Goal: Task Accomplishment & Management: Manage account settings

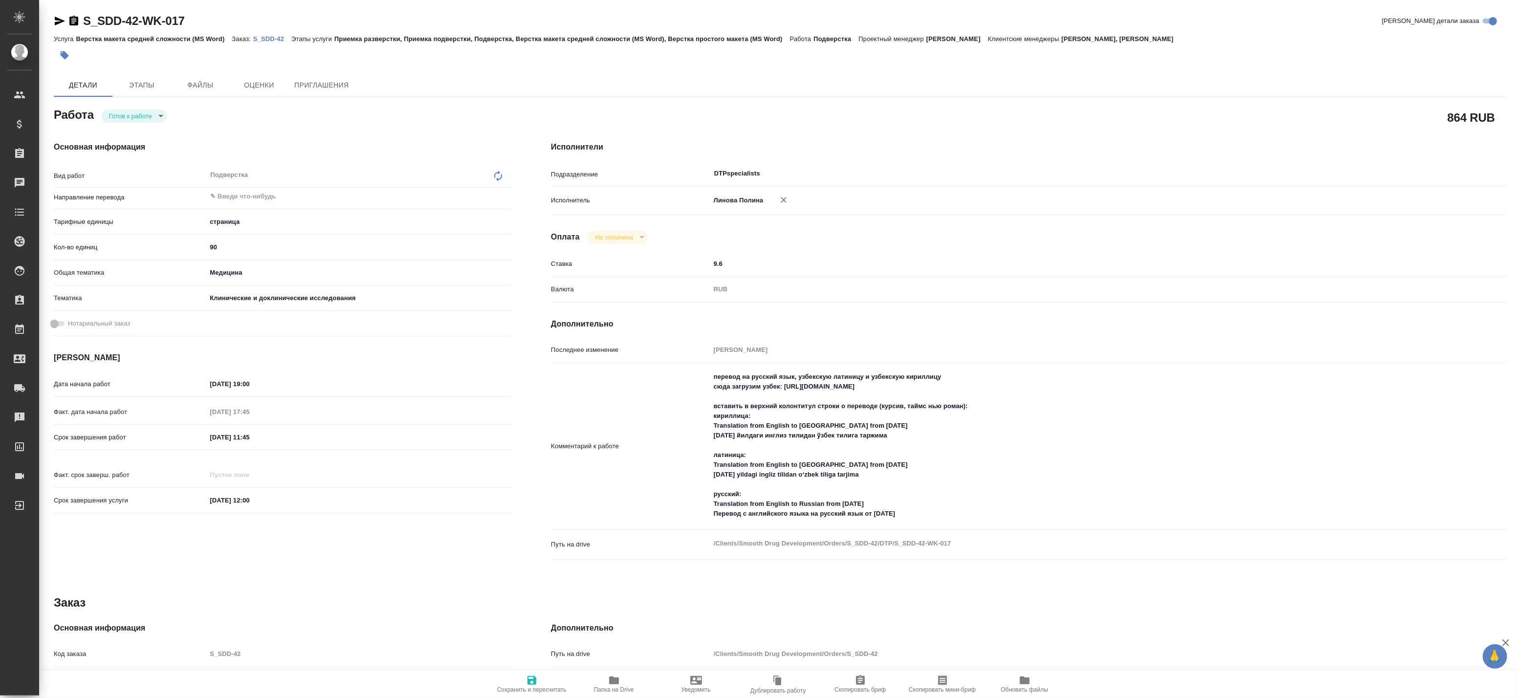
type textarea "x"
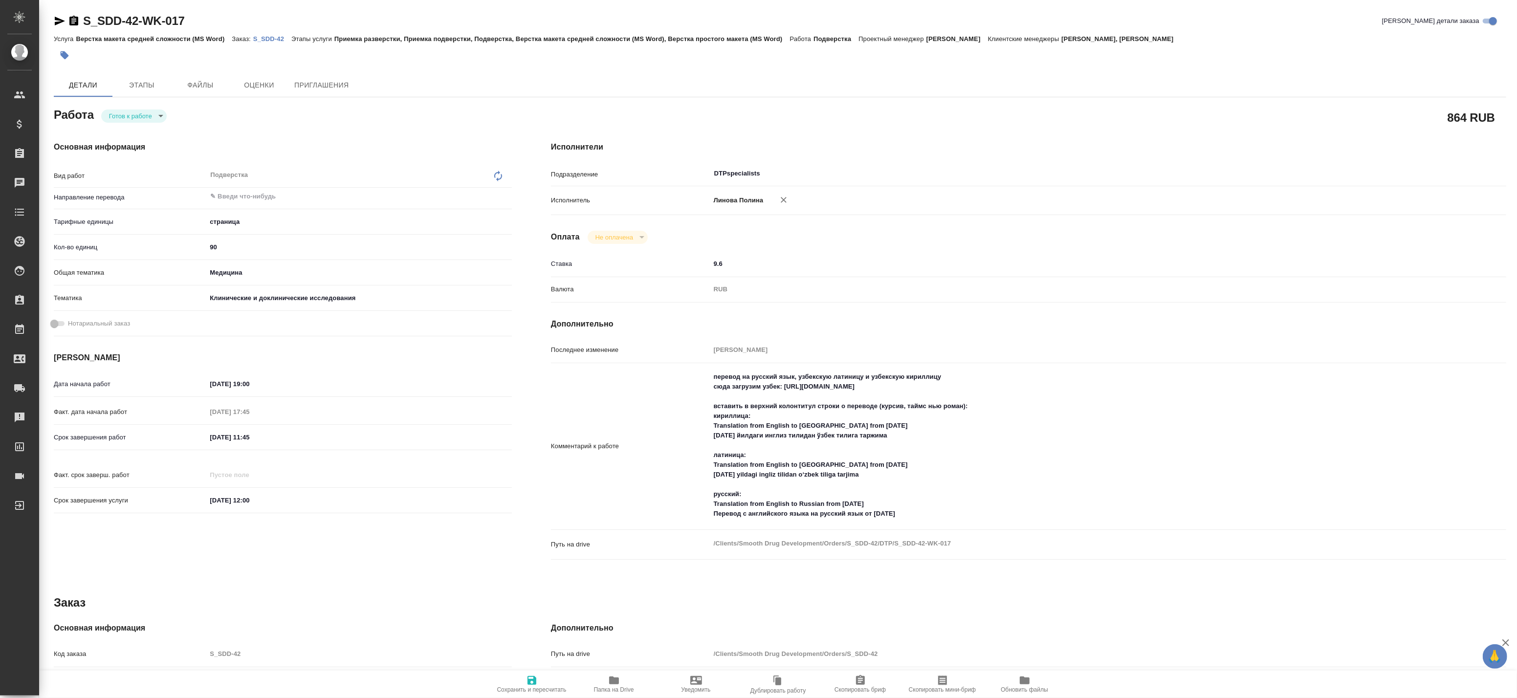
type textarea "x"
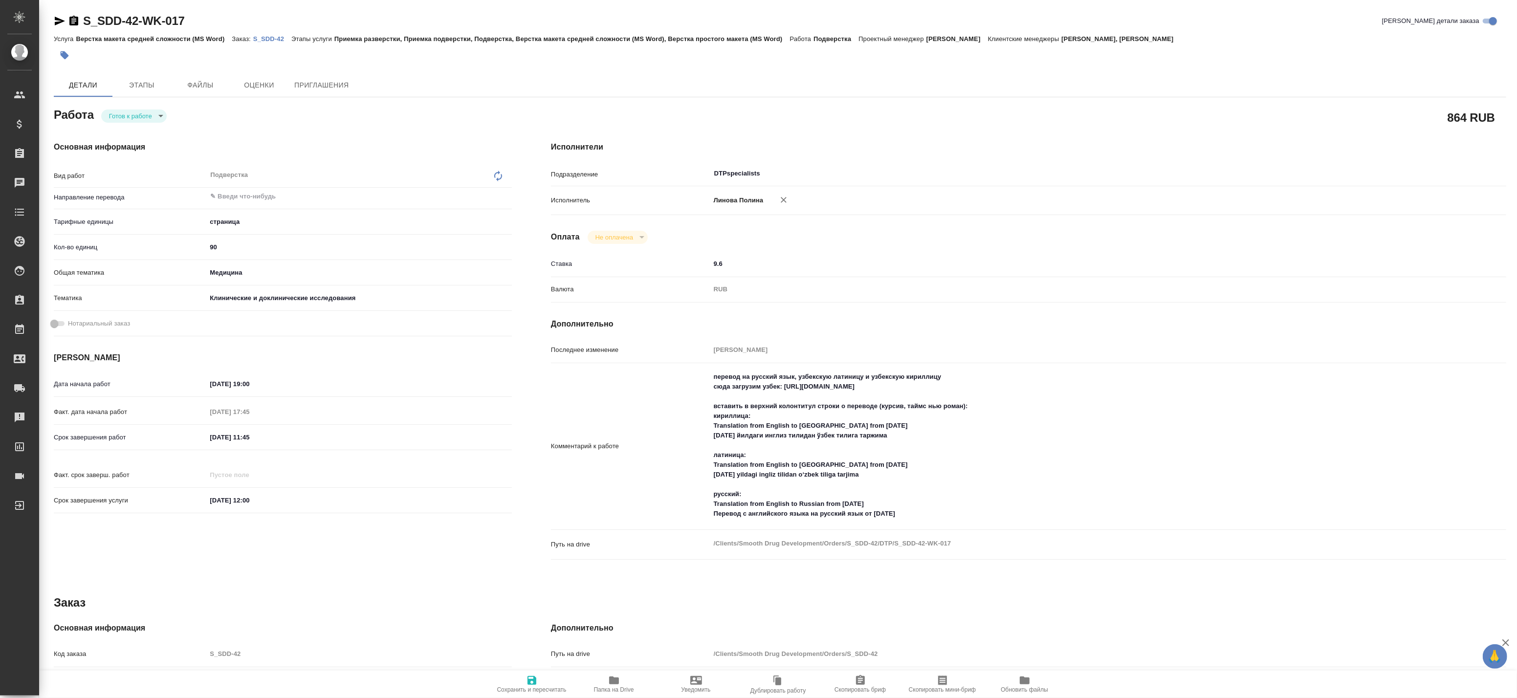
type textarea "x"
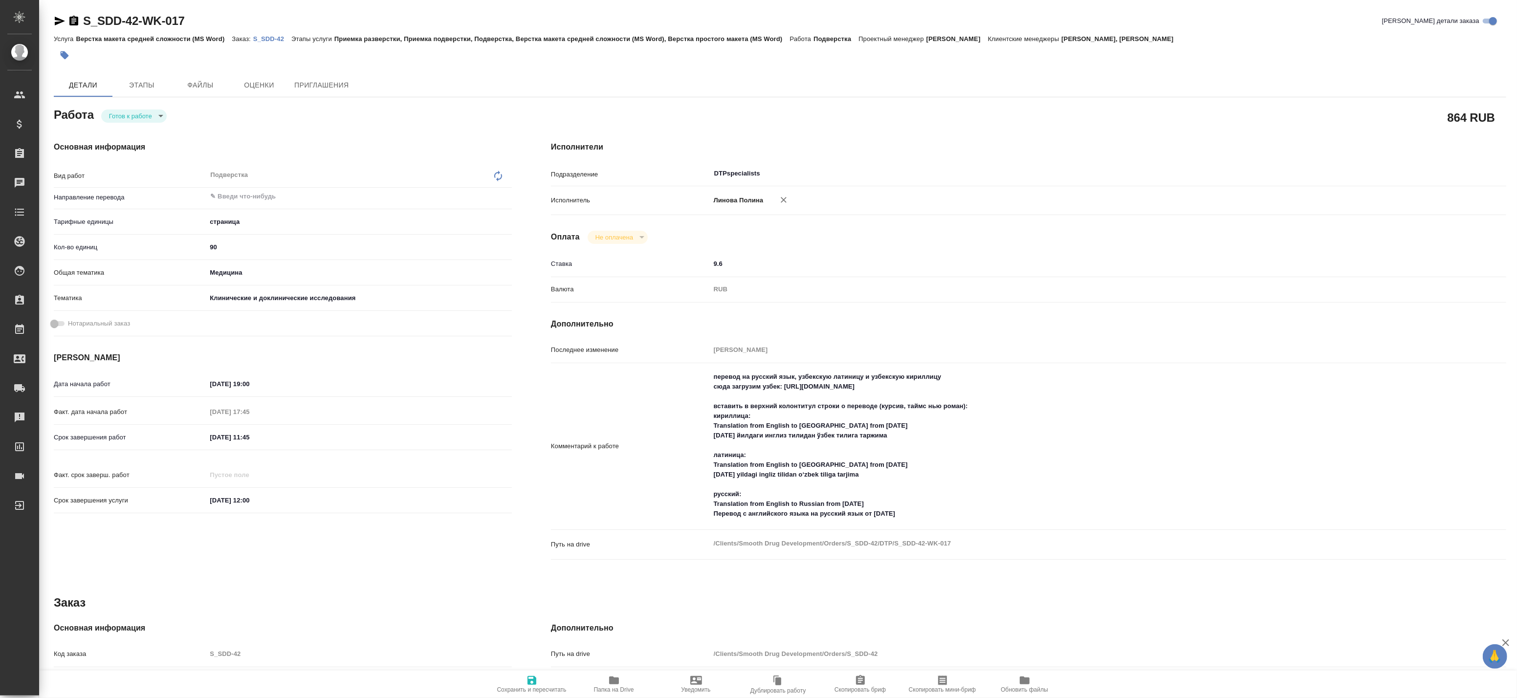
type textarea "x"
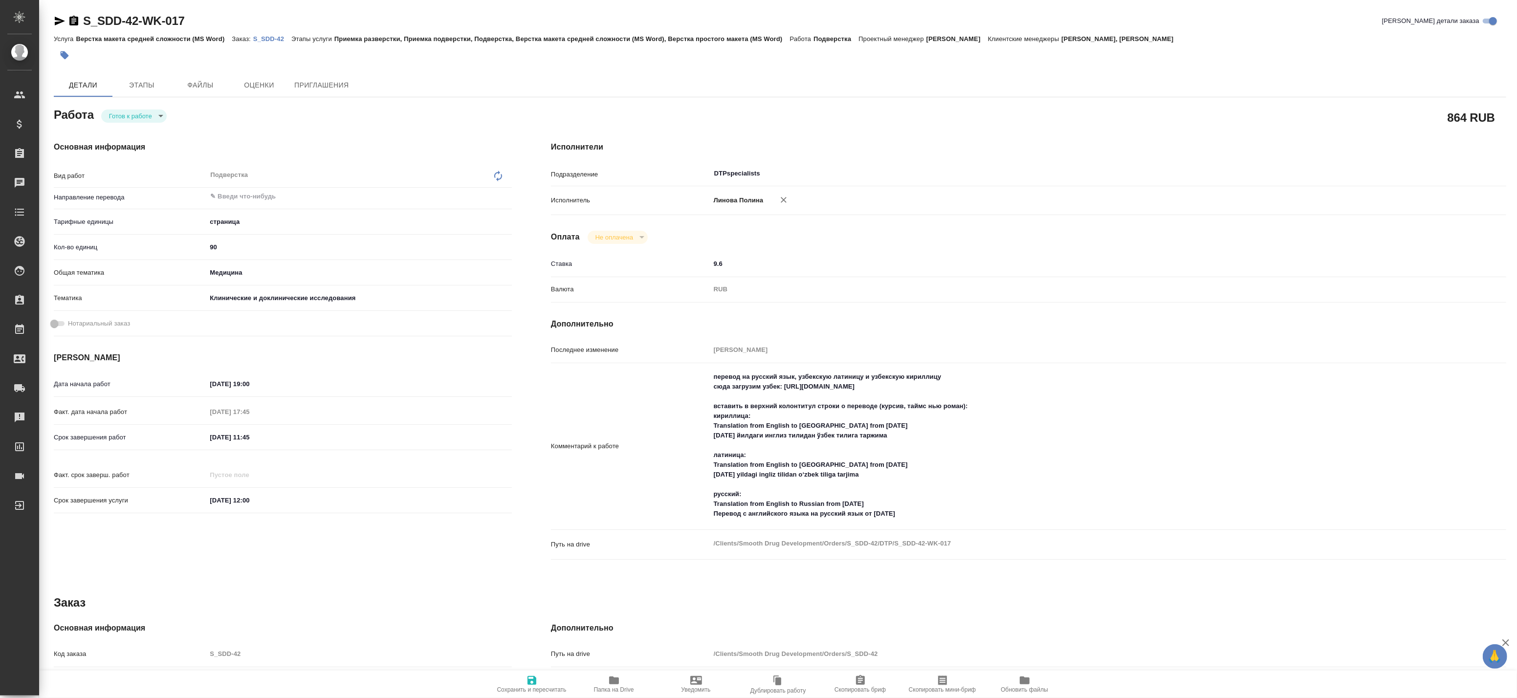
type textarea "x"
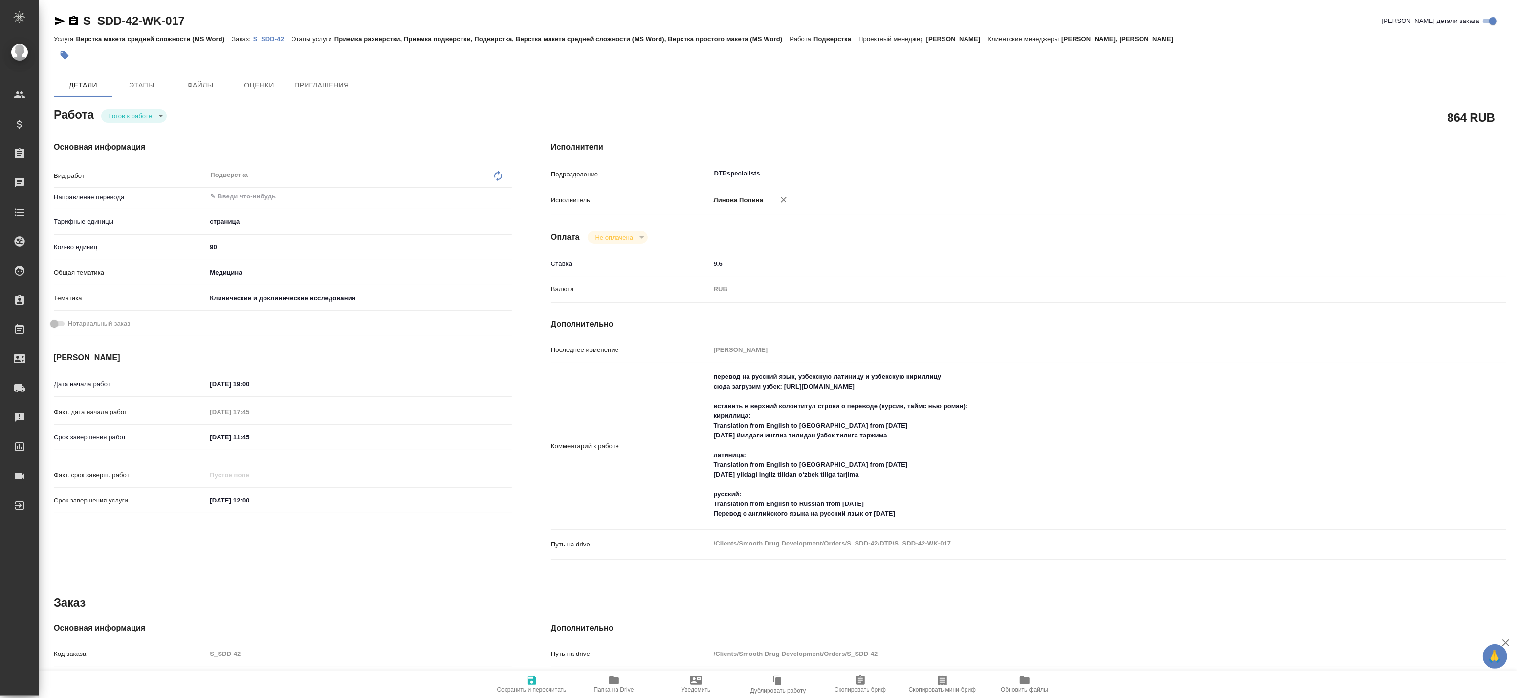
click at [628, 682] on span "Папка на Drive" at bounding box center [614, 684] width 70 height 19
type textarea "x"
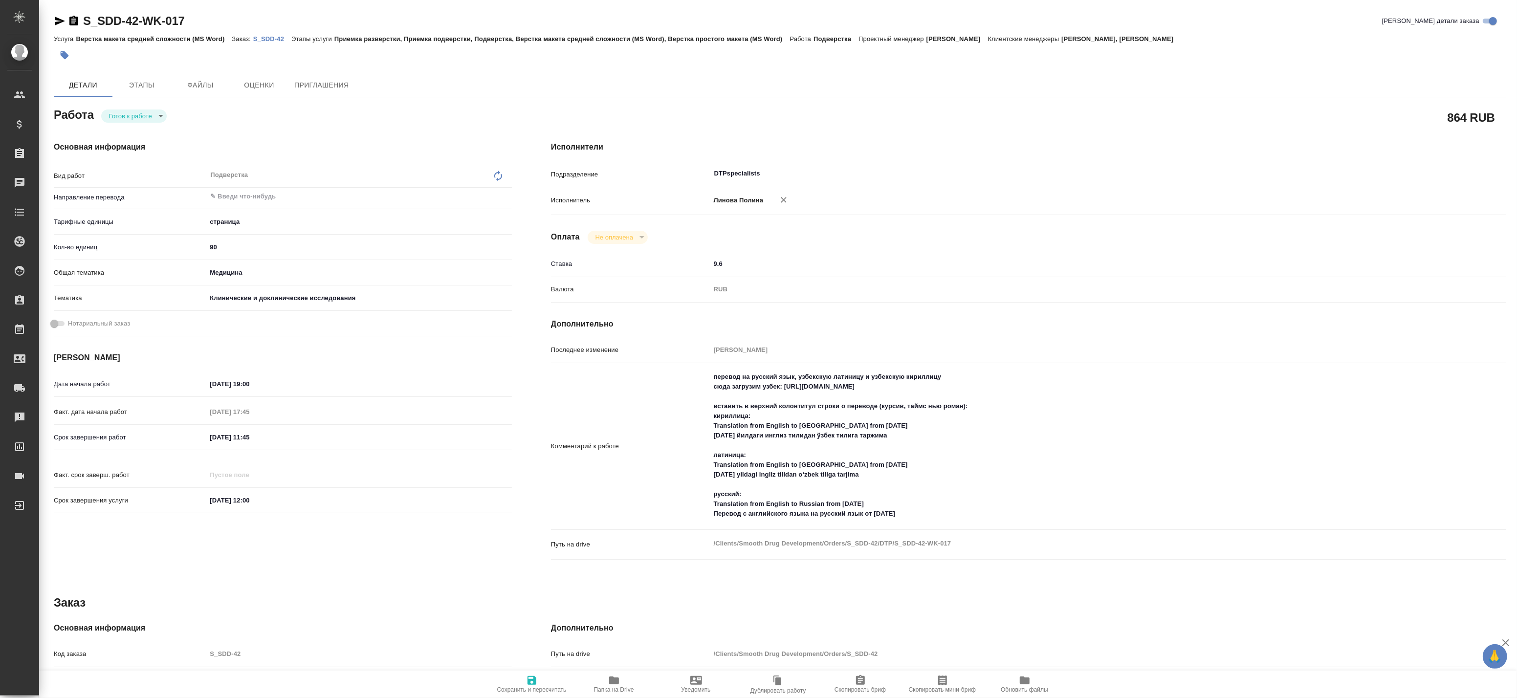
type textarea "x"
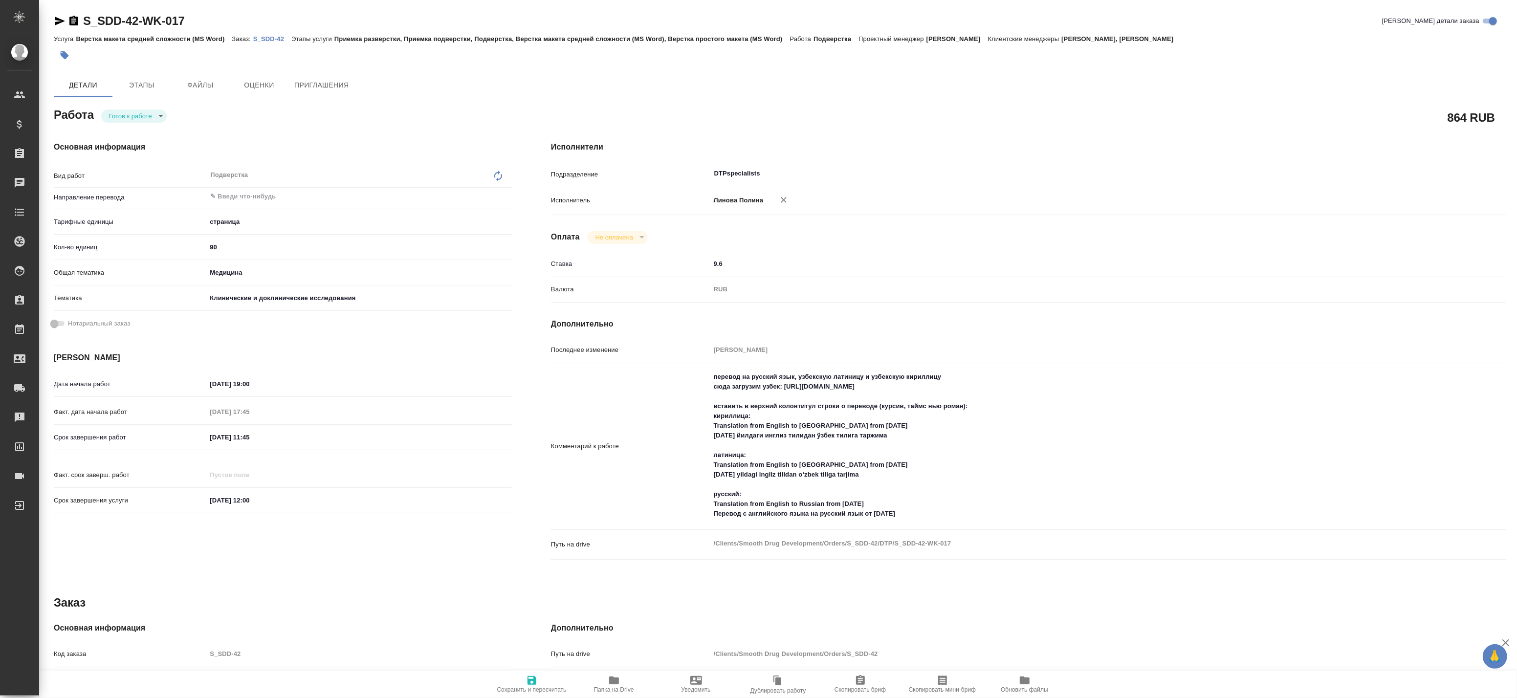
type textarea "x"
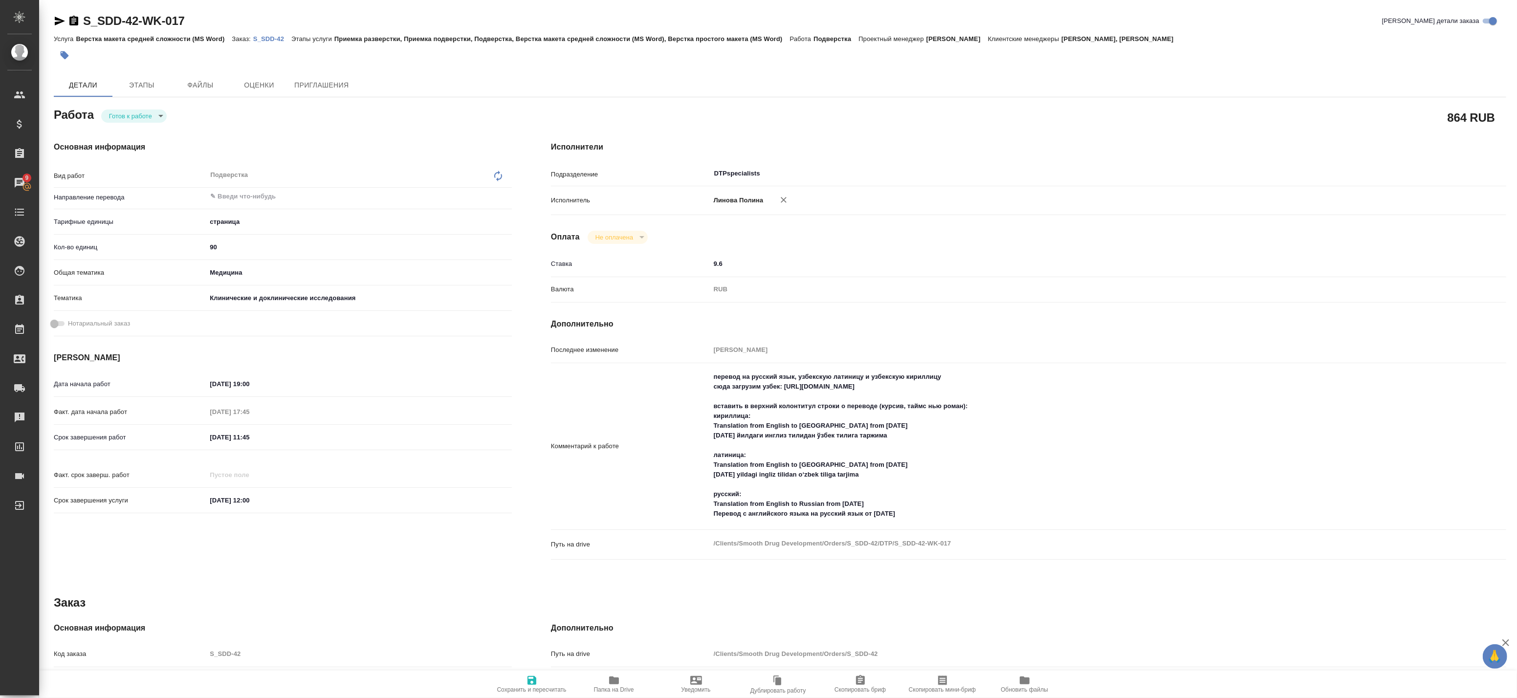
type textarea "x"
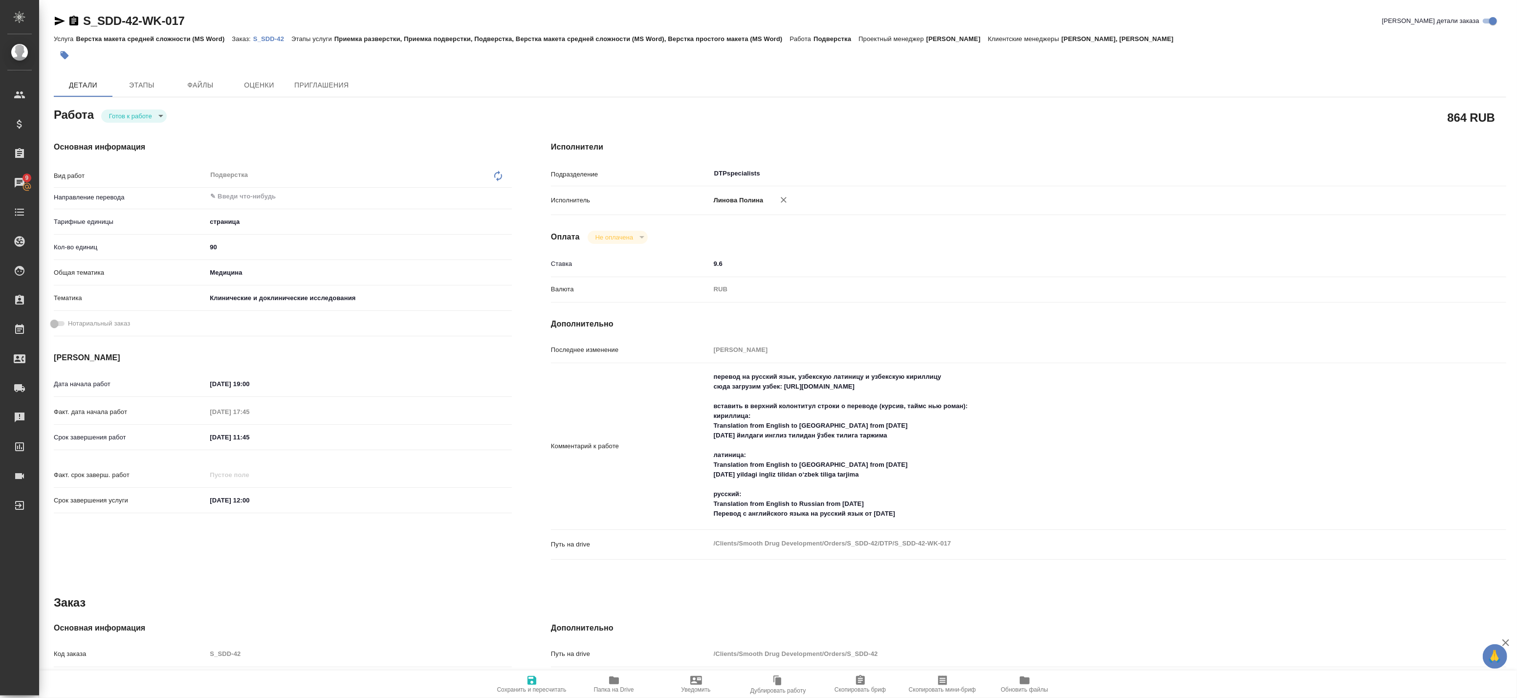
type textarea "x"
click at [935, 520] on textarea "перевод на русский язык, узбекскую латиницу и узбекскую кириллицу сюда загрузим…" at bounding box center [1068, 445] width 717 height 153
type textarea "x"
type textarea "перевод на русский язык, узбекскую латиницу и узбекскую кириллицу сюда загрузим…"
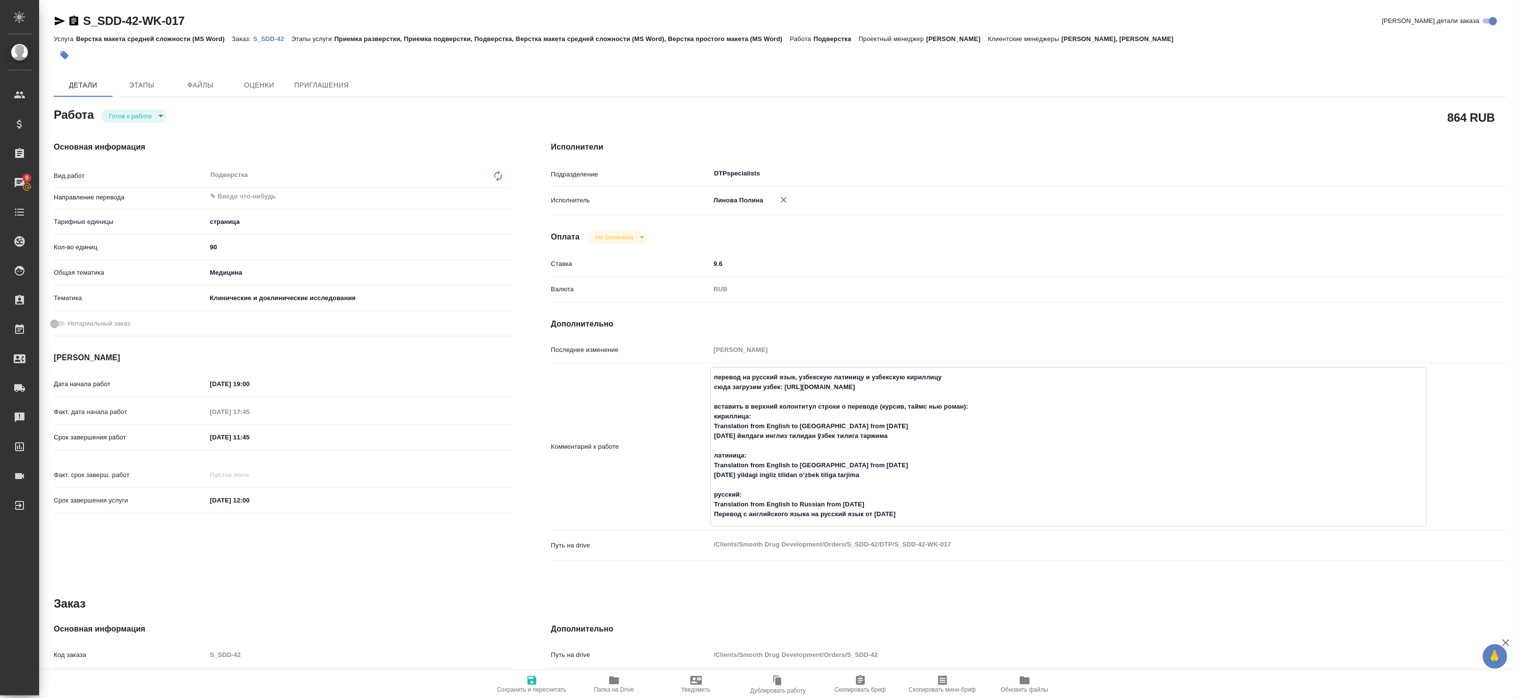
type textarea "x"
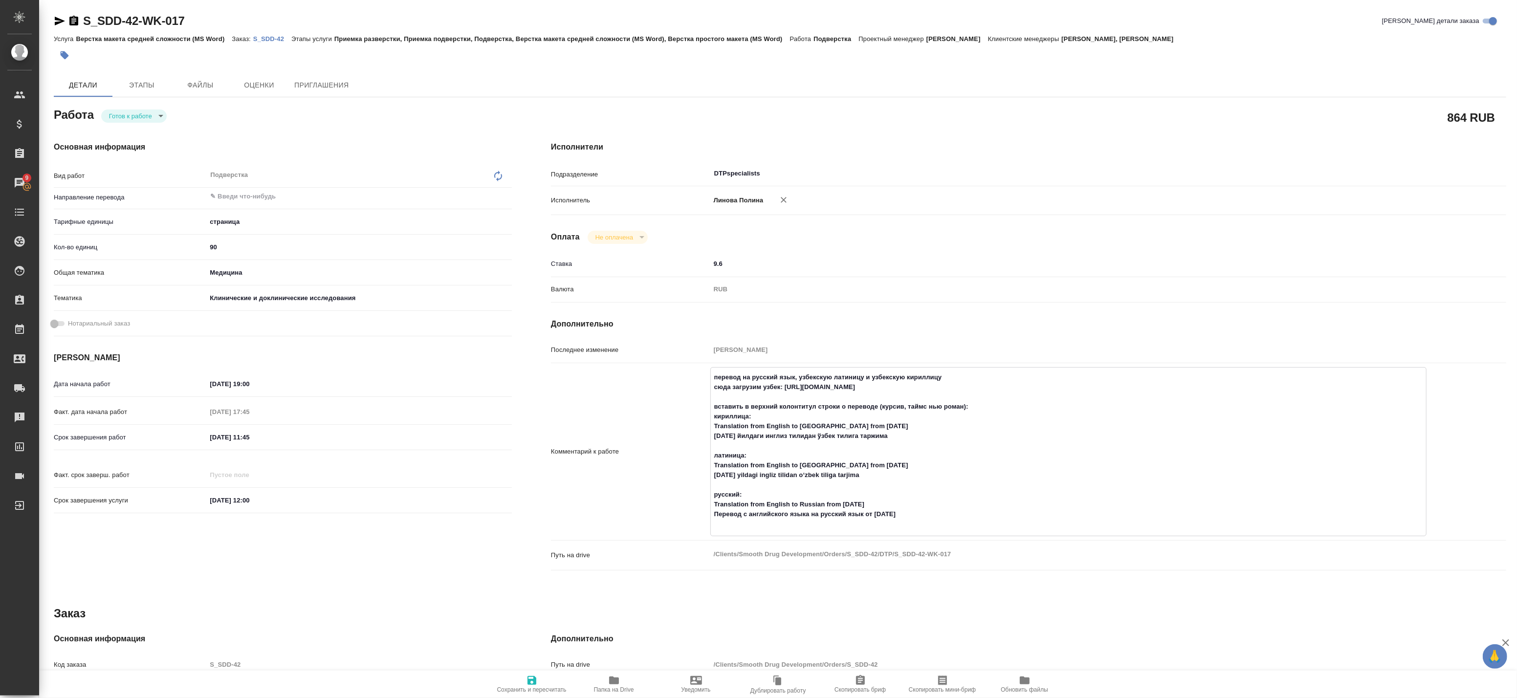
type textarea "перевод на русский язык, узбекскую латиницу и узбекскую кириллицу сюда загрузим…"
type textarea "x"
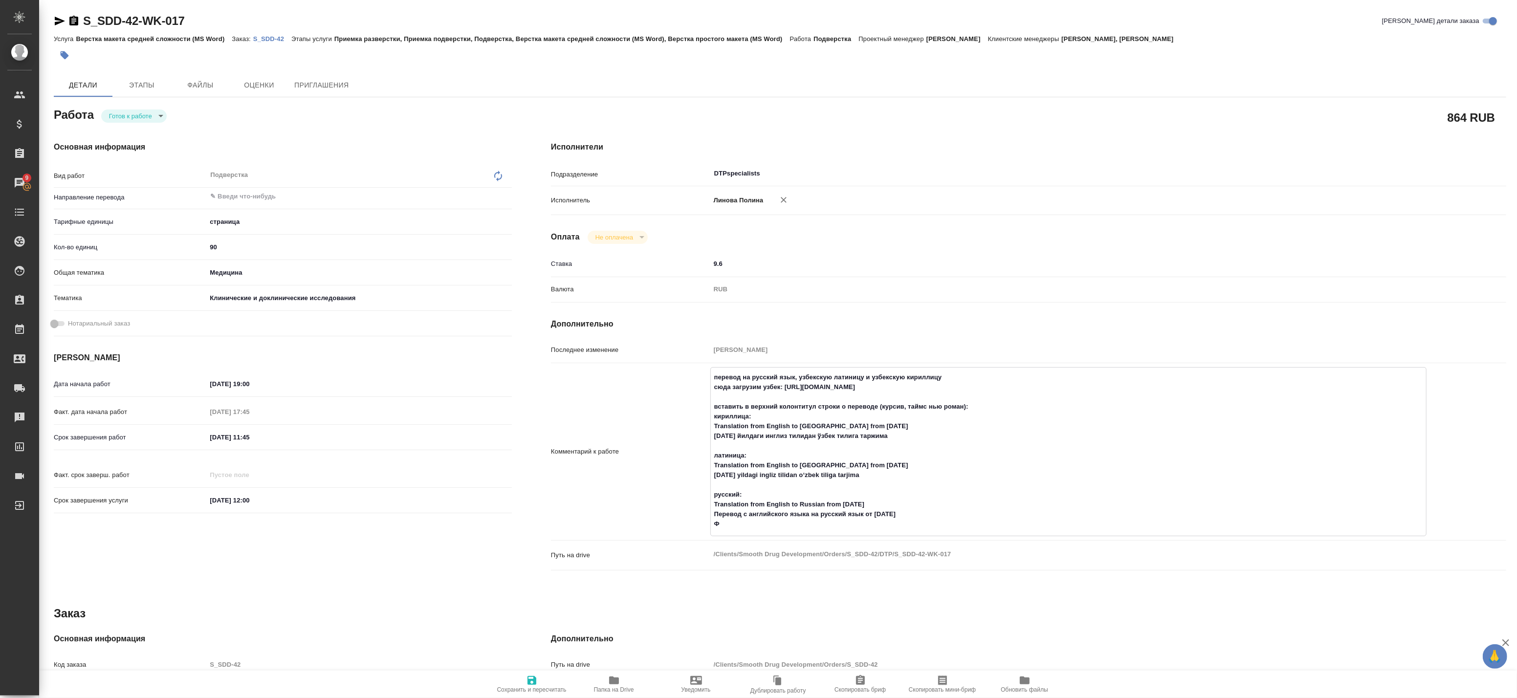
type textarea "x"
type textarea "перевод на русский язык, узбекскую латиницу и узбекскую кириллицу сюда загрузим…"
type textarea "x"
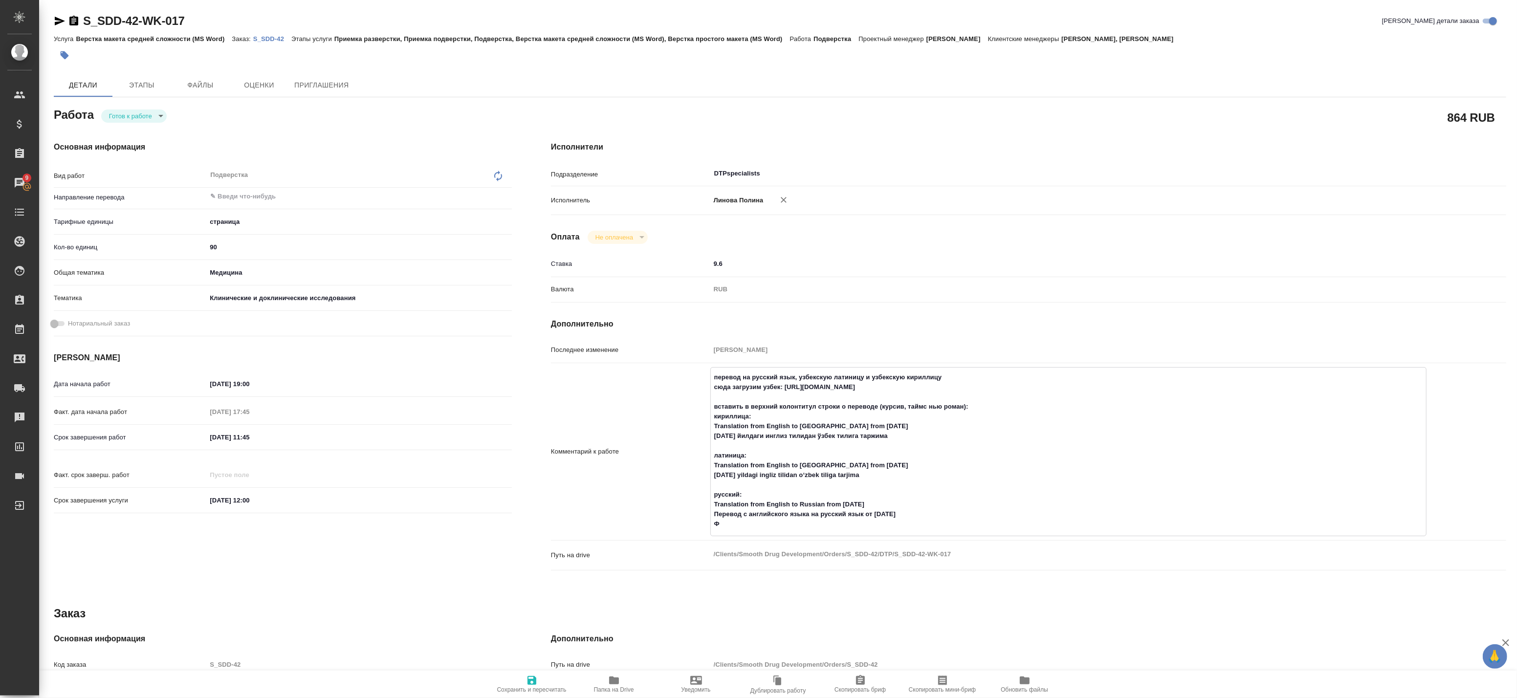
type textarea "x"
type textarea "перевод на русский язык, узбекскую латиницу и узбекскую кириллицу сюда загрузим…"
type textarea "x"
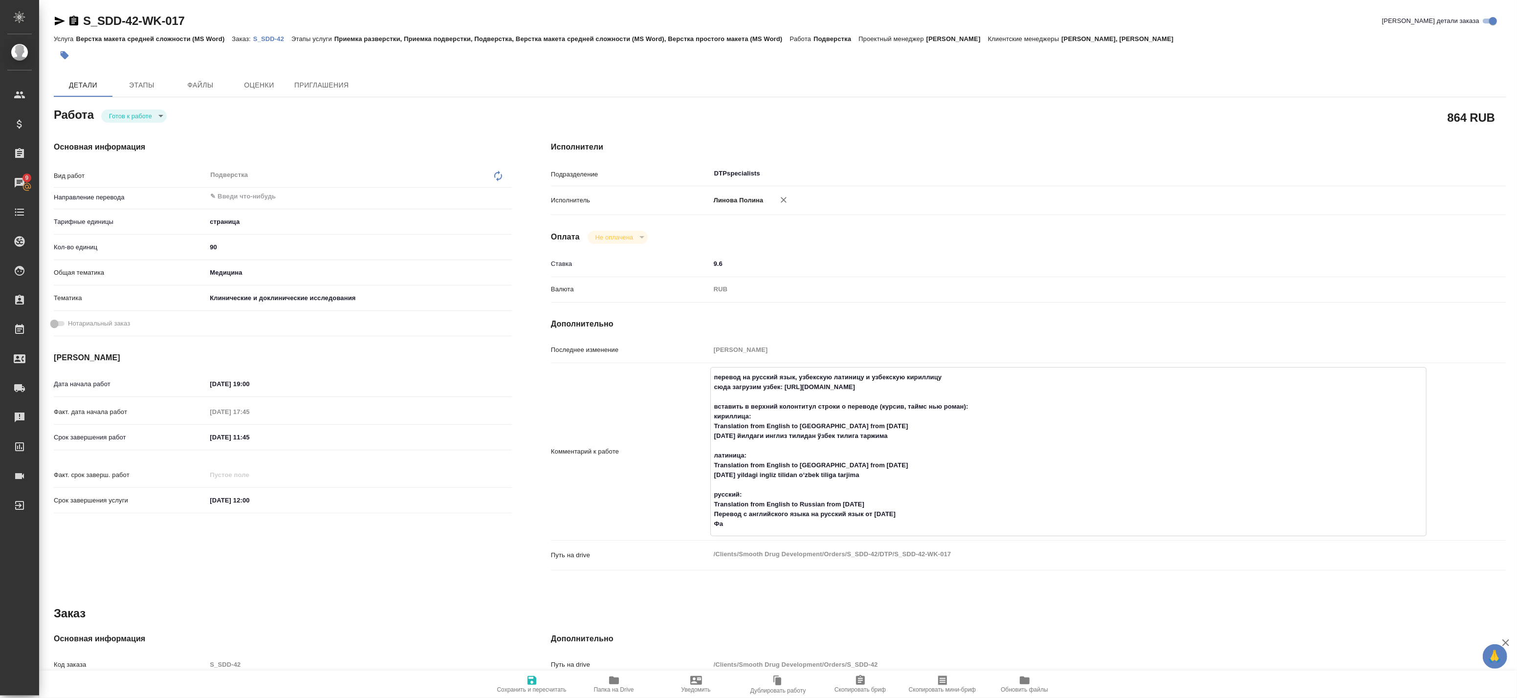
type textarea "x"
type textarea "перевод на русский язык, узбекскую латиницу и узбекскую кириллицу сюда загрузим…"
type textarea "x"
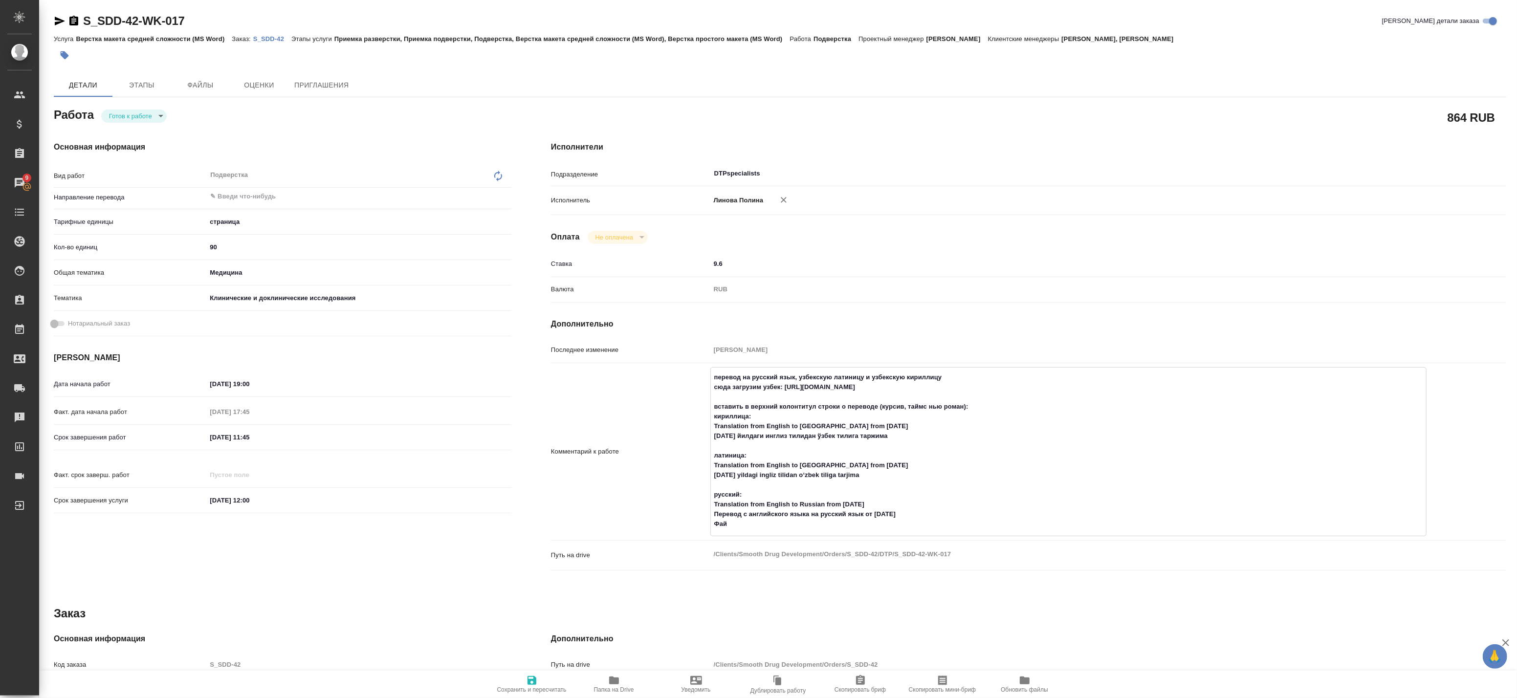
type textarea "x"
type textarea "перевод на русский язык, узбекскую латиницу и узбекскую кириллицу сюда загрузим…"
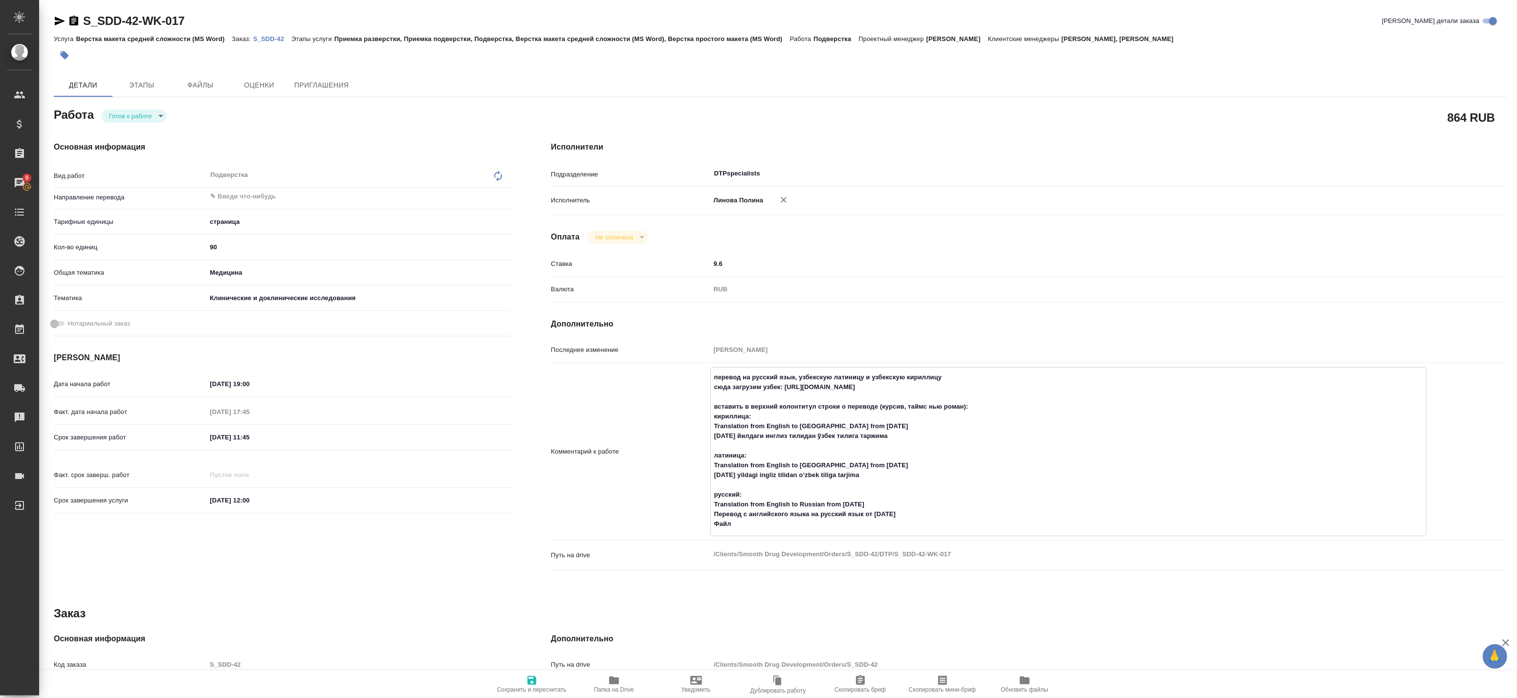
type textarea "x"
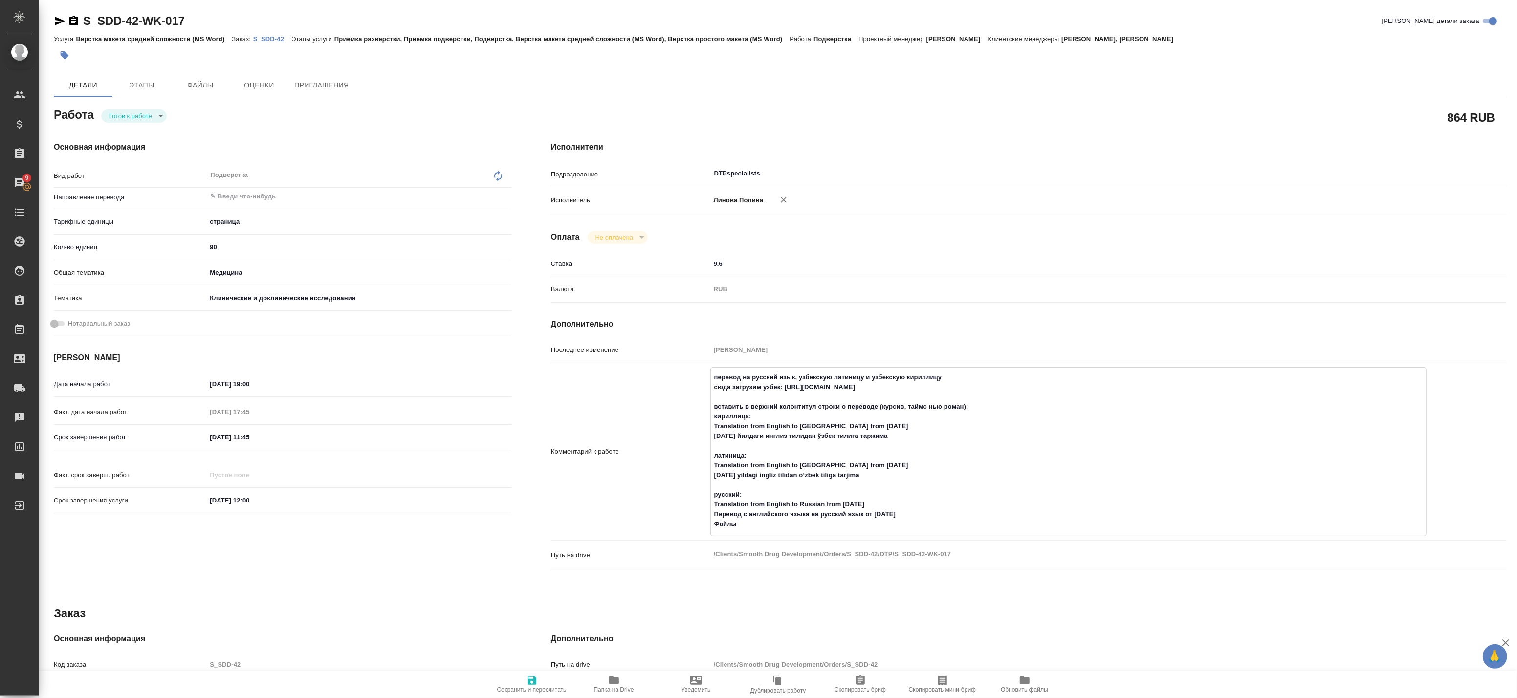
type textarea "перевод на русский язык, узбекскую латиницу и узбекскую кириллицу сюда загрузим…"
type textarea "x"
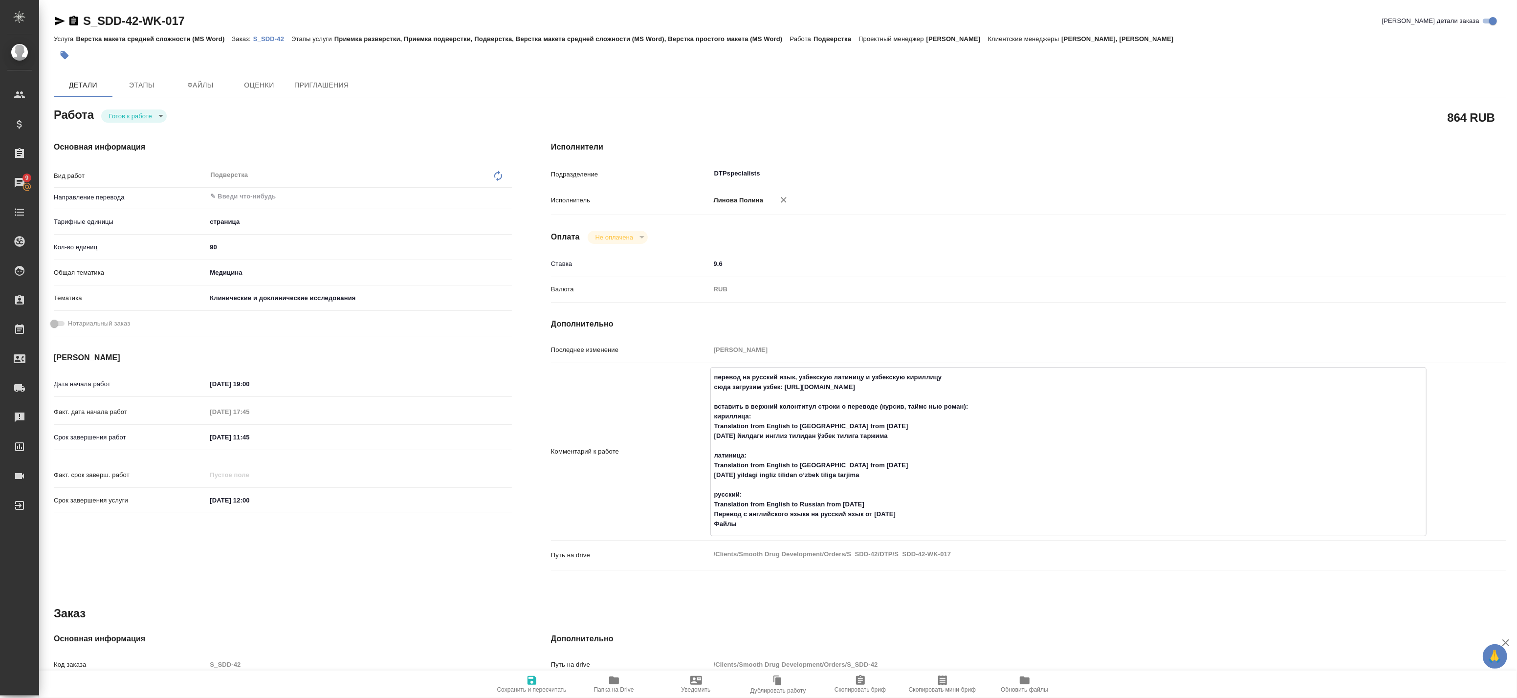
type textarea "x"
type textarea "перевод на русский язык, узбекскую латиницу и узбекскую кириллицу сюда загрузим…"
type textarea "x"
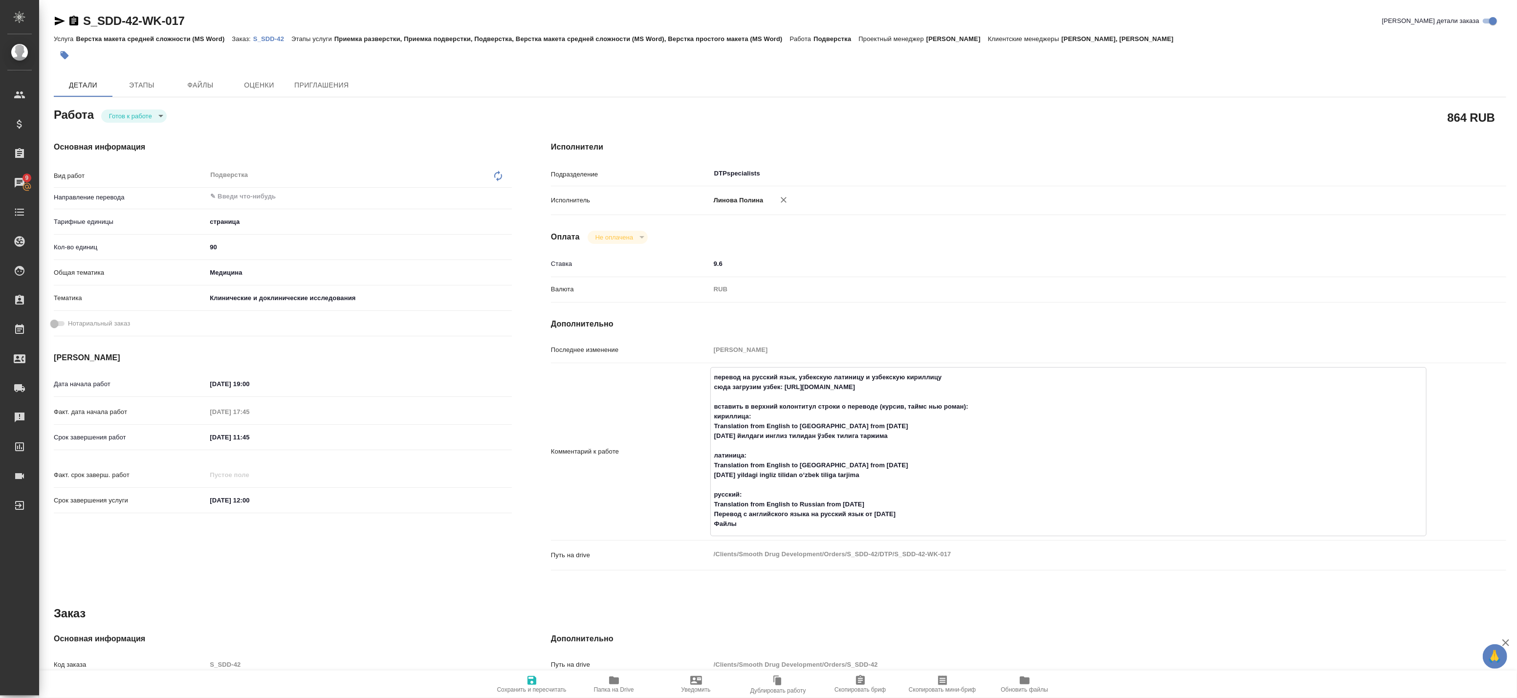
type textarea "x"
type textarea "перевод на русский язык, узбекскую латиницу и узбекскую кириллицу сюда загрузим…"
type textarea "x"
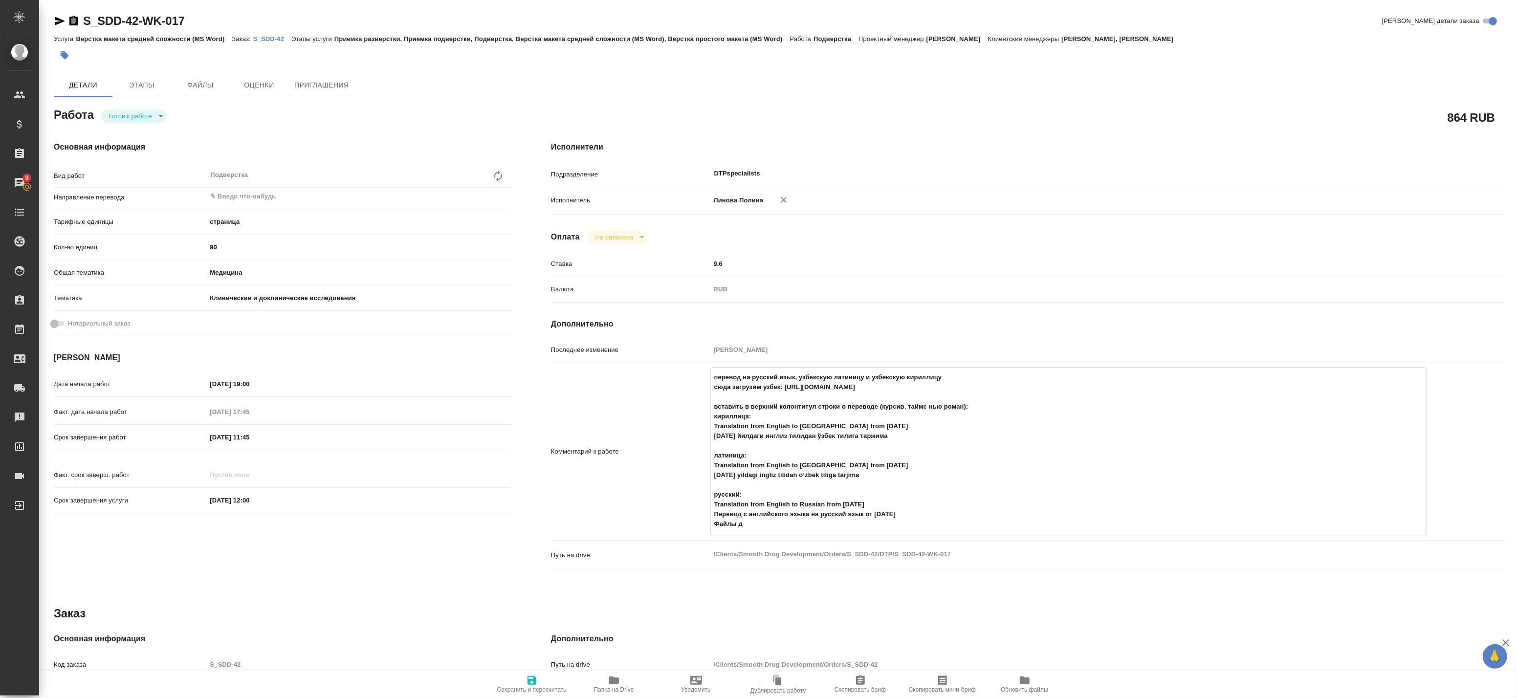
type textarea "x"
type textarea "перевод на русский язык, узбекскую латиницу и узбекскую кириллицу сюда загрузим…"
type textarea "x"
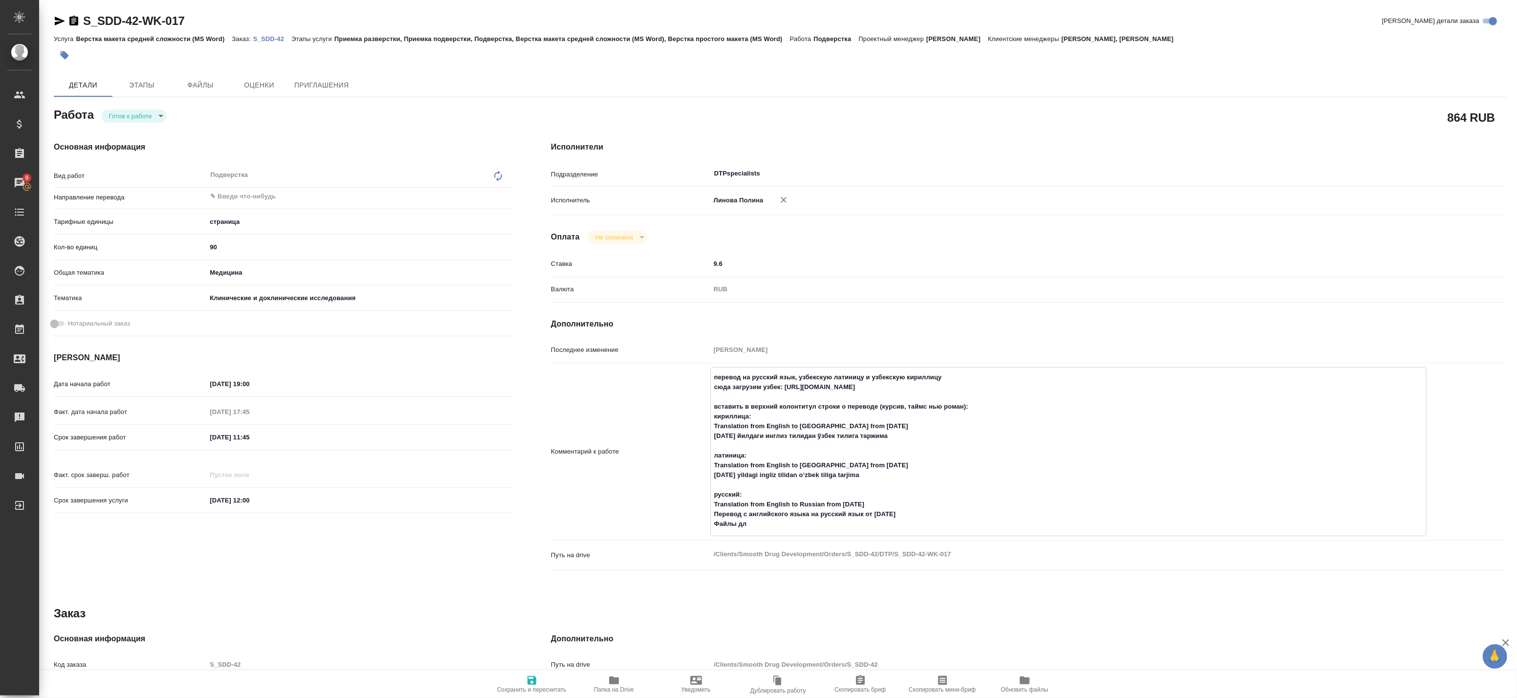
type textarea "x"
type textarea "перевод на русский язык, узбекскую латиницу и узбекскую кириллицу сюда загрузим…"
type textarea "x"
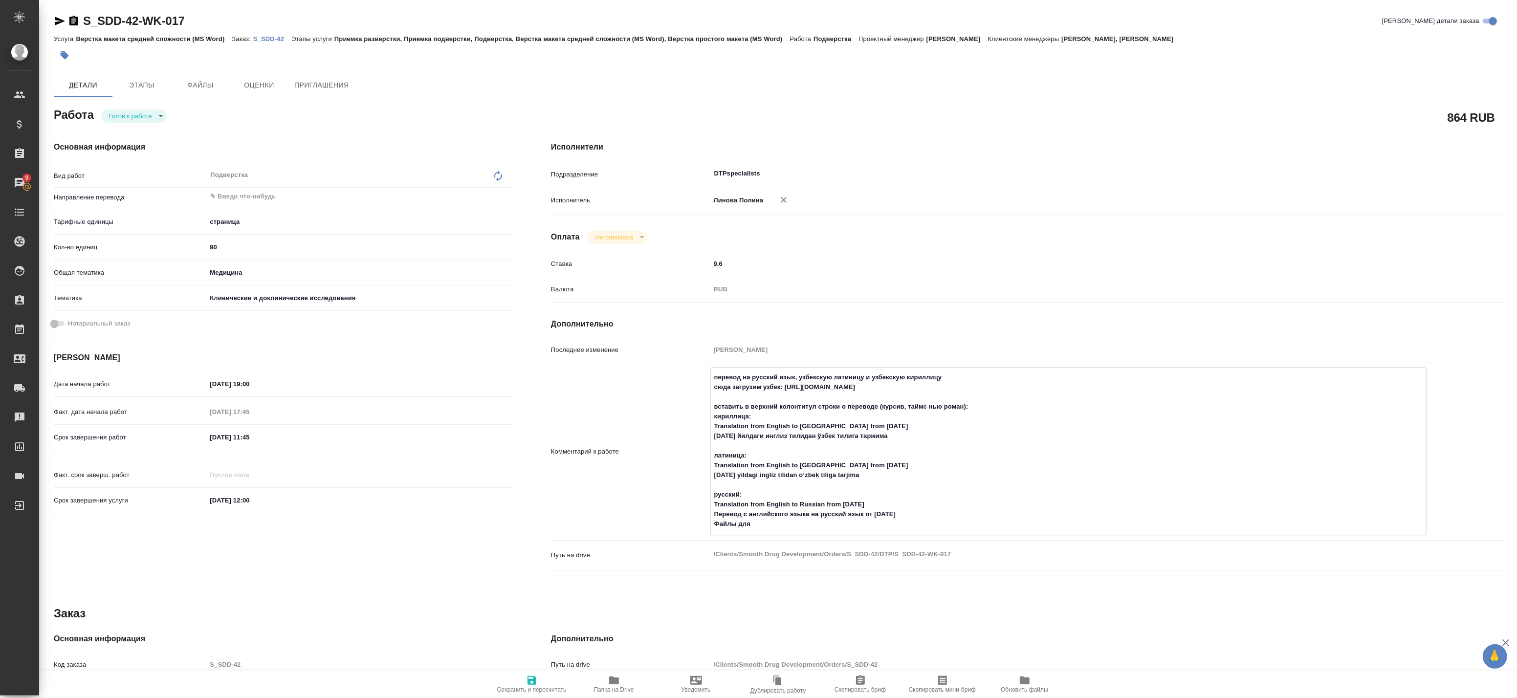
type textarea "x"
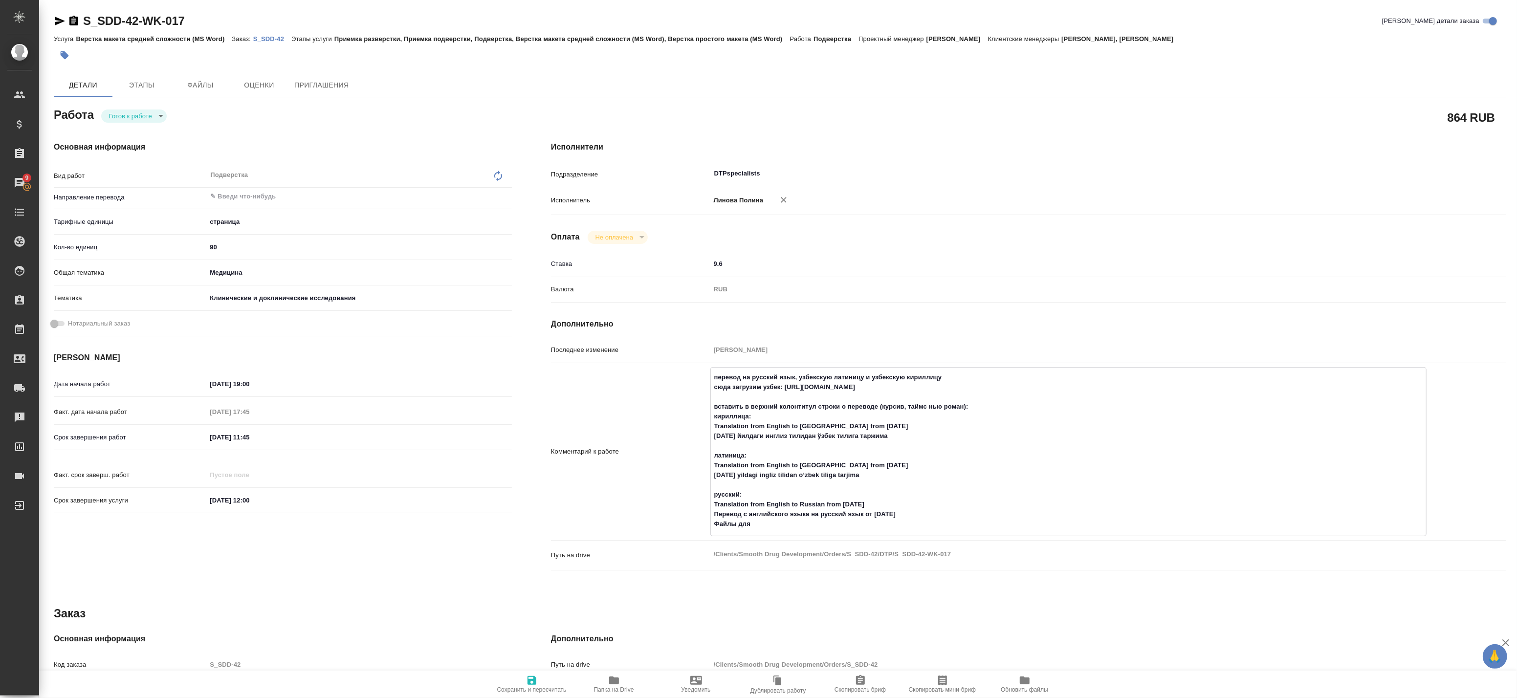
type textarea "перевод на русский язык, узбекскую латиницу и узбекскую кириллицу сюда загрузим…"
type textarea "x"
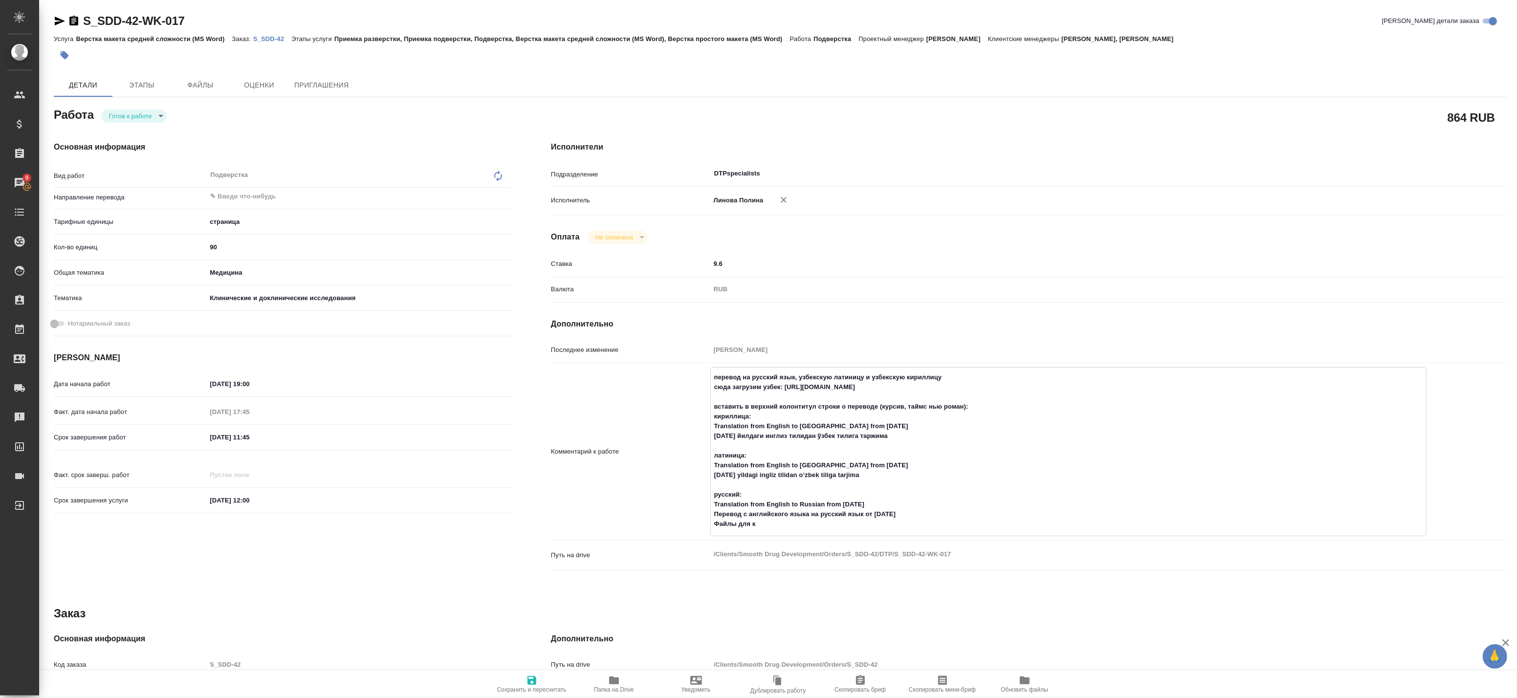
type textarea "x"
type textarea "перевод на русский язык, узбекскую латиницу и узбекскую кириллицу сюда загрузим…"
type textarea "x"
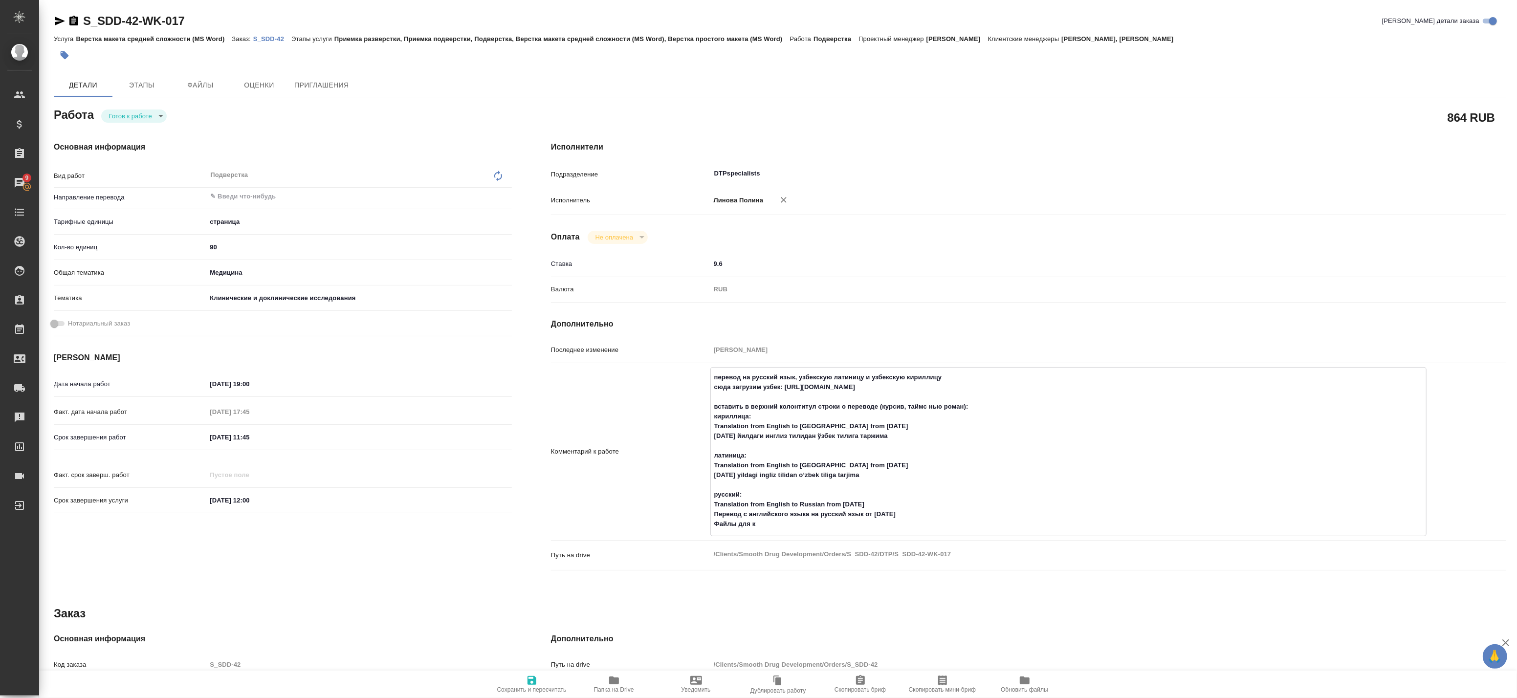
type textarea "x"
type textarea "перевод на русский язык, узбекскую латиницу и узбекскую кириллицу сюда загрузим…"
type textarea "x"
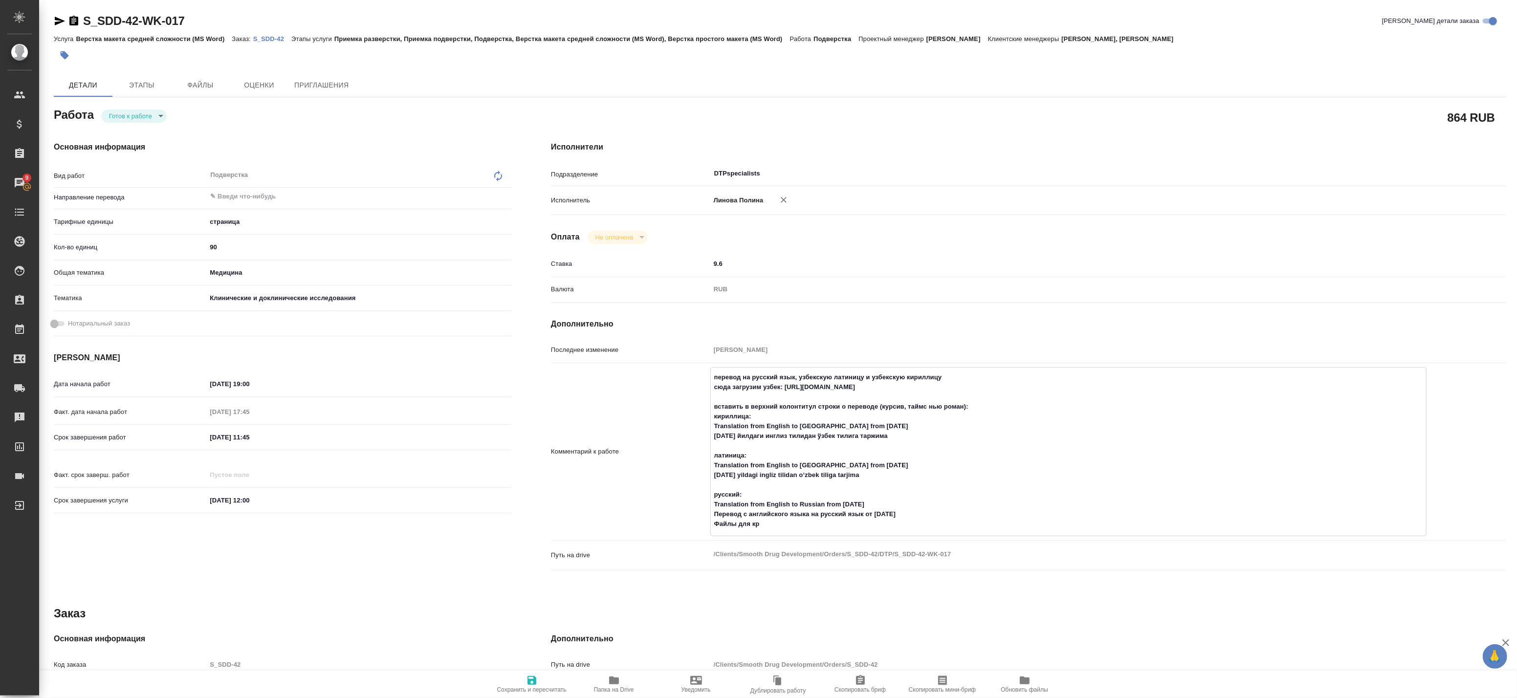
type textarea "x"
type textarea "перевод на русский язык, узбекскую латиницу и узбекскую кириллицу сюда загрузим…"
type textarea "x"
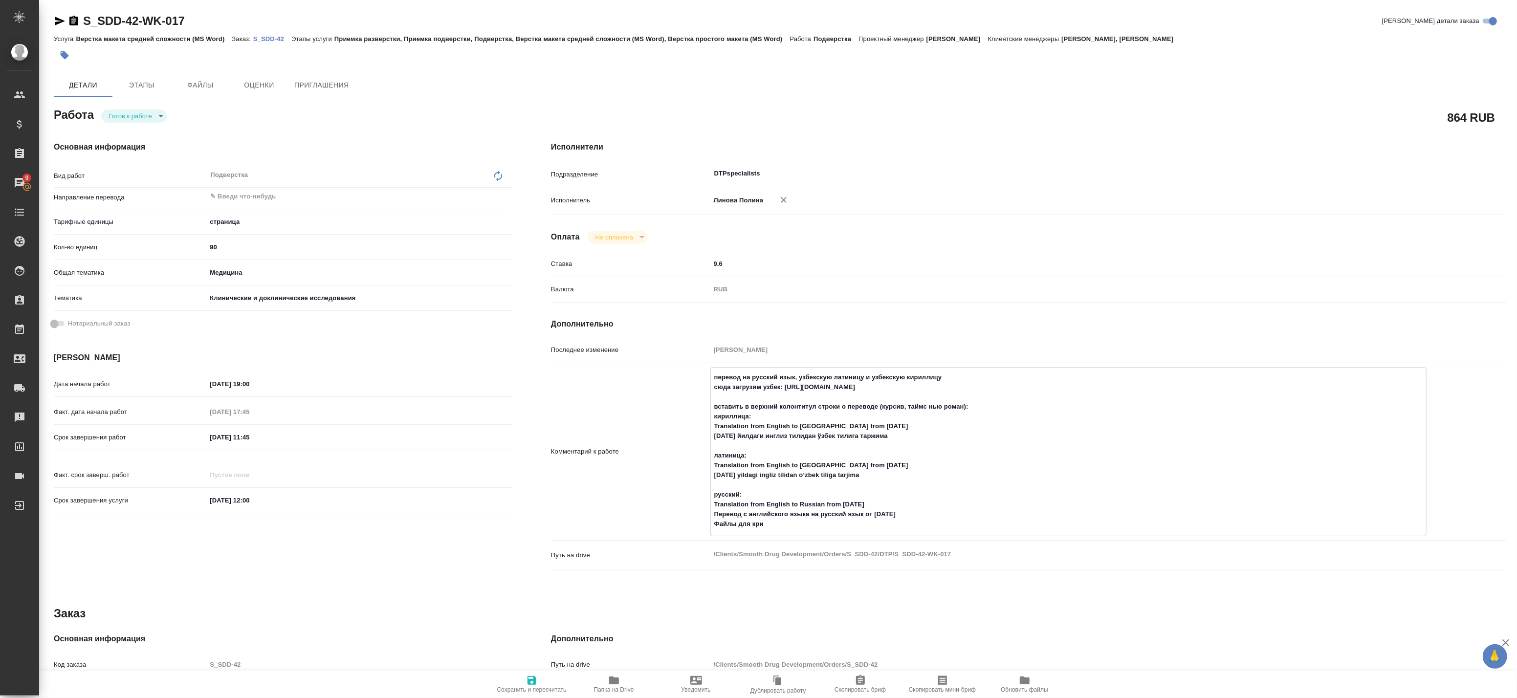
type textarea "x"
type textarea "перевод на русский язык, узбекскую латиницу и узбекскую кириллицу сюда загрузим…"
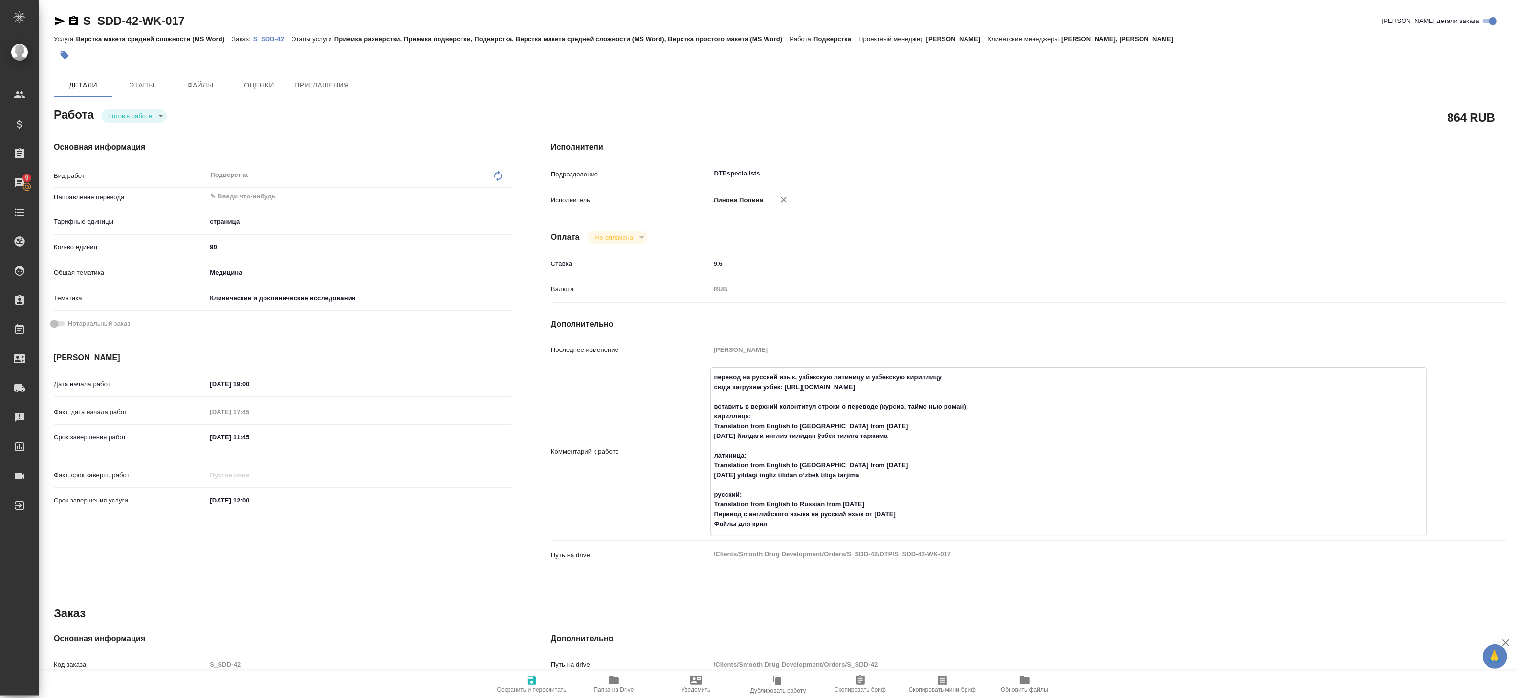
type textarea "x"
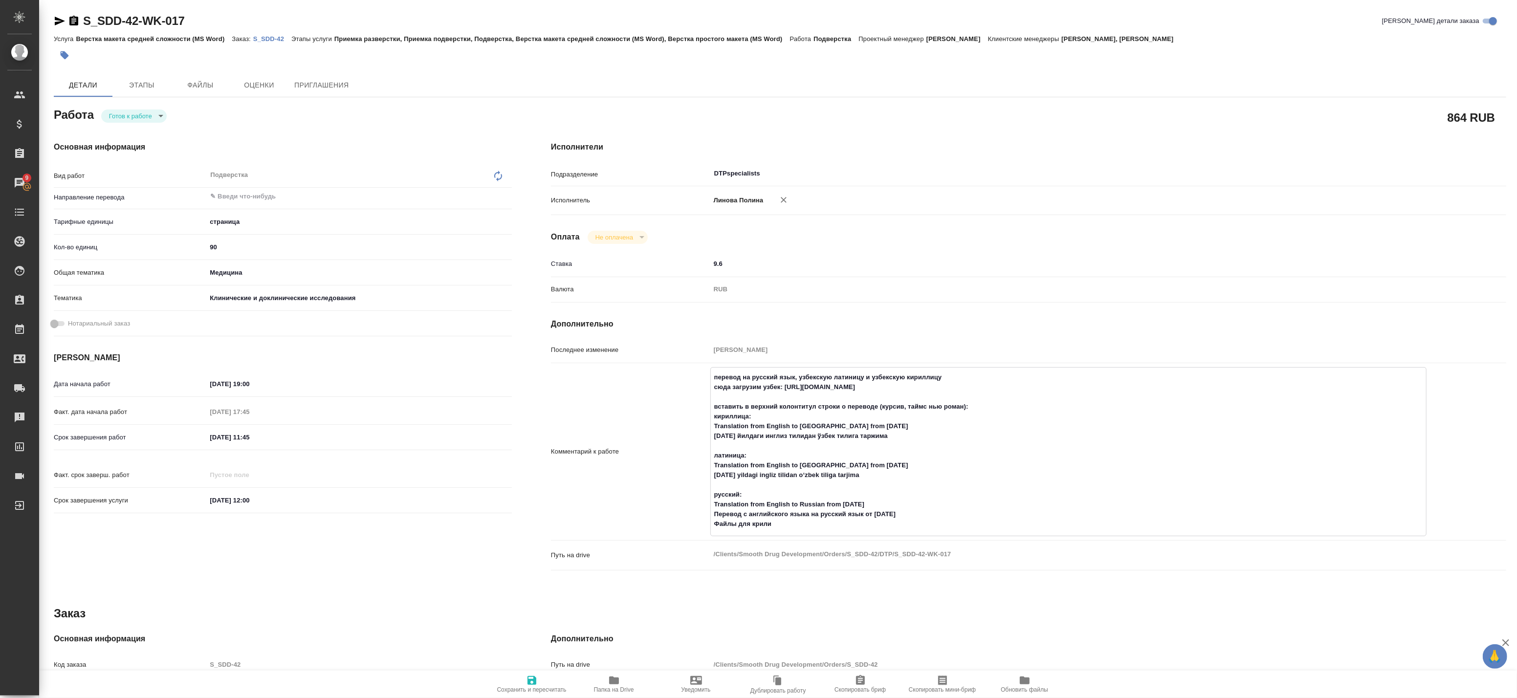
type textarea "перевод на русский язык, узбекскую латиницу и узбекскую кириллицу сюда загрузим…"
type textarea "x"
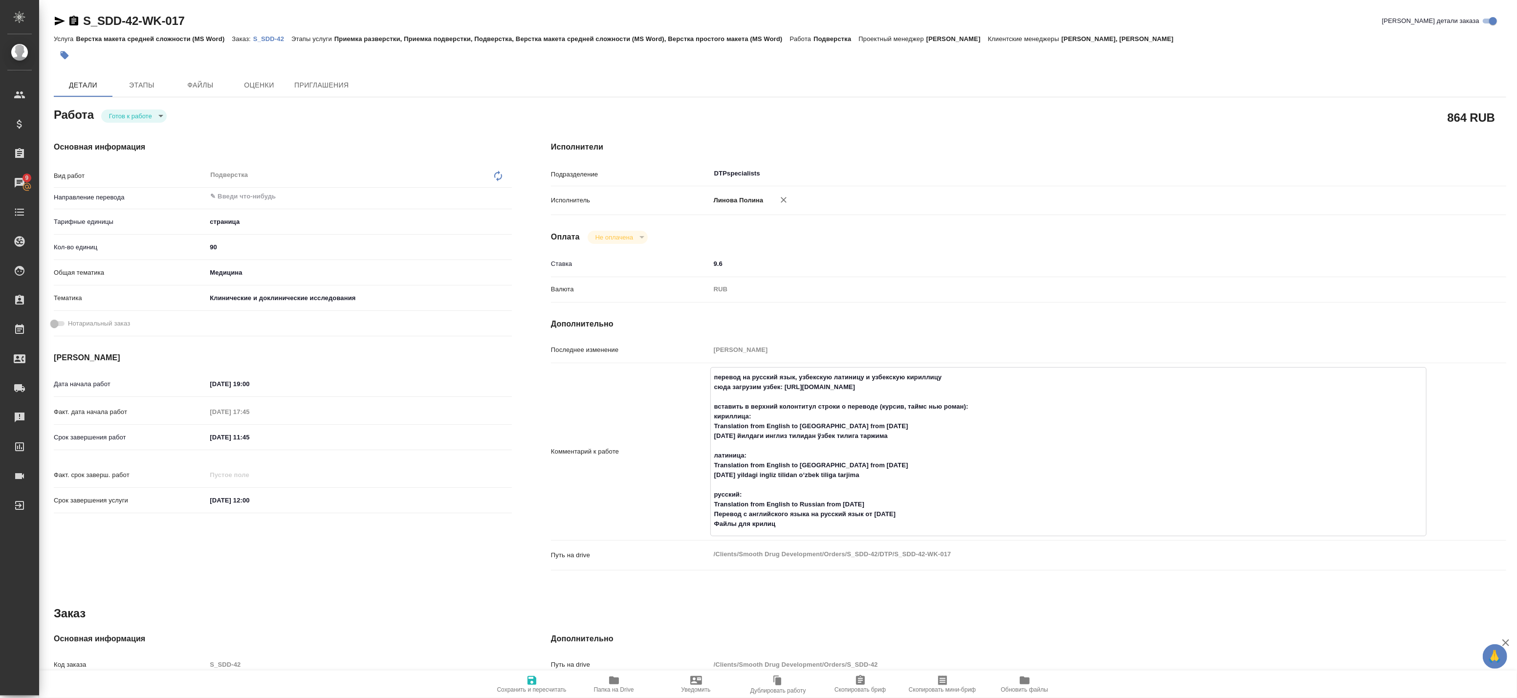
type textarea "x"
type textarea "перевод на русский язык, узбекскую латиницу и узбекскую кириллицу сюда загрузим…"
type textarea "x"
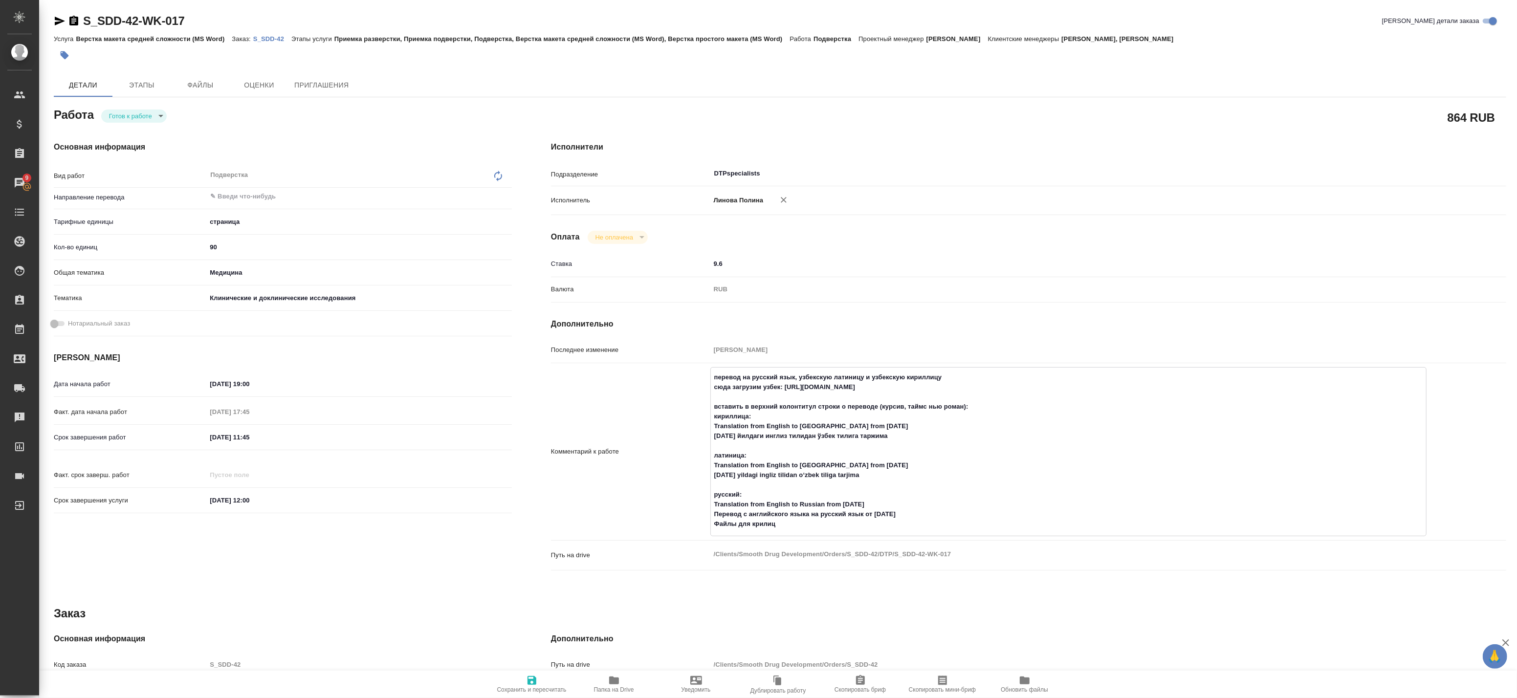
type textarea "x"
type textarea "перевод на русский язык, узбекскую латиницу и узбекскую кириллицу сюда загрузим…"
type textarea "x"
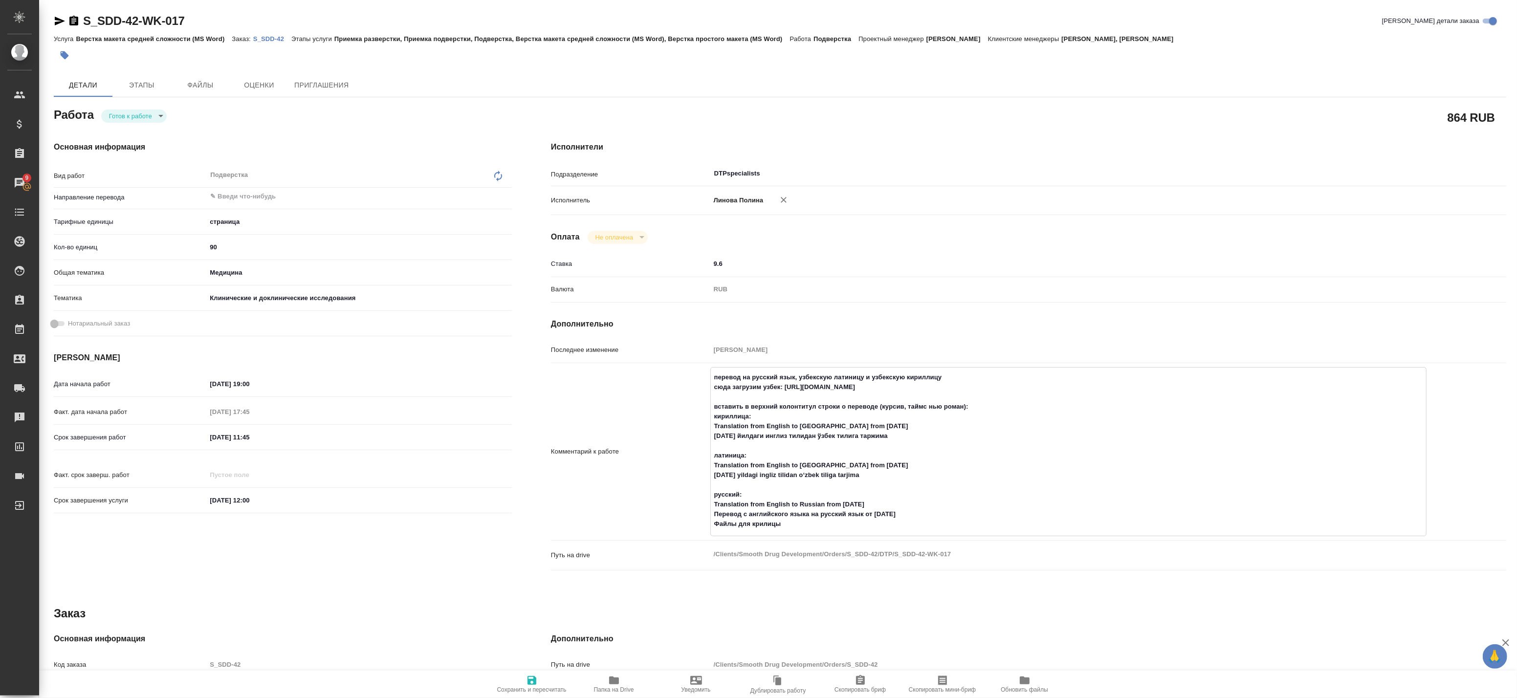
type textarea "x"
type textarea "перевод на русский язык, узбекскую латиницу и узбекскую кириллицу сюда загрузим…"
type textarea "x"
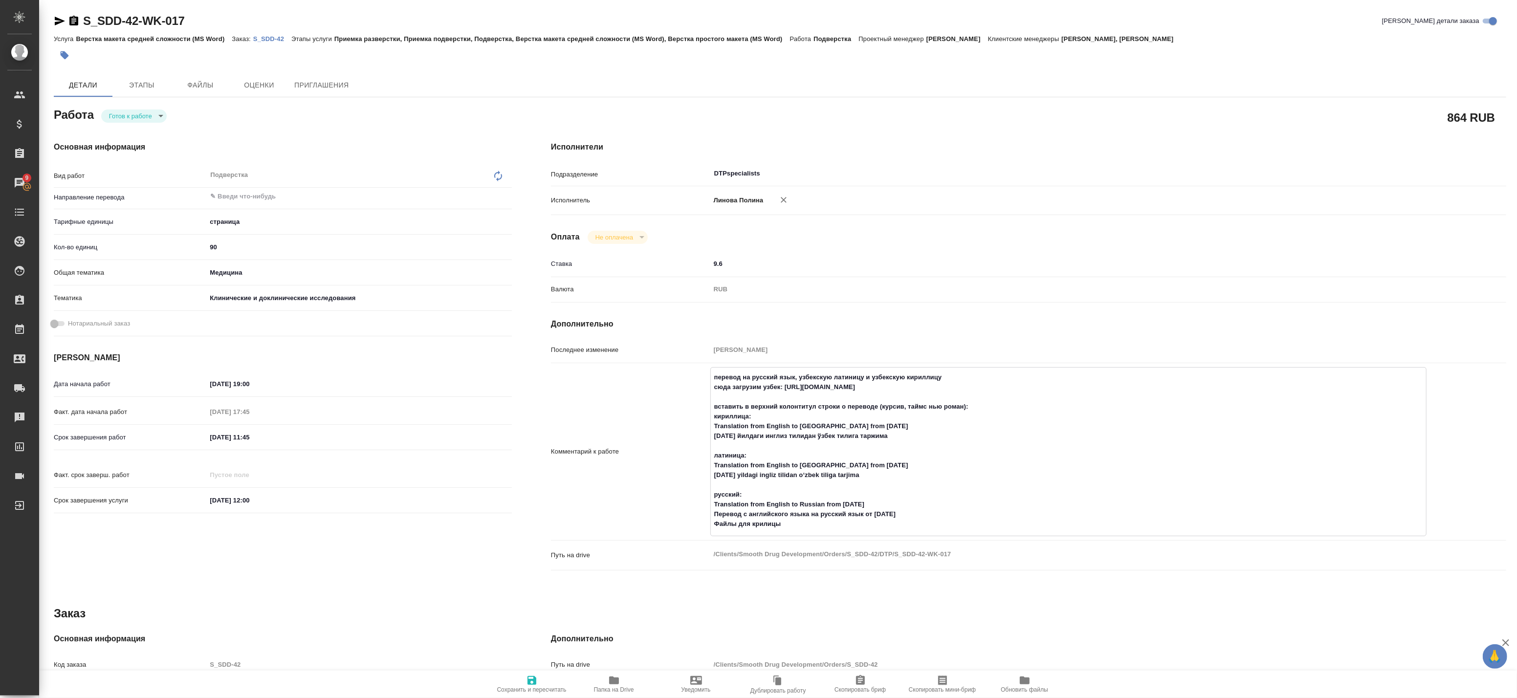
type textarea "x"
type textarea "перевод на русский язык, узбекскую латиницу и узбекскую кириллицу сюда загрузим…"
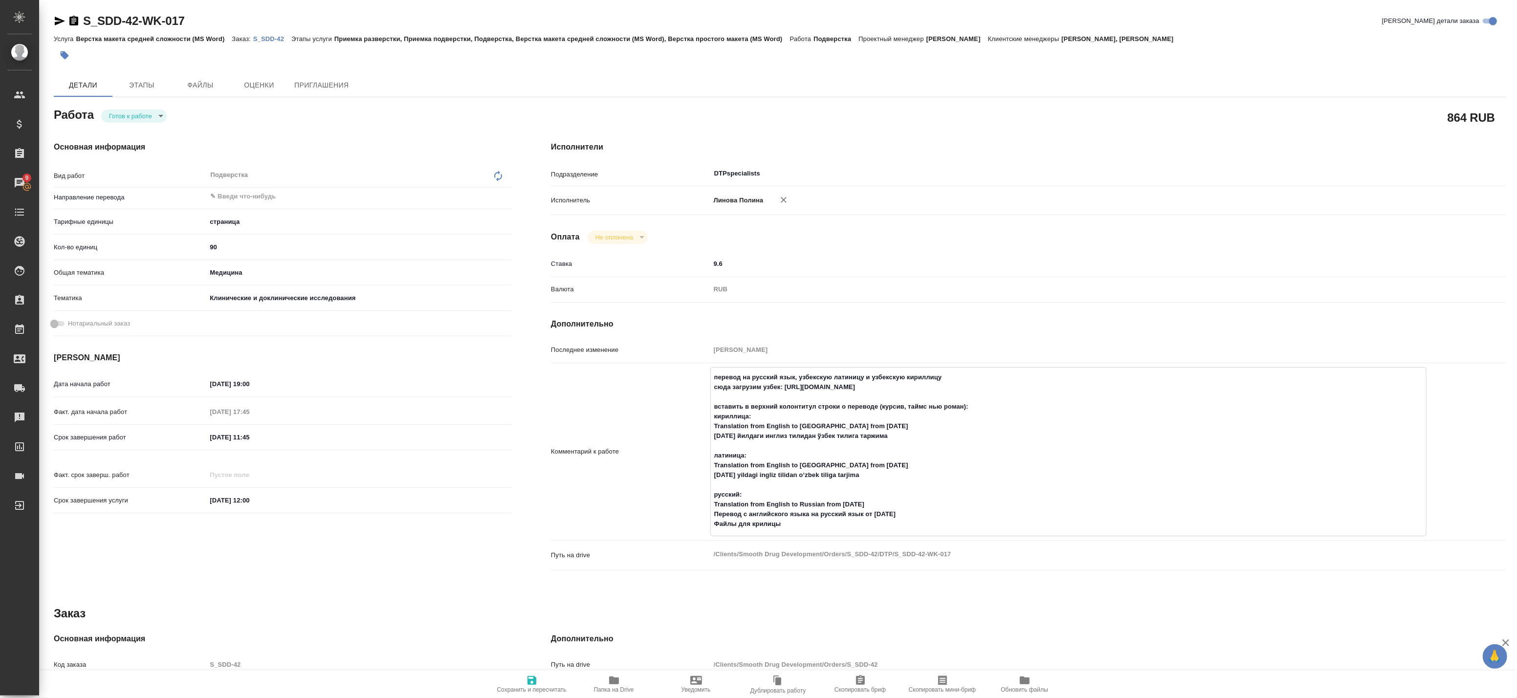
type textarea "x"
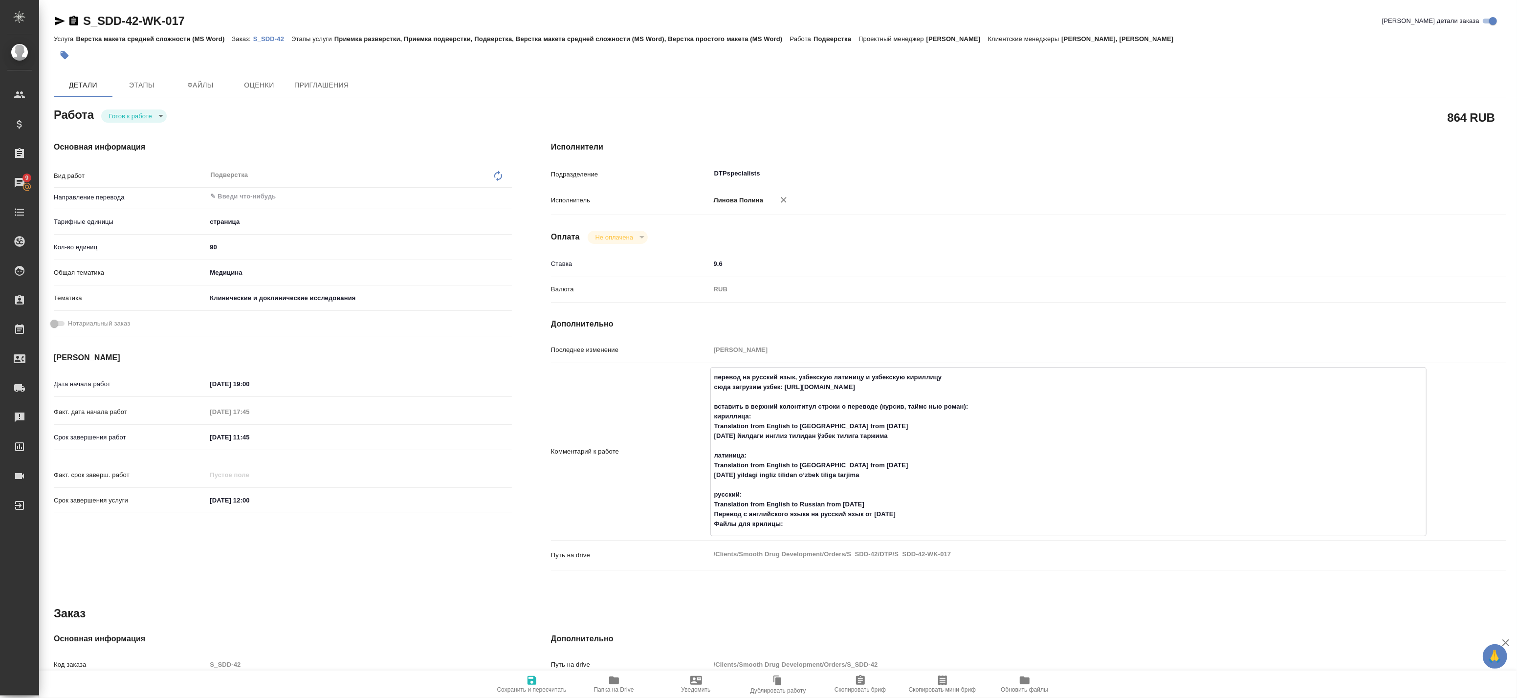
type textarea "перевод на русский язык, узбекскую латиницу и узбекскую кириллицу сюда загрузим…"
type textarea "x"
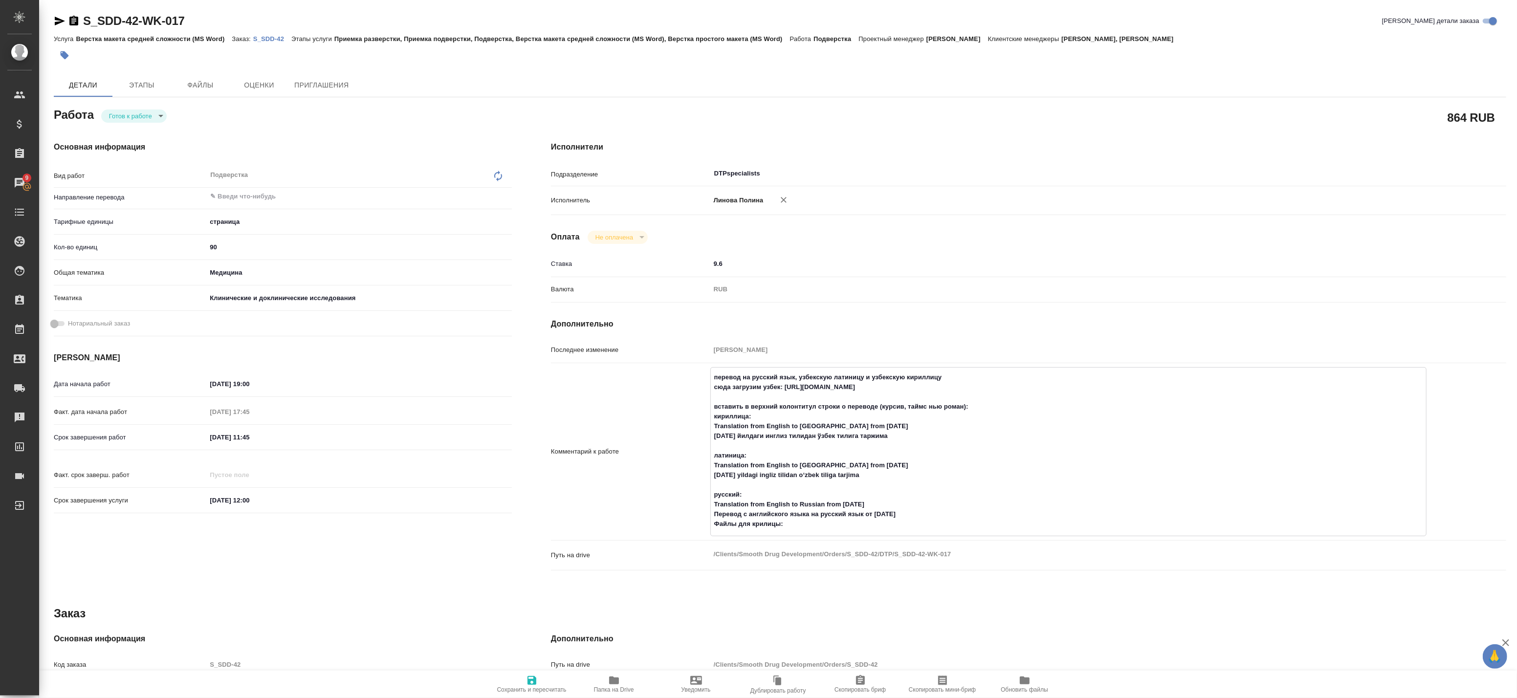
type textarea "x"
type textarea "перевод на русский язык, узбекскую латиницу и узбекскую кириллицу сюда загрузим…"
type textarea "x"
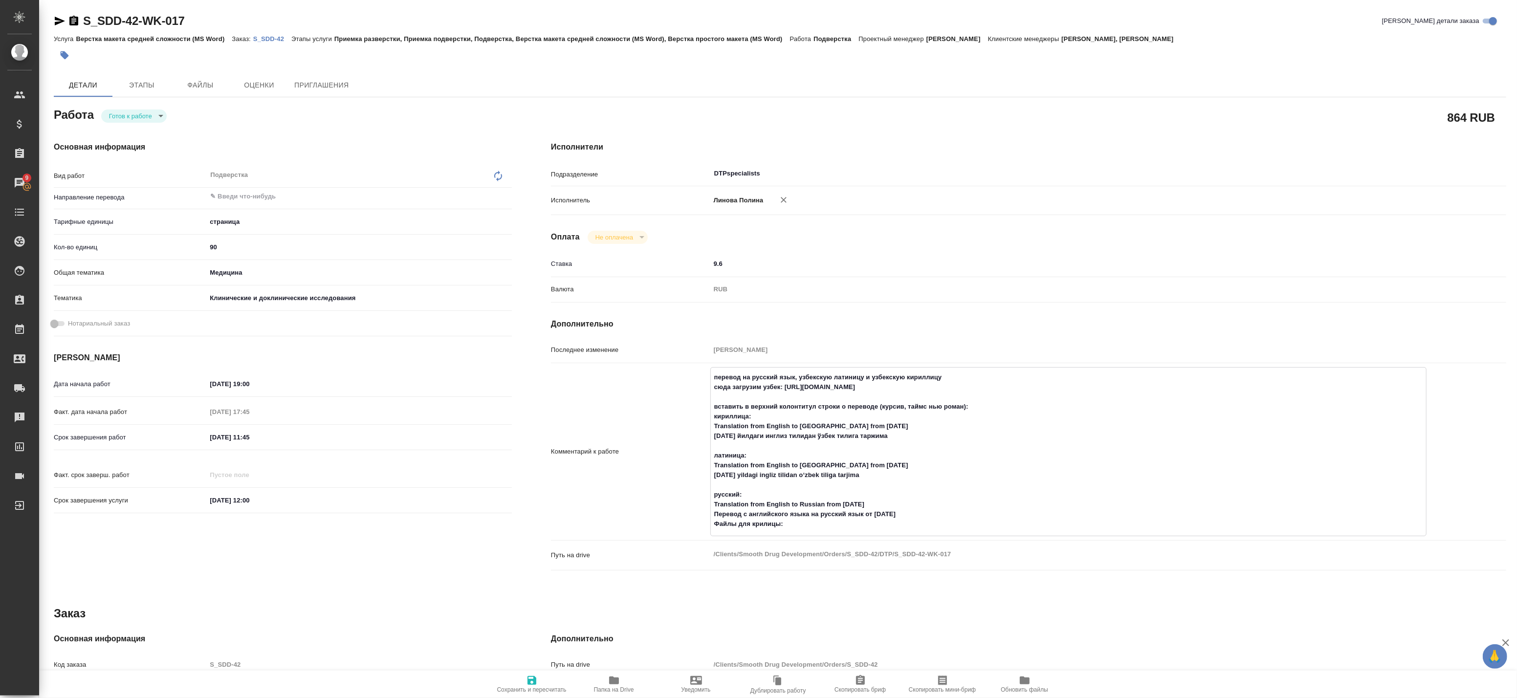
type textarea "x"
type textarea "перевод на русский язык, узбекскую латиницу и узбекскую кириллицу сюда загрузим…"
type textarea "x"
click at [824, 525] on textarea "перевод на русский язык, узбекскую латиницу и узбекскую кириллицу сюда загрузим…" at bounding box center [1069, 450] width 716 height 163
paste textarea "https://drive.awatera.com/s/zjy99tKkC2rRB9M"
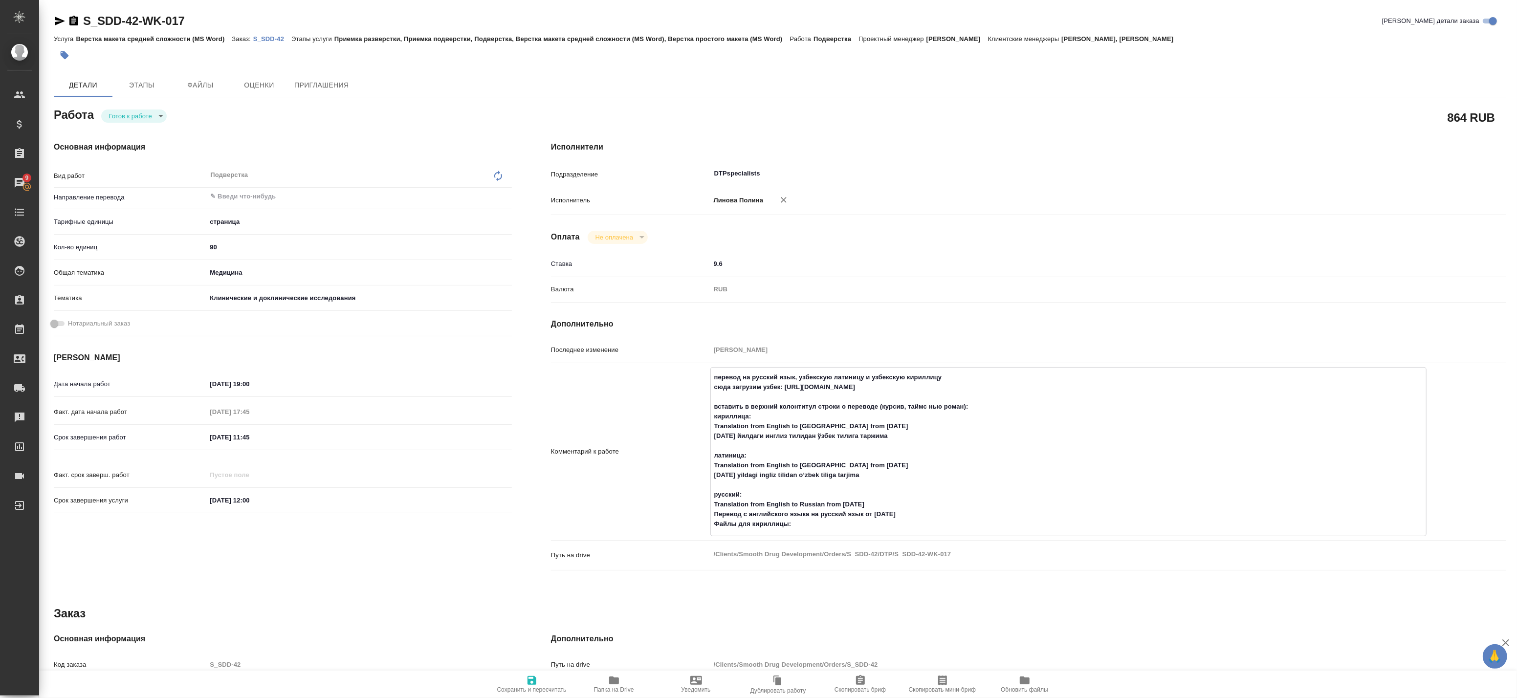
type textarea "x"
type textarea "перевод на русский язык, узбекскую латиницу и узбекскую кириллицу сюда загрузим…"
type textarea "x"
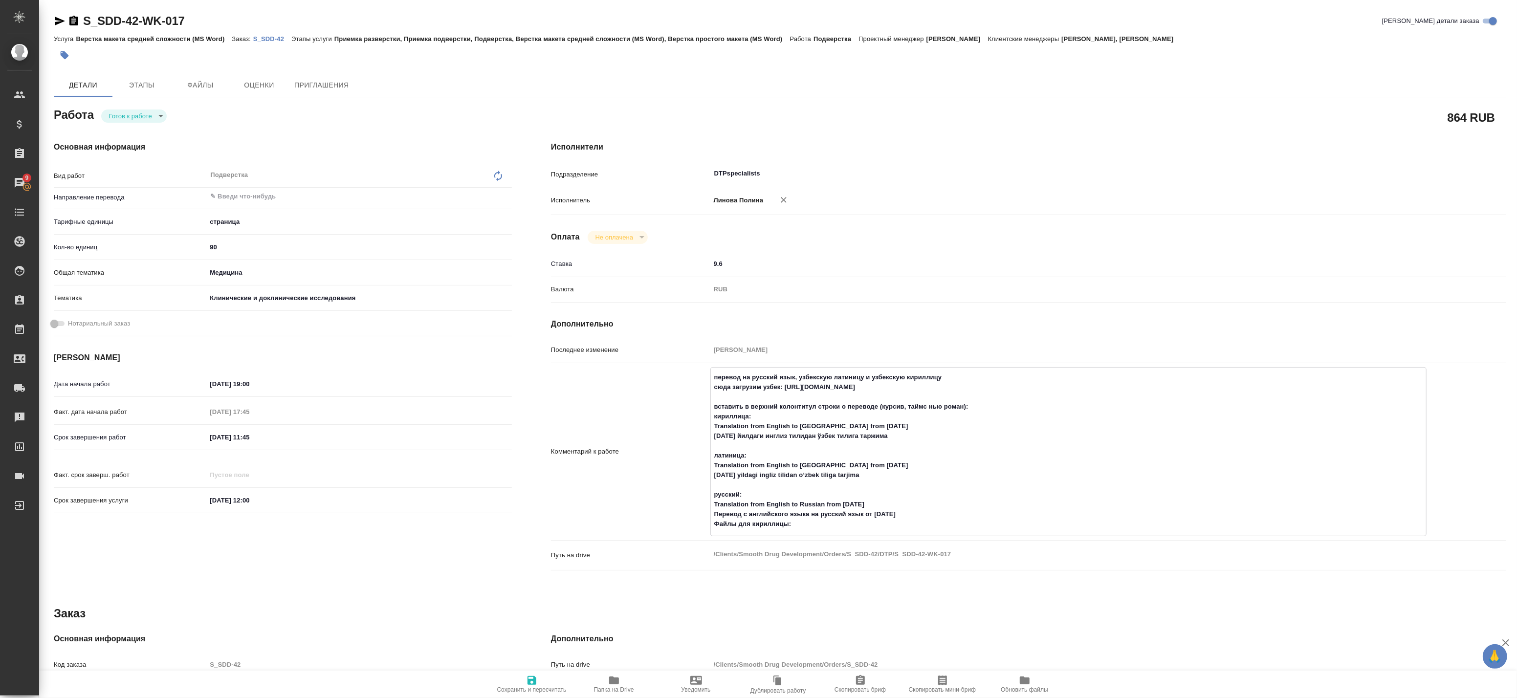
type textarea "x"
type textarea "перевод на русский язык, узбекскую латиницу и узбекскую кириллицу сюда загрузим…"
type textarea "x"
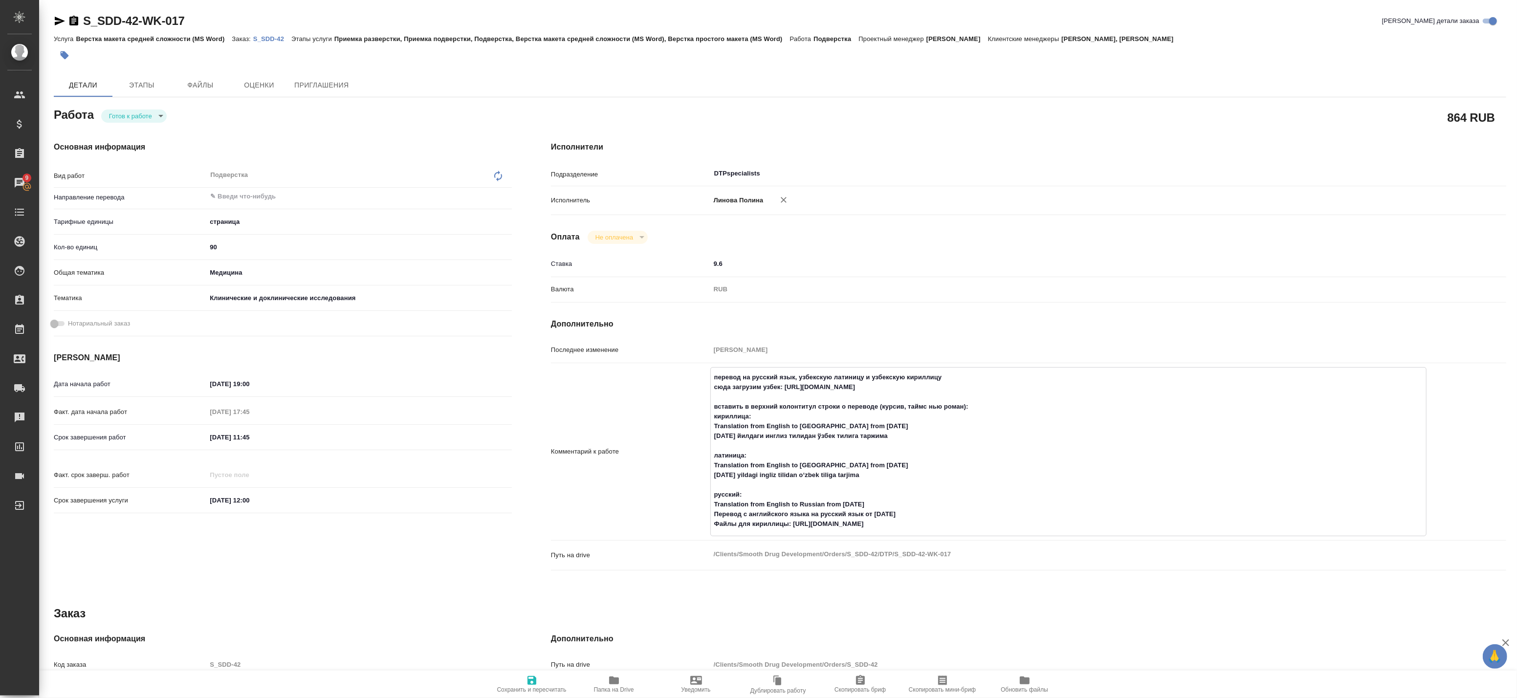
type textarea "x"
drag, startPoint x: 711, startPoint y: 524, endPoint x: 788, endPoint y: 522, distance: 76.8
click at [788, 522] on textarea "перевод на русский язык, узбекскую латиницу и узбекскую кириллицу сюда загрузим…" at bounding box center [1069, 455] width 716 height 173
click at [755, 535] on textarea "перевод на русский язык, узбекскую латиницу и узбекскую кириллицу сюда загрузим…" at bounding box center [1069, 455] width 716 height 173
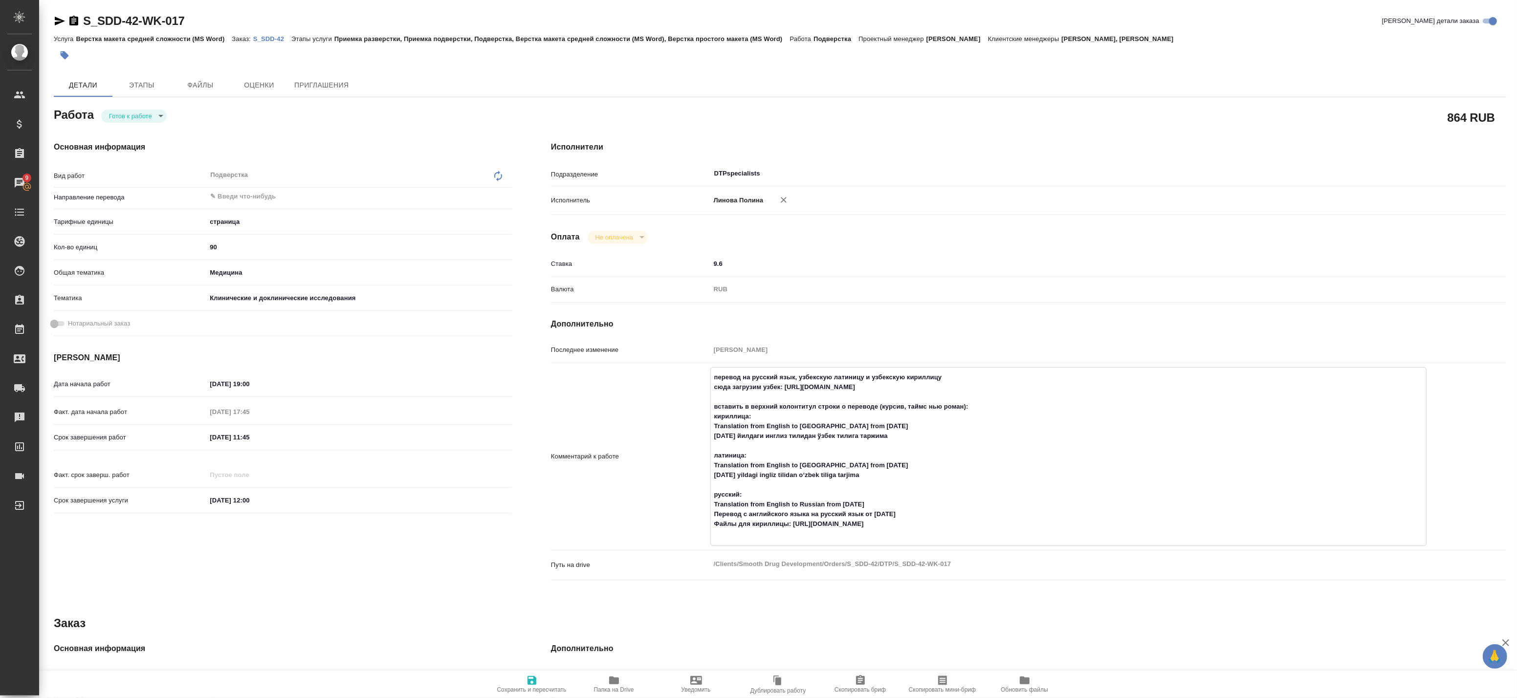
paste textarea "Файлы для кириллицы:"
type textarea "x"
type textarea "перевод на русский язык, узбекскую латиницу и узбекскую кириллицу сюда загрузим…"
drag, startPoint x: 747, startPoint y: 533, endPoint x: 786, endPoint y: 535, distance: 38.7
click at [786, 535] on textarea "перевод на русский язык, узбекскую латиницу и узбекскую кириллицу сюда загрузим…" at bounding box center [1069, 455] width 716 height 173
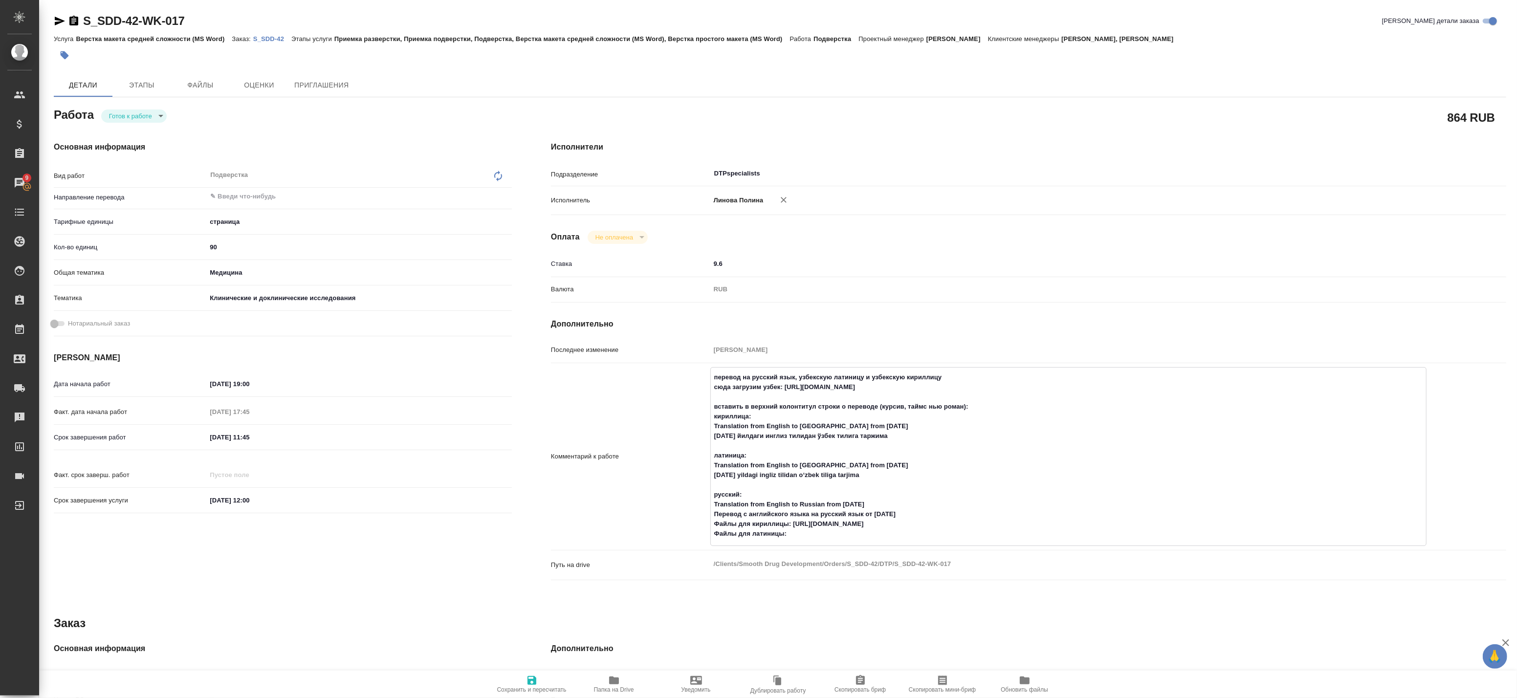
click at [807, 529] on textarea "перевод на русский язык, узбекскую латиницу и узбекскую кириллицу сюда загрузим…" at bounding box center [1069, 455] width 716 height 173
click at [820, 530] on textarea "перевод на русский язык, узбекскую латиницу и узбекскую кириллицу сюда загрузим…" at bounding box center [1069, 455] width 716 height 173
click at [365, 570] on div "Основная информация Вид работ Подверстка x ​ Направление перевода ​ Тарифные ед…" at bounding box center [282, 366] width 497 height 489
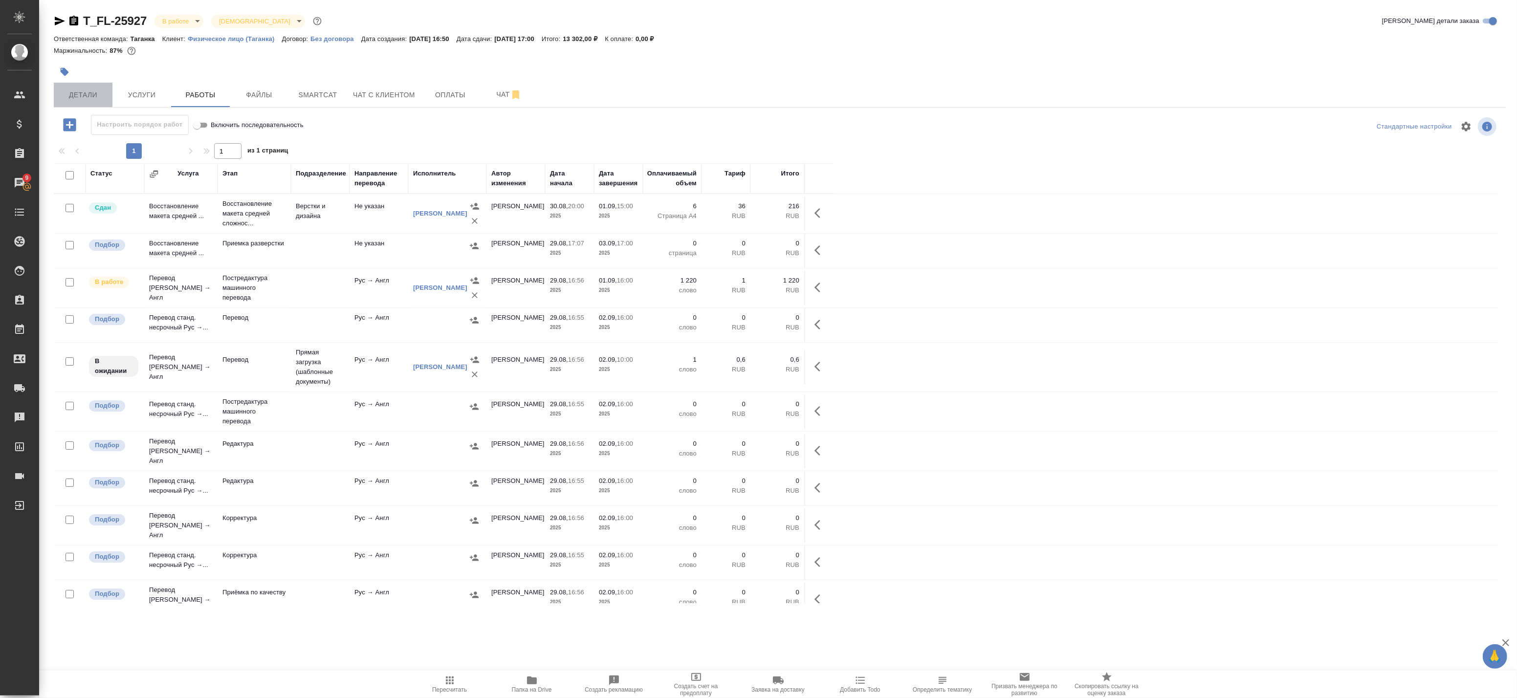
click at [75, 97] on span "Детали" at bounding box center [83, 95] width 47 height 12
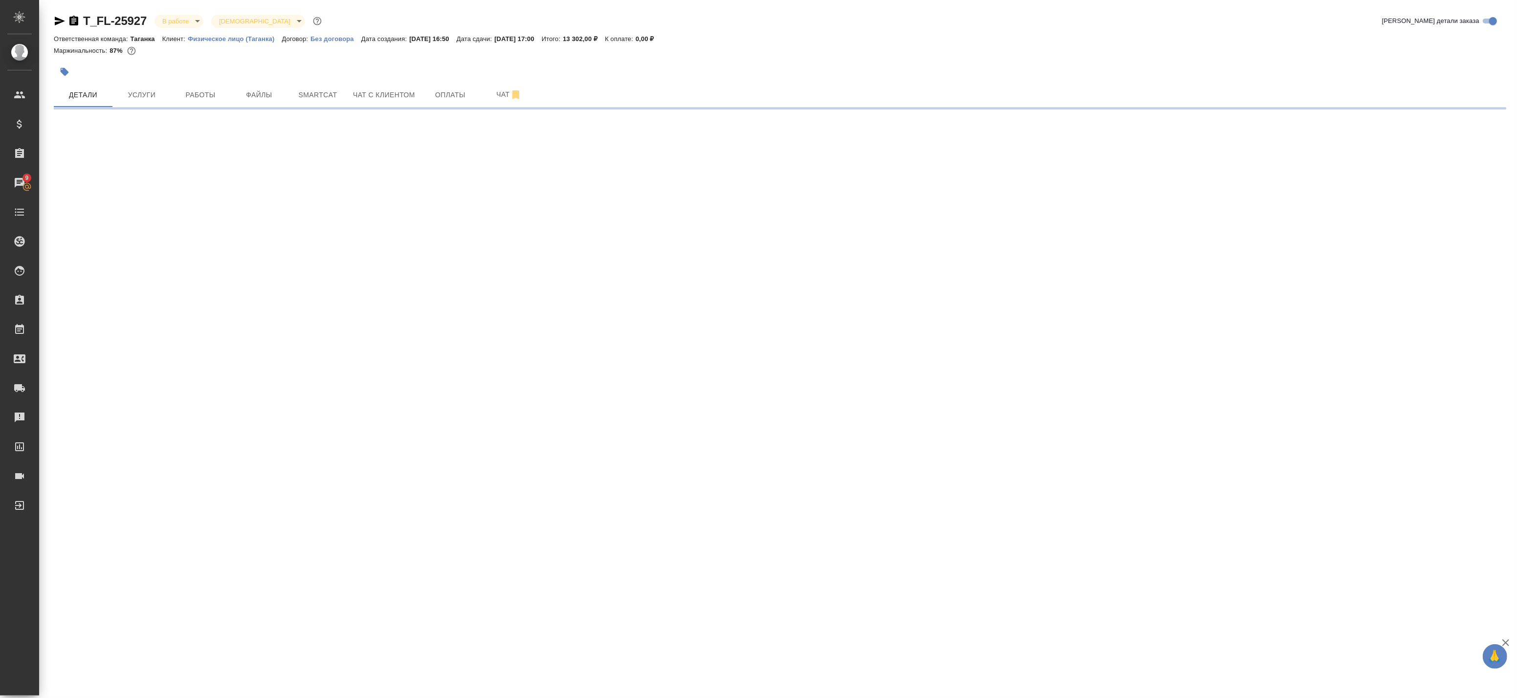
select select "RU"
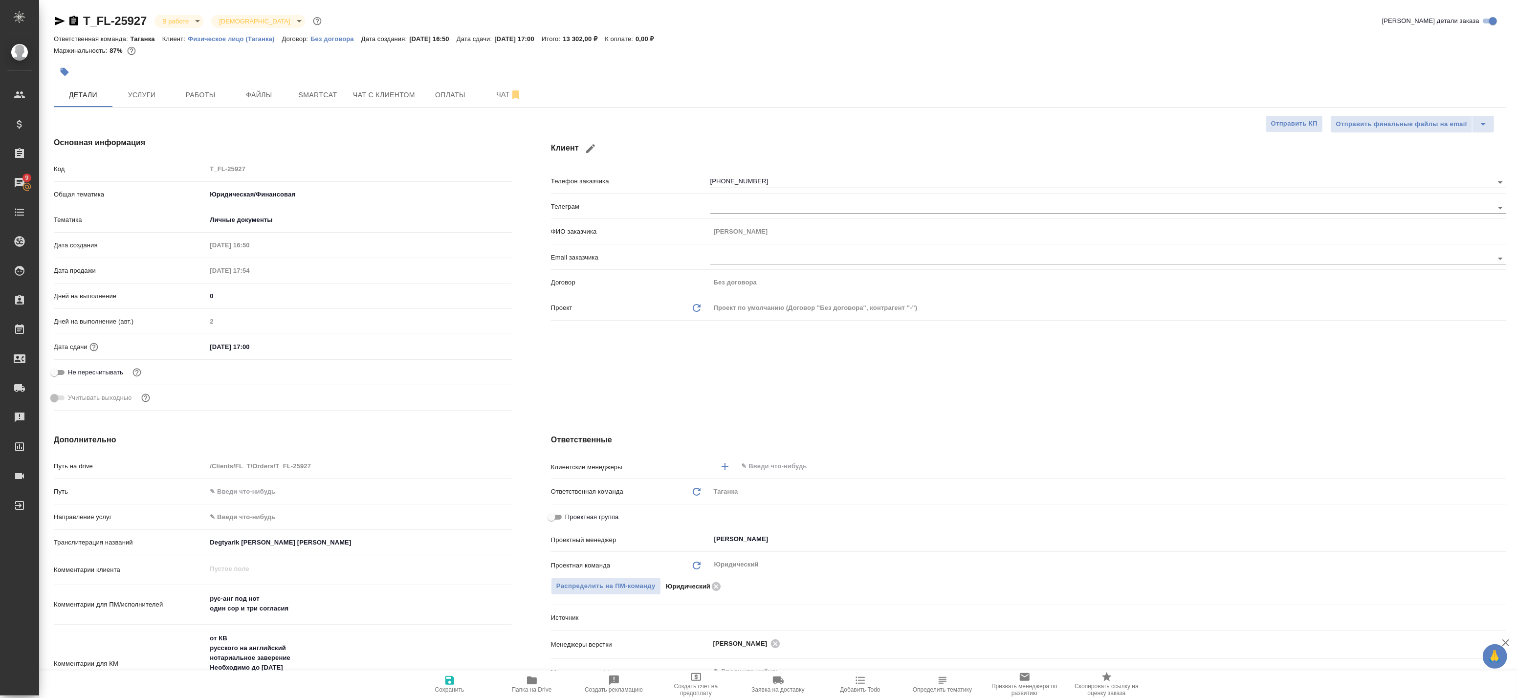
type textarea "x"
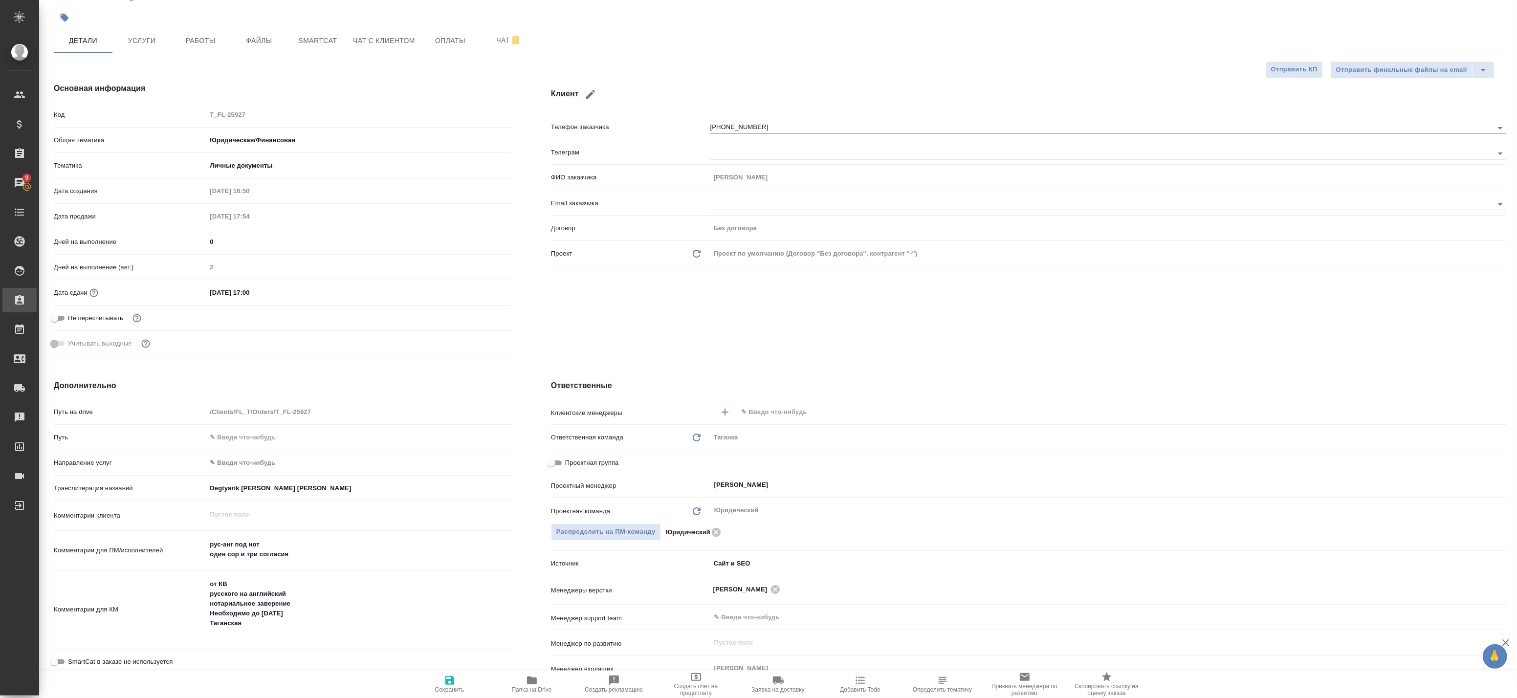
type textarea "x"
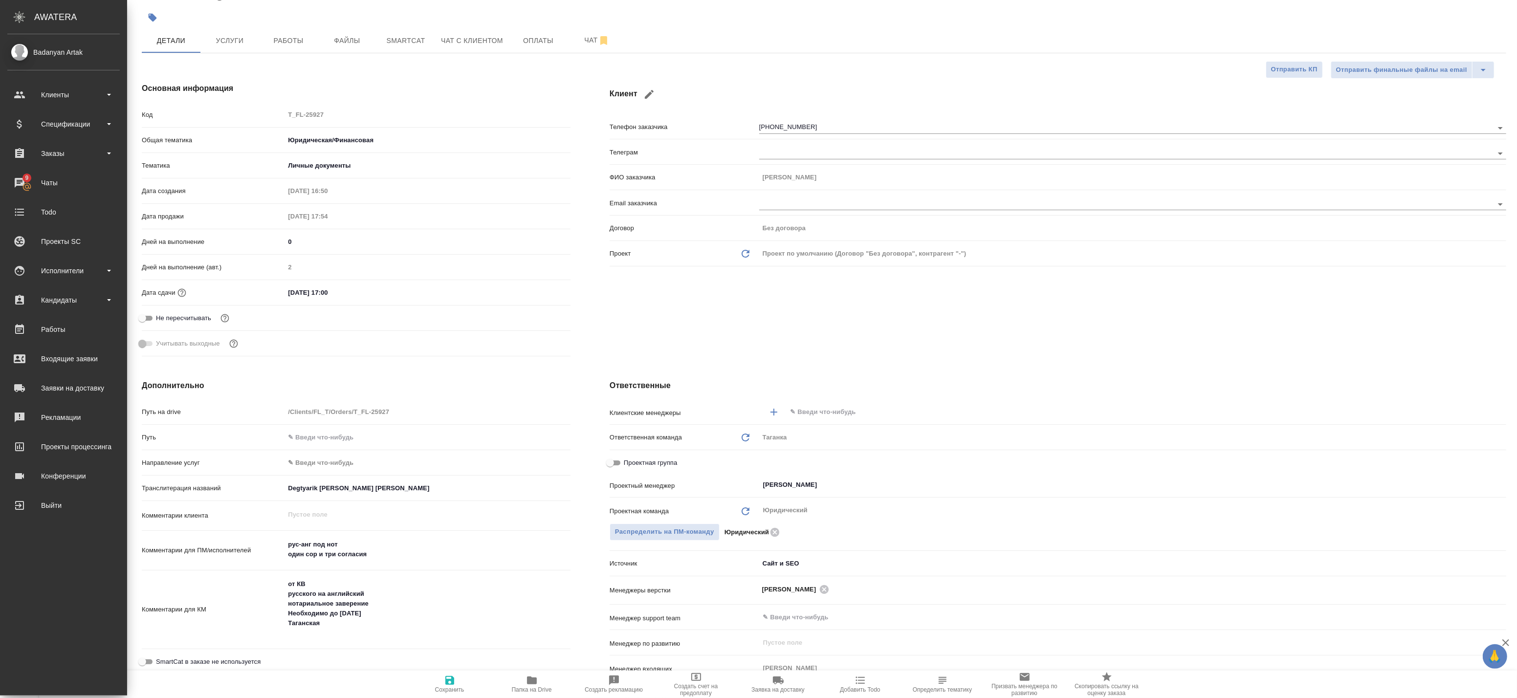
type textarea "x"
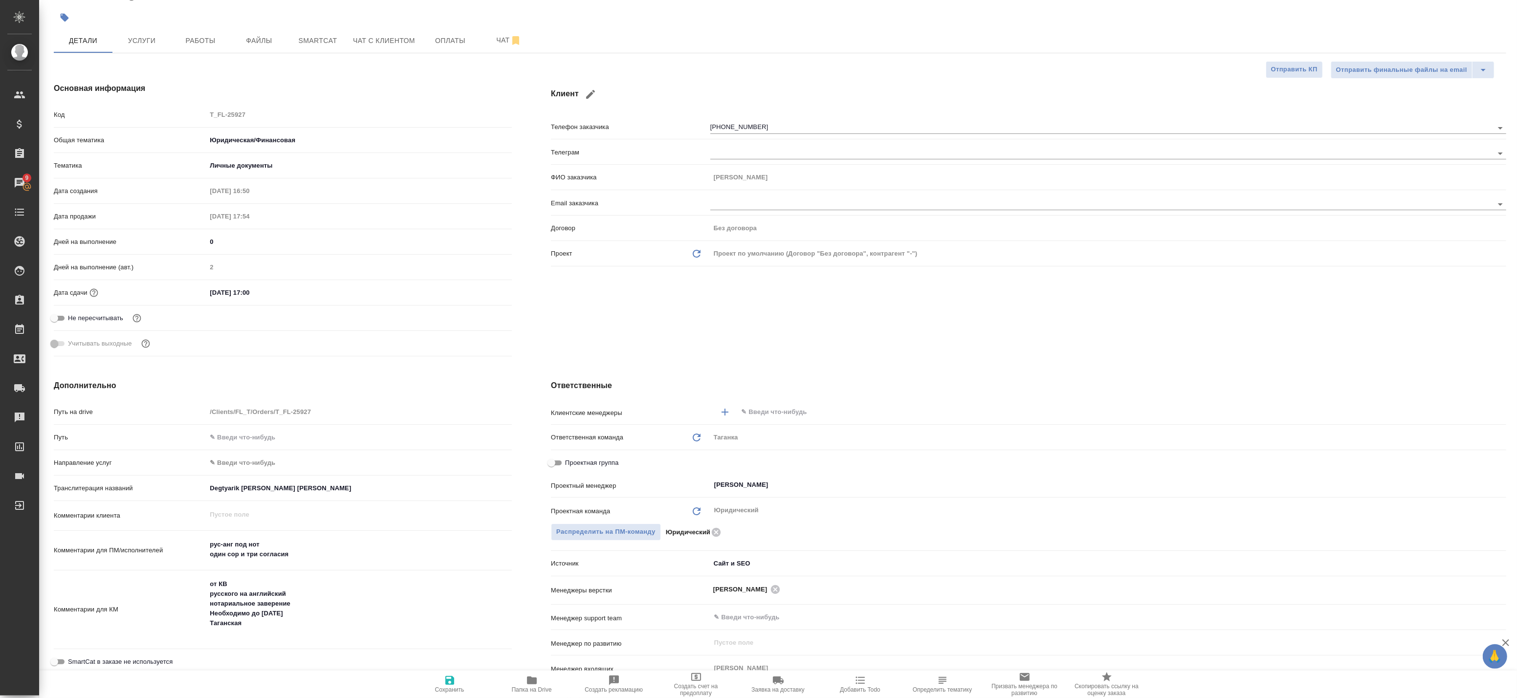
type textarea "x"
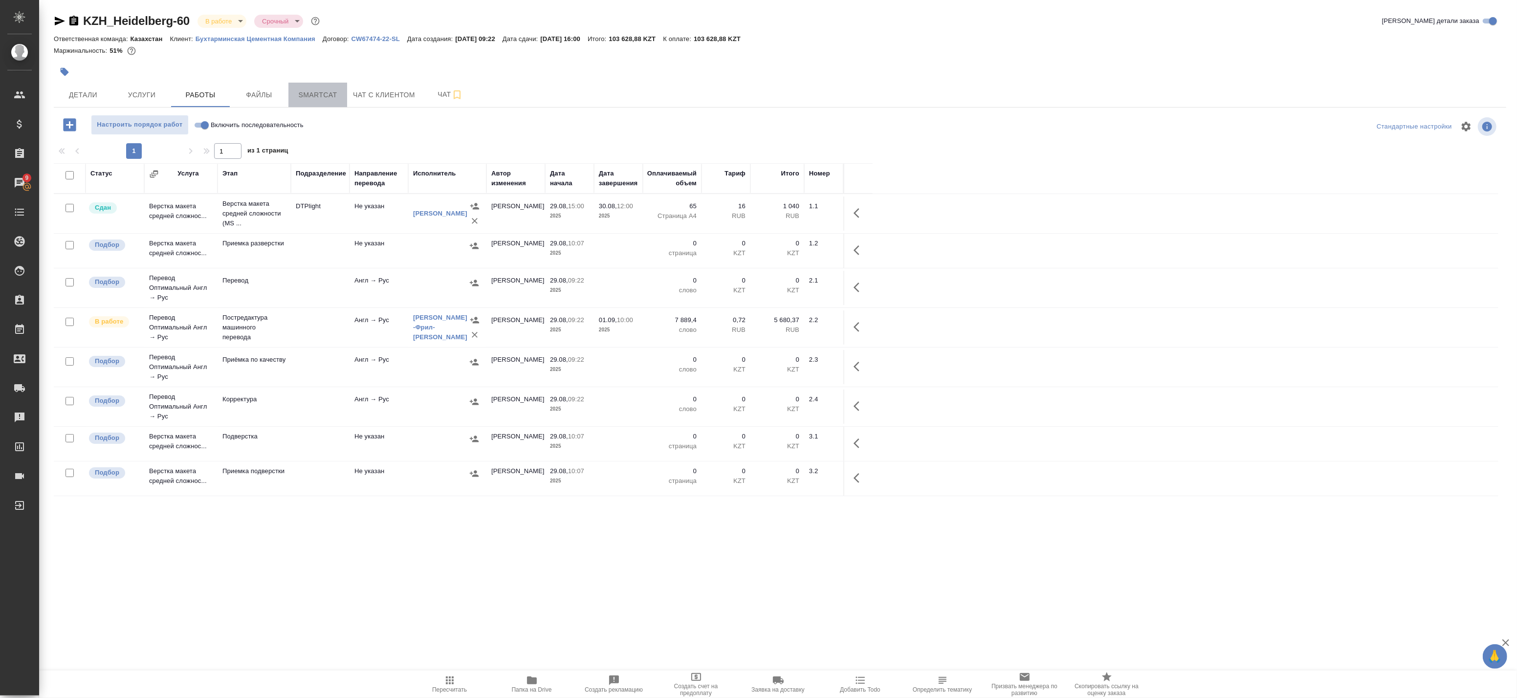
click at [306, 92] on span "Smartcat" at bounding box center [317, 95] width 47 height 12
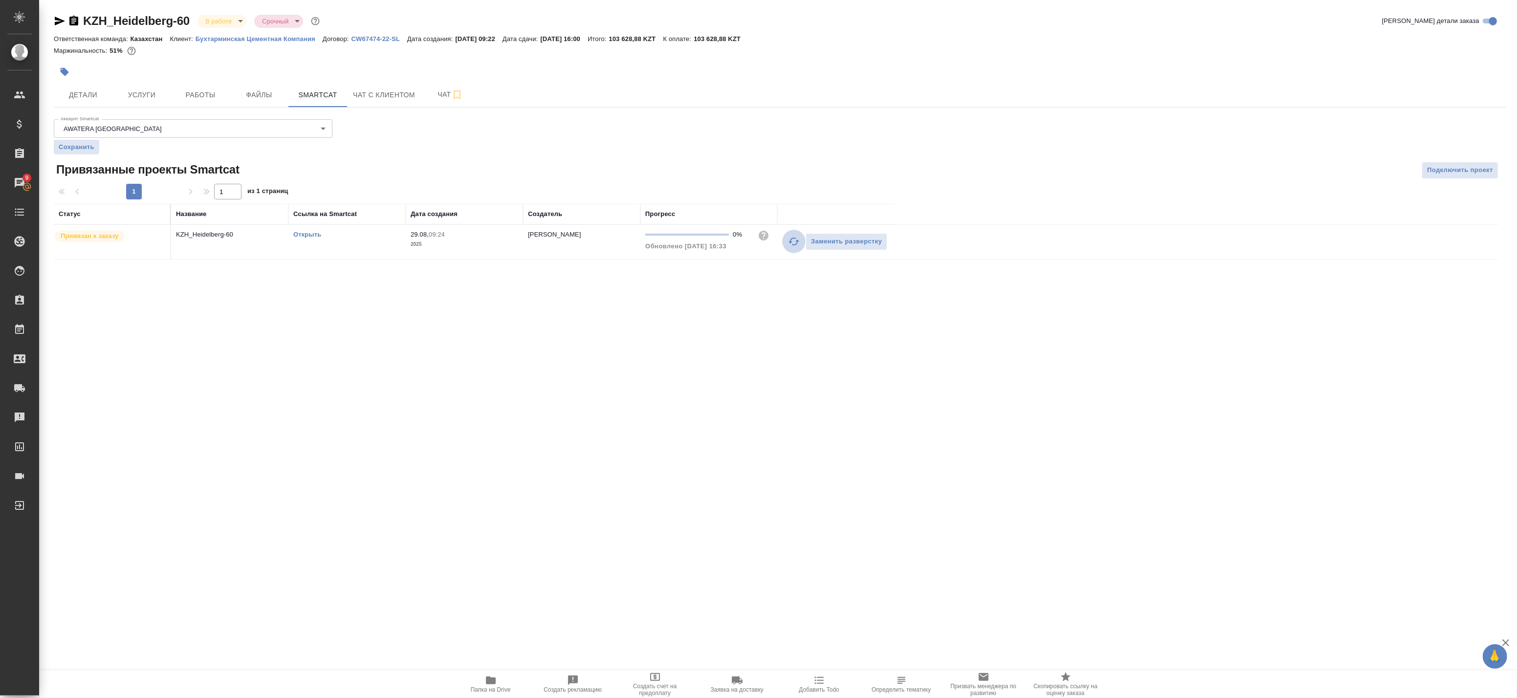
click at [797, 241] on icon "button" at bounding box center [794, 242] width 11 height 8
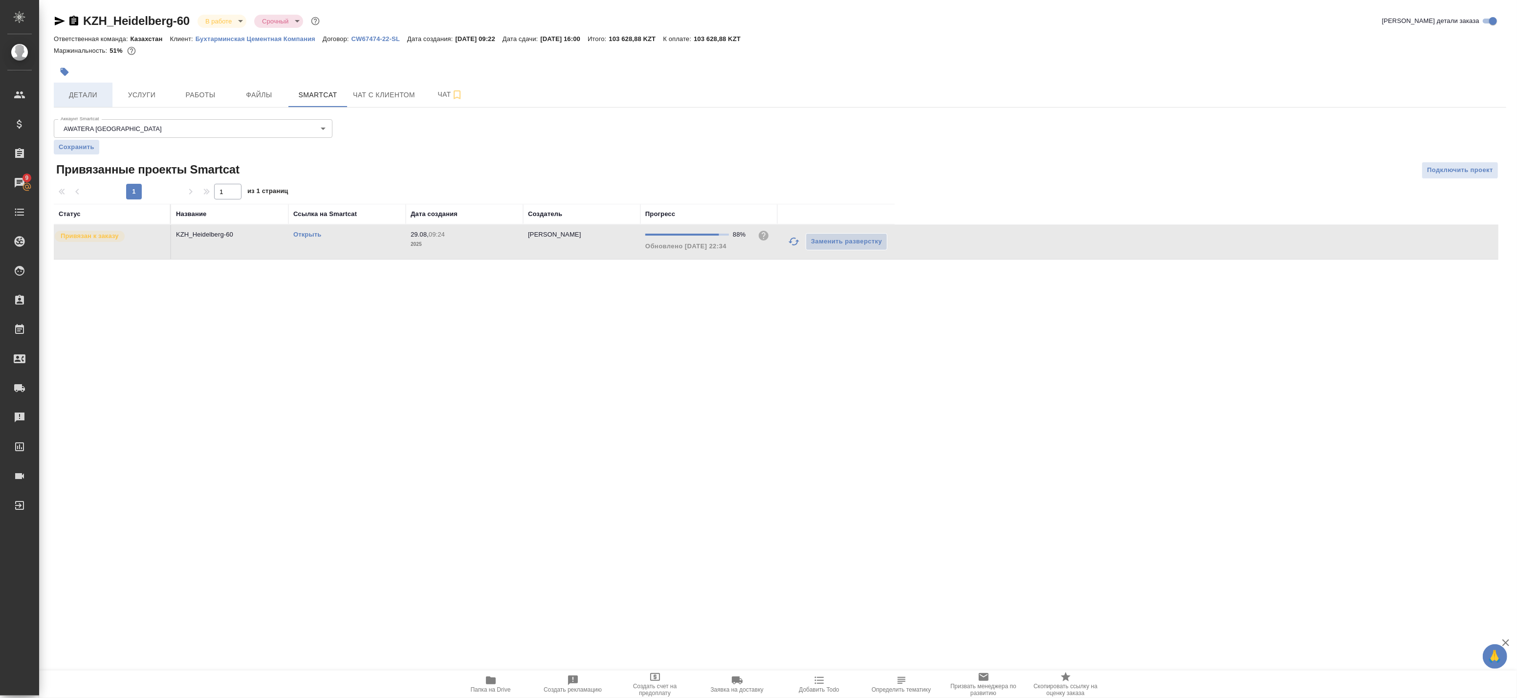
click at [90, 95] on span "Детали" at bounding box center [83, 95] width 47 height 12
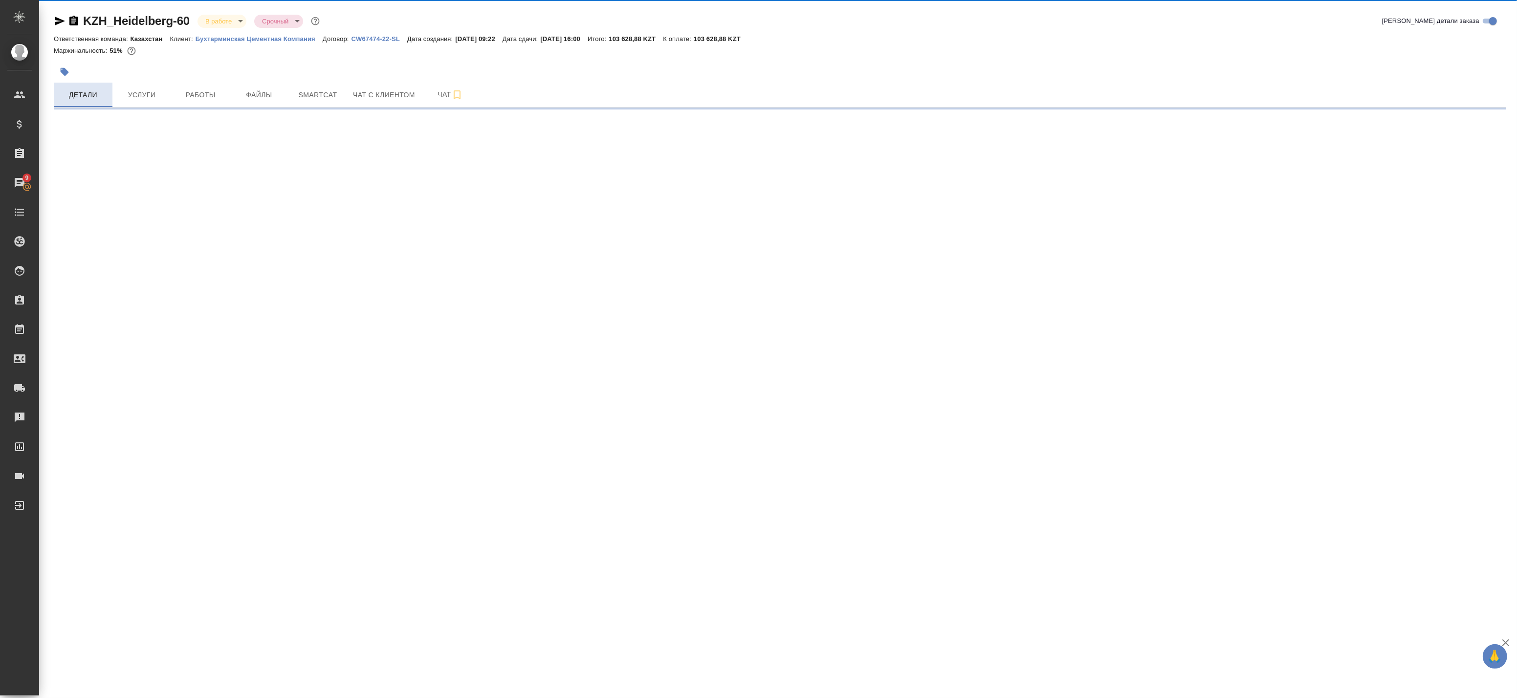
select select "RU"
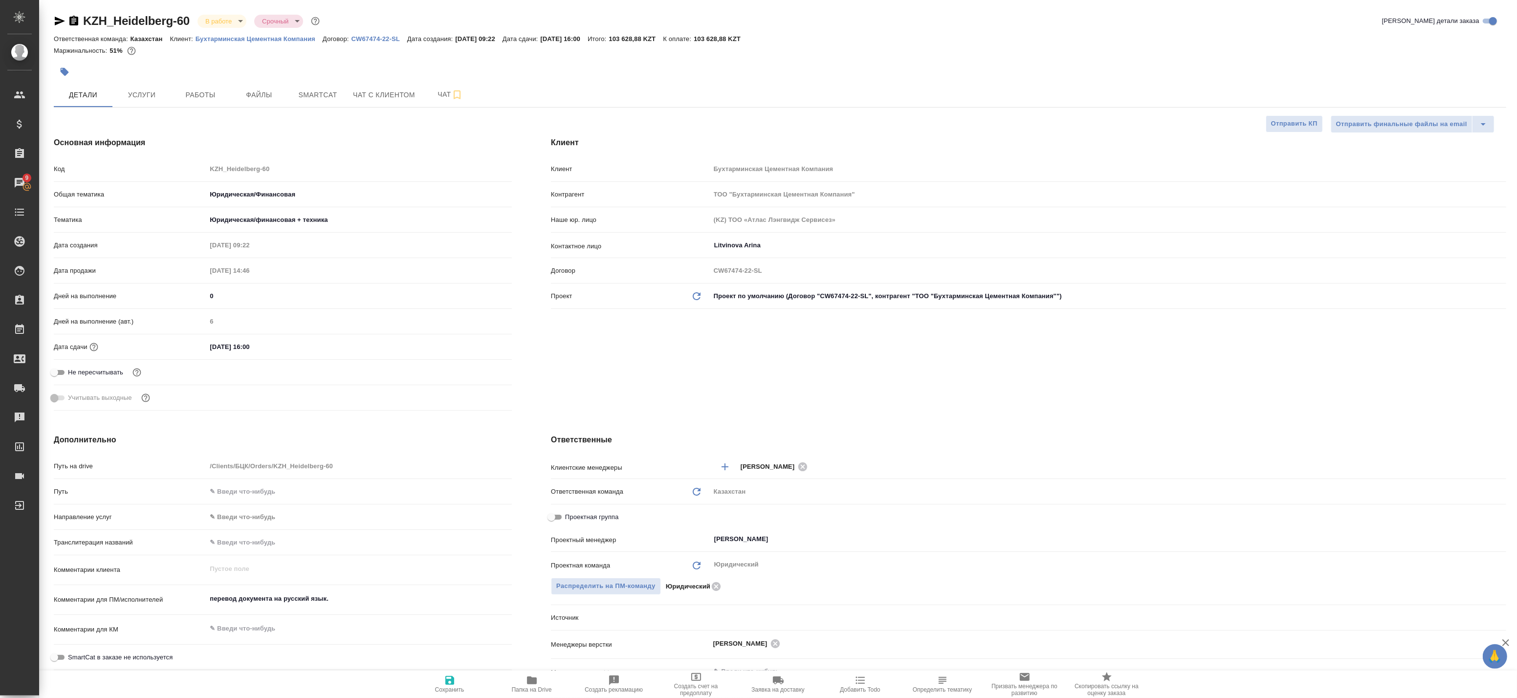
type textarea "x"
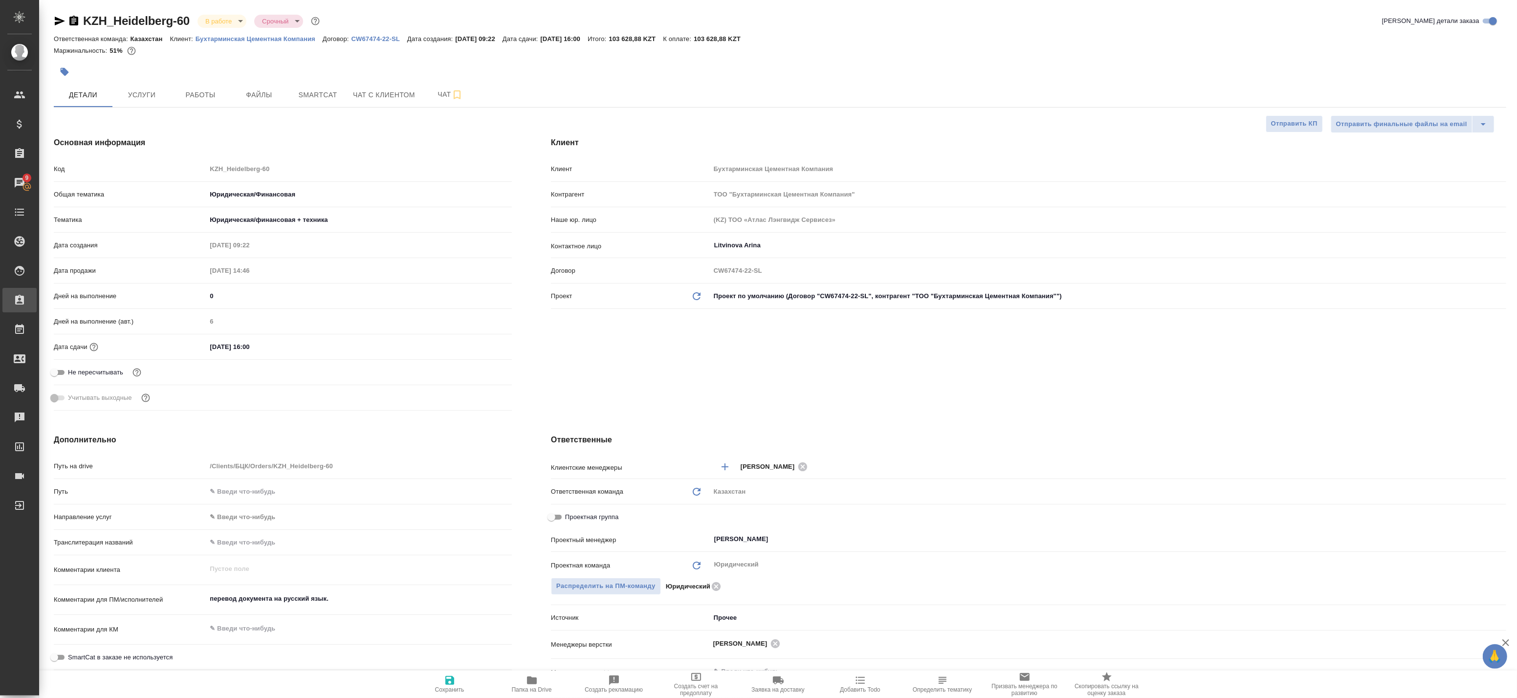
type textarea "x"
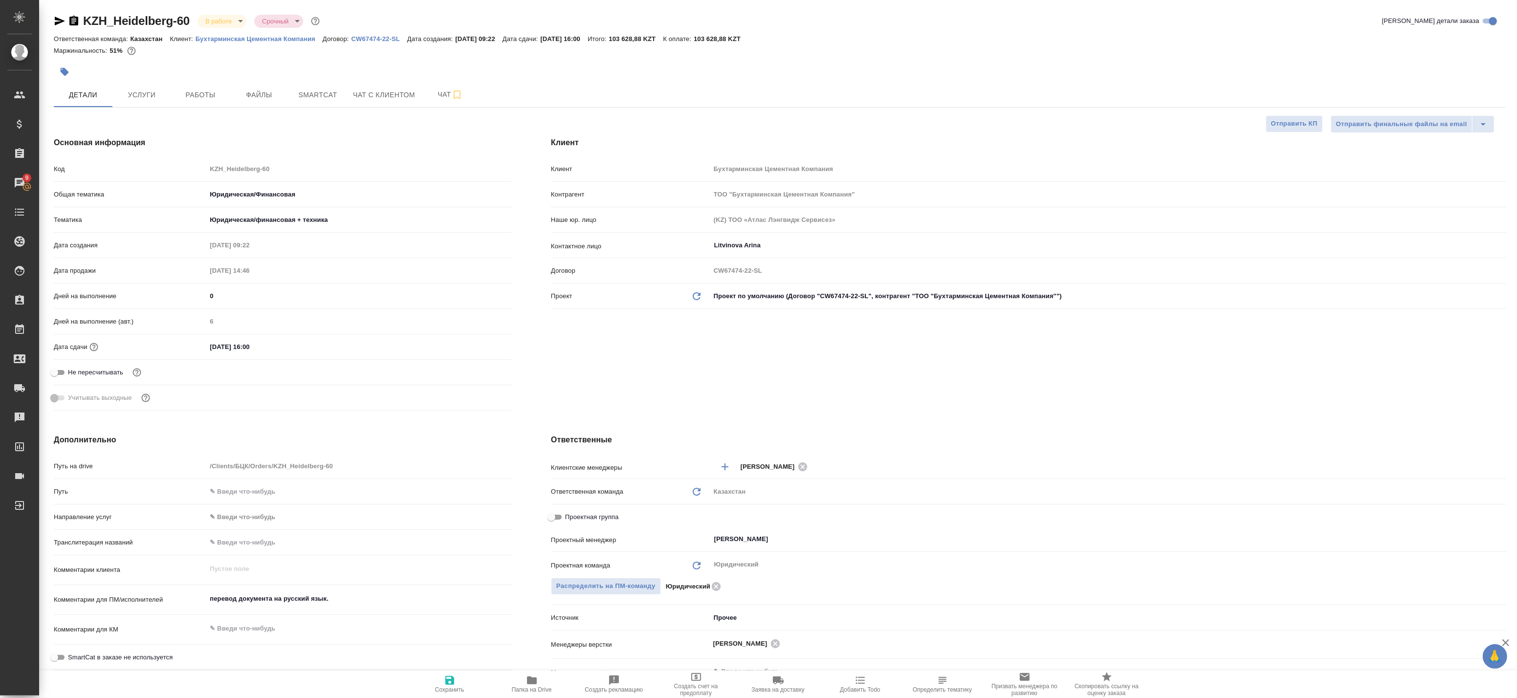
type textarea "x"
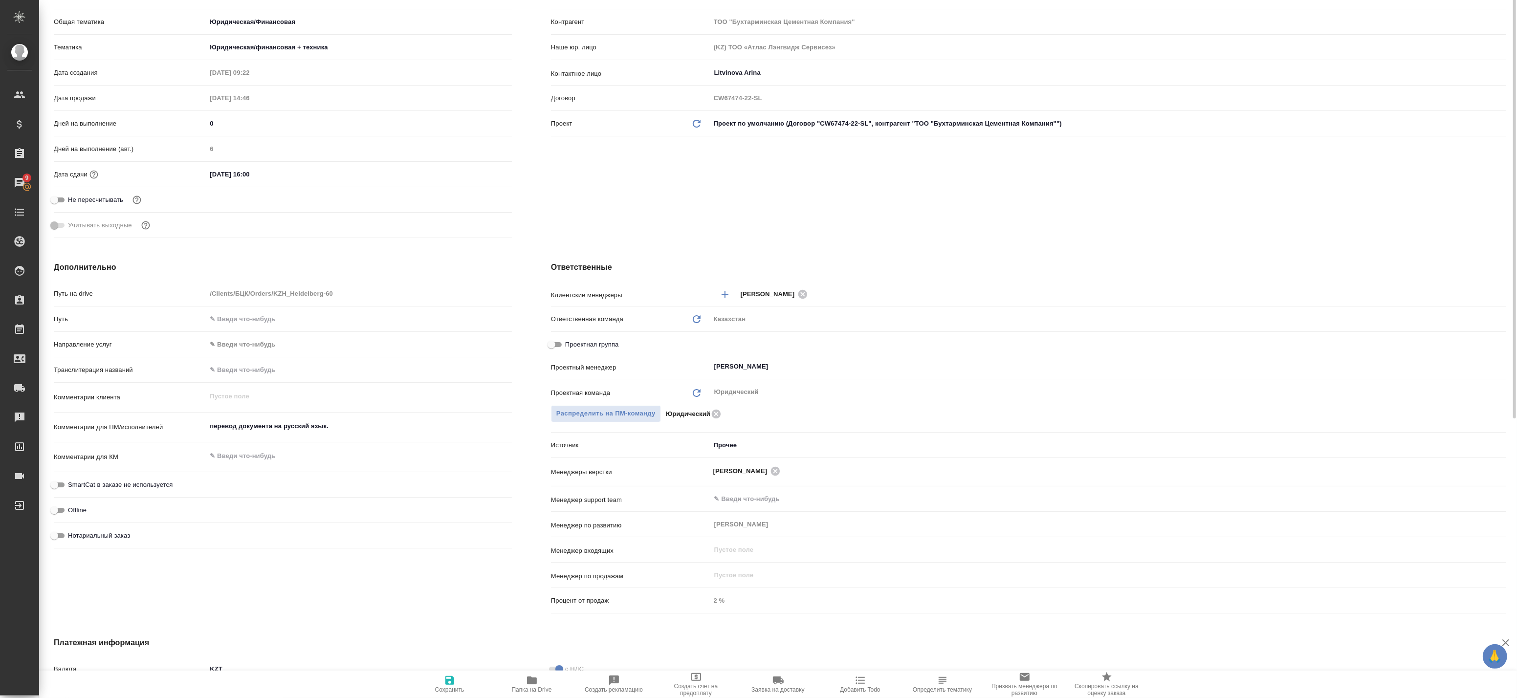
scroll to position [64, 0]
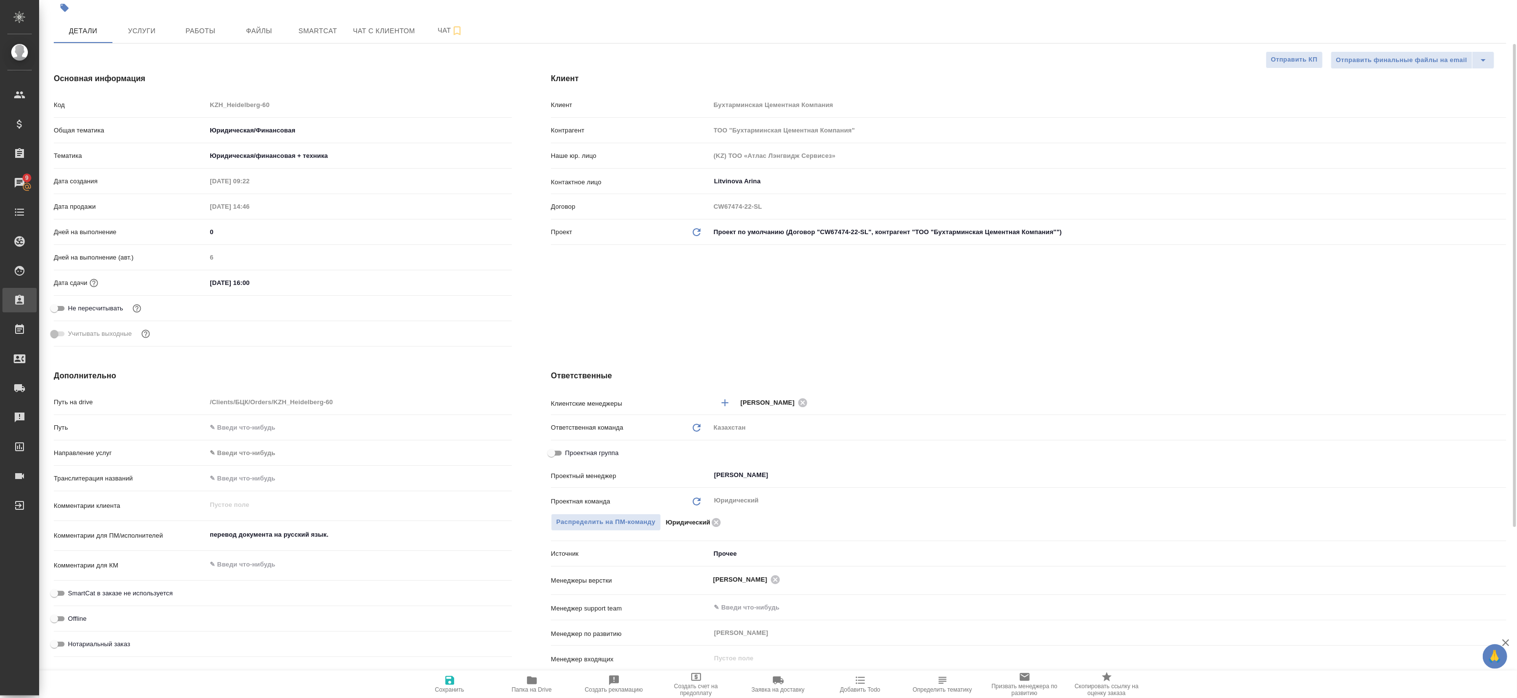
type textarea "x"
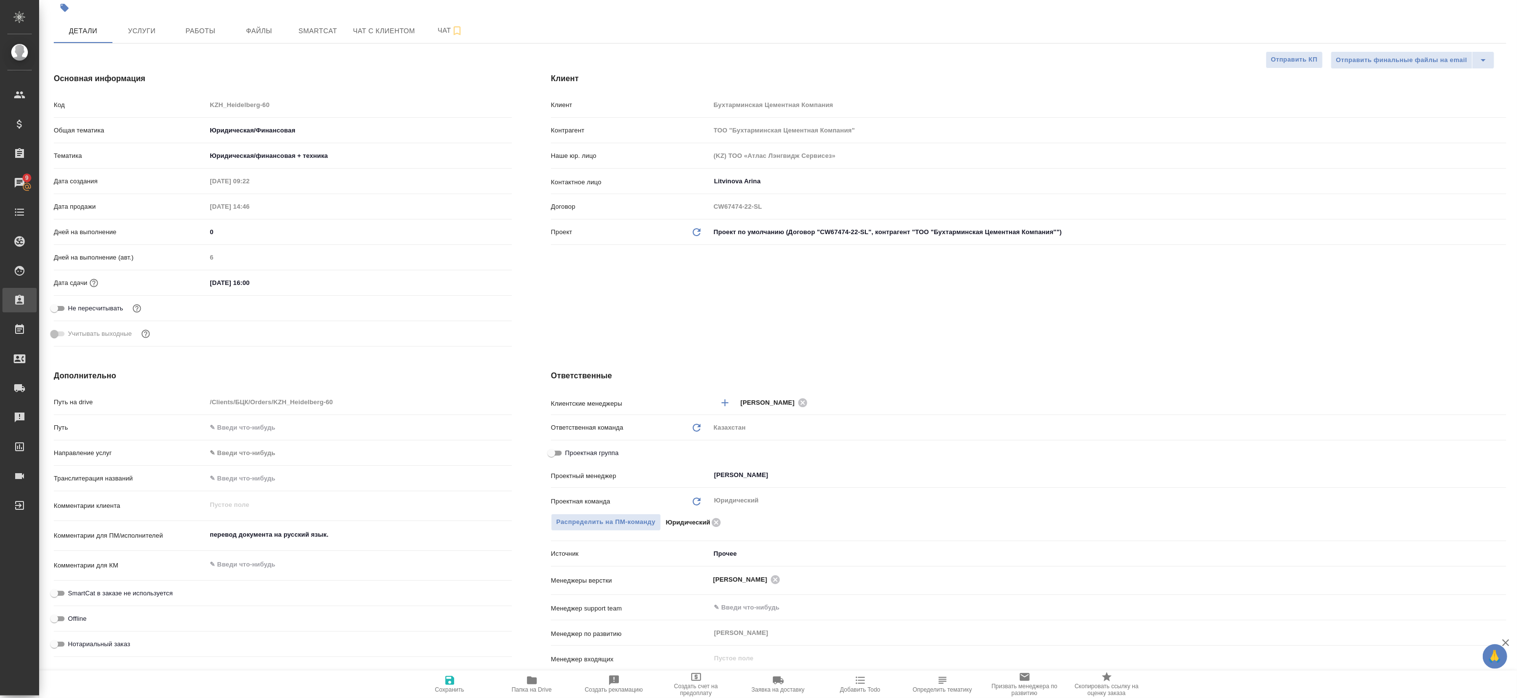
type textarea "x"
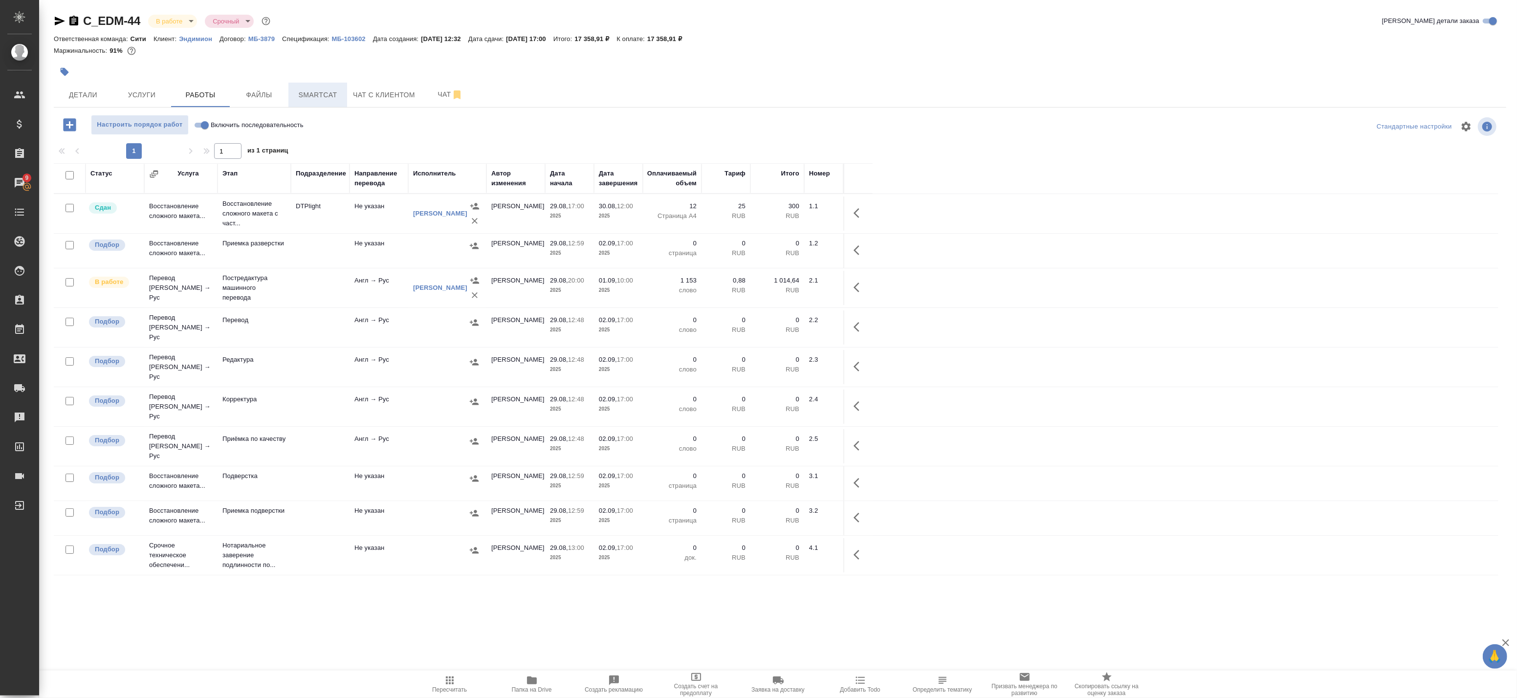
click at [307, 90] on span "Smartcat" at bounding box center [317, 95] width 47 height 12
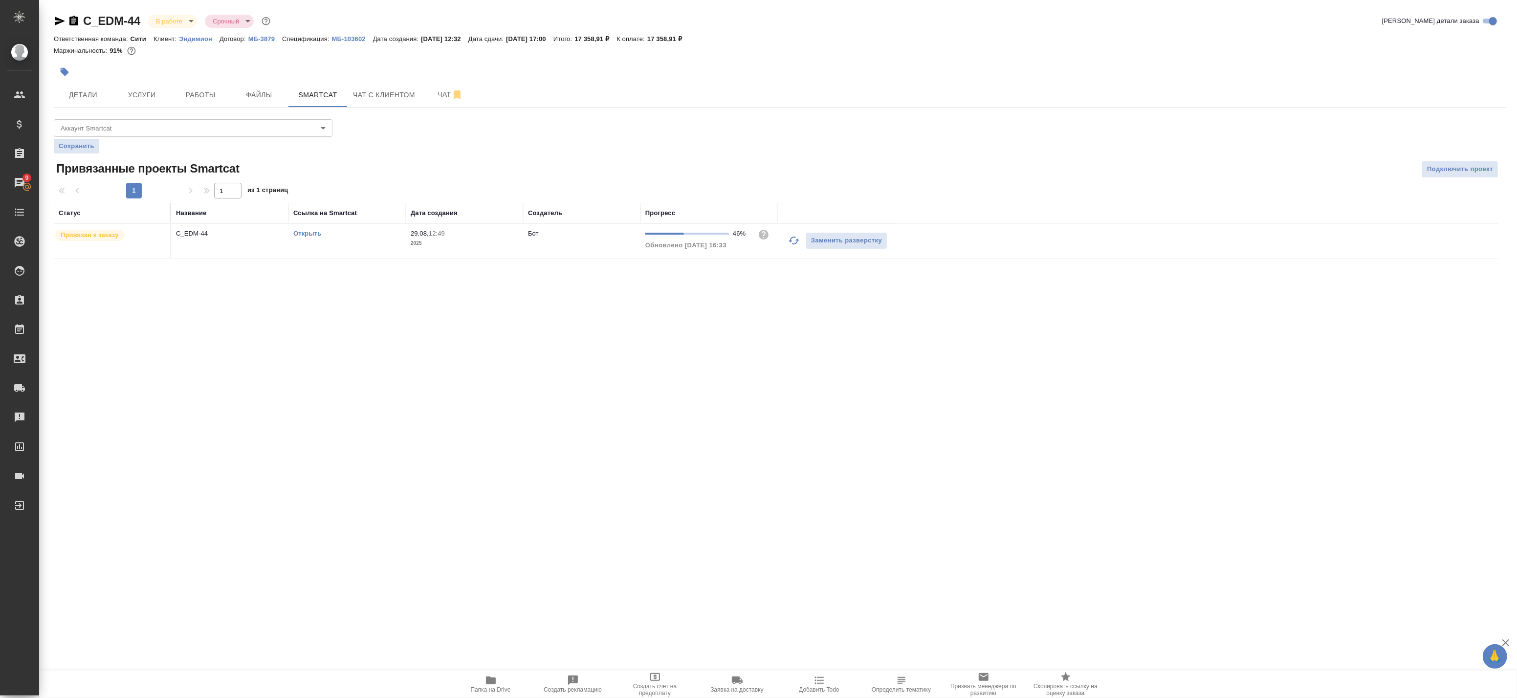
click at [788, 240] on icon "button" at bounding box center [794, 241] width 12 height 12
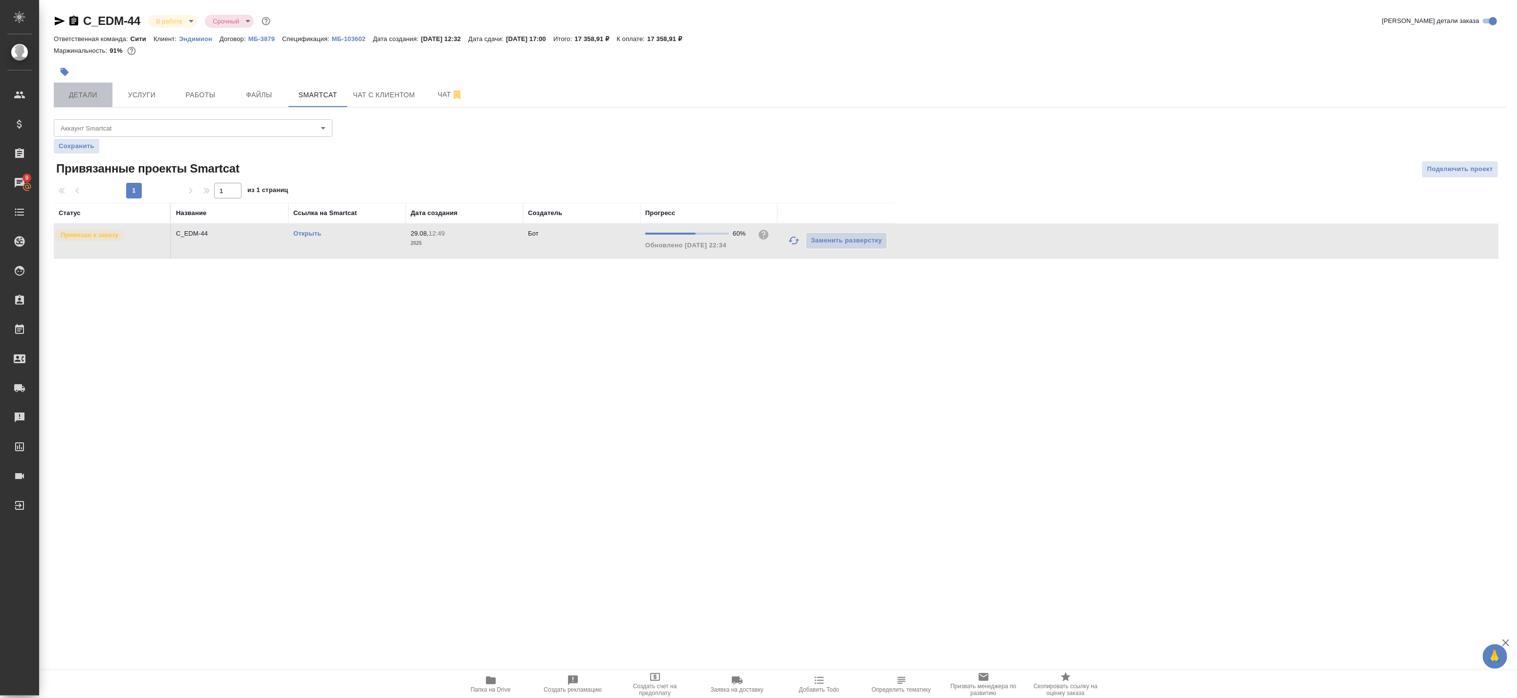
click at [93, 93] on span "Детали" at bounding box center [83, 95] width 47 height 12
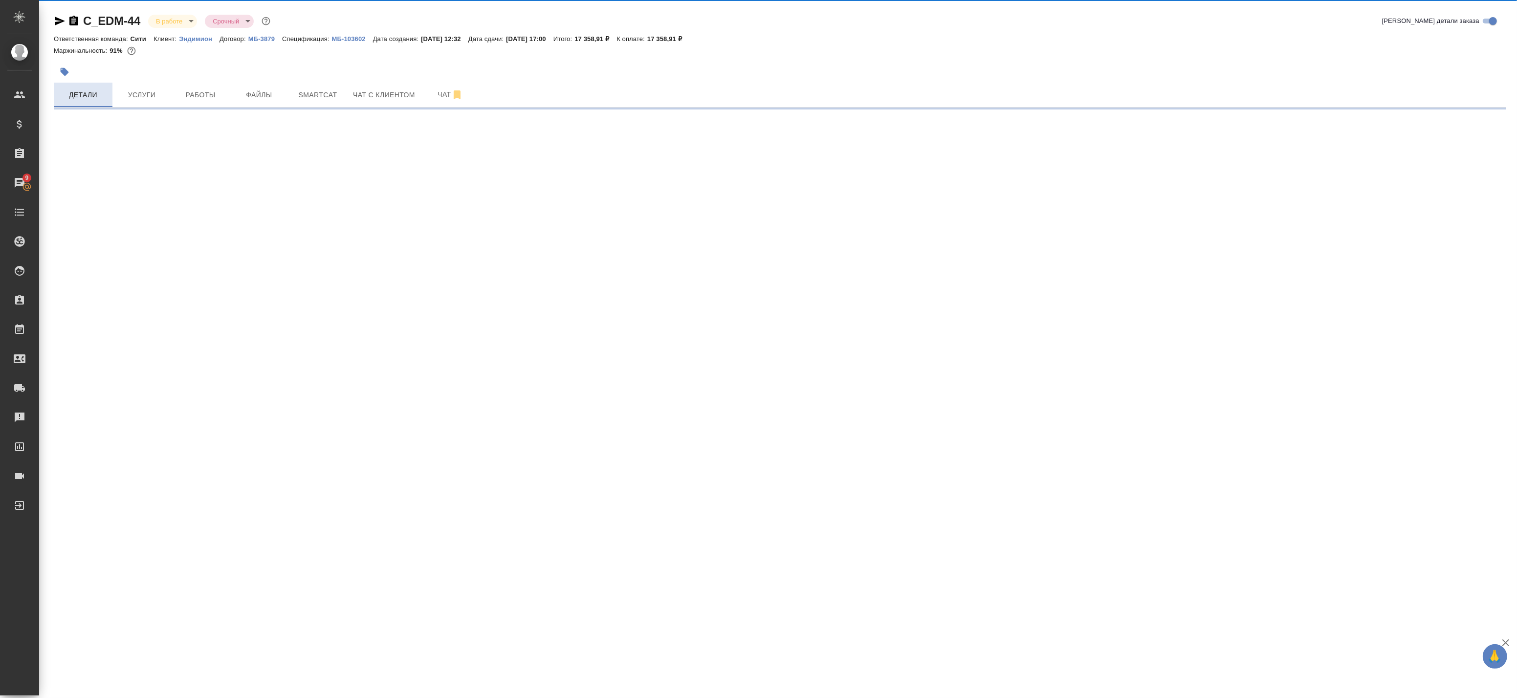
select select "RU"
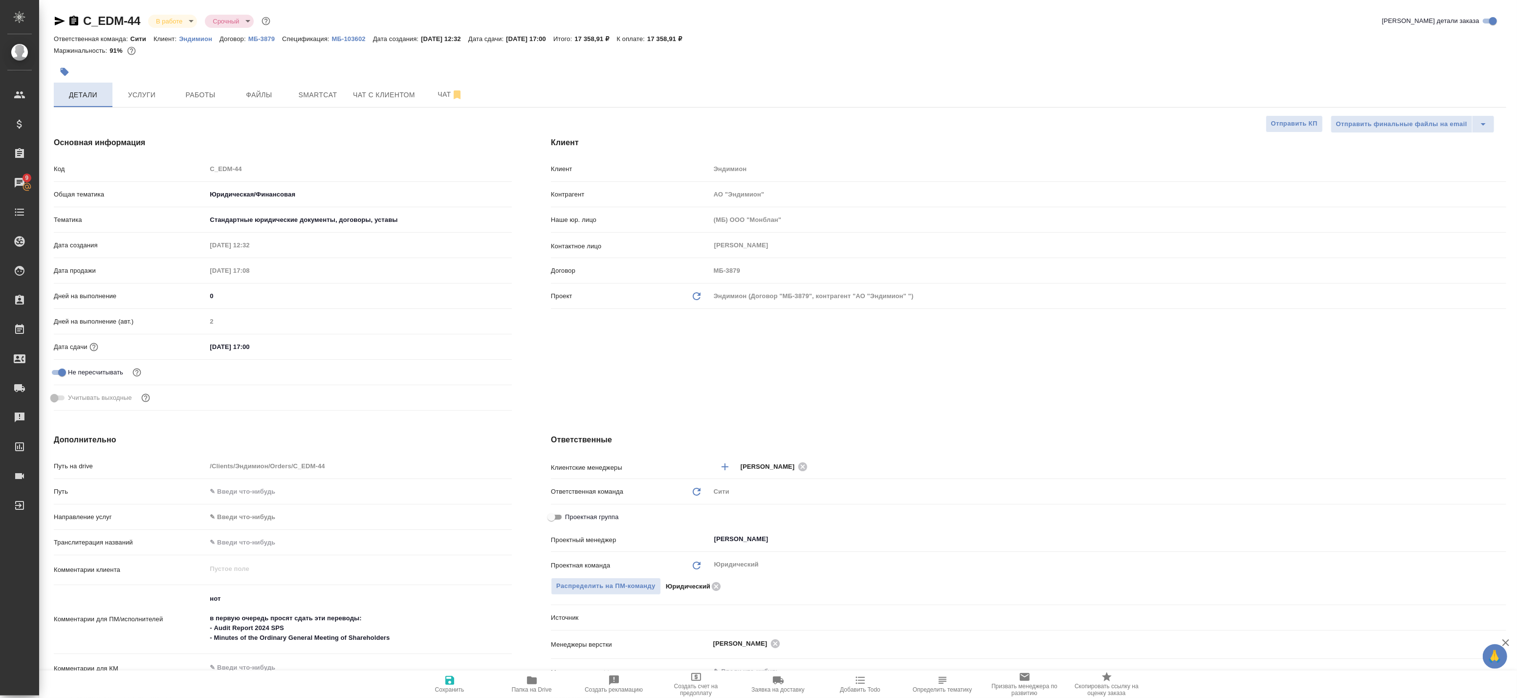
type textarea "x"
click at [140, 93] on span "Услуги" at bounding box center [141, 95] width 47 height 12
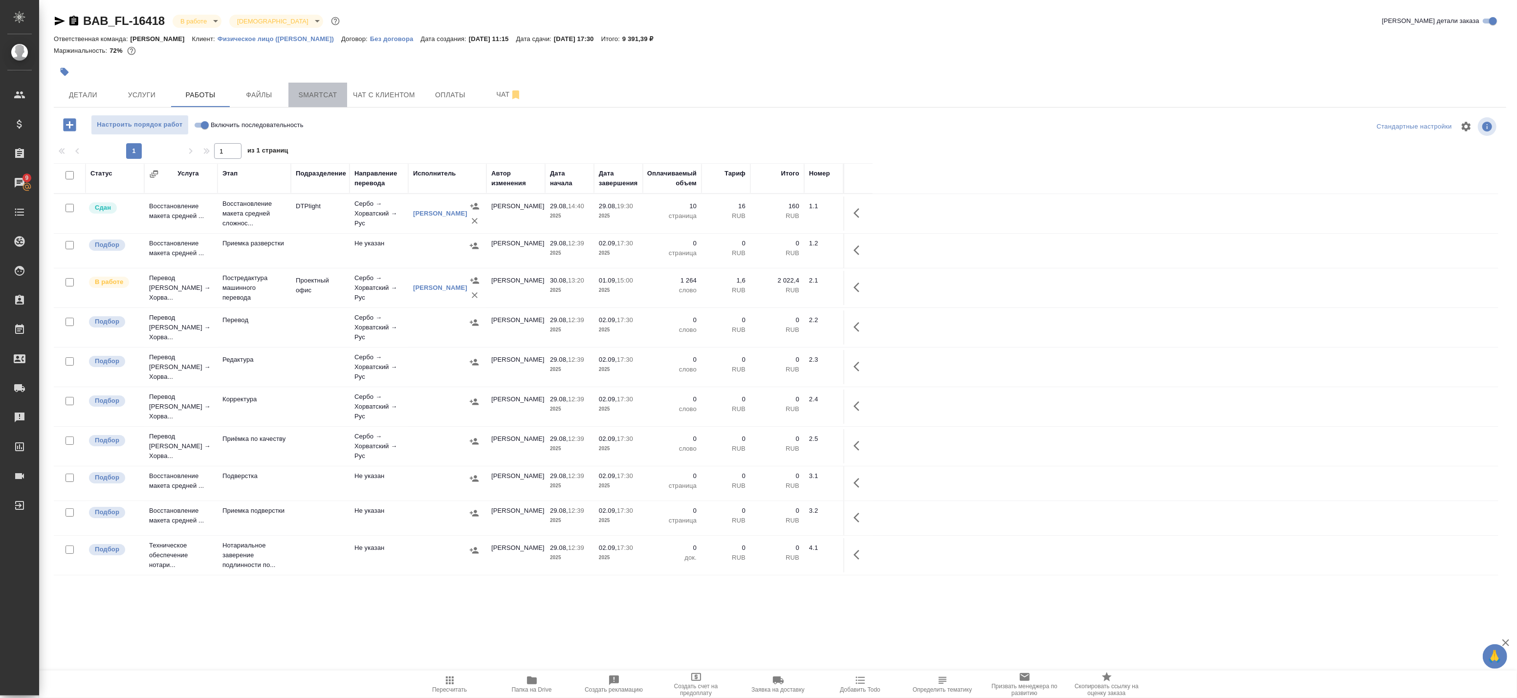
click at [321, 97] on span "Smartcat" at bounding box center [317, 95] width 47 height 12
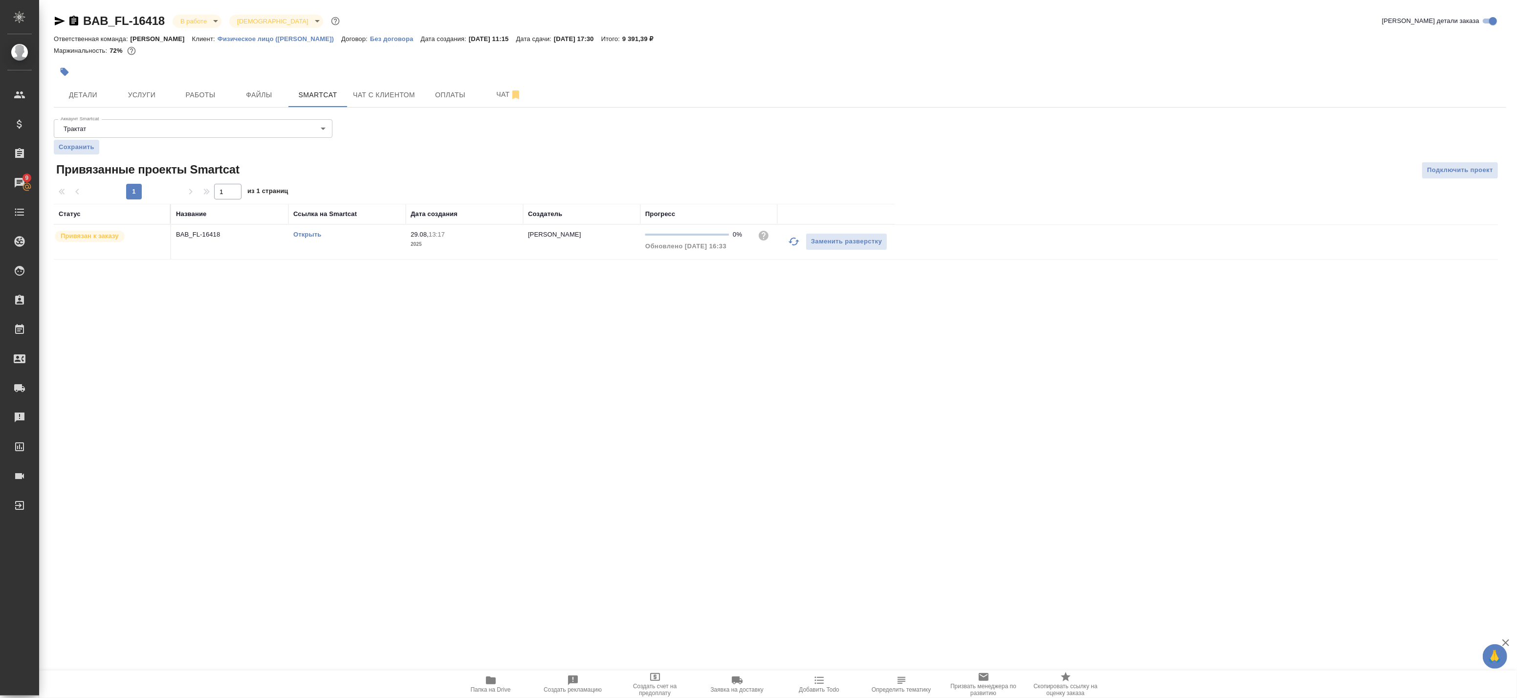
click at [798, 238] on icon "button" at bounding box center [794, 242] width 12 height 12
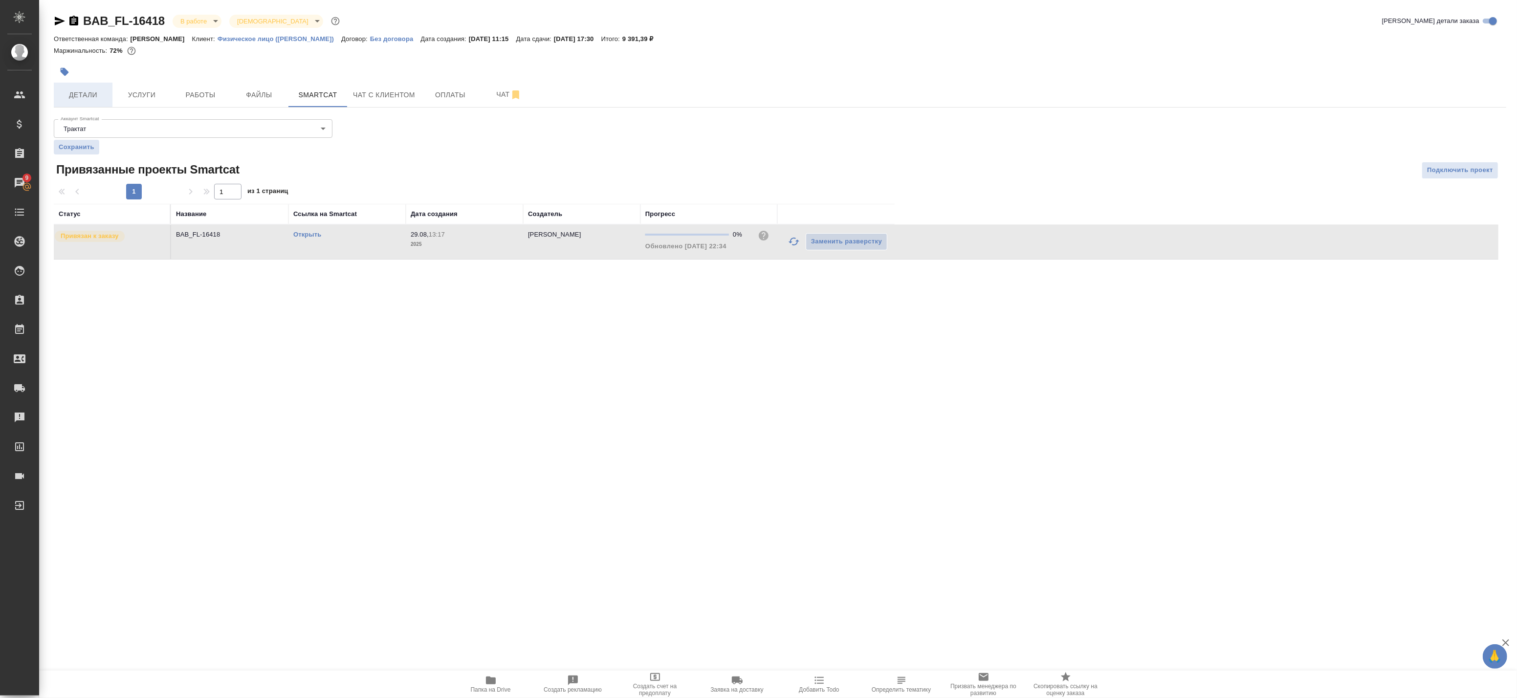
click at [93, 94] on span "Детали" at bounding box center [83, 95] width 47 height 12
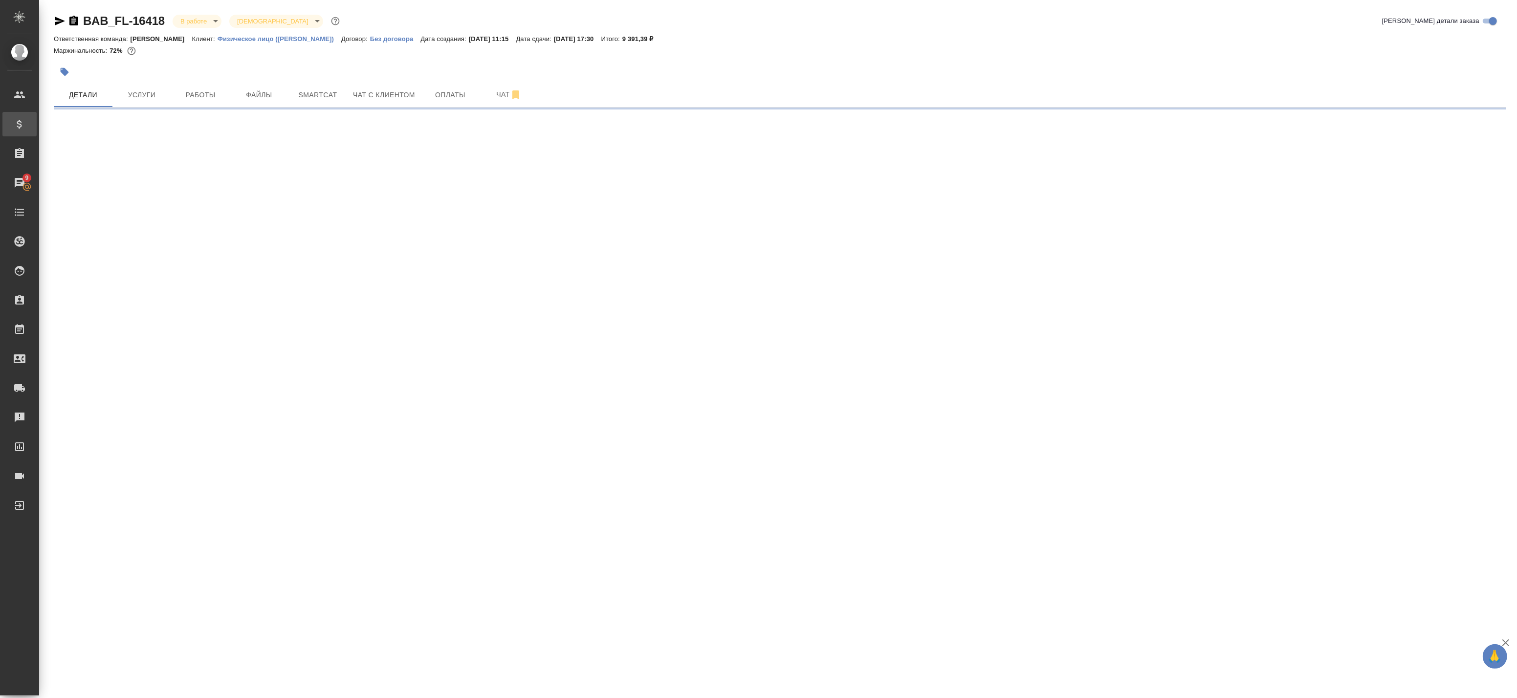
select select "RU"
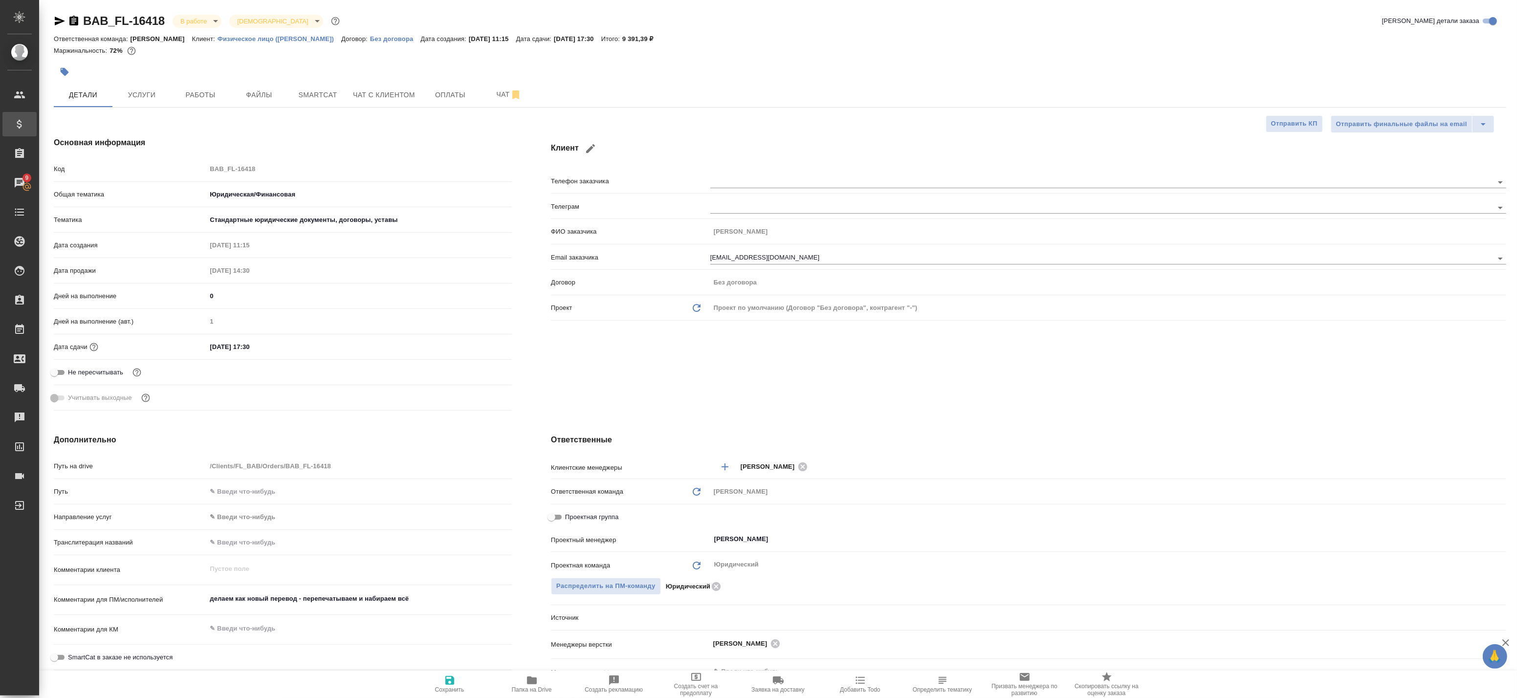
type textarea "x"
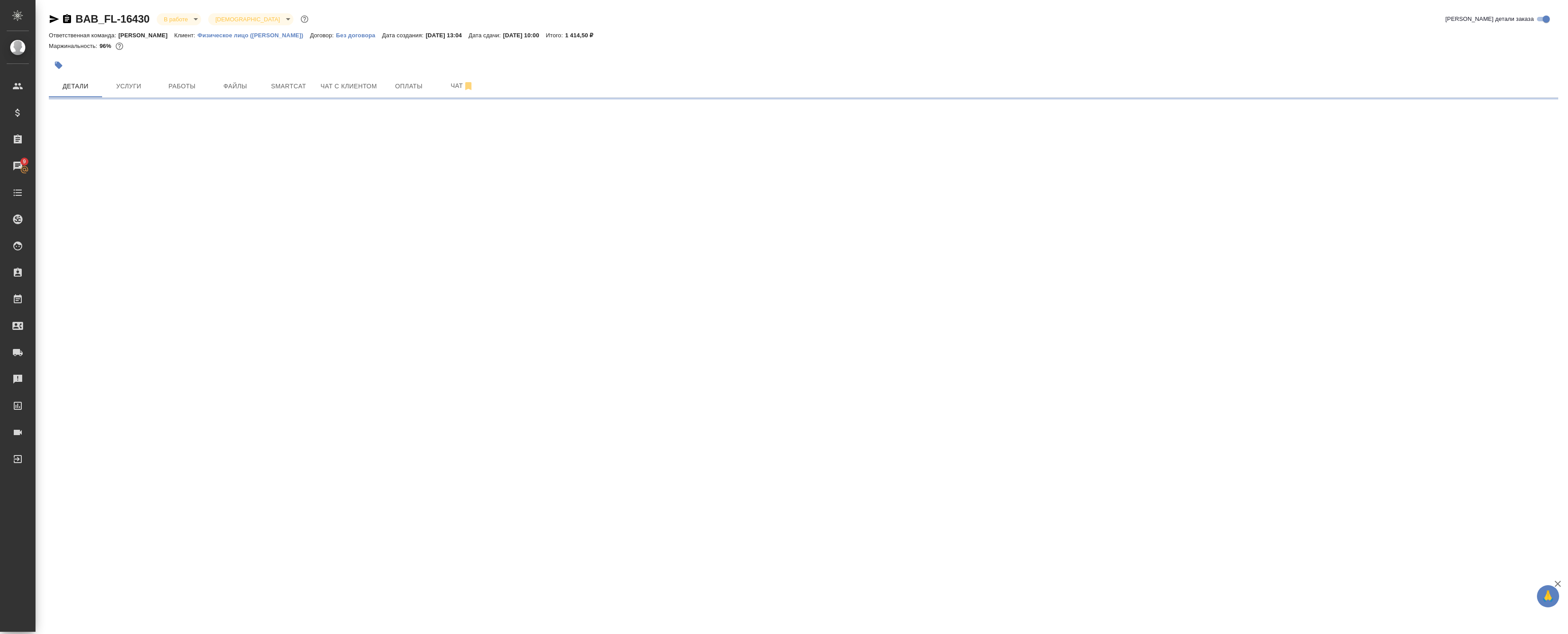
select select "RU"
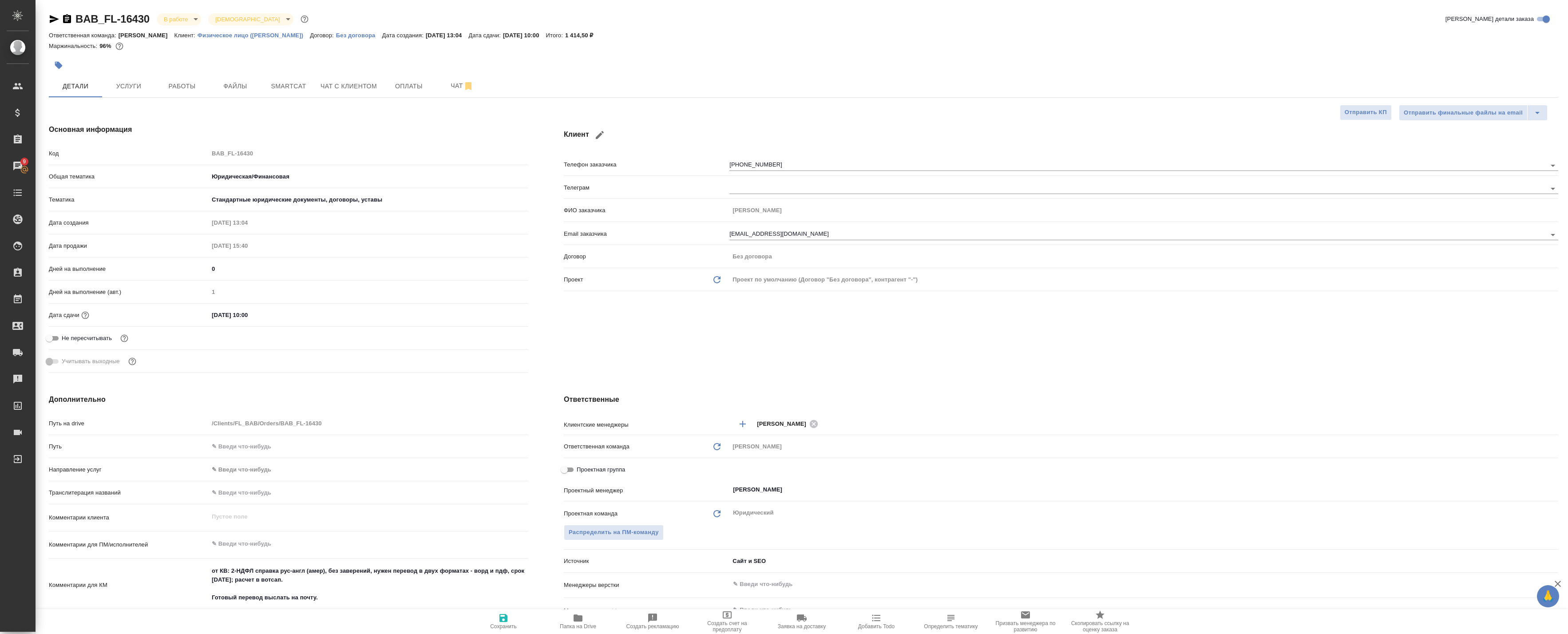
type textarea "x"
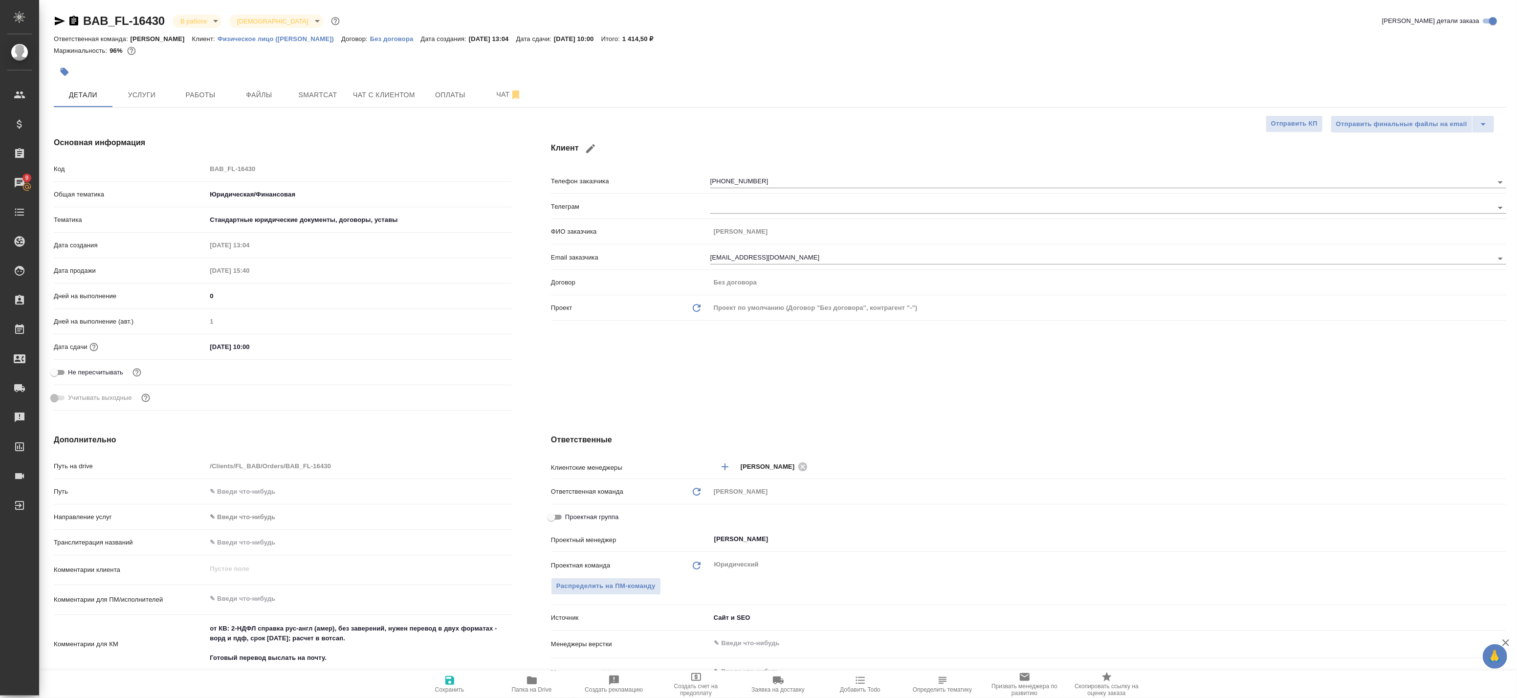
type textarea "x"
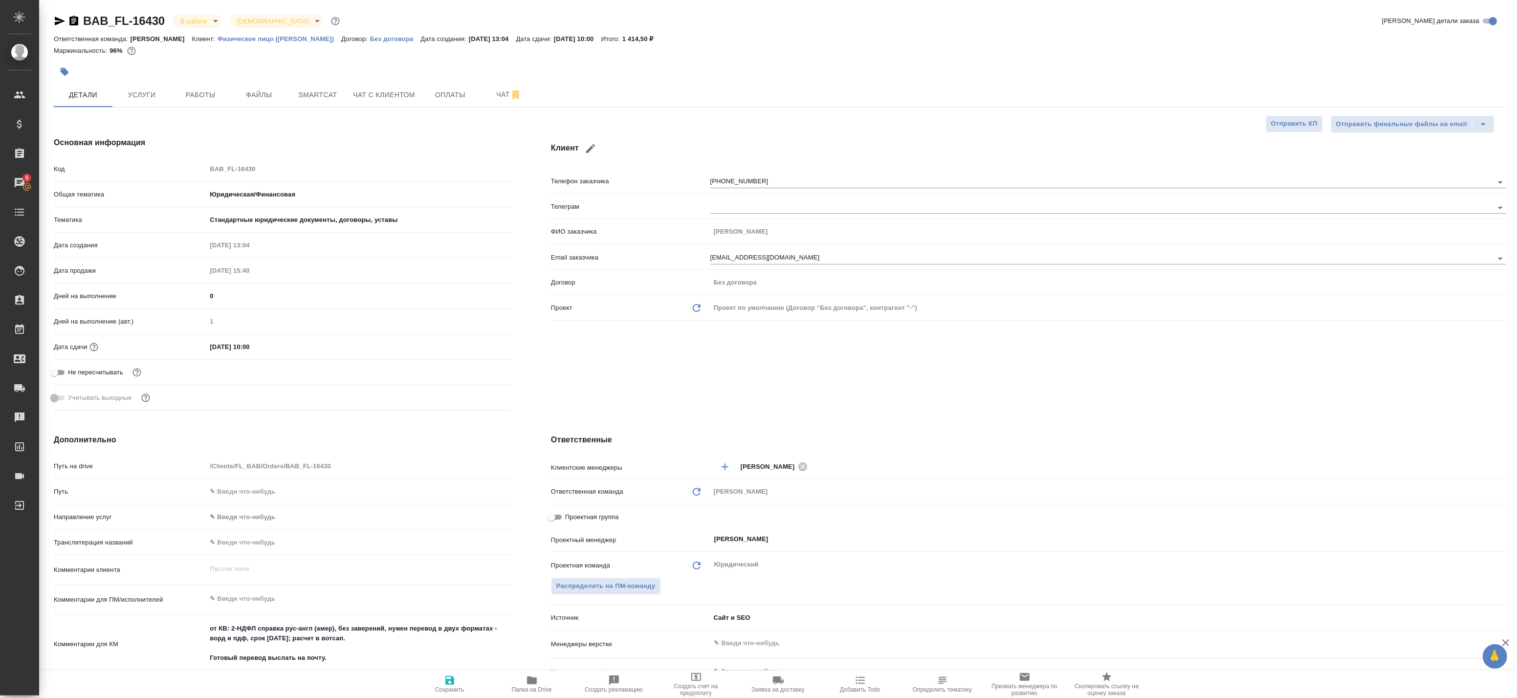
type textarea "x"
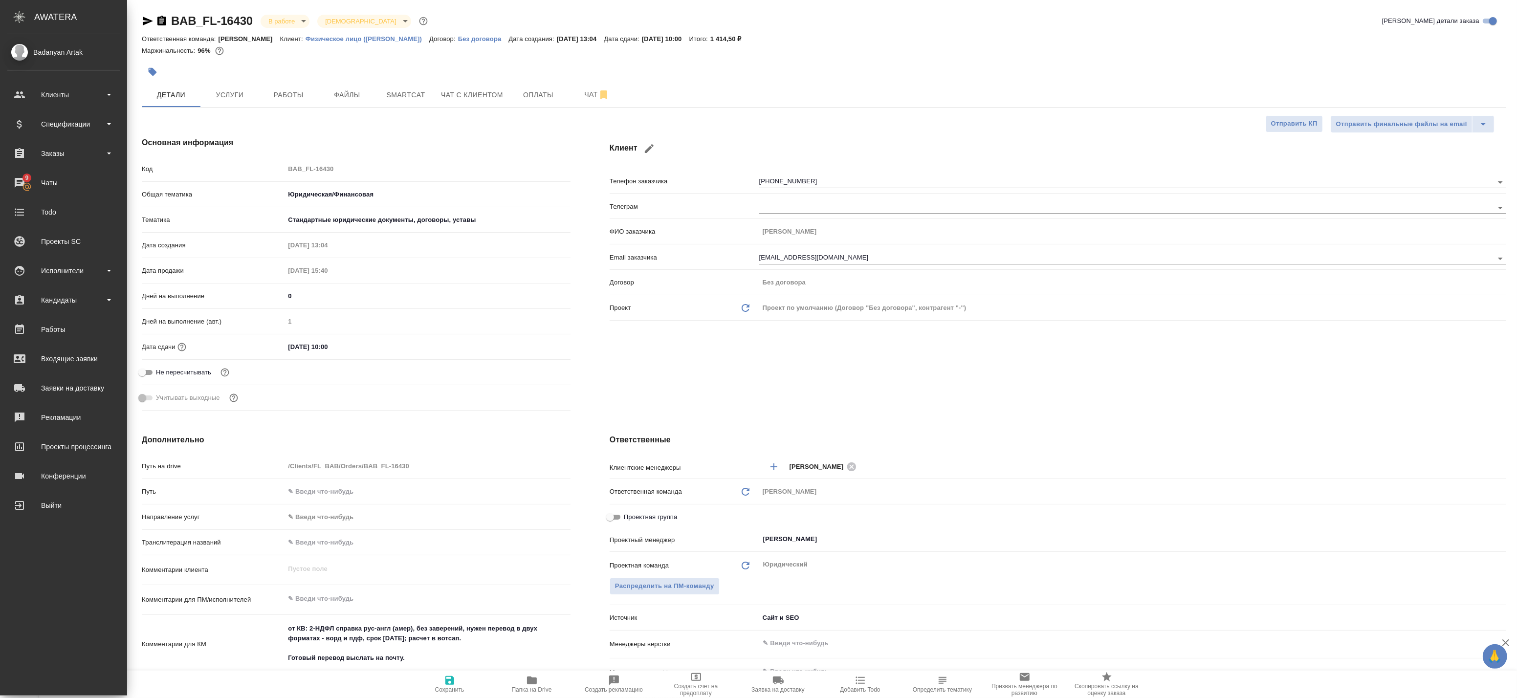
type textarea "x"
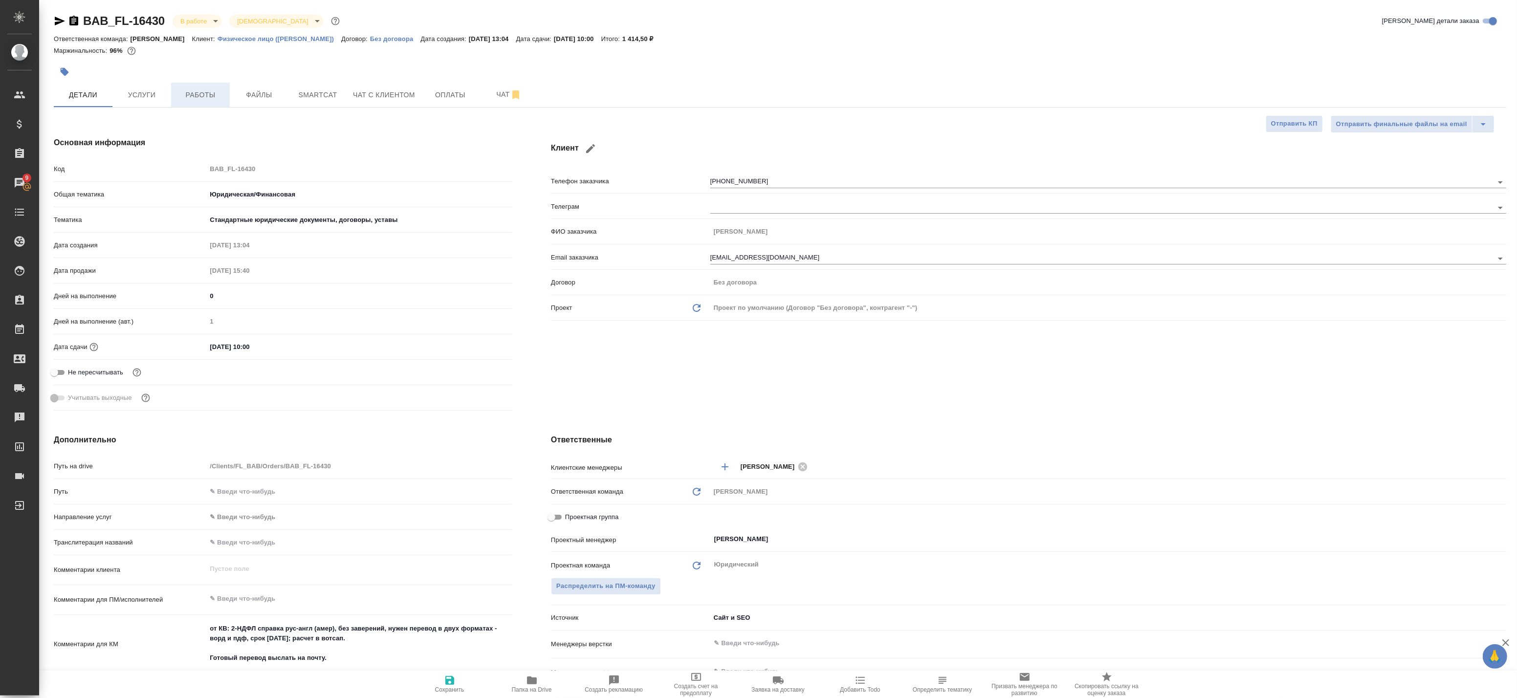
click at [206, 95] on span "Работы" at bounding box center [200, 95] width 47 height 12
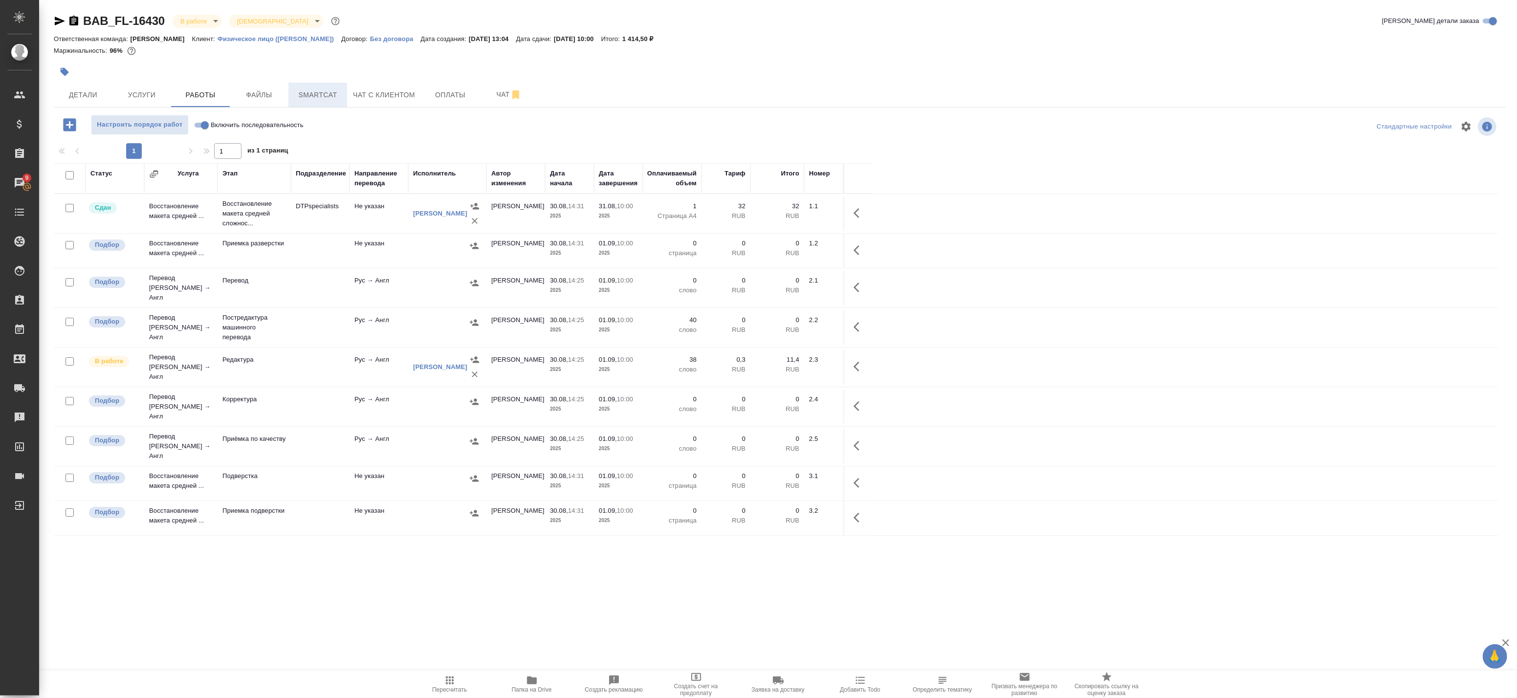
click at [313, 95] on span "Smartcat" at bounding box center [317, 95] width 47 height 12
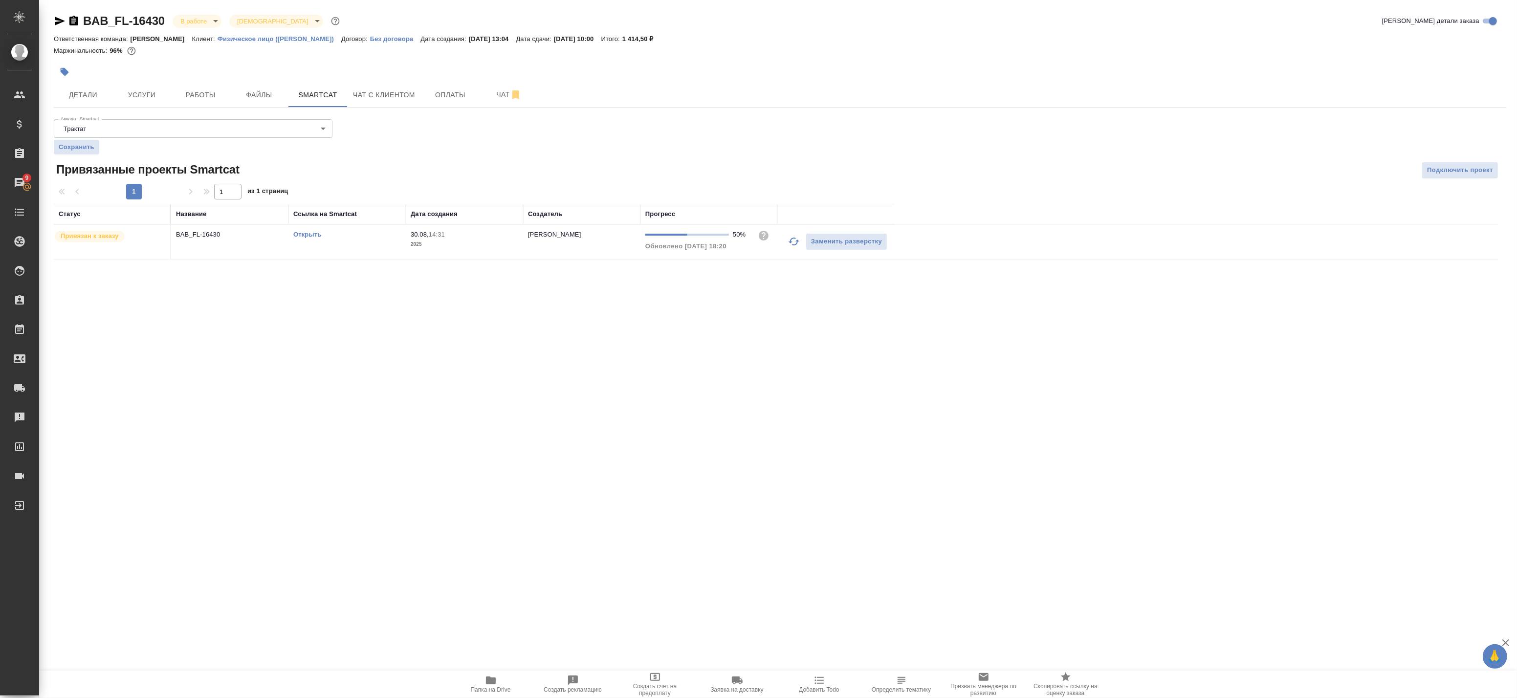
click at [794, 243] on icon "button" at bounding box center [794, 242] width 12 height 12
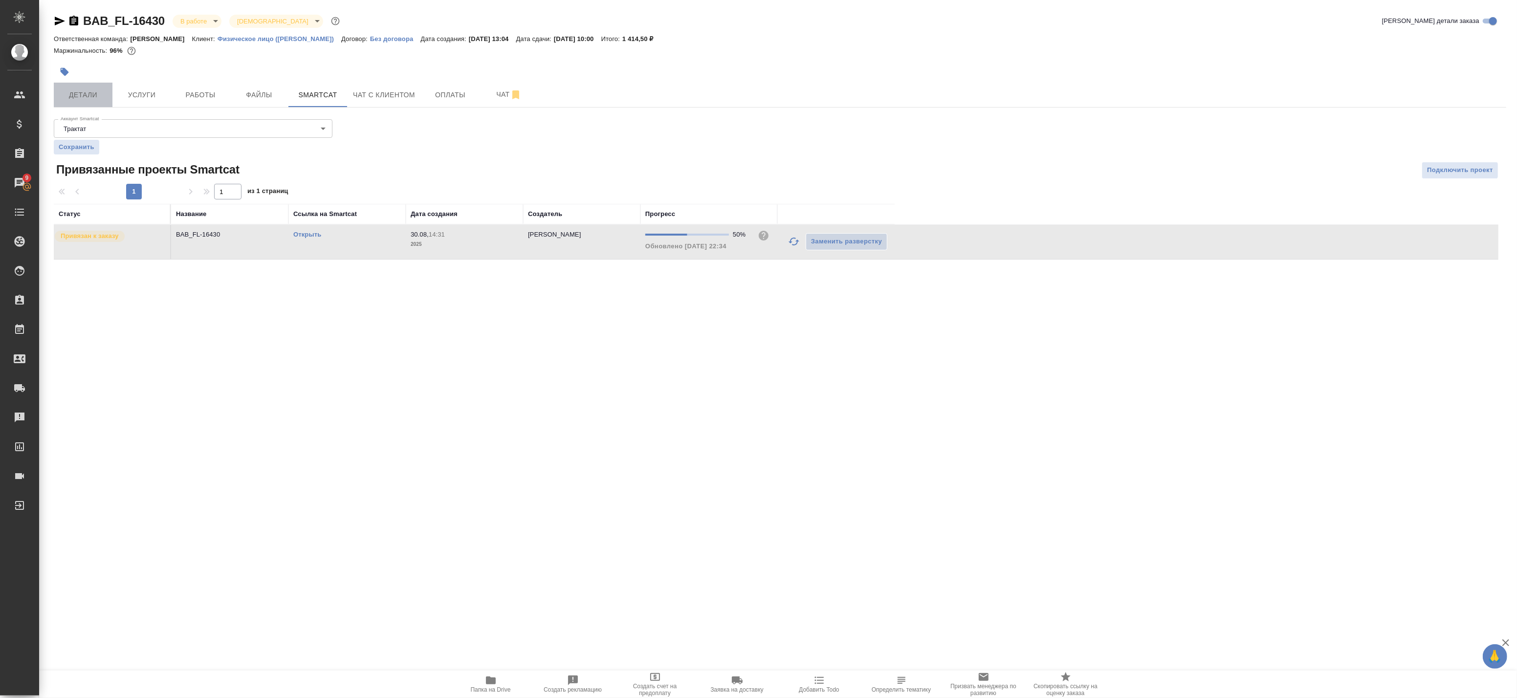
click at [92, 93] on span "Детали" at bounding box center [83, 95] width 47 height 12
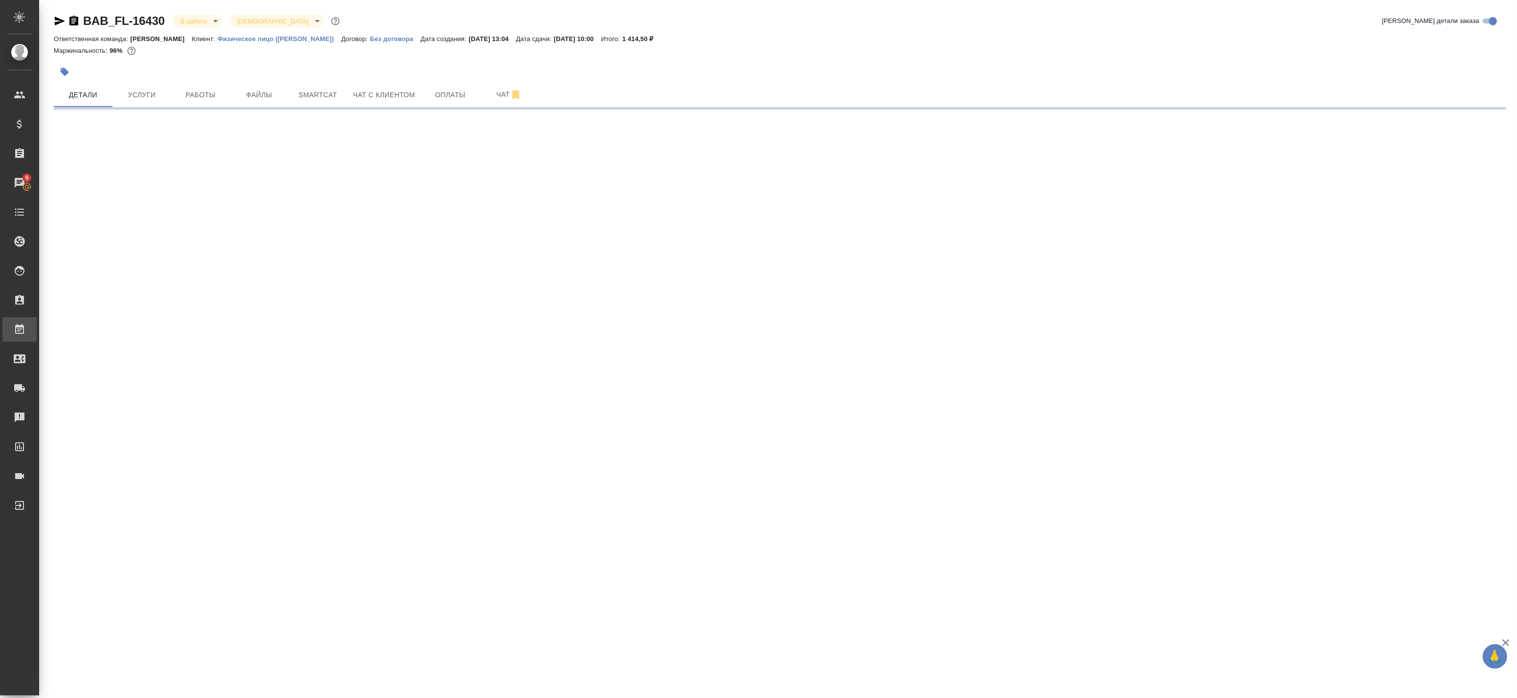
select select "RU"
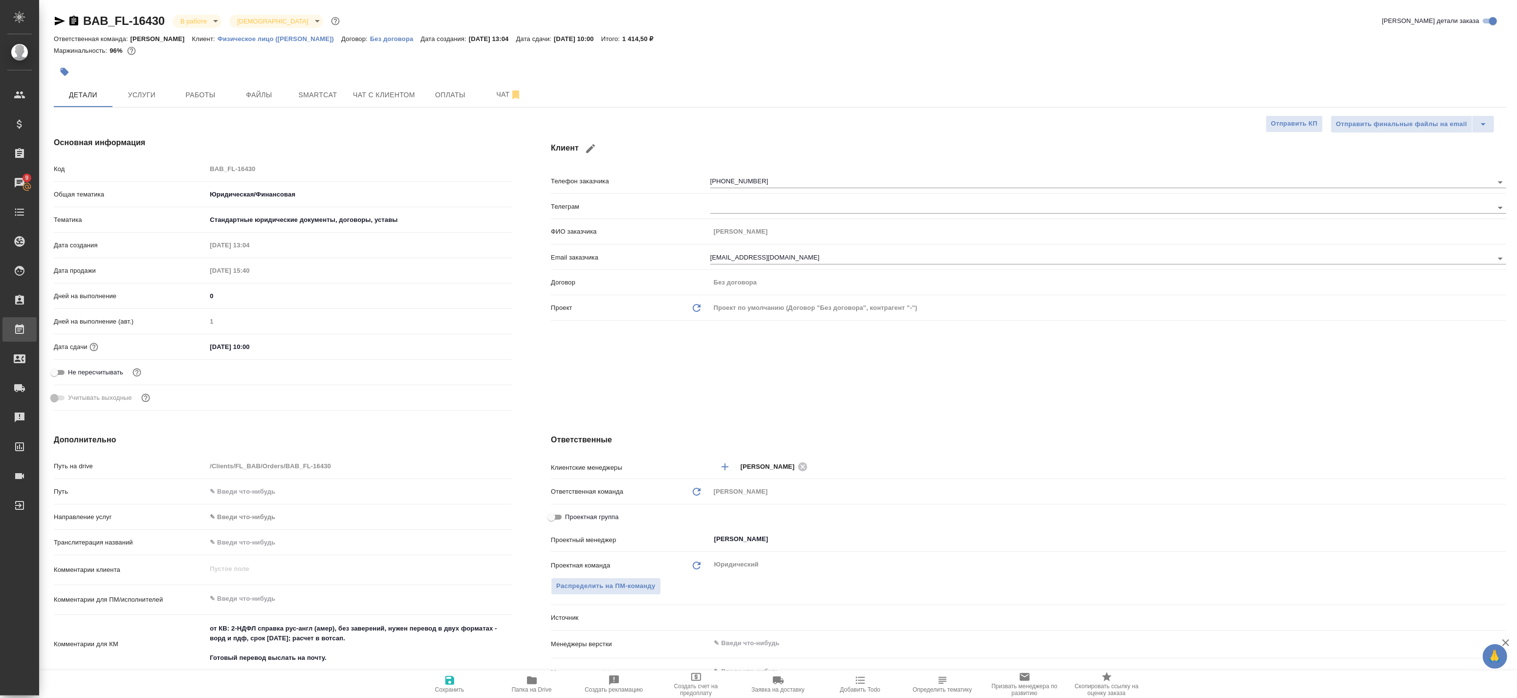
type textarea "x"
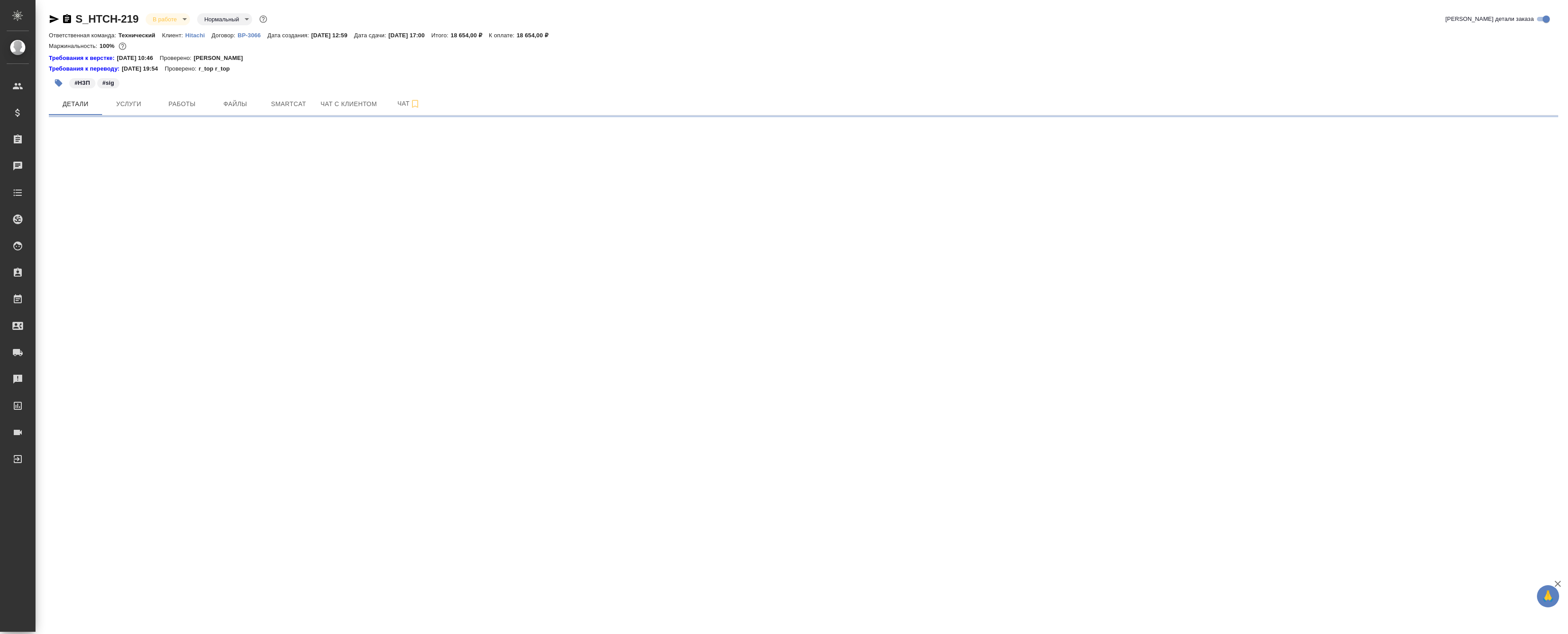
select select "RU"
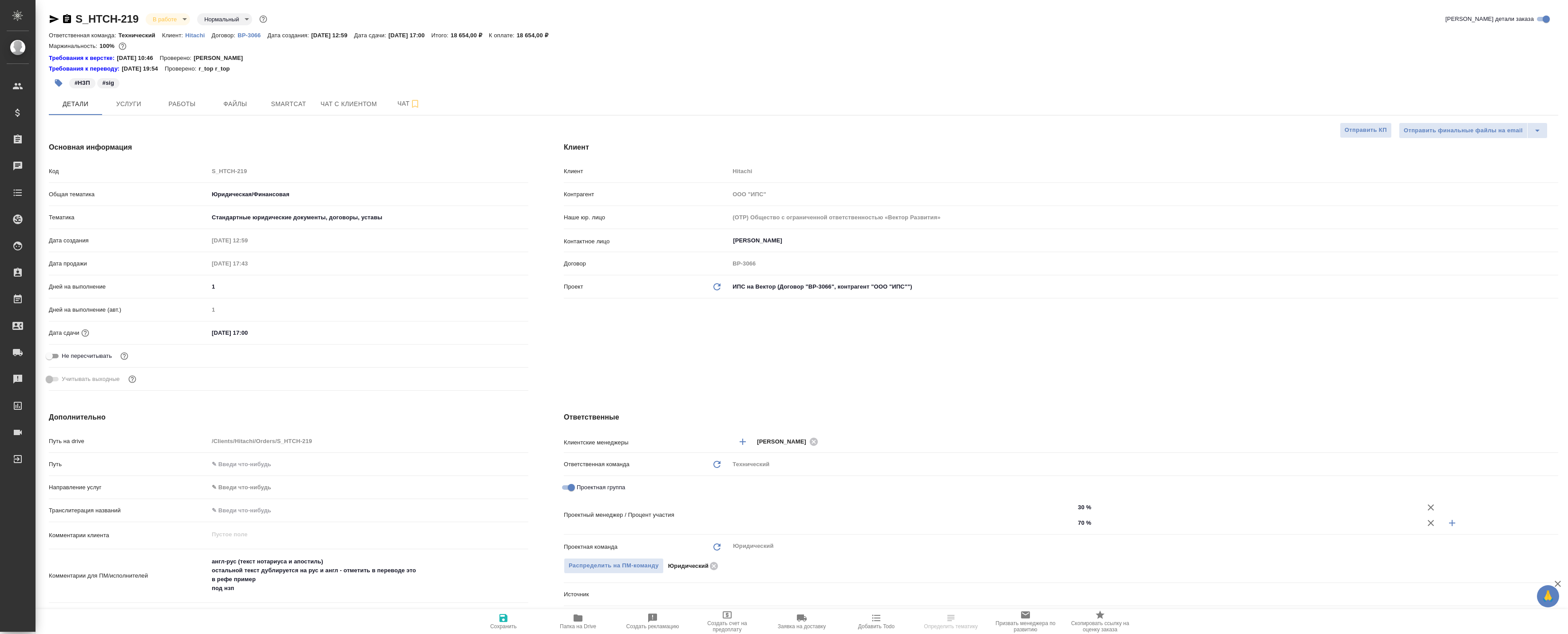
type textarea "x"
type input "[PERSON_NAME]"
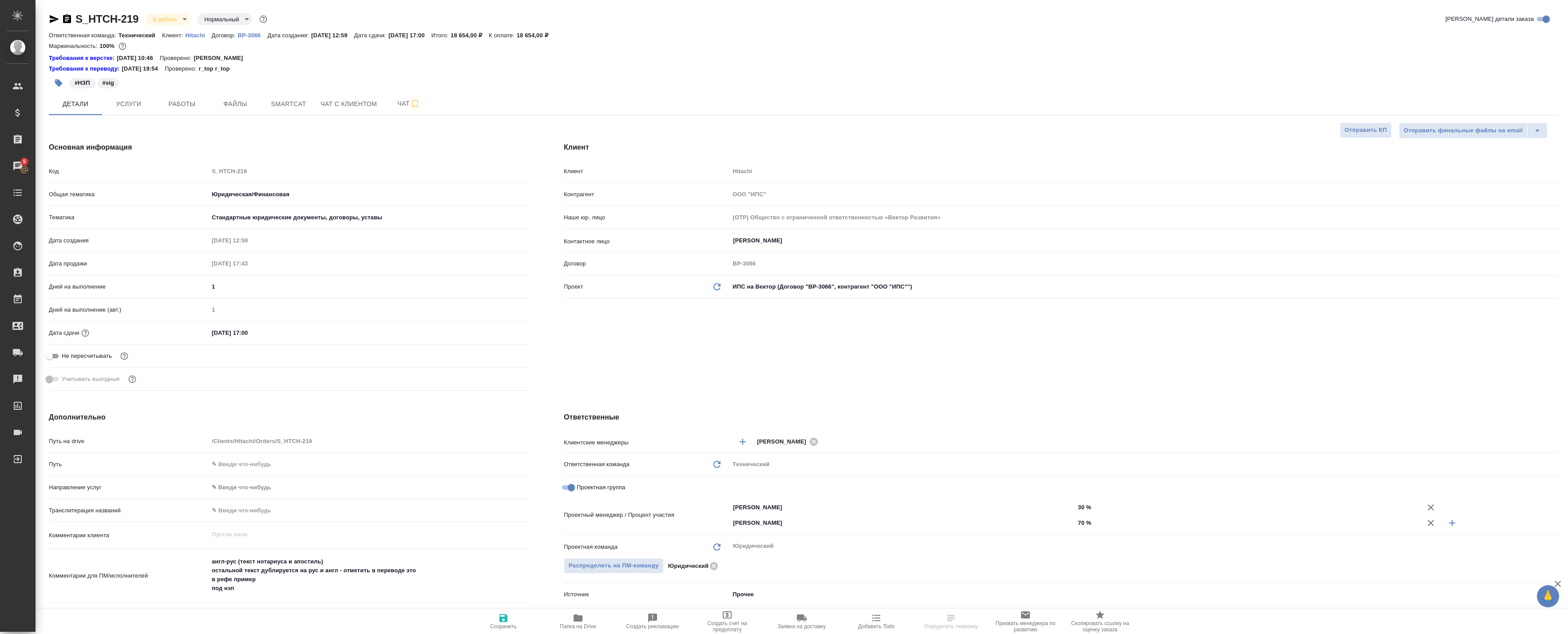
select select "RU"
type textarea "x"
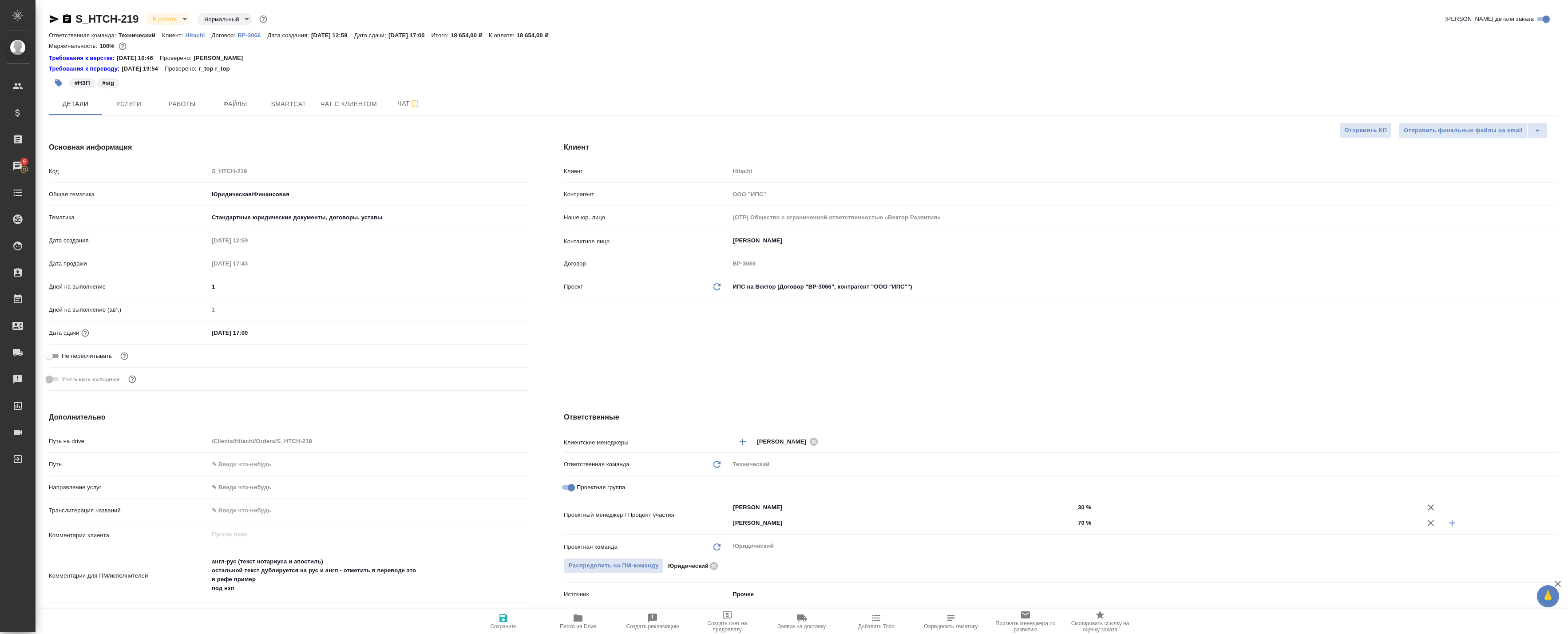
type textarea "x"
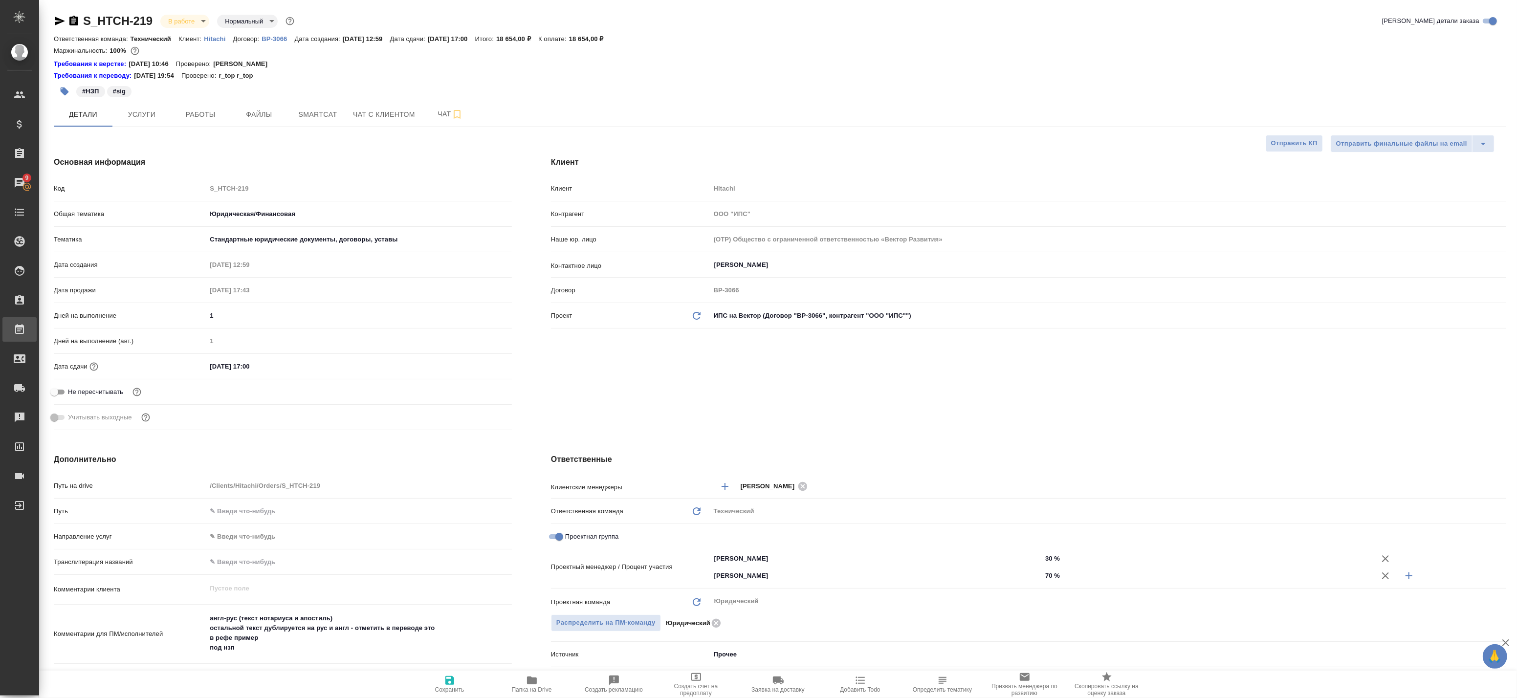
type textarea "x"
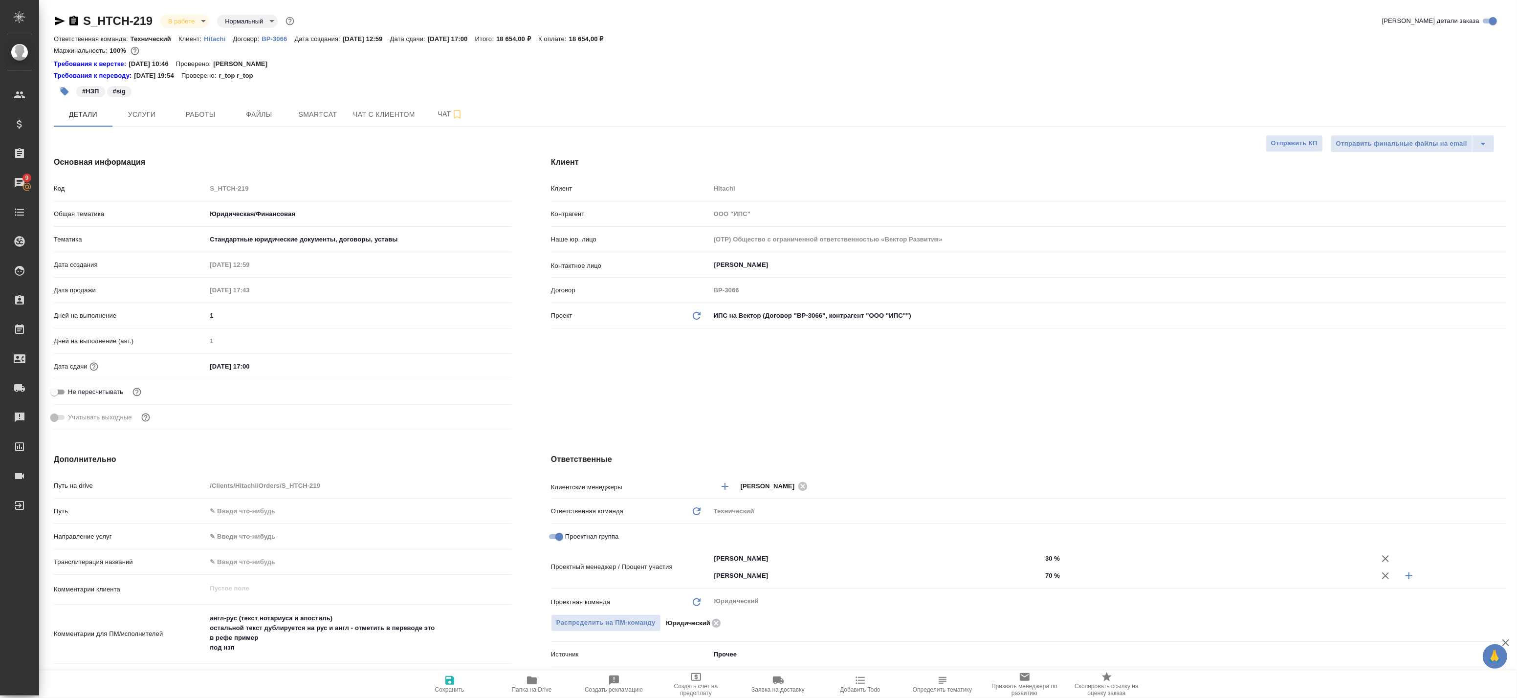
type textarea "x"
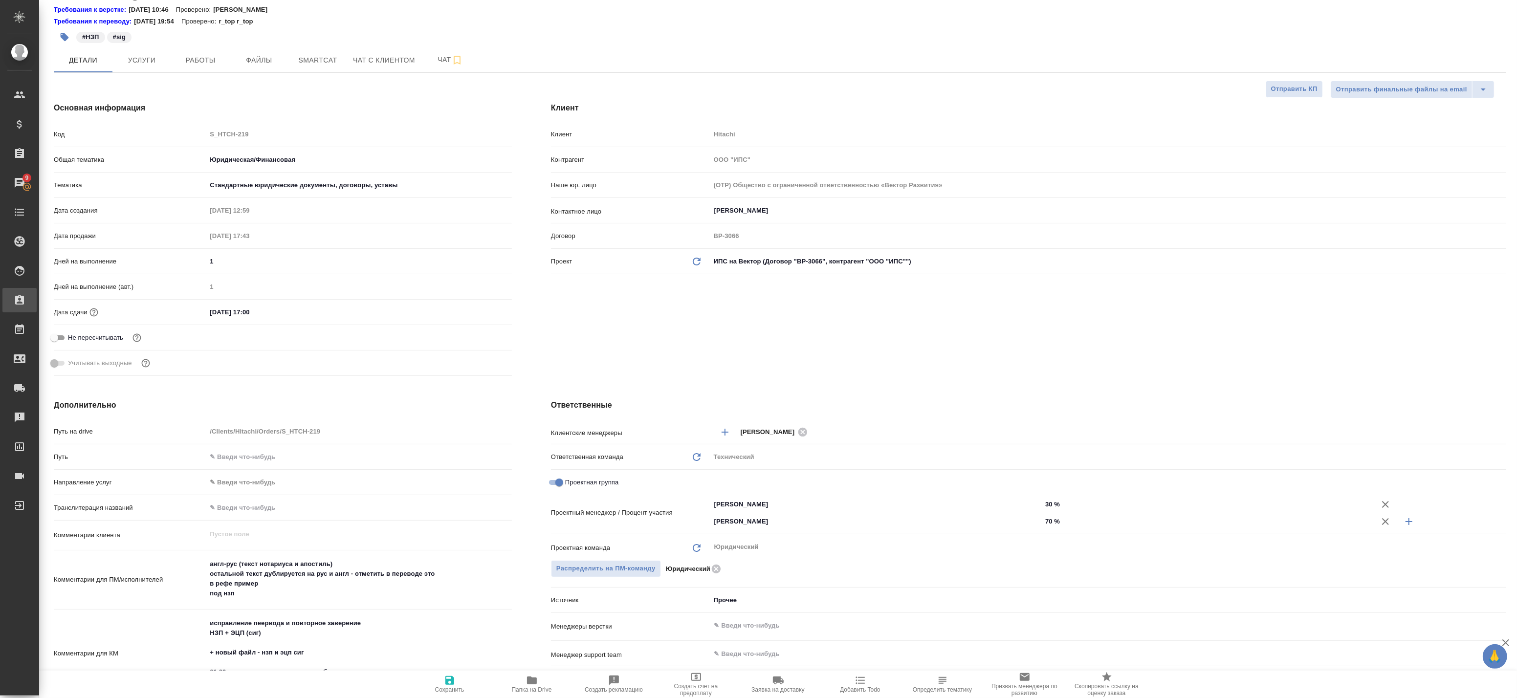
type textarea "x"
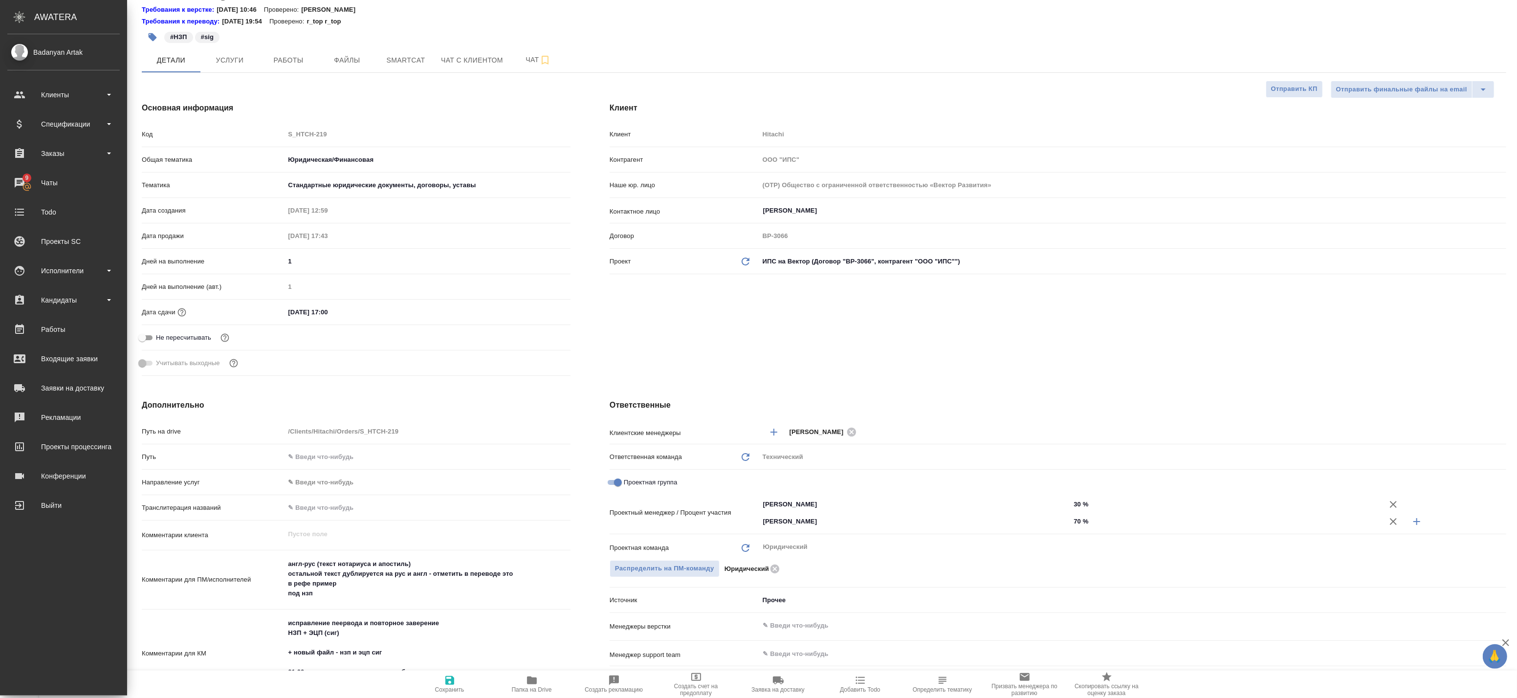
type textarea "x"
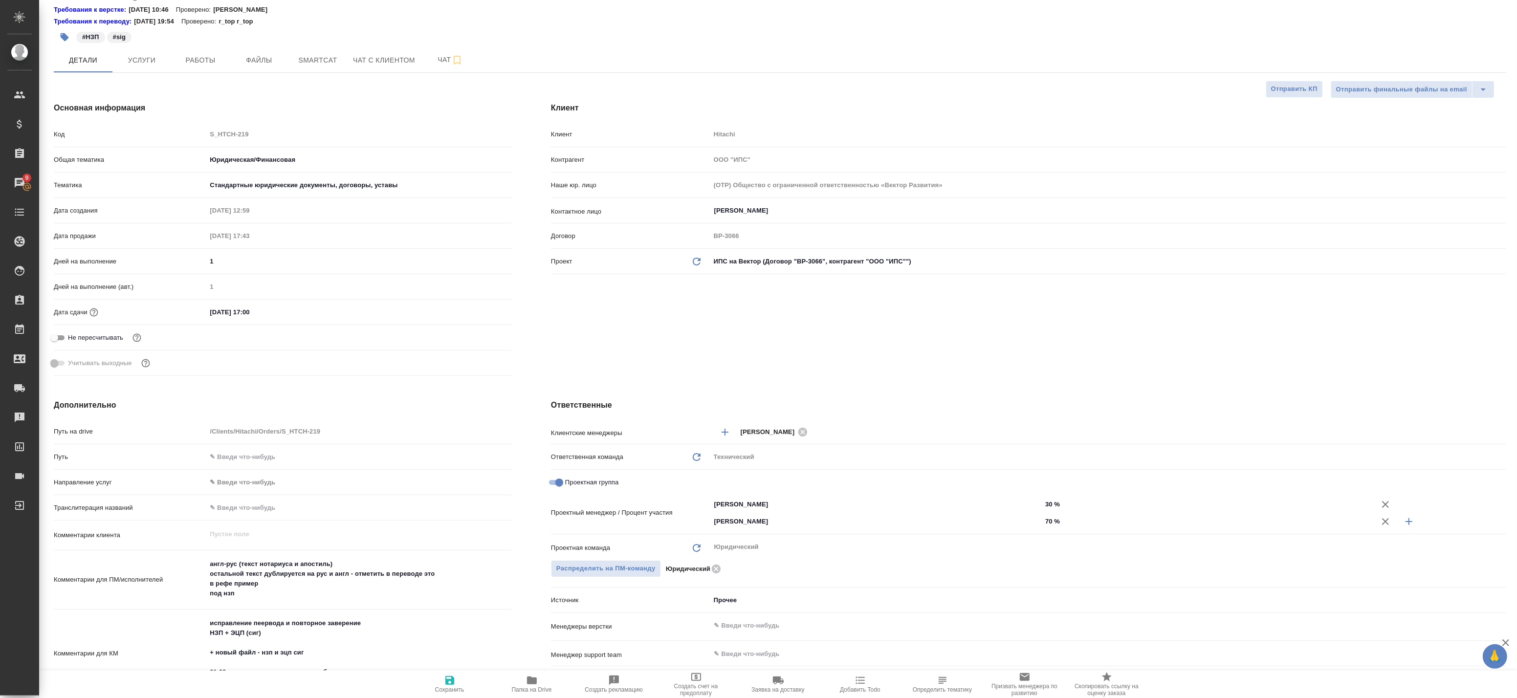
type textarea "x"
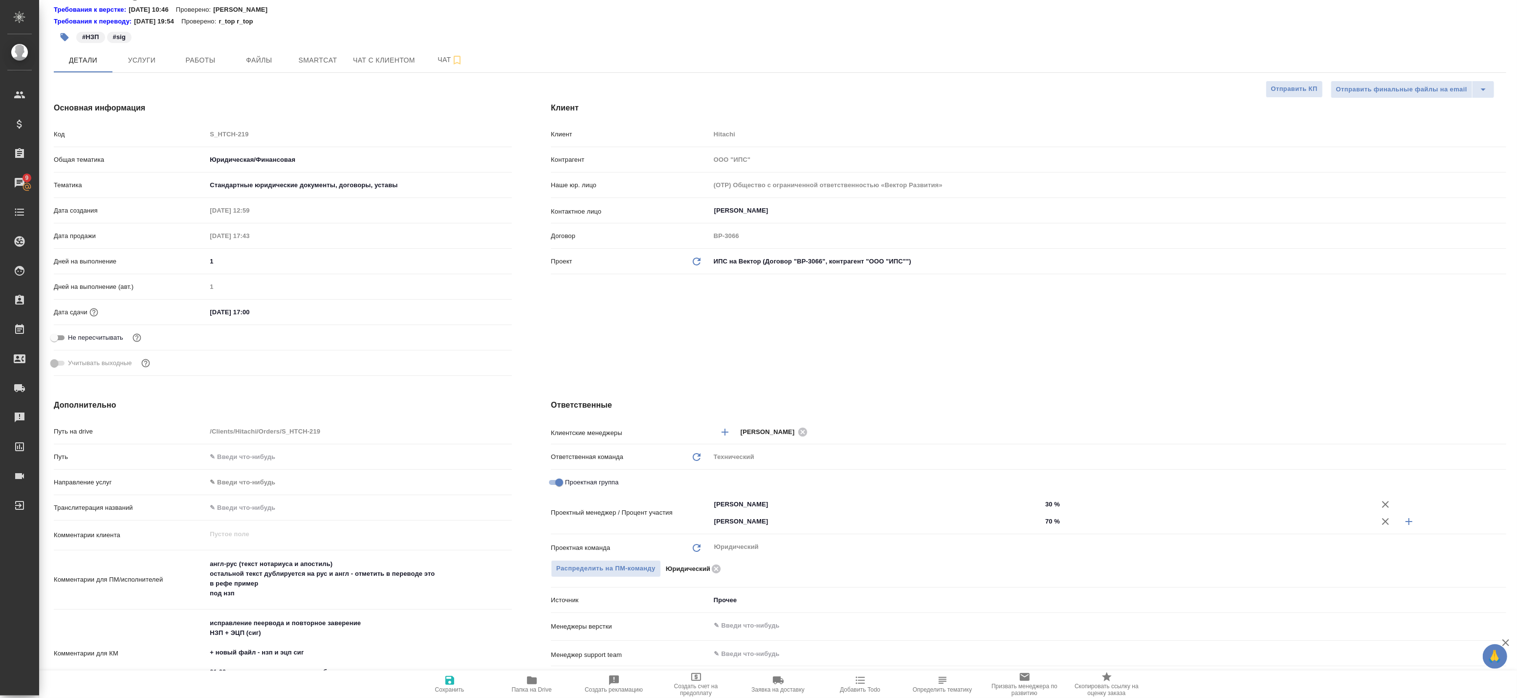
type textarea "x"
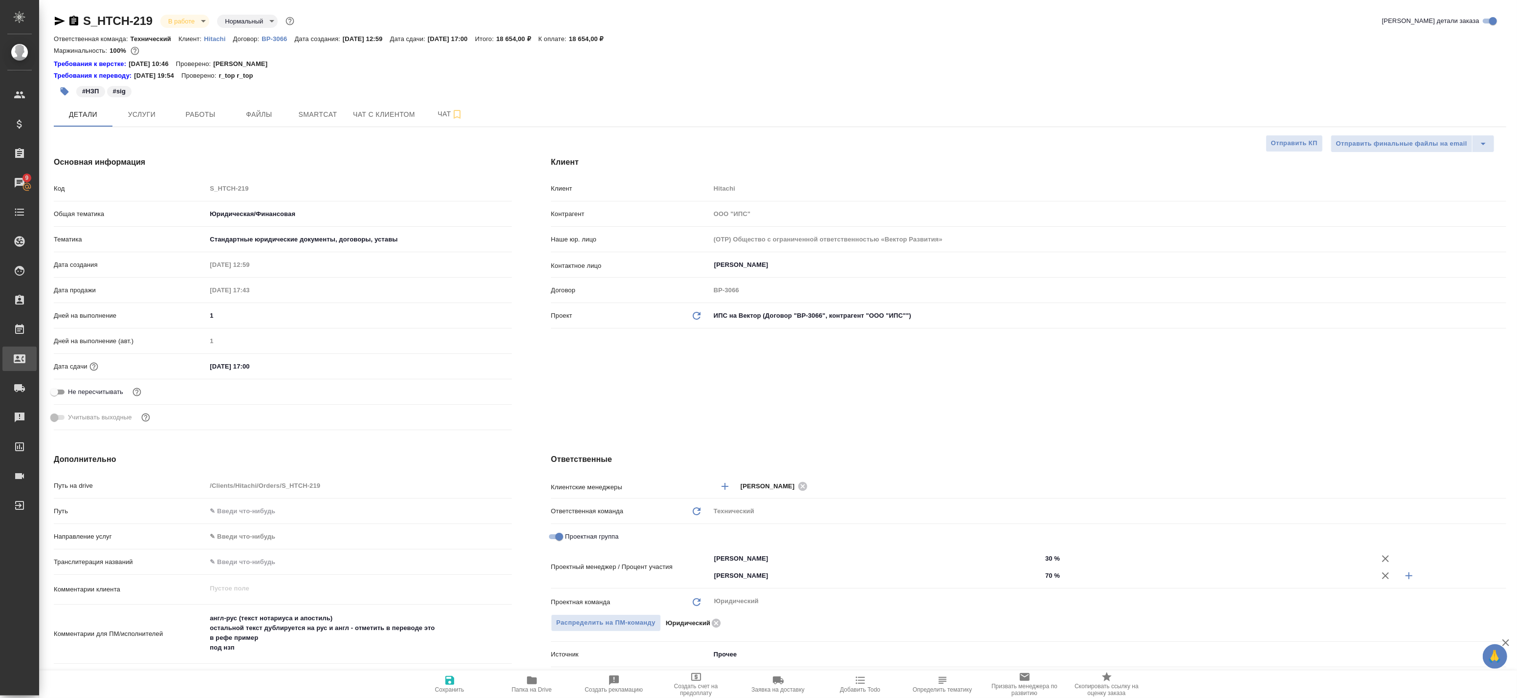
type textarea "x"
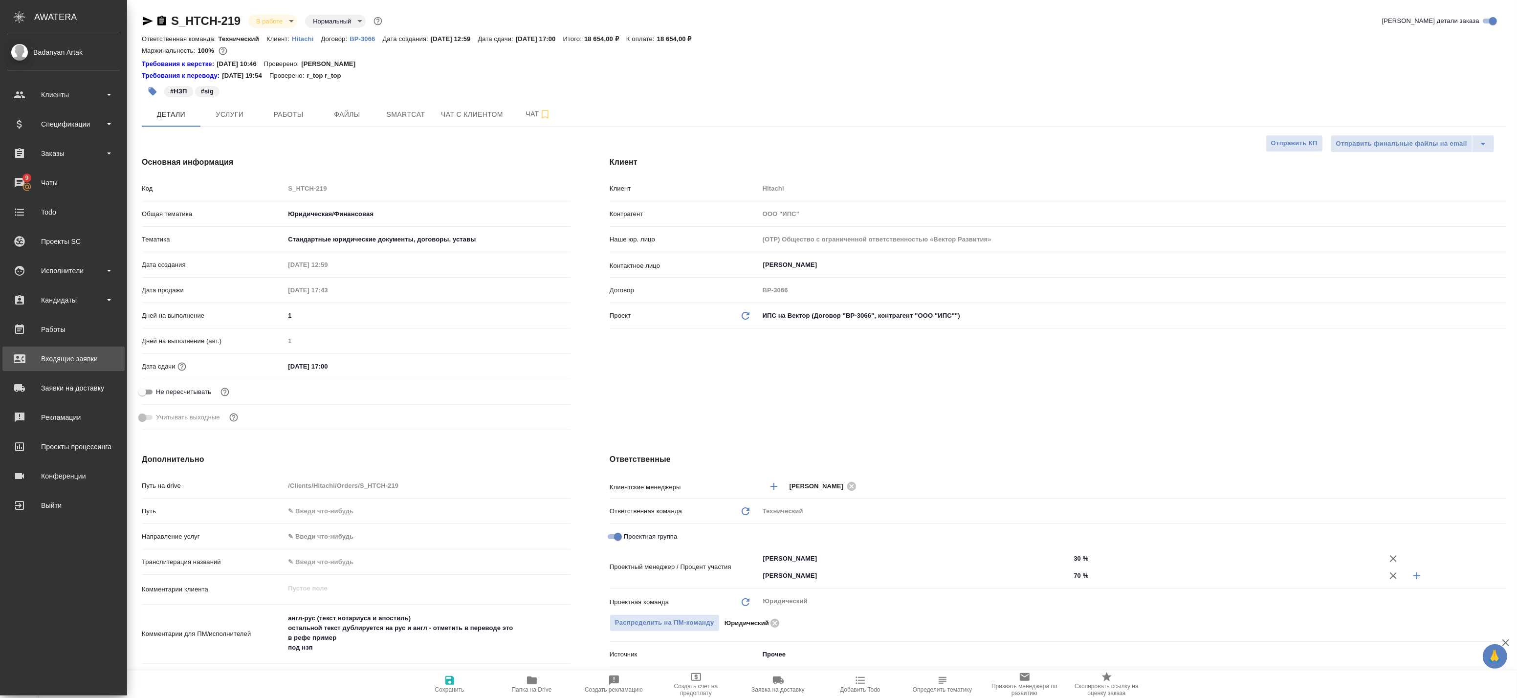
type textarea "x"
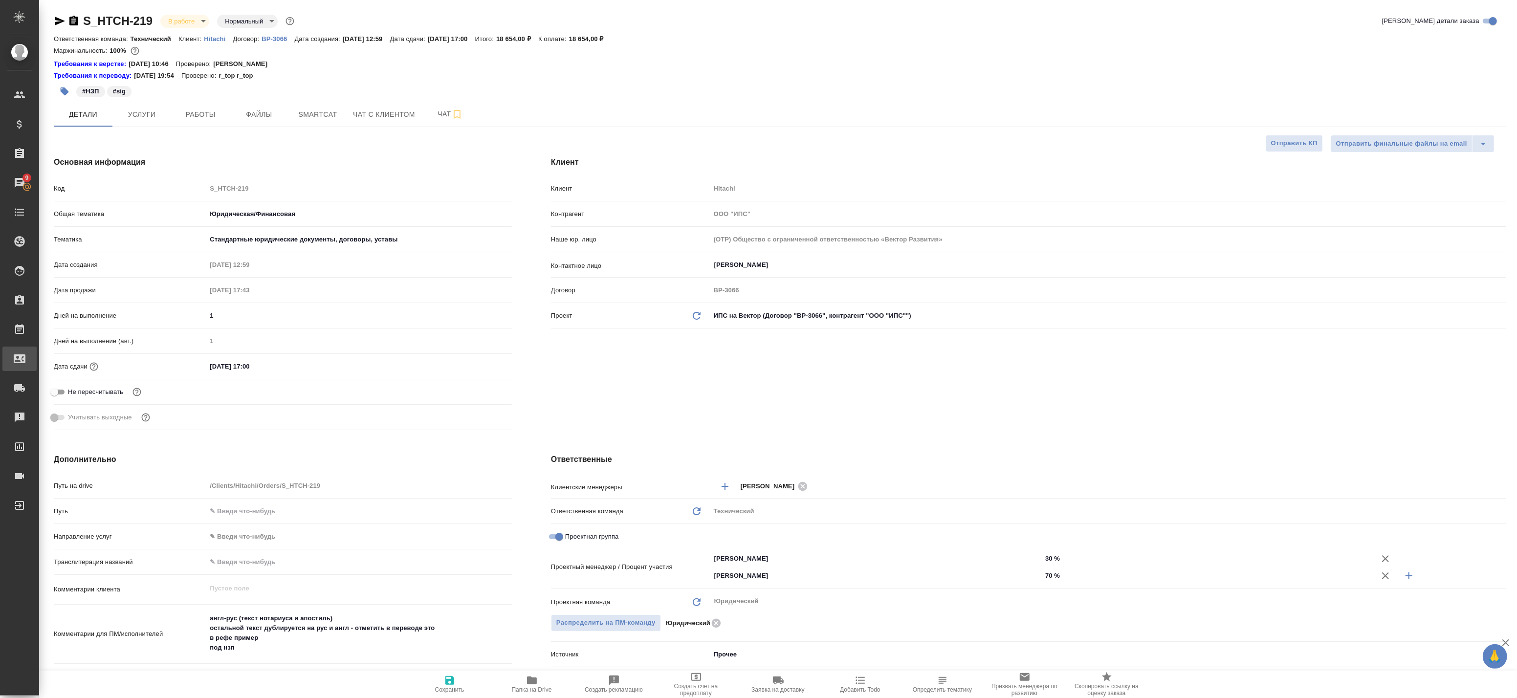
type textarea "x"
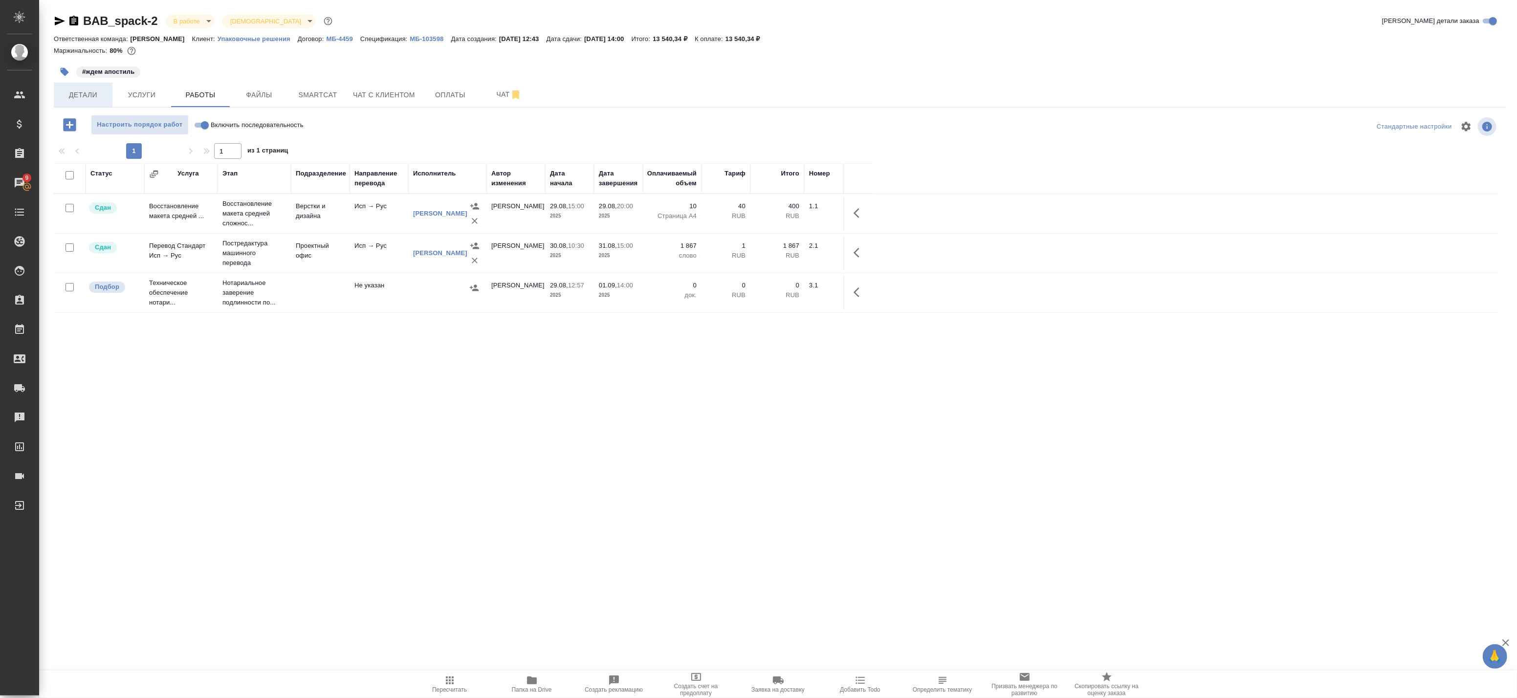
click at [74, 98] on span "Детали" at bounding box center [83, 95] width 47 height 12
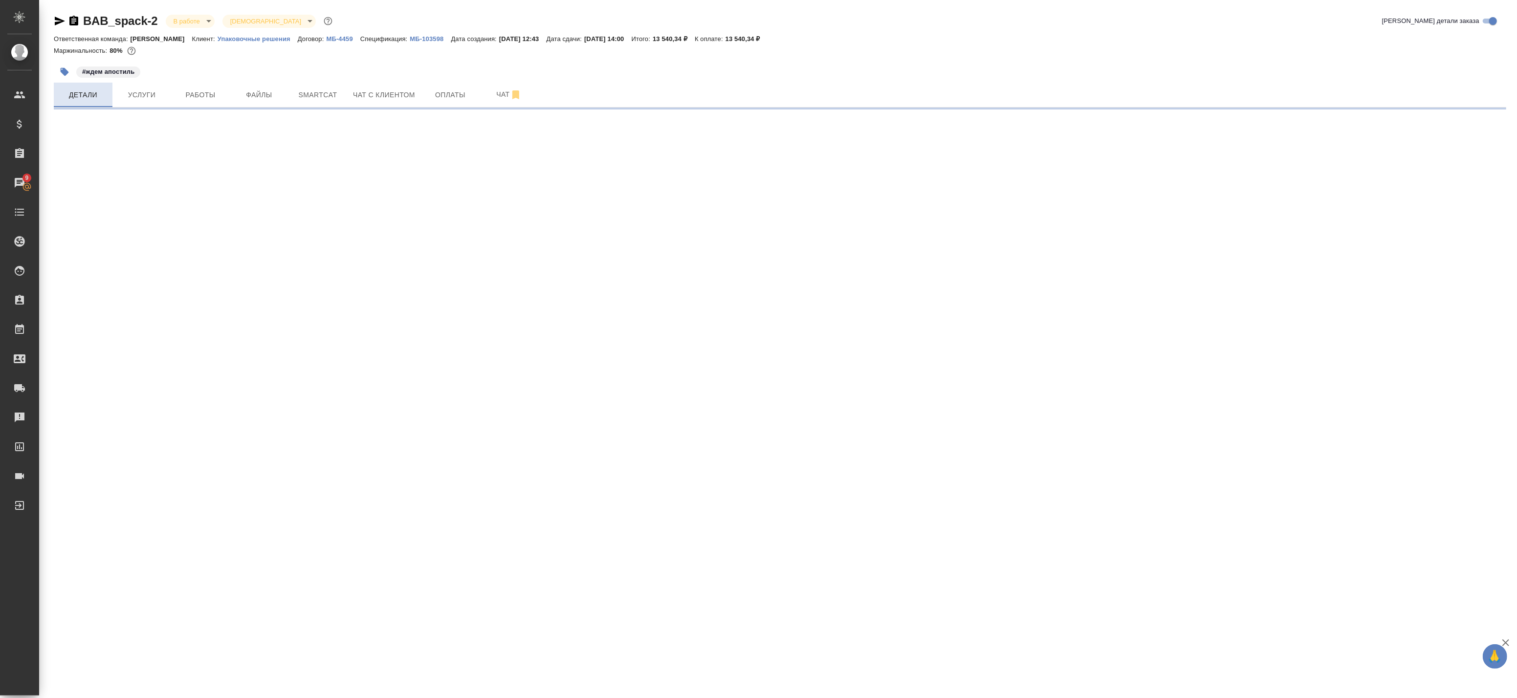
select select "RU"
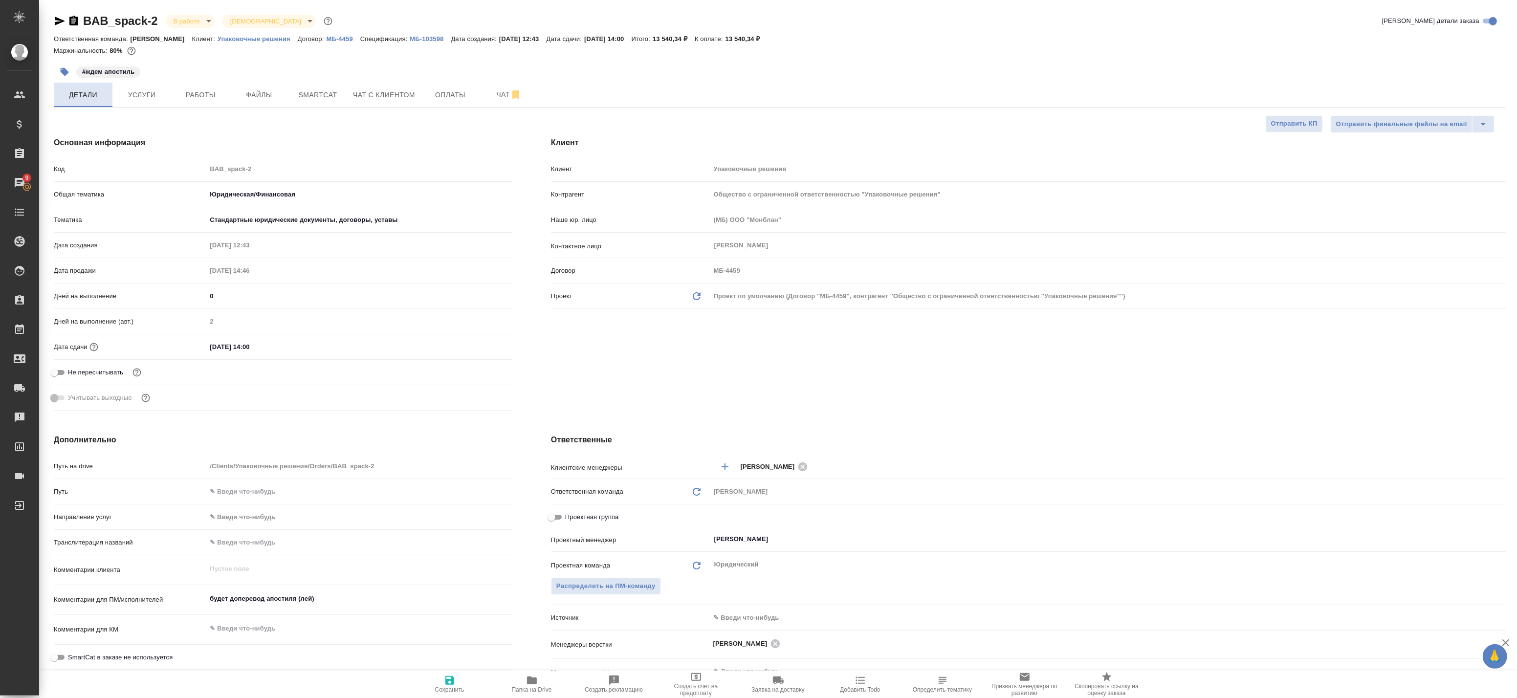
type textarea "x"
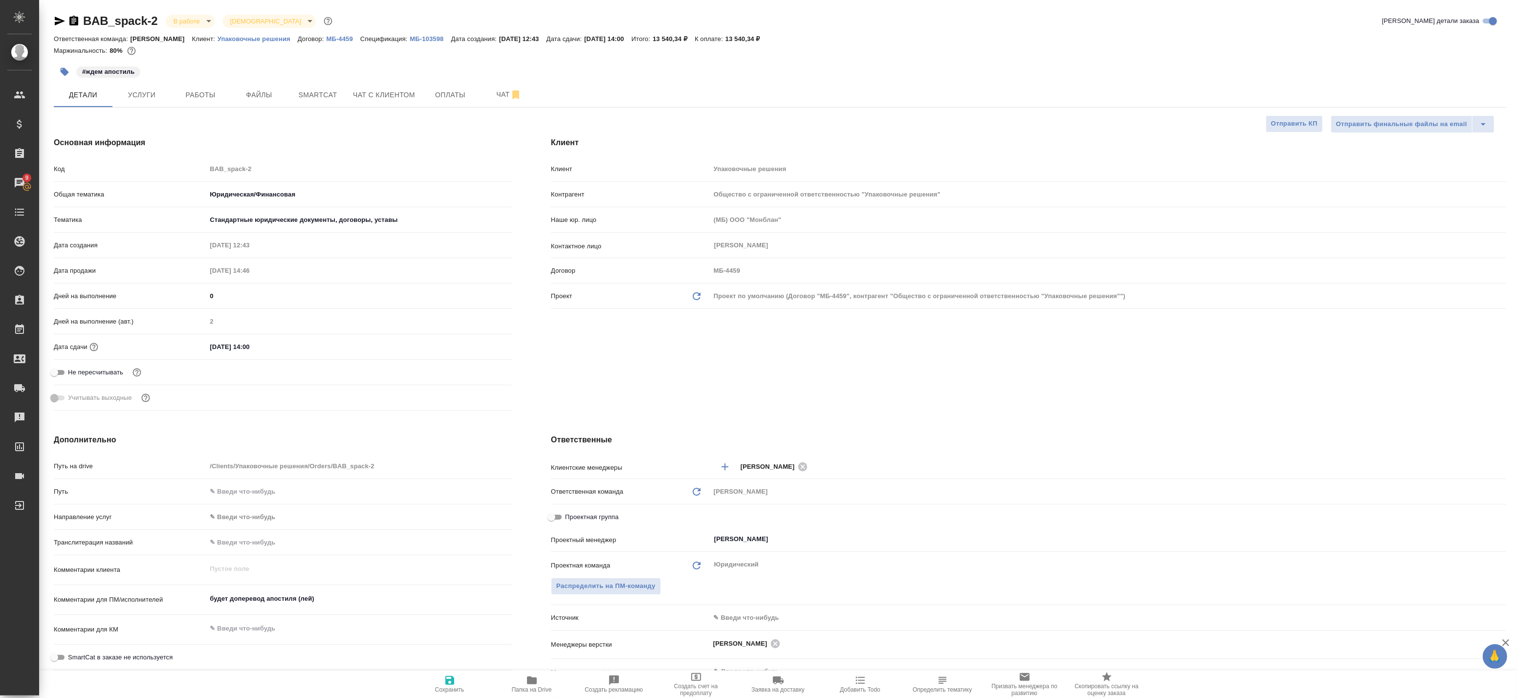
type textarea "x"
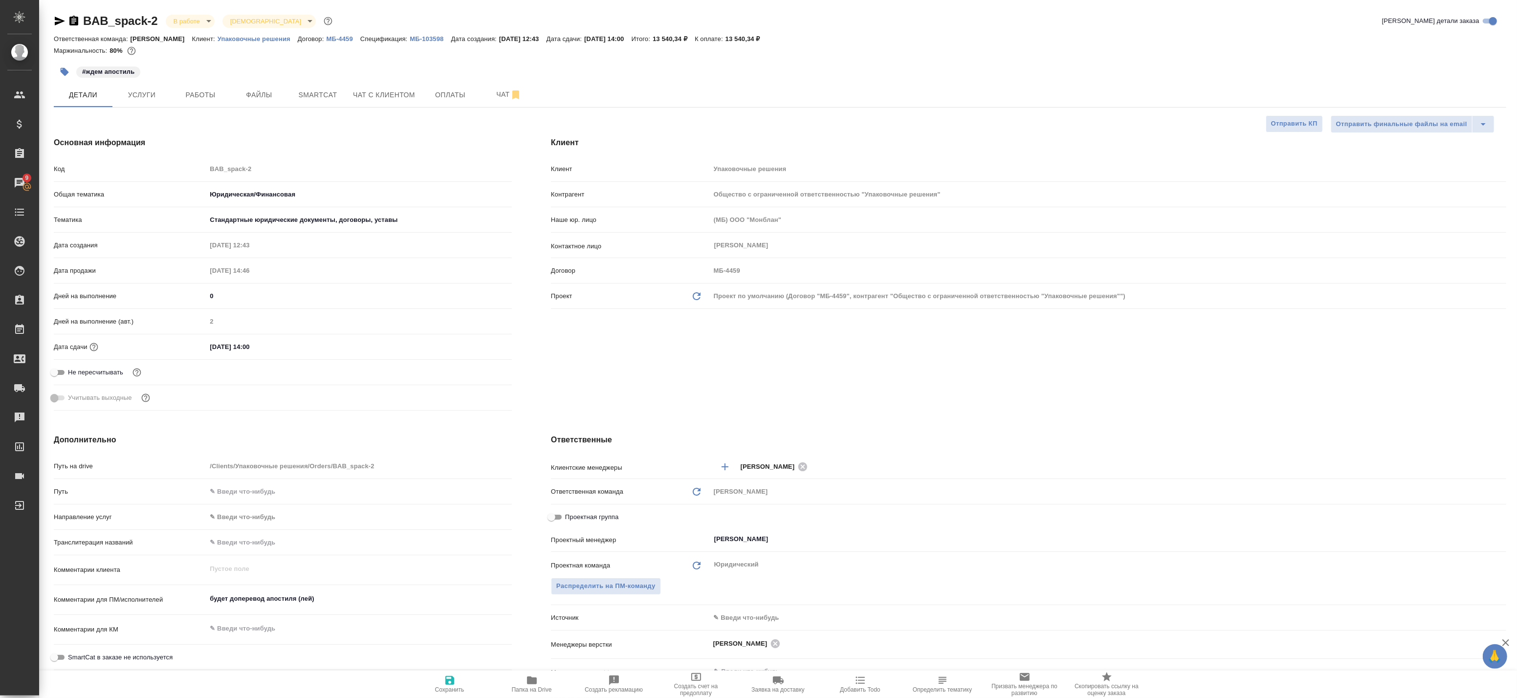
type textarea "x"
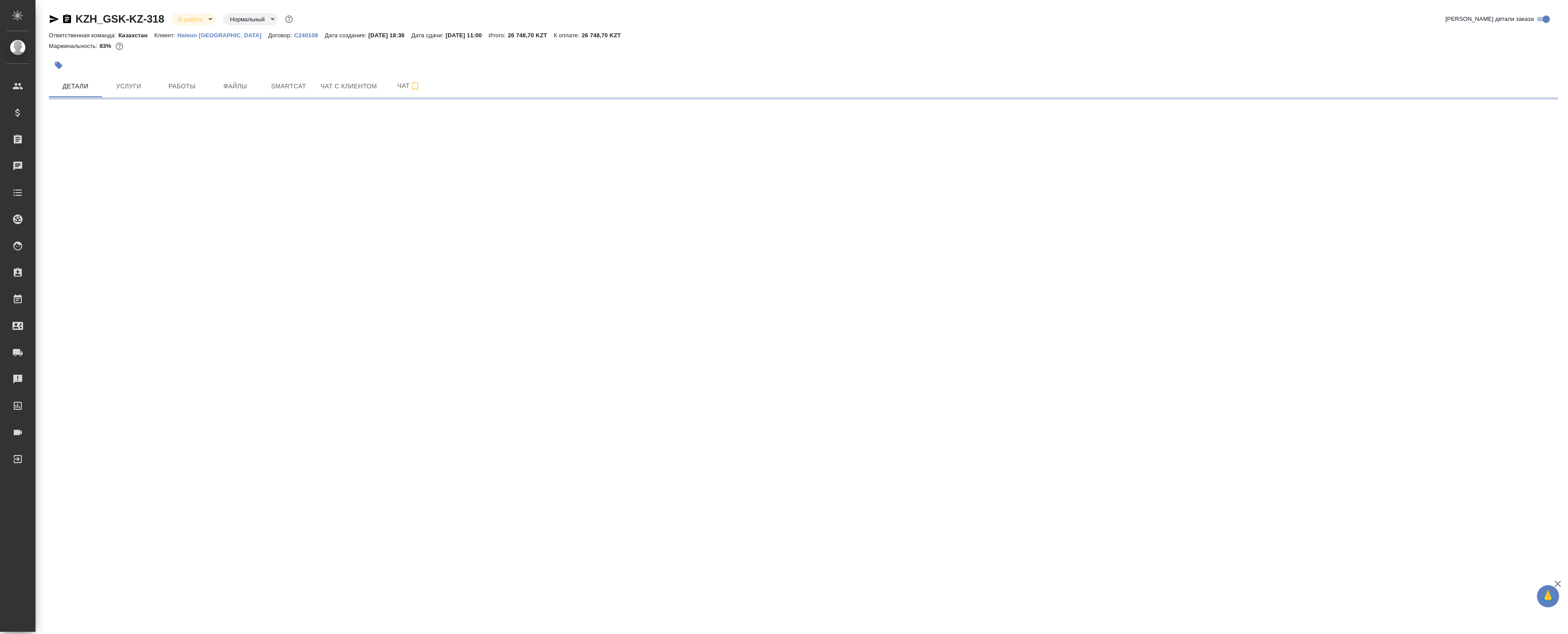
select select "RU"
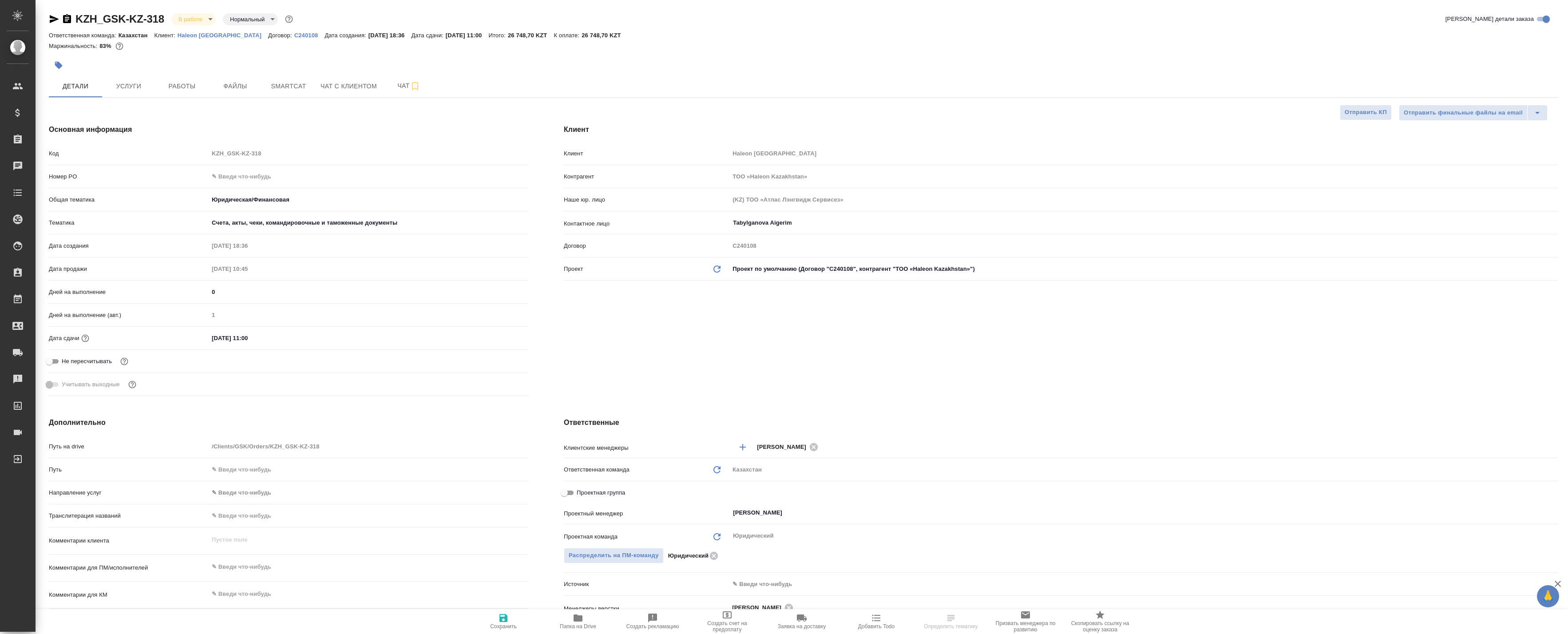
type textarea "x"
select select "RU"
type textarea "x"
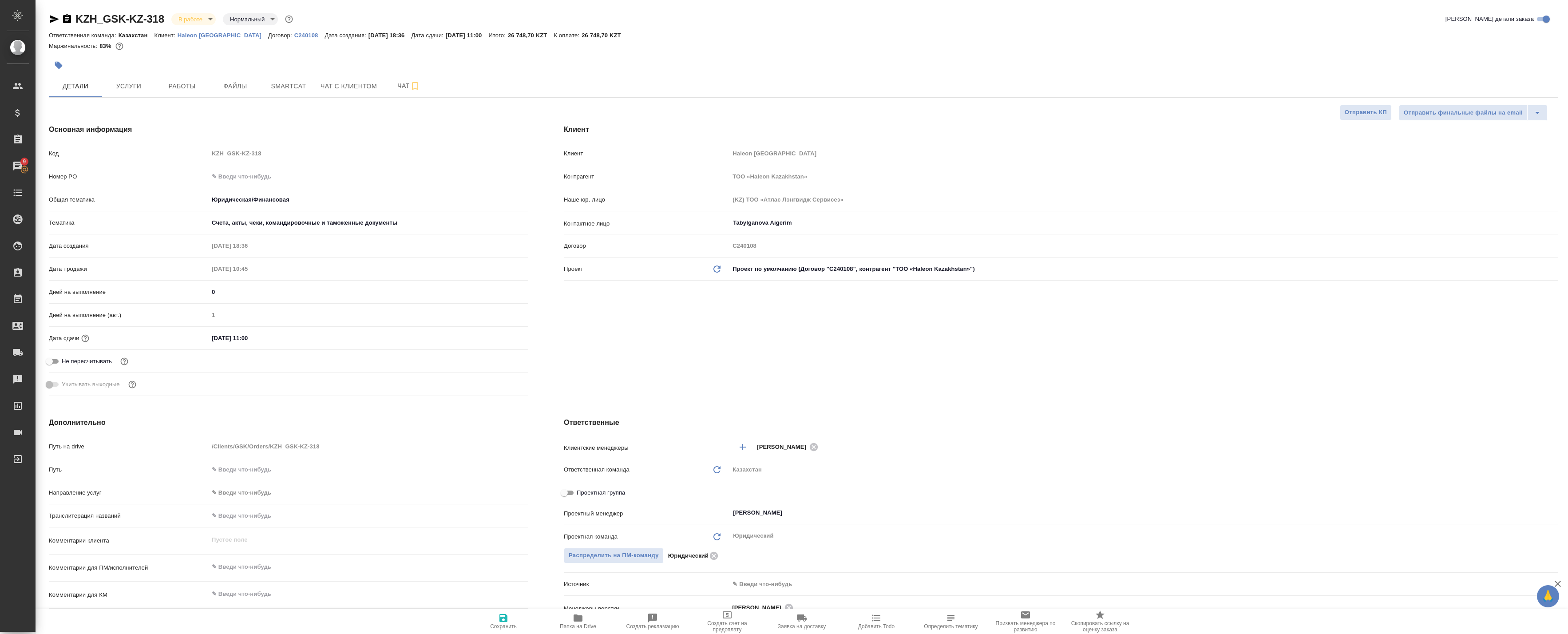
type textarea "x"
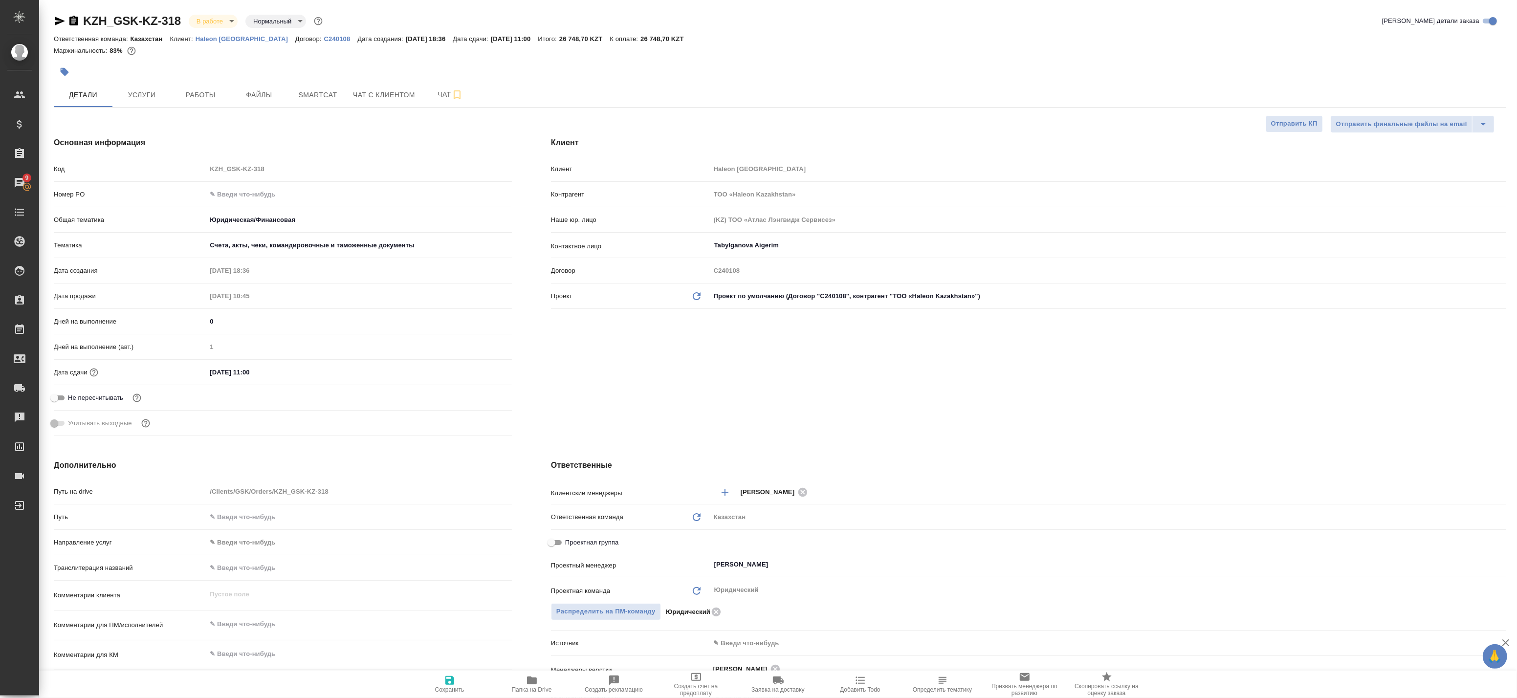
type textarea "x"
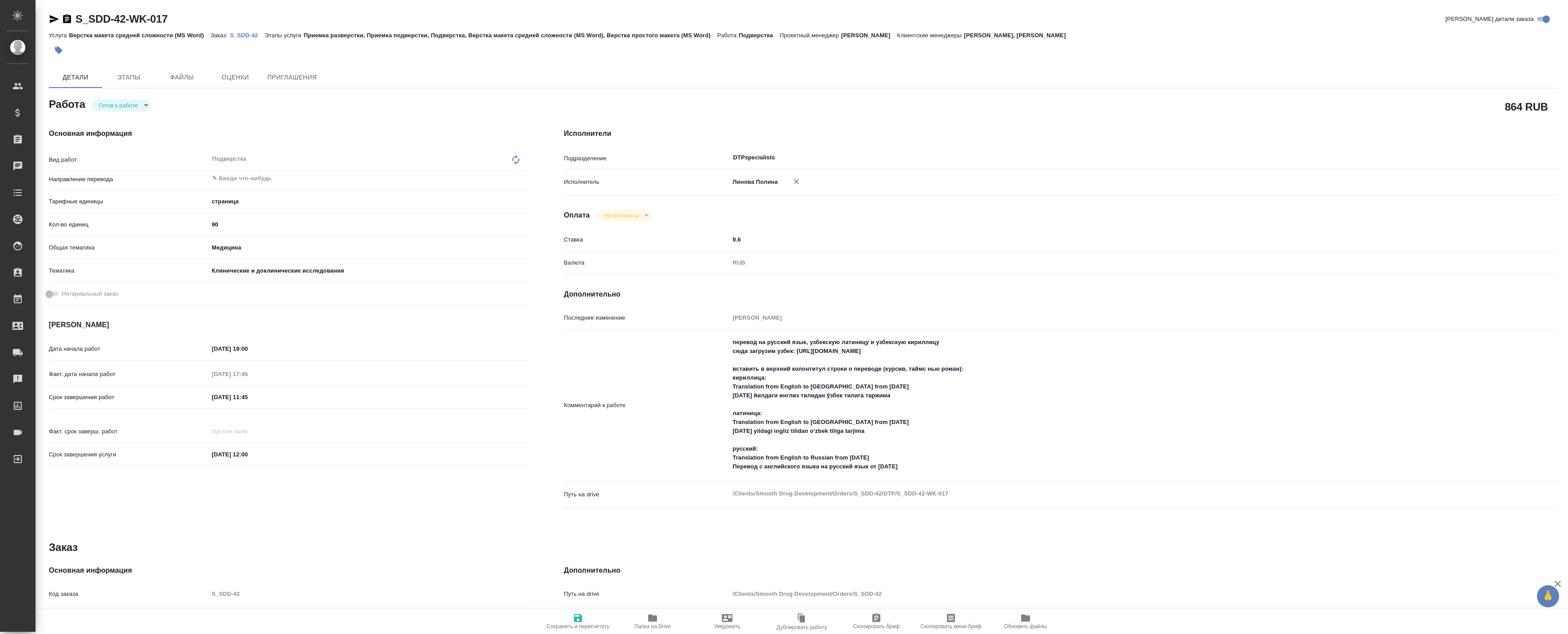
type textarea "x"
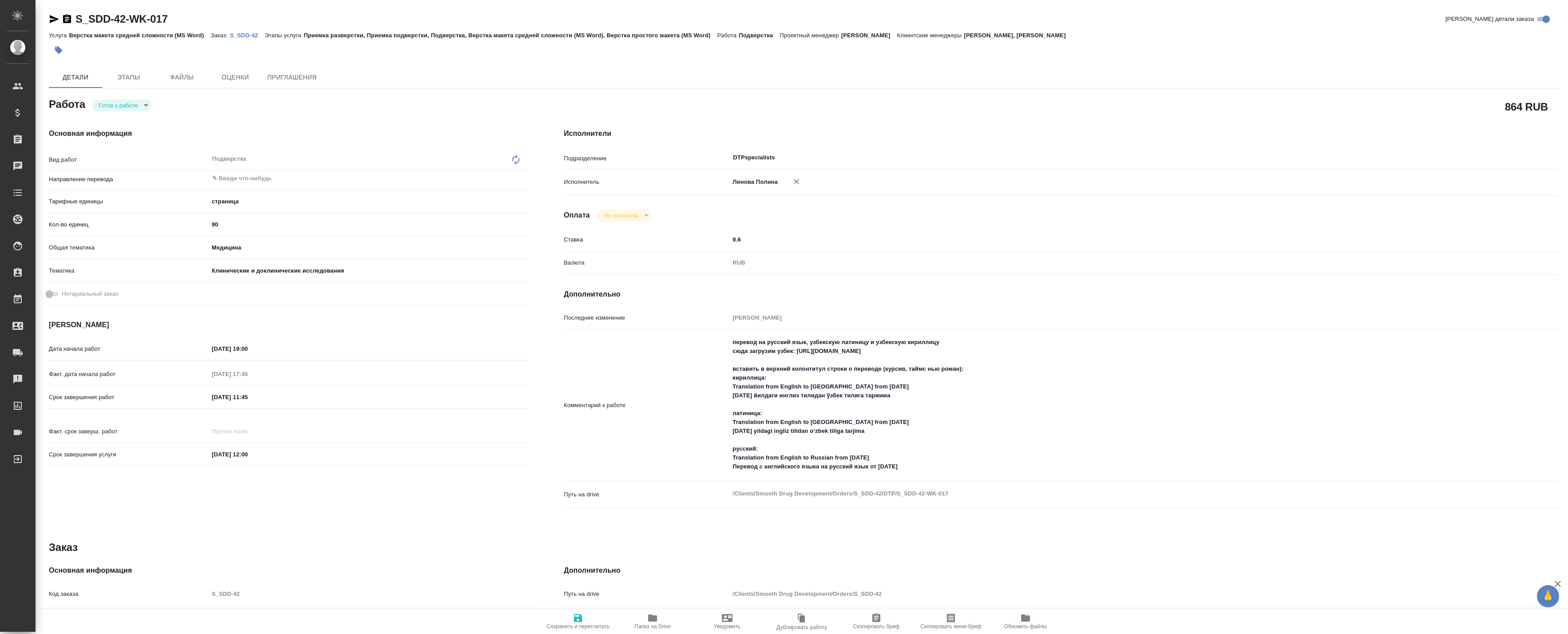
type textarea "x"
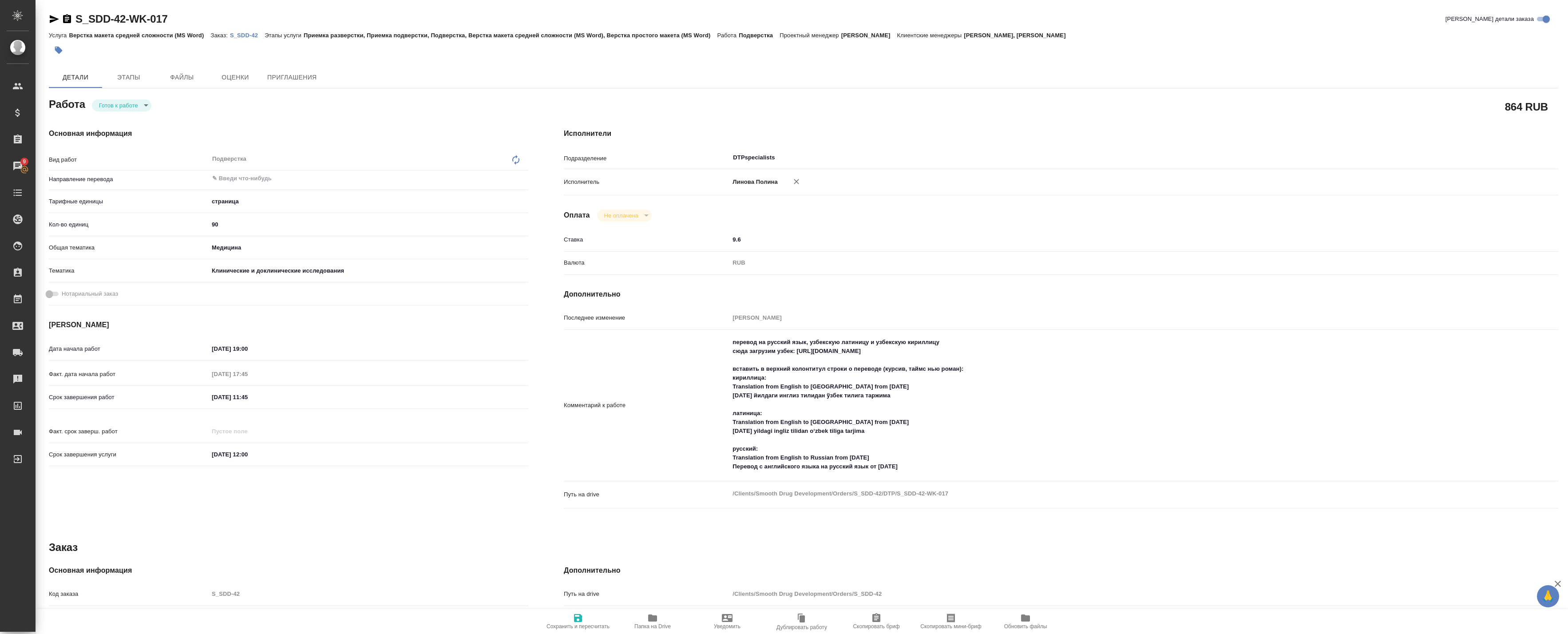
type textarea "x"
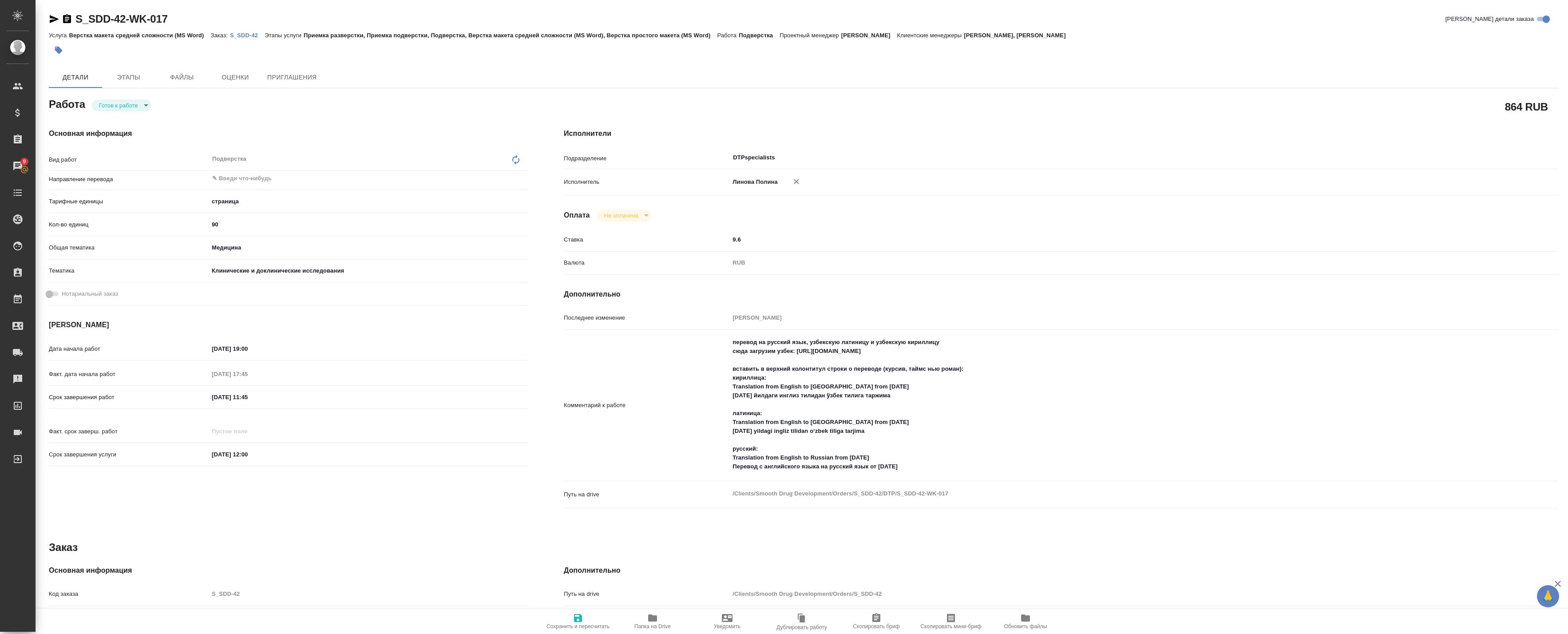
type textarea "x"
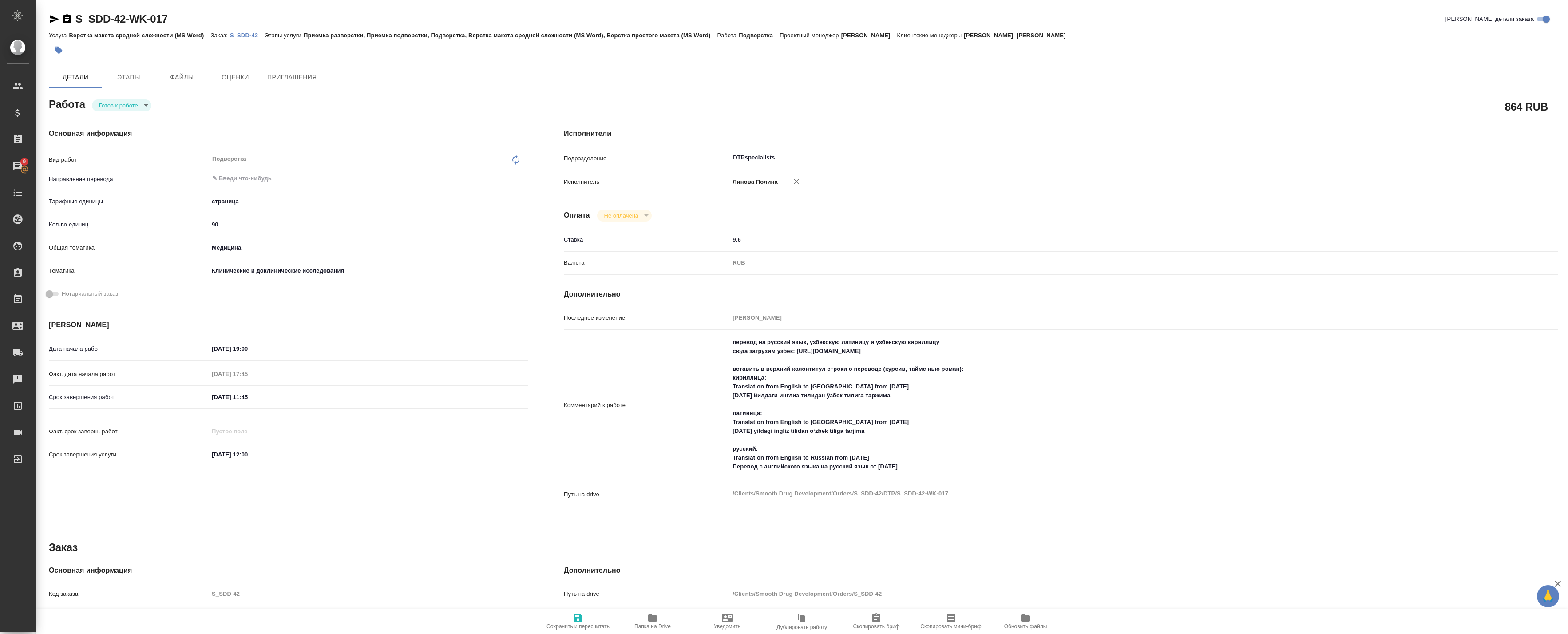
type textarea "x"
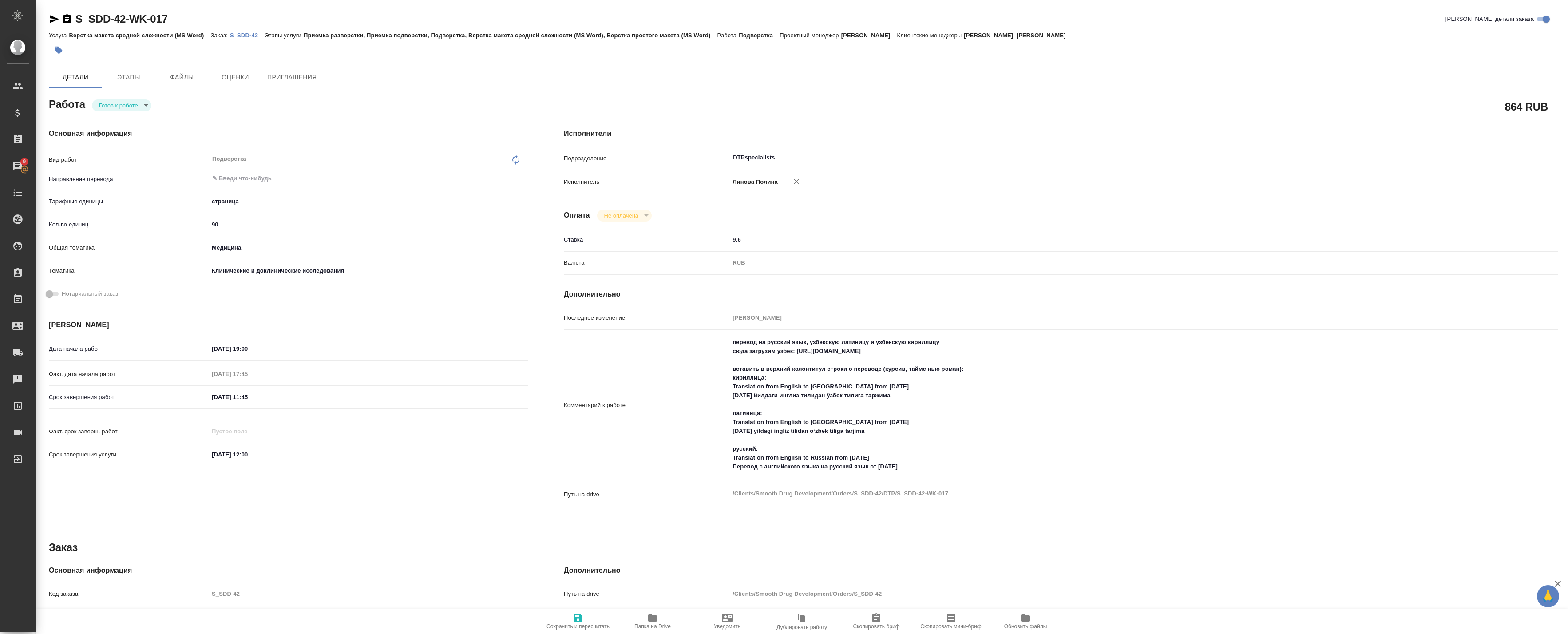
type textarea "x"
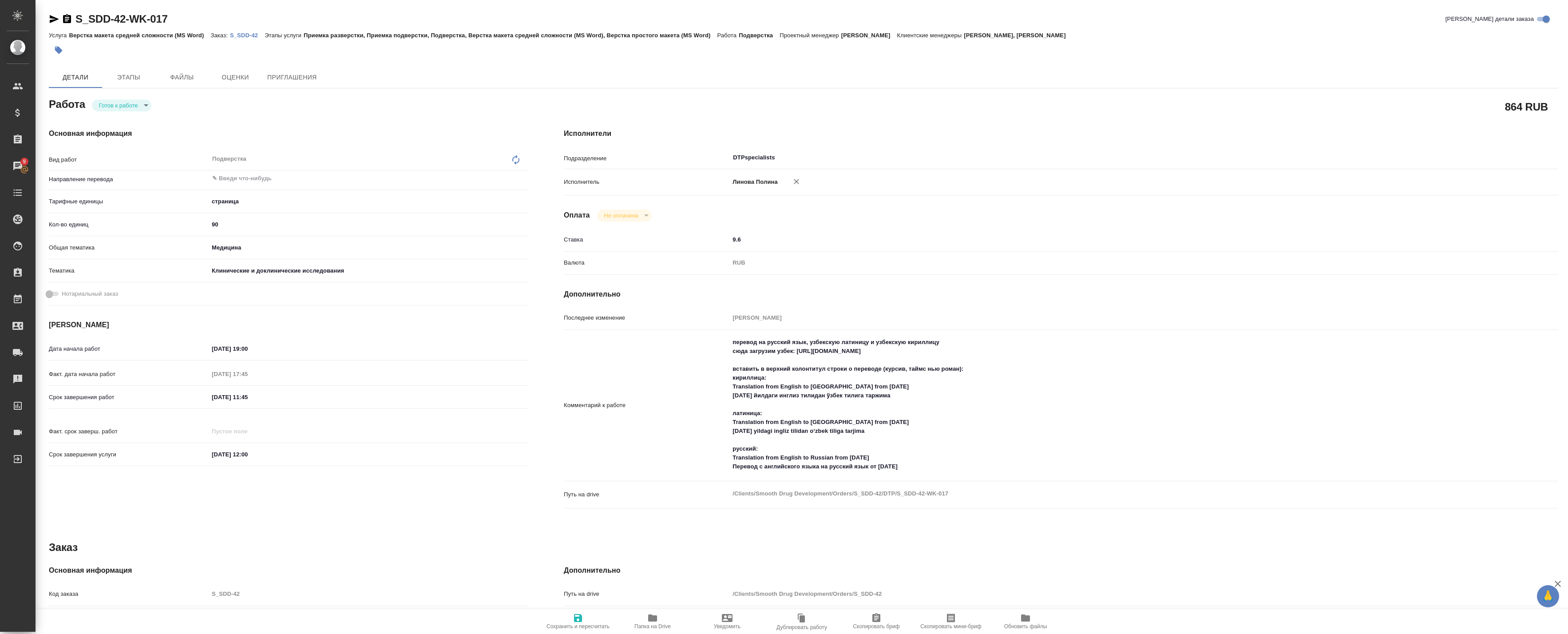
type textarea "x"
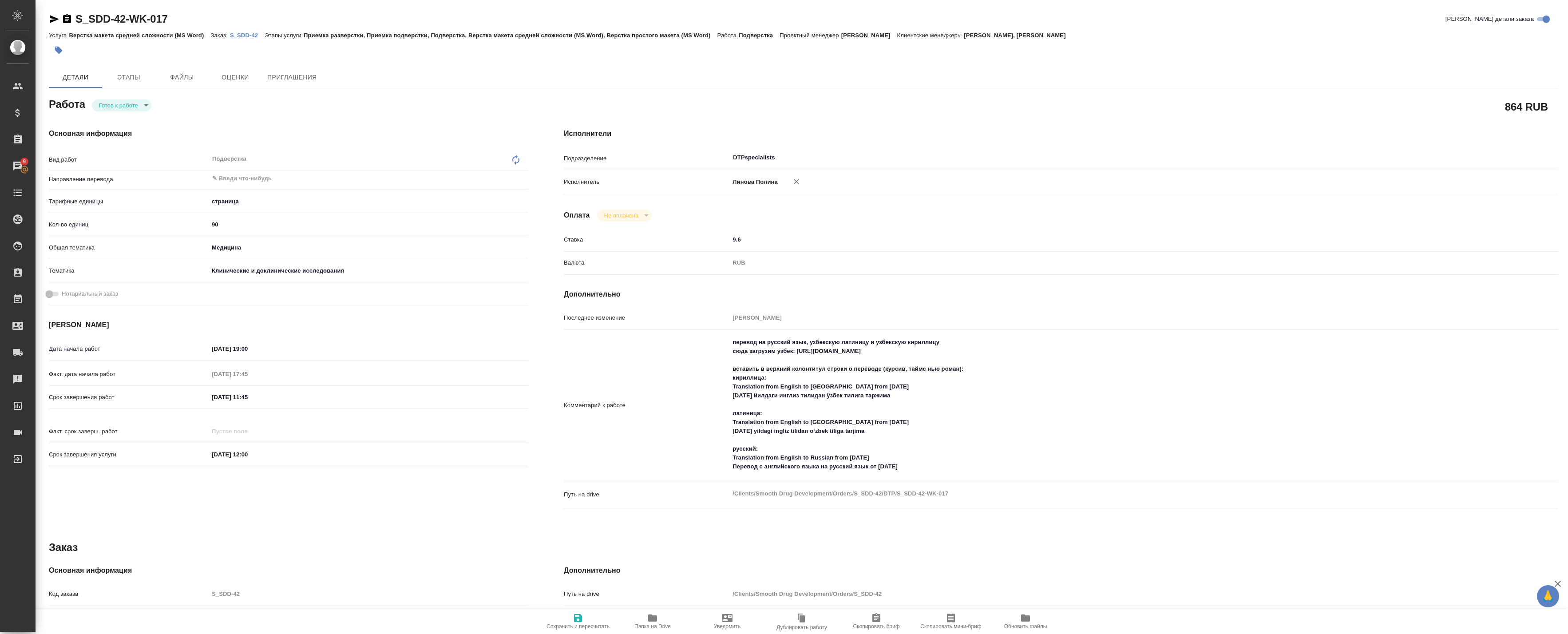
type textarea "x"
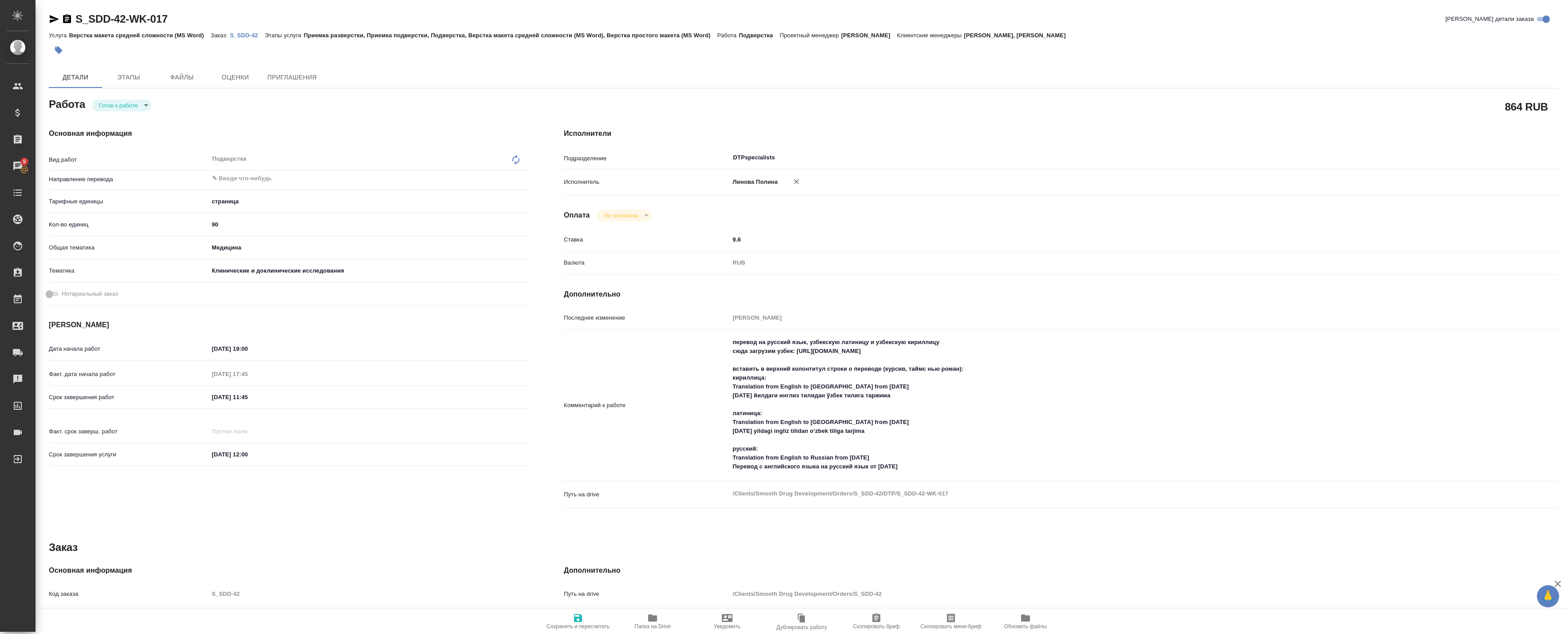
type textarea "x"
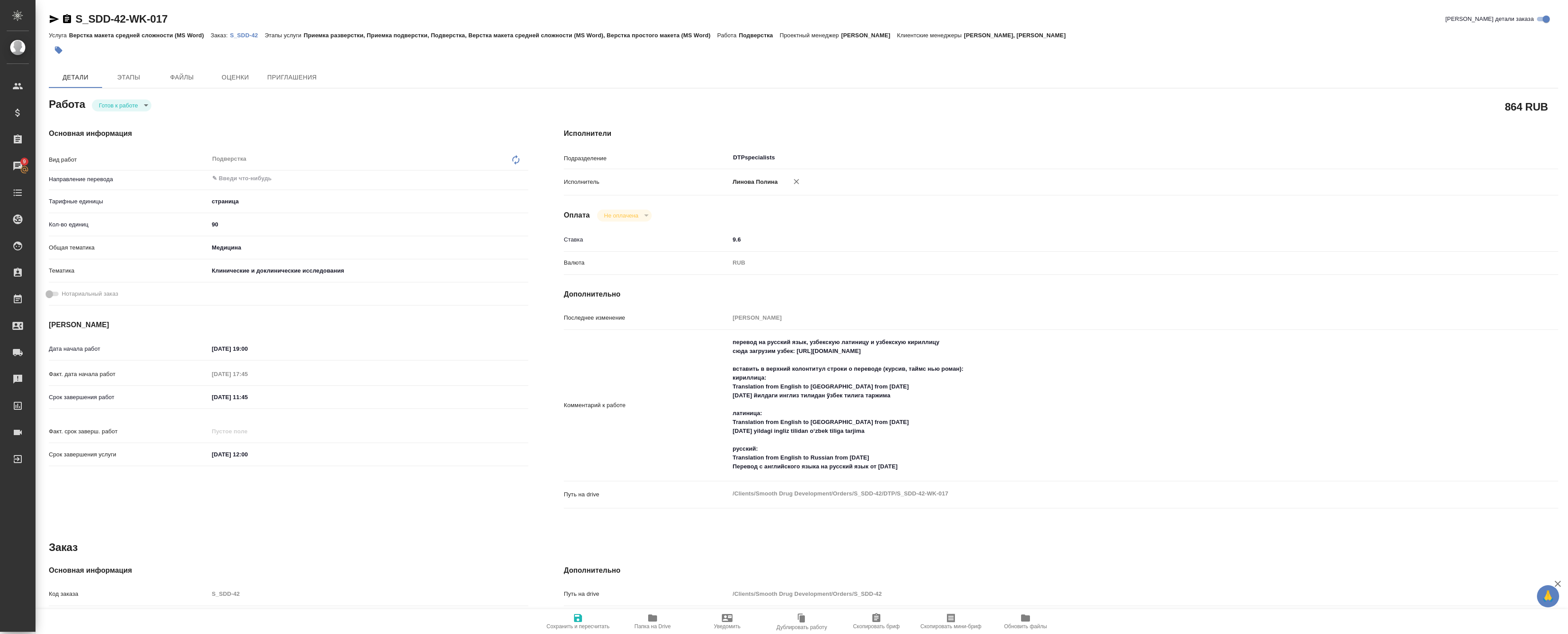
type textarea "x"
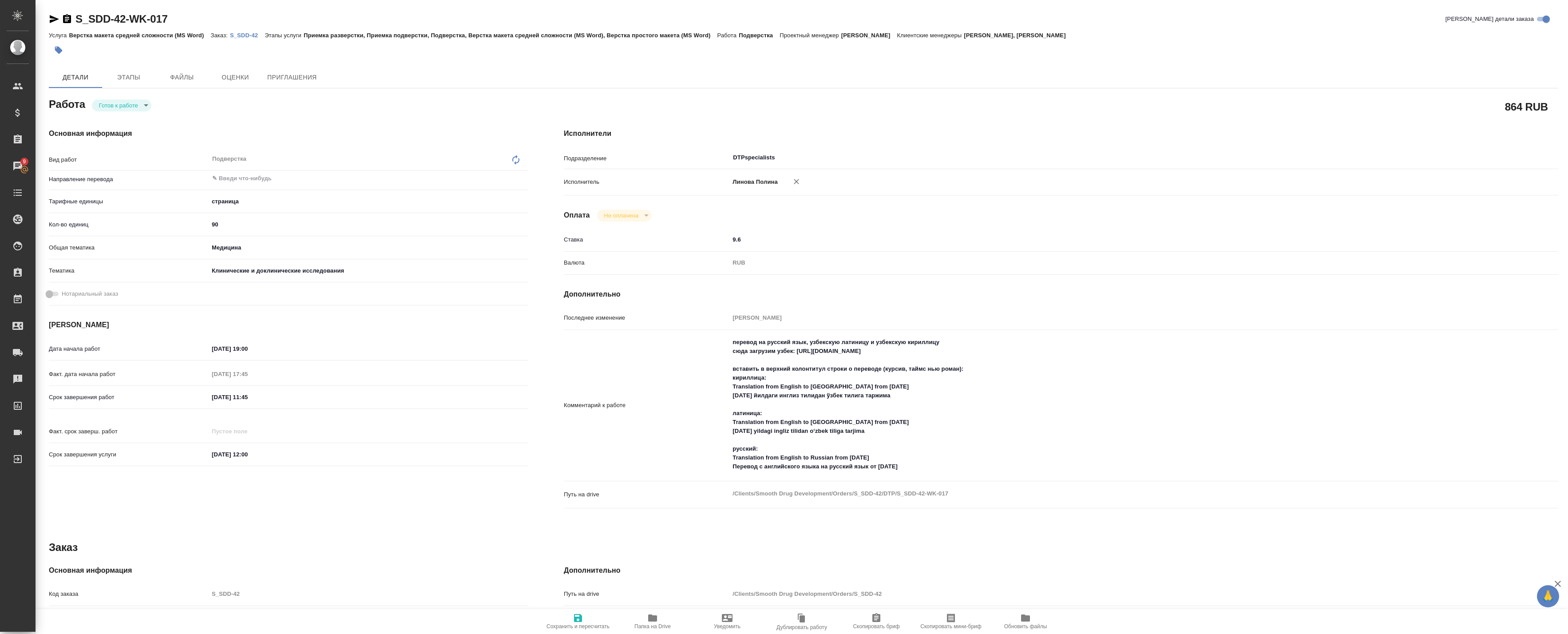
type textarea "x"
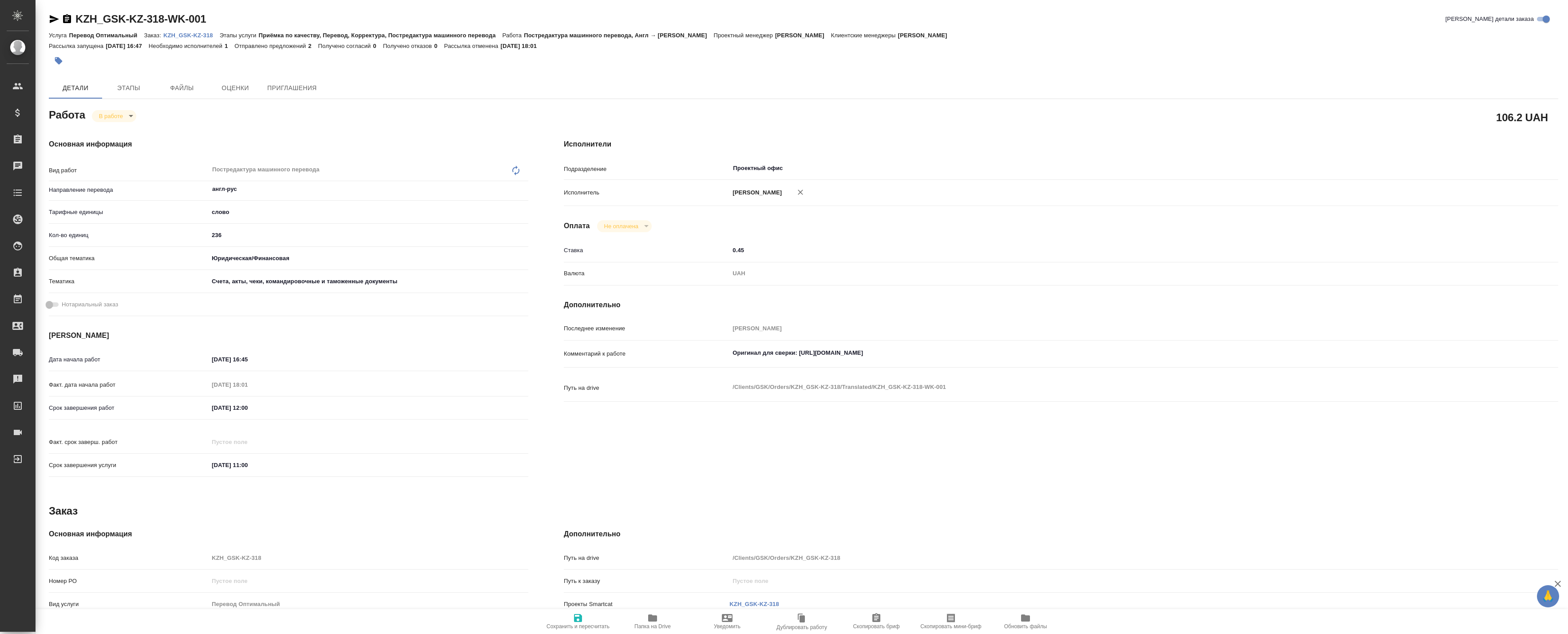
type textarea "x"
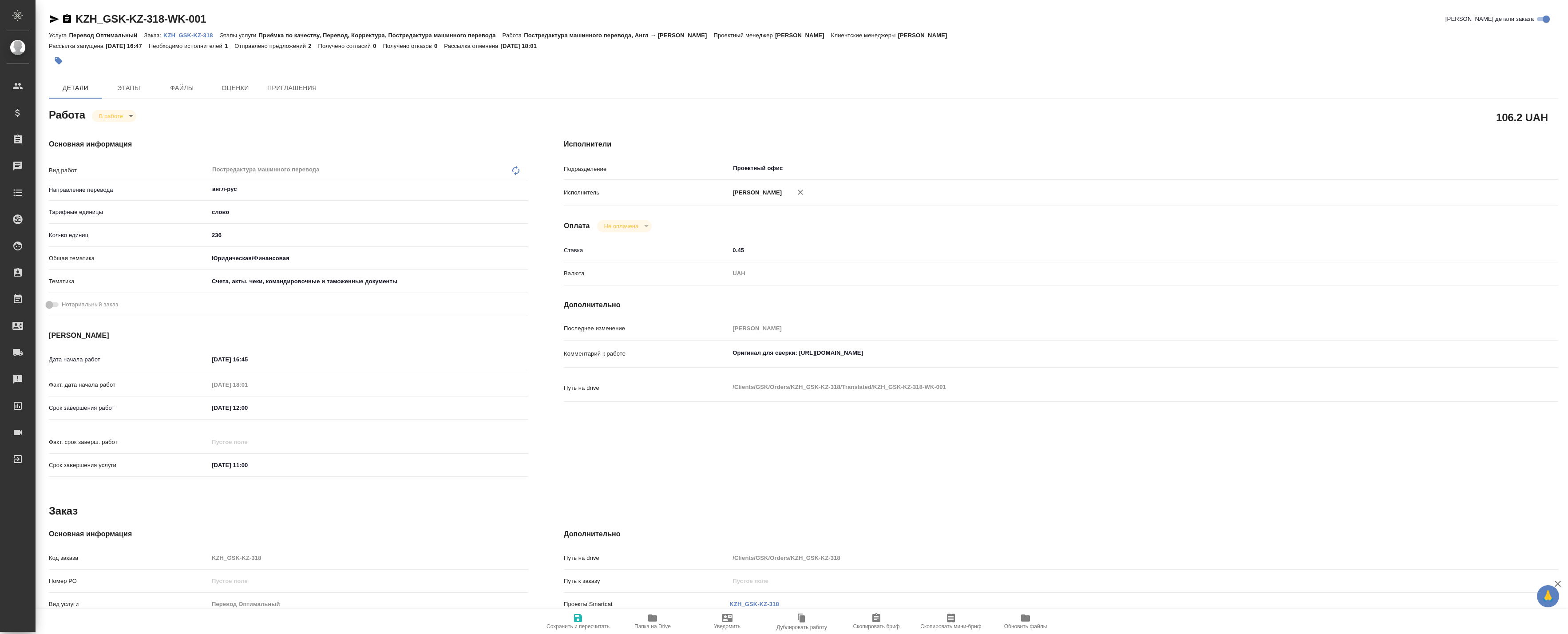
type textarea "x"
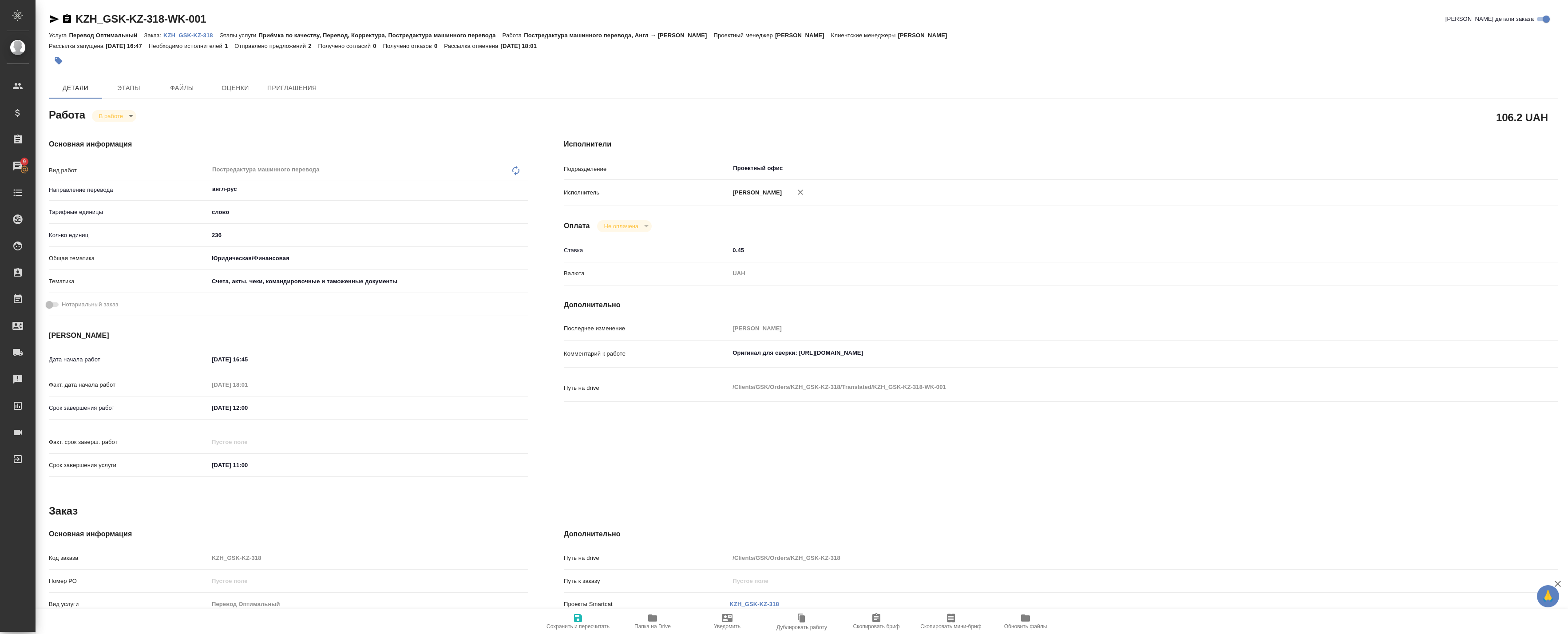
type textarea "x"
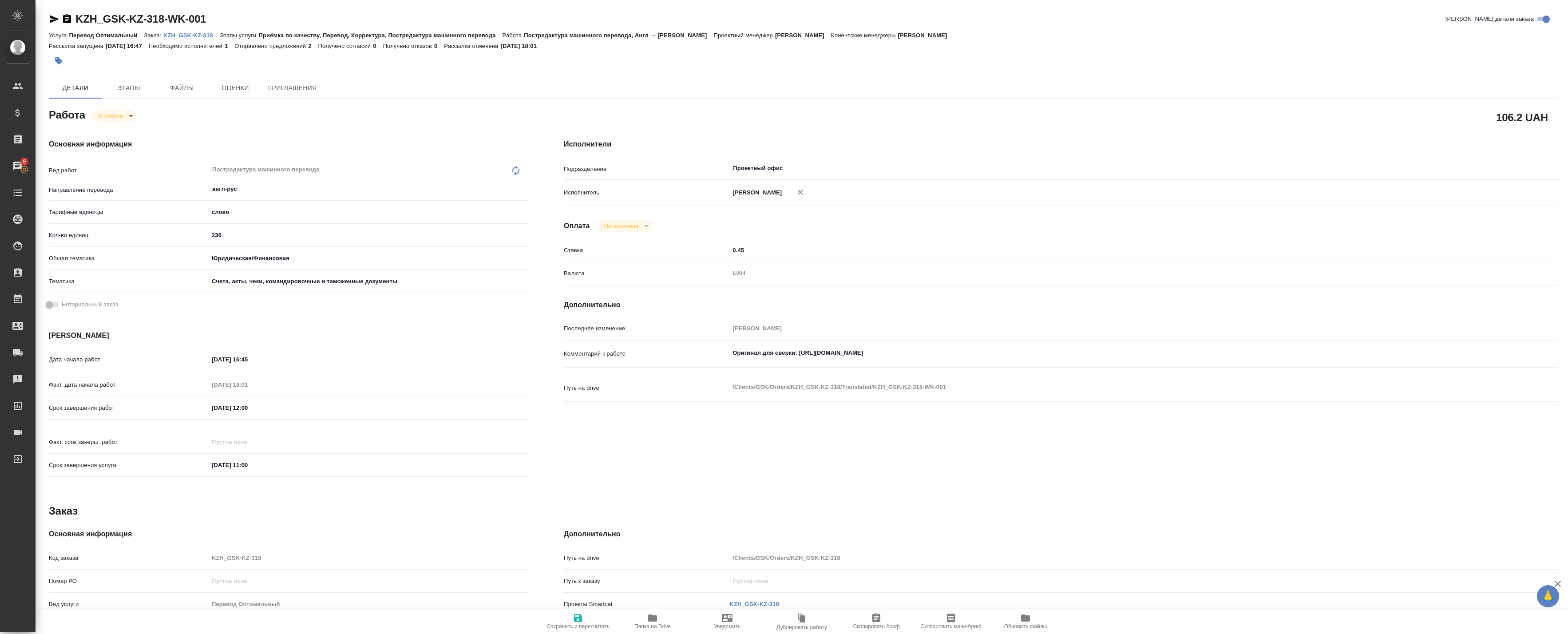
type textarea "x"
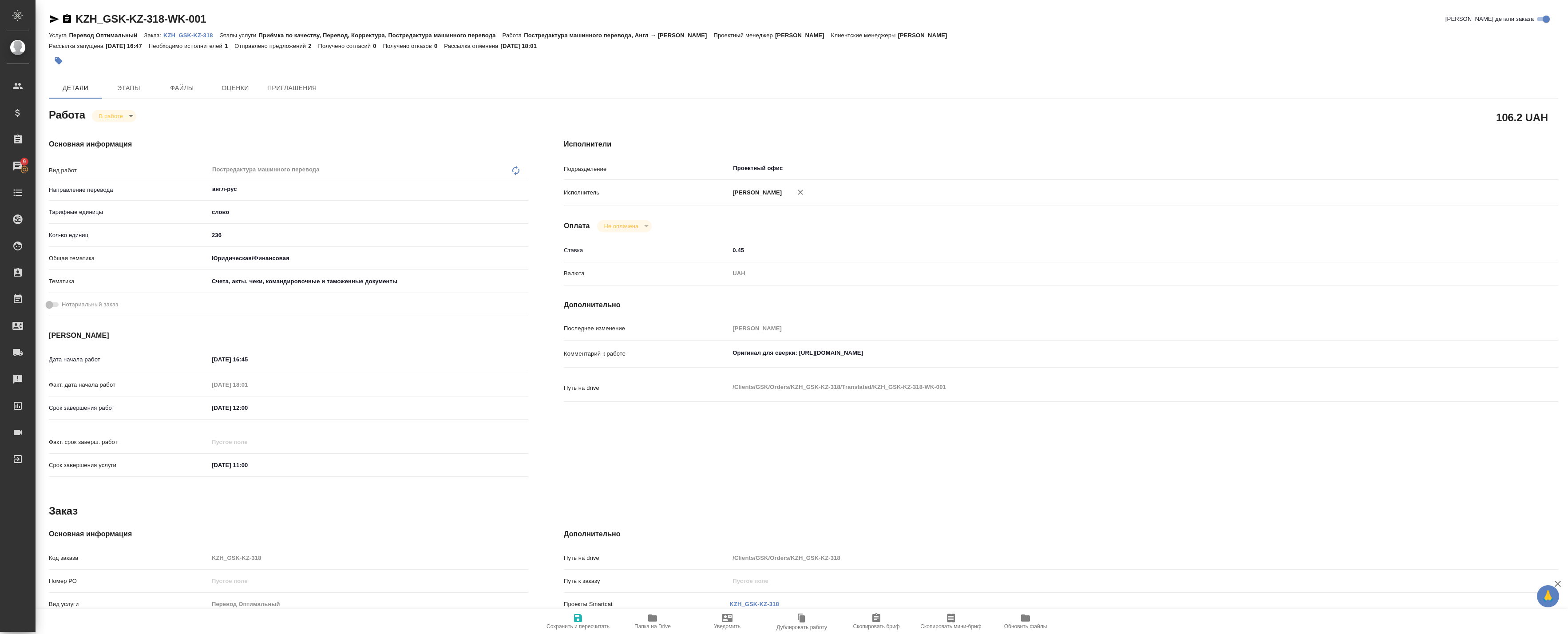
type textarea "x"
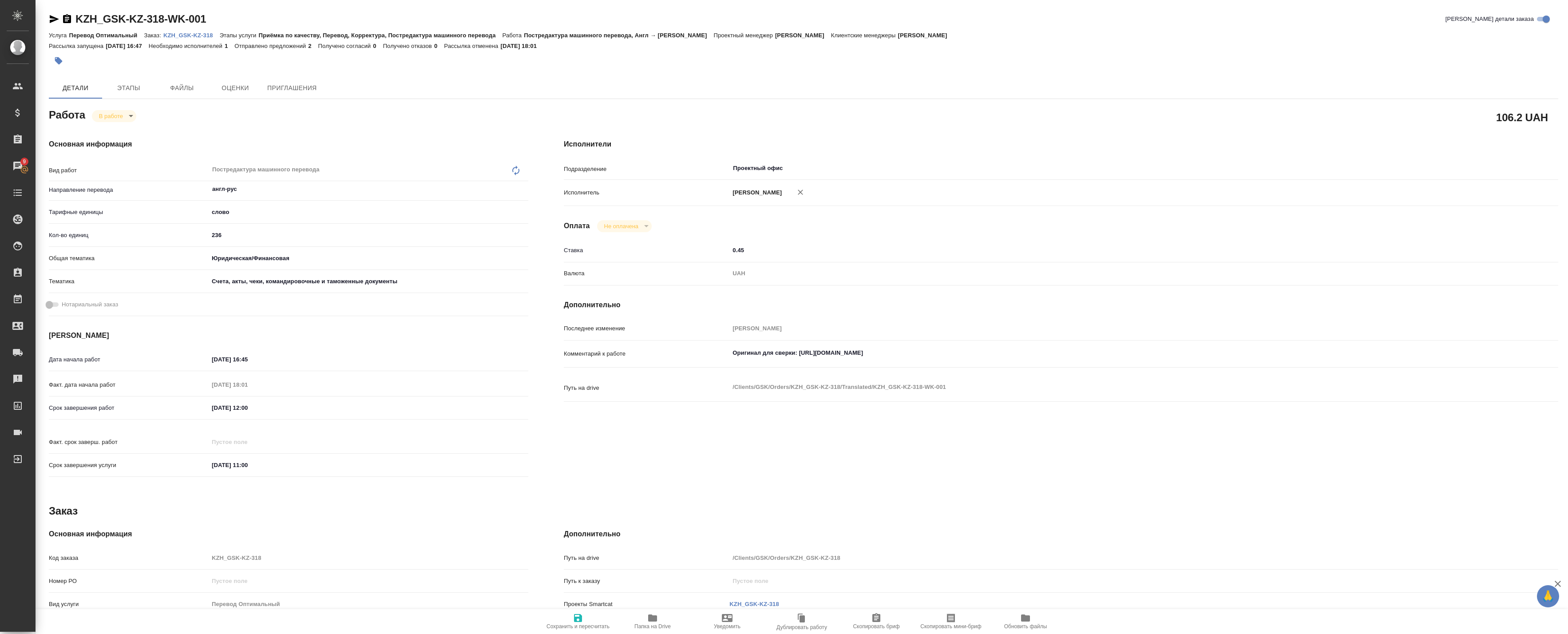
type textarea "x"
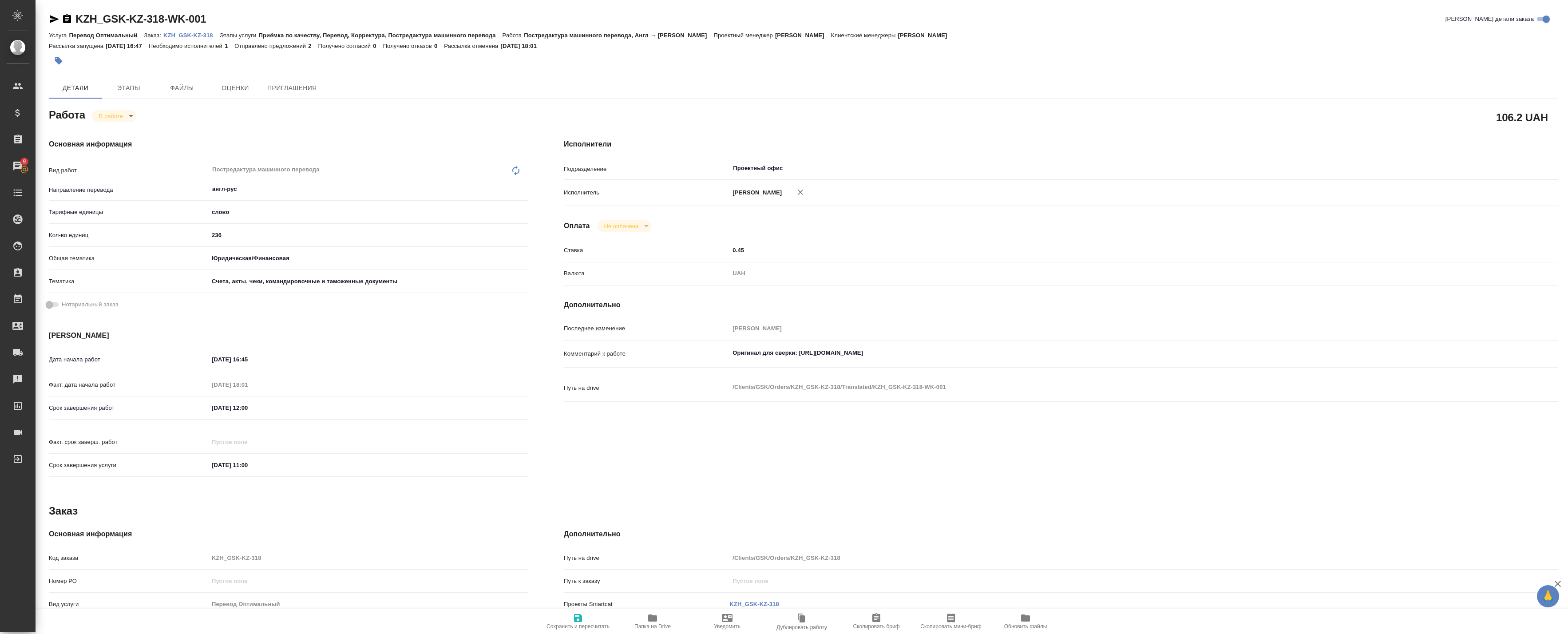
type textarea "x"
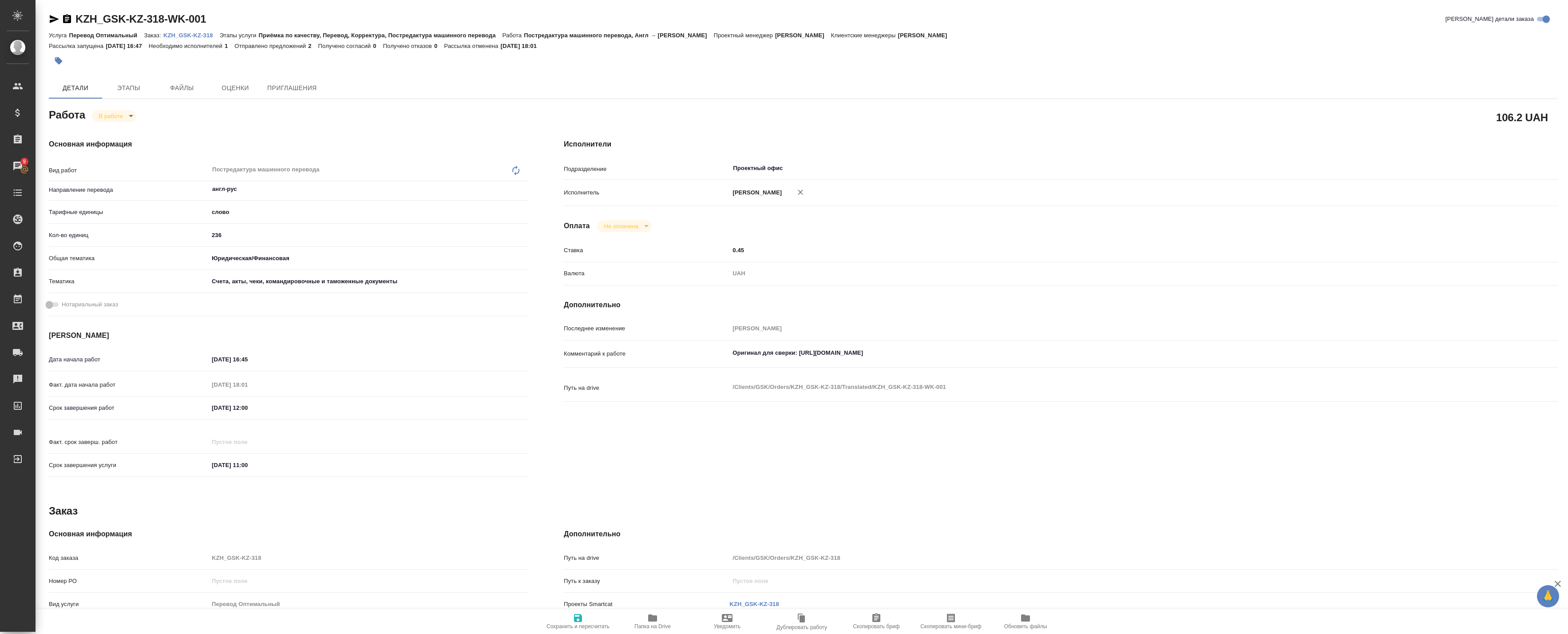
type textarea "x"
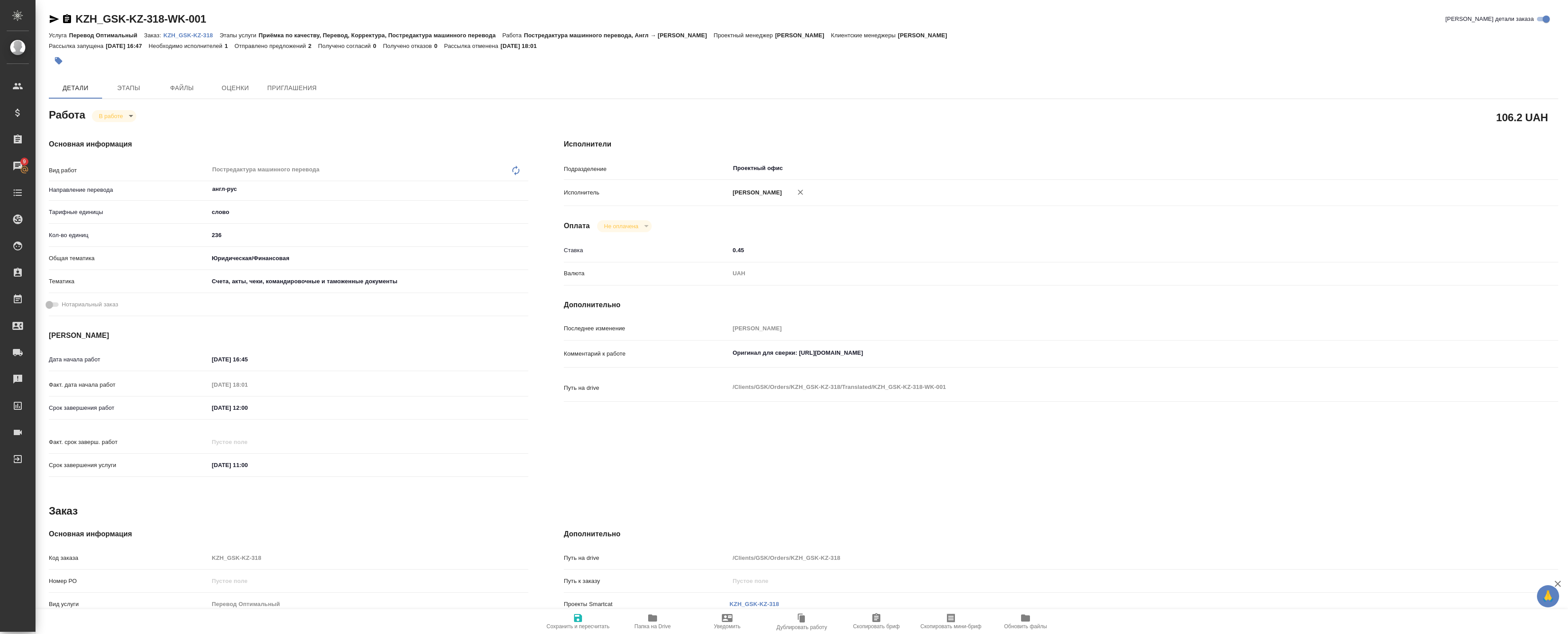
type textarea "x"
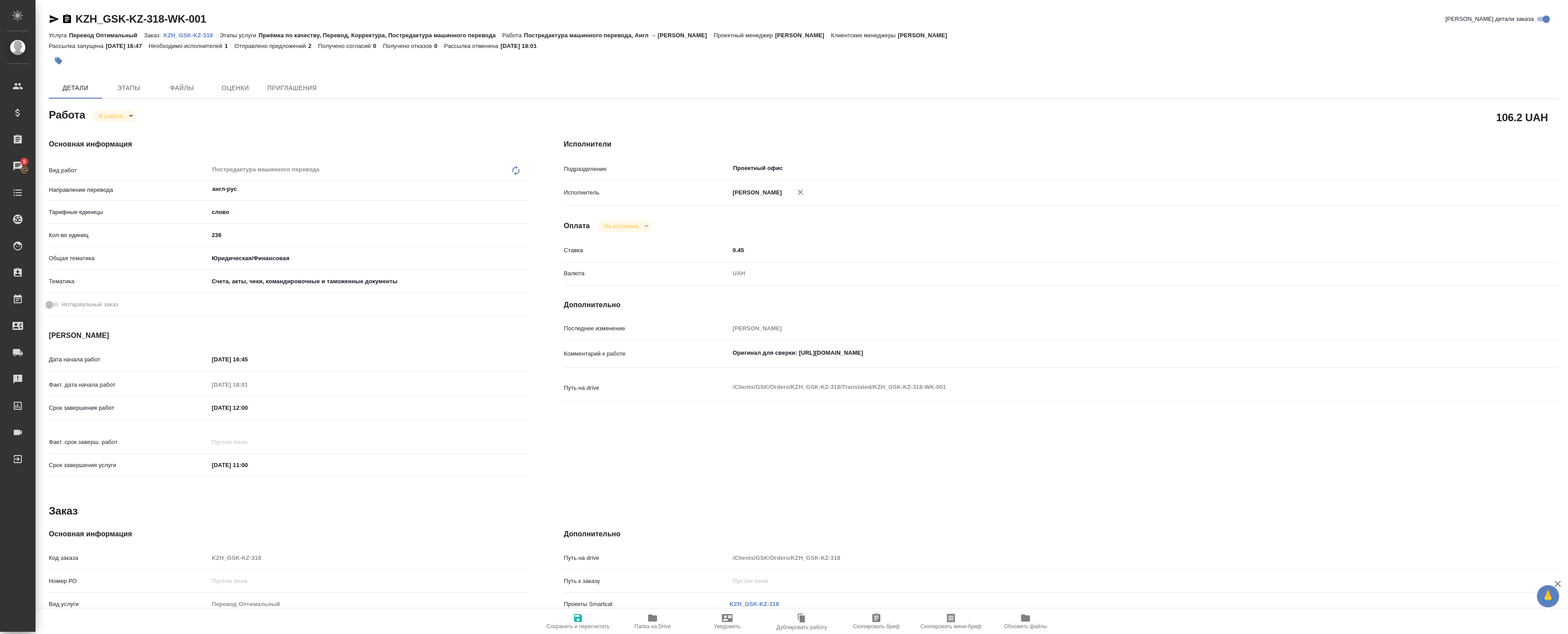
type textarea "x"
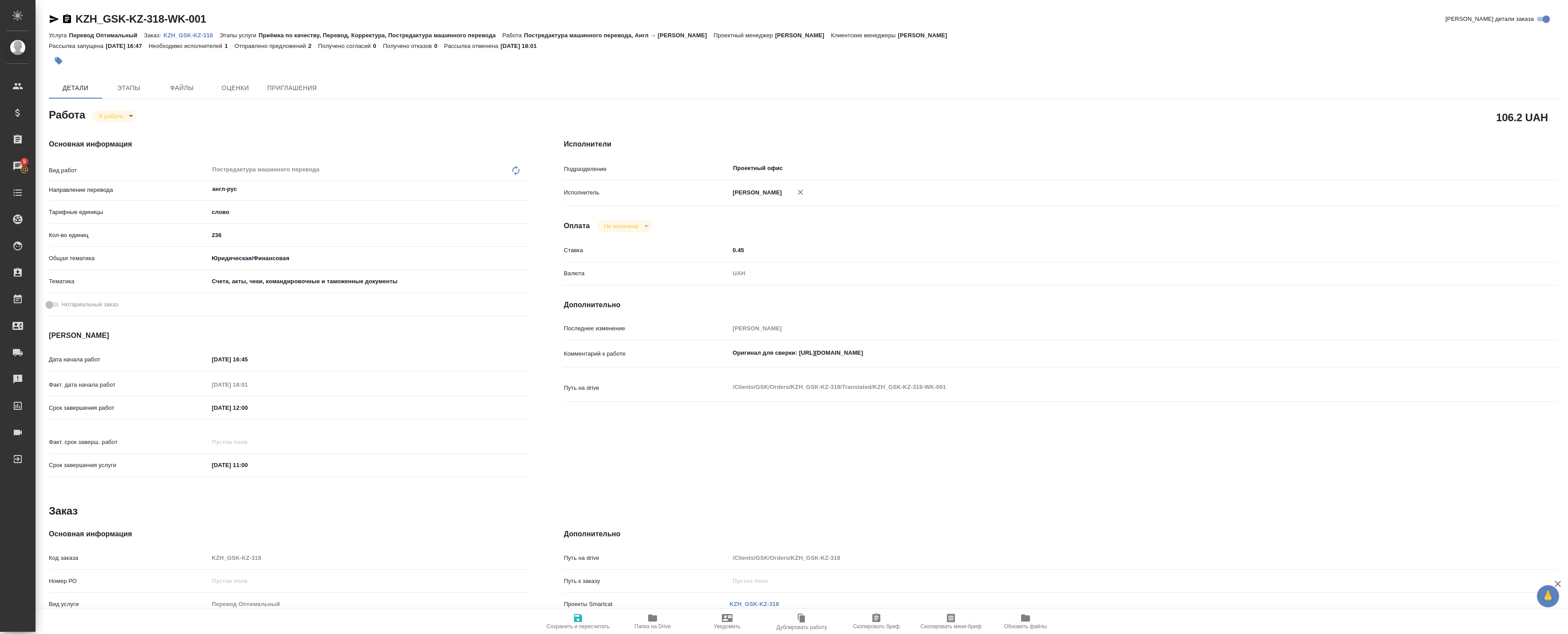
type textarea "x"
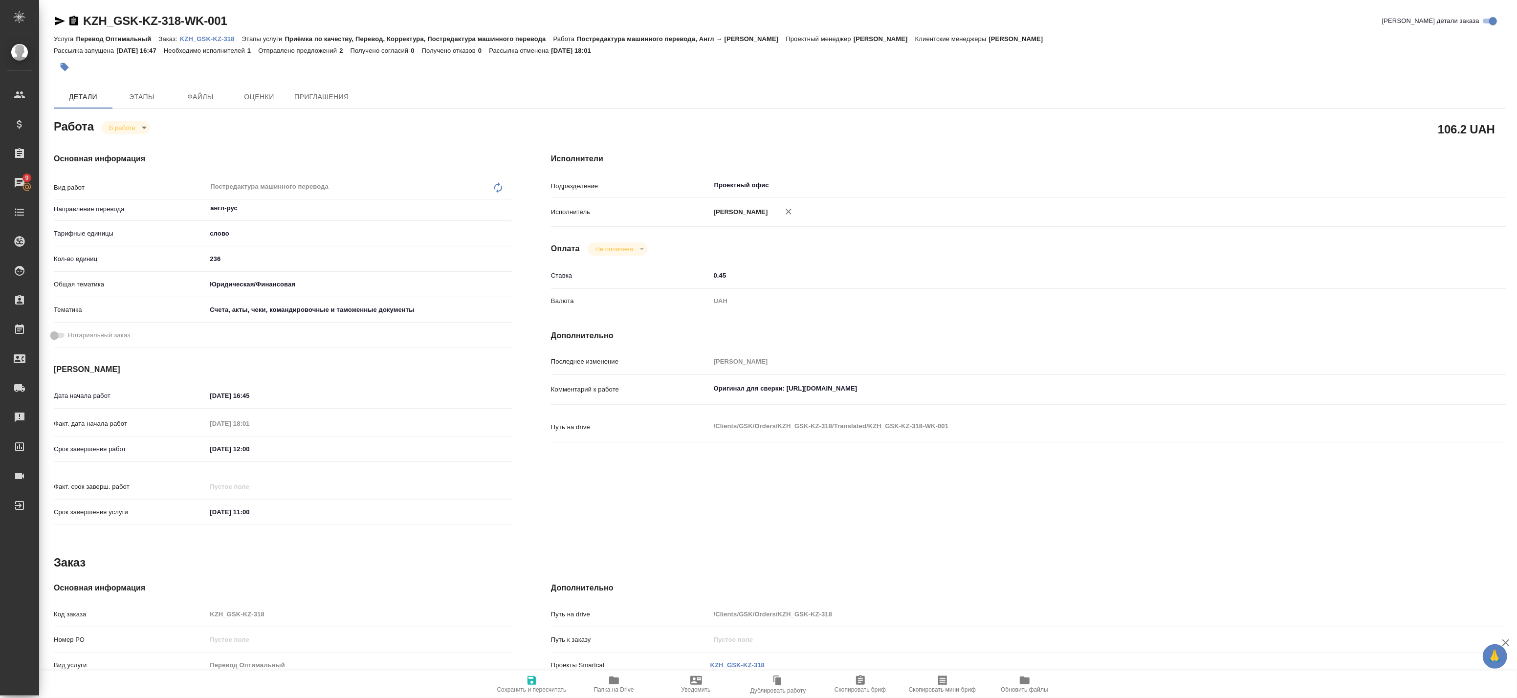
type textarea "x"
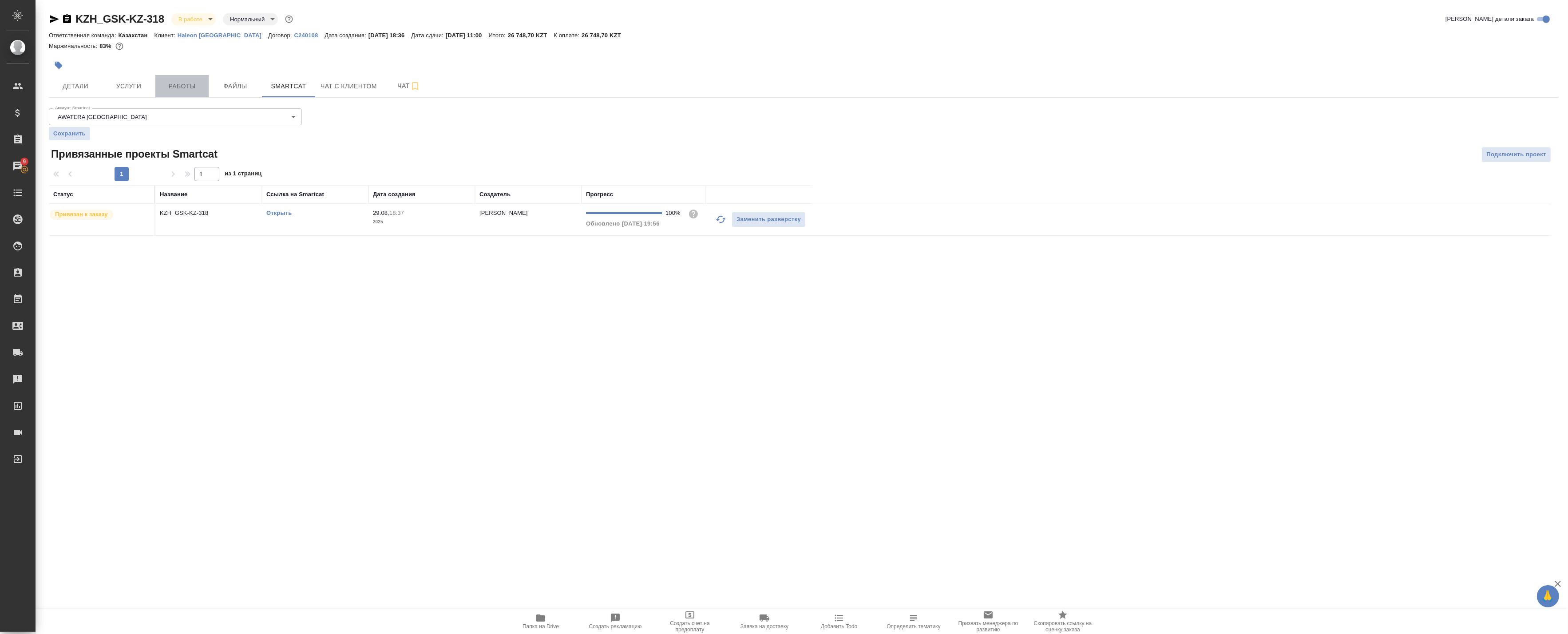
click at [174, 85] on span "Работы" at bounding box center [182, 86] width 43 height 11
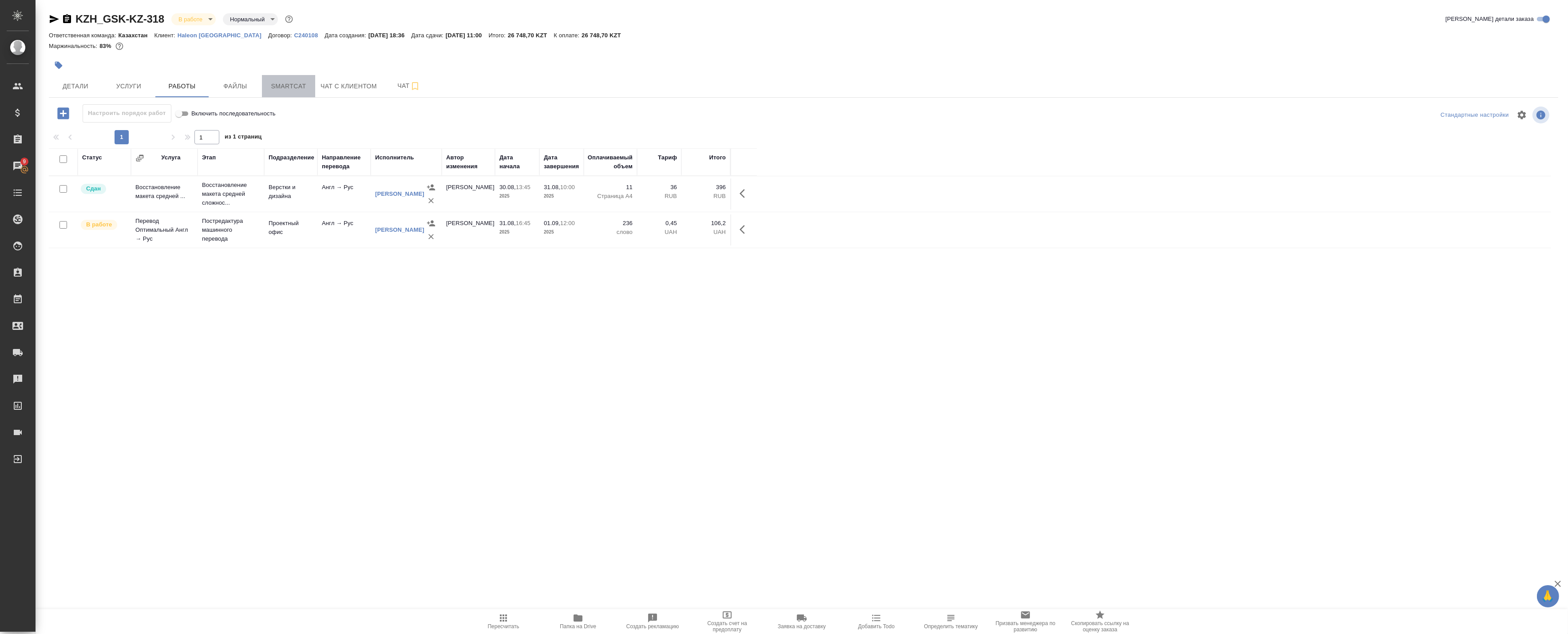
click at [277, 88] on span "Smartcat" at bounding box center [288, 86] width 43 height 11
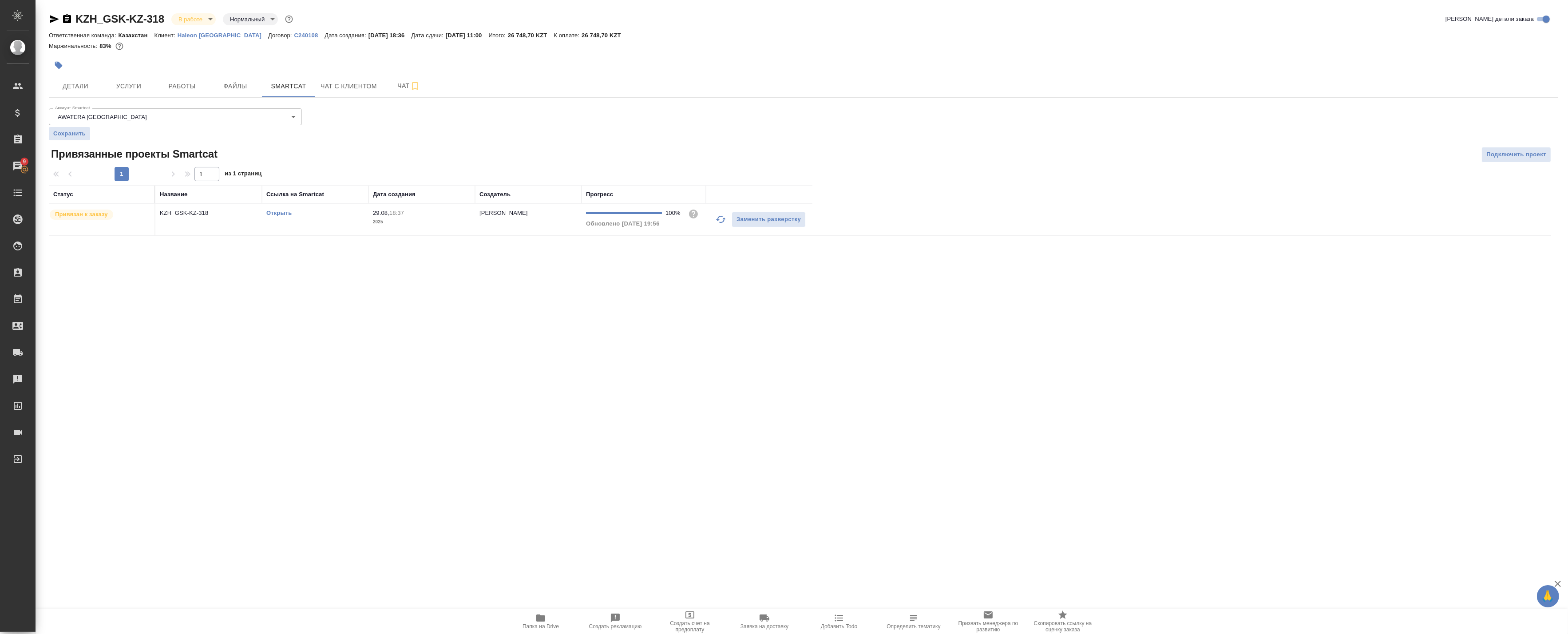
click at [278, 211] on link "Открыть" at bounding box center [279, 213] width 25 height 6
click at [86, 84] on span "Детали" at bounding box center [75, 86] width 43 height 11
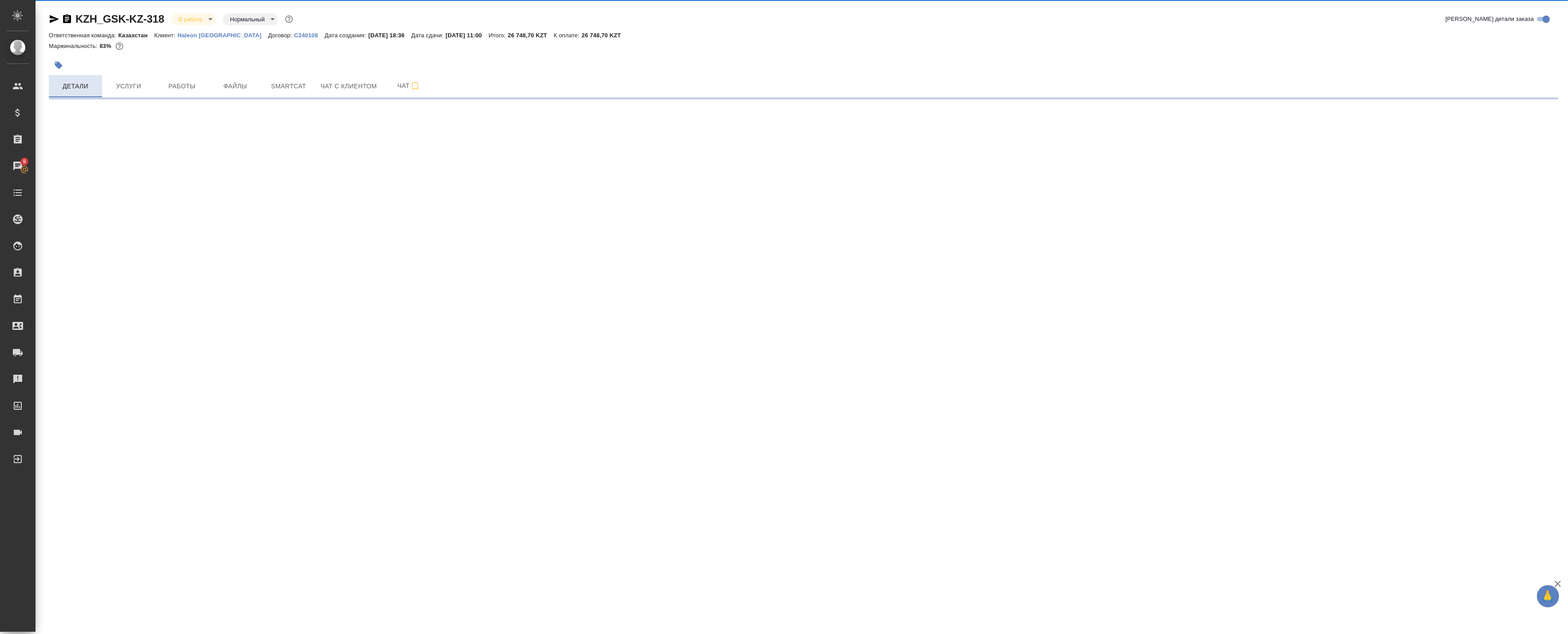
select select "RU"
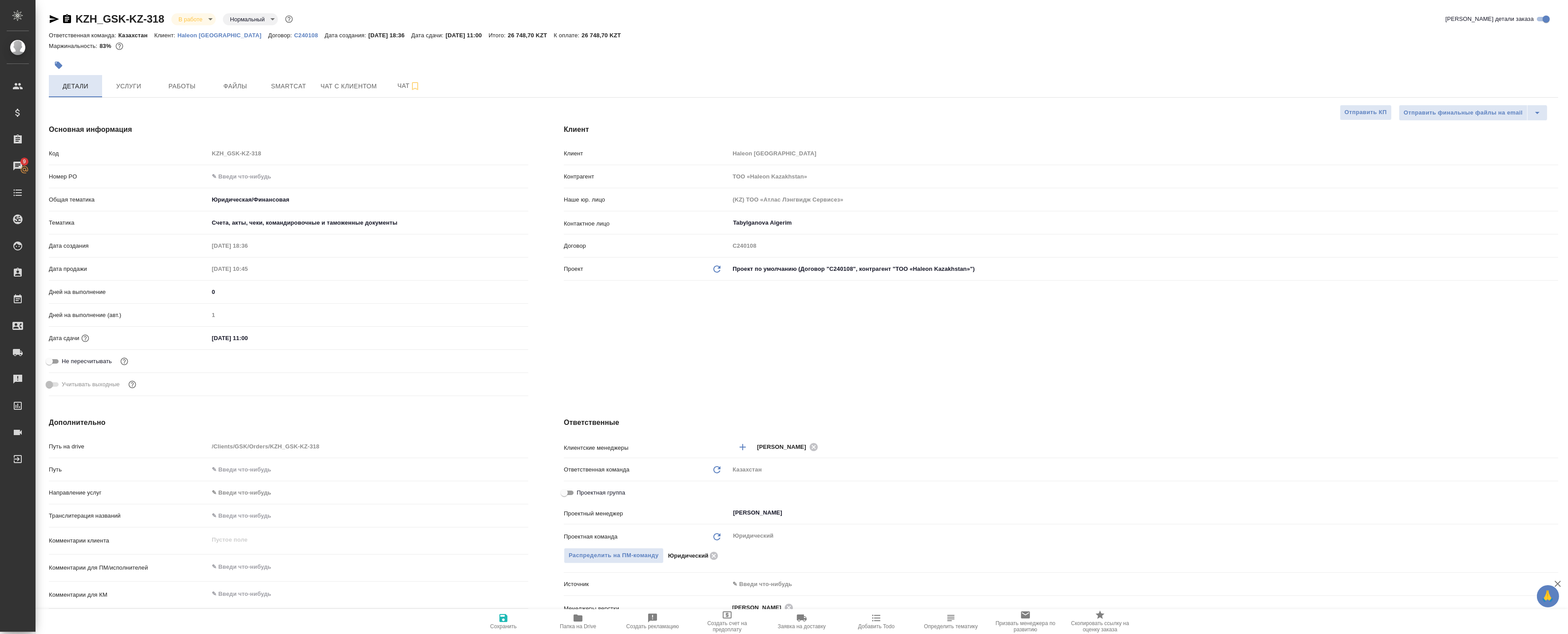
type textarea "x"
click at [166, 86] on span "Работы" at bounding box center [182, 86] width 43 height 11
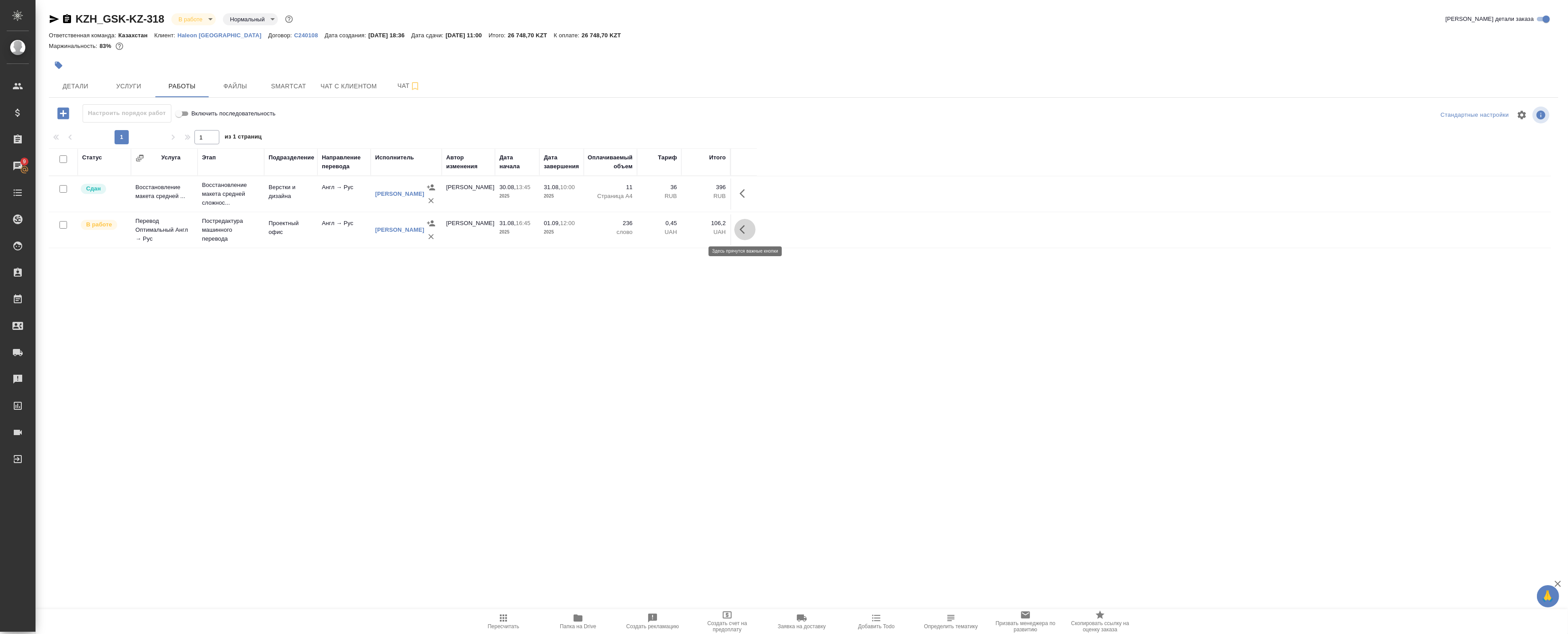
click at [740, 227] on icon "button" at bounding box center [745, 230] width 11 height 11
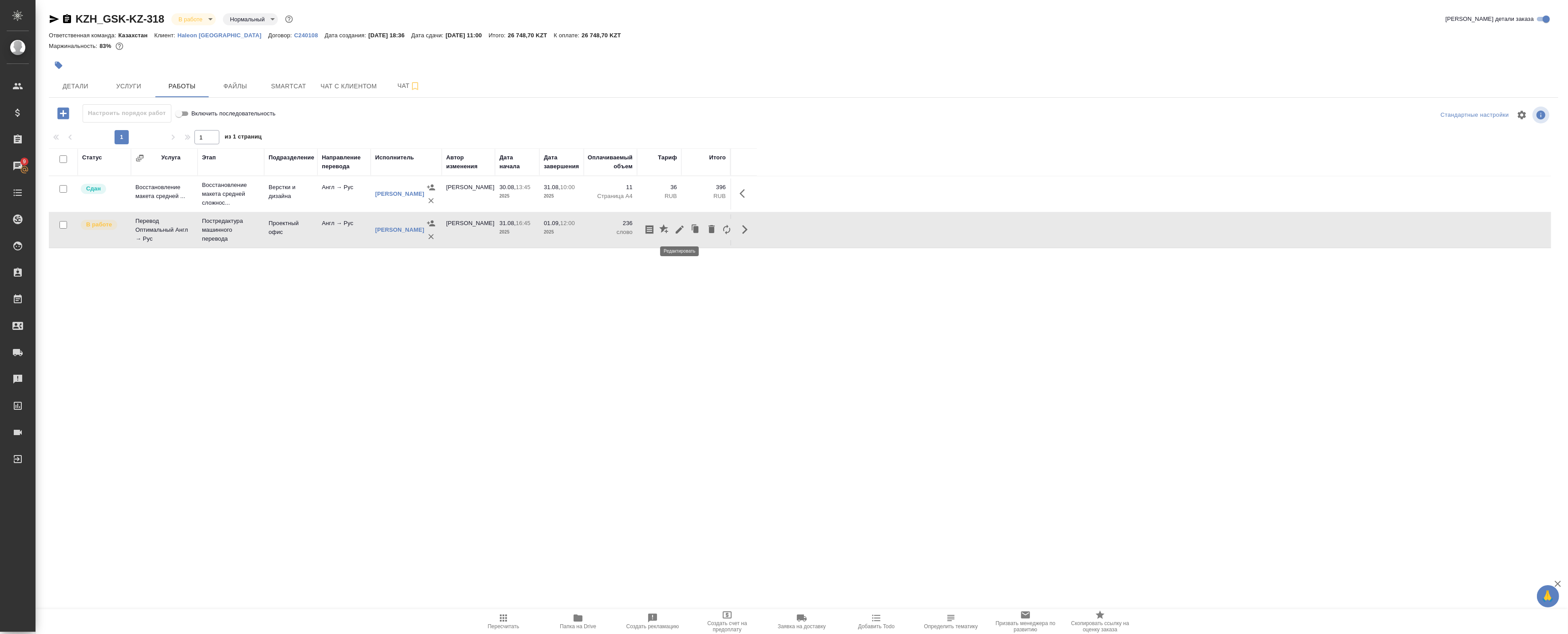
click at [682, 231] on icon "button" at bounding box center [680, 230] width 11 height 11
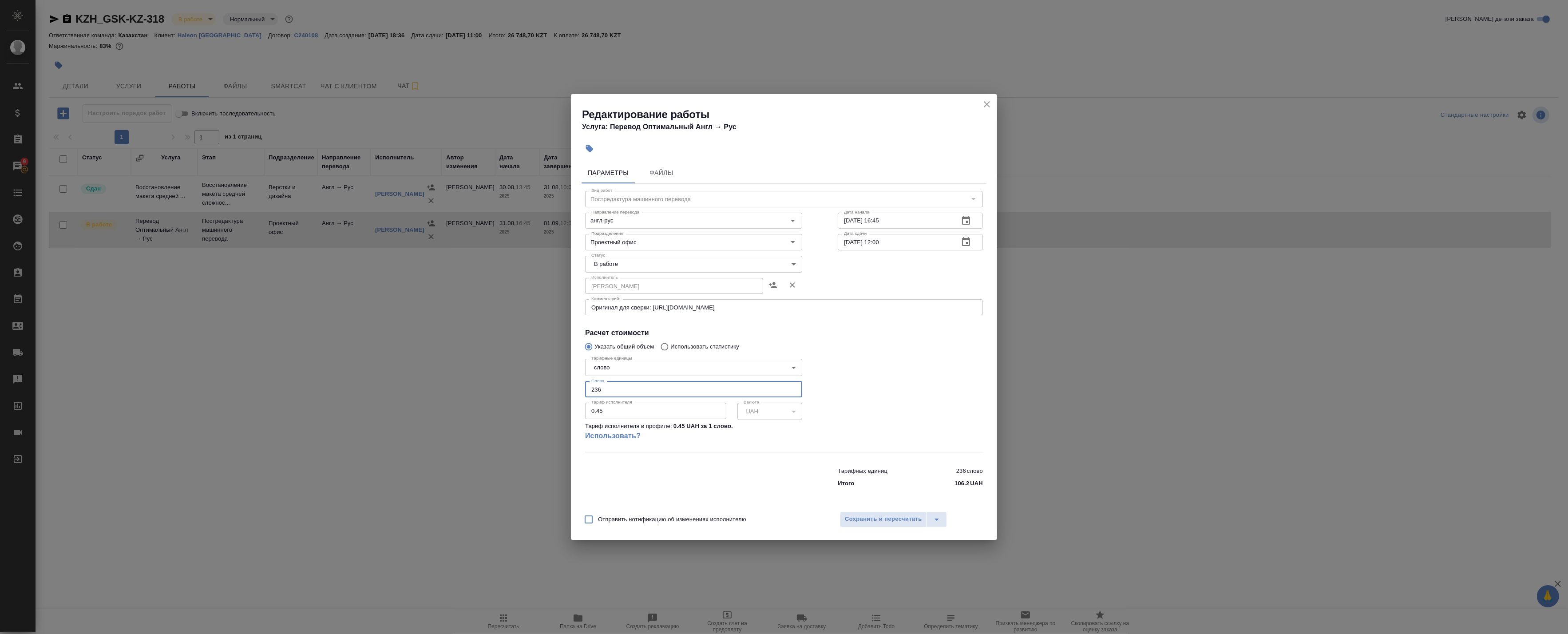
drag, startPoint x: 610, startPoint y: 391, endPoint x: 571, endPoint y: 389, distance: 39.1
click at [571, 389] on div "Параметры Файлы Вид работ Постредактура машинного перевода Вид работ Направлени…" at bounding box center [784, 332] width 426 height 347
click at [593, 389] on input "236" at bounding box center [693, 390] width 217 height 16
click at [587, 389] on input "236" at bounding box center [693, 390] width 217 height 16
click at [593, 391] on input "236" at bounding box center [693, 390] width 217 height 16
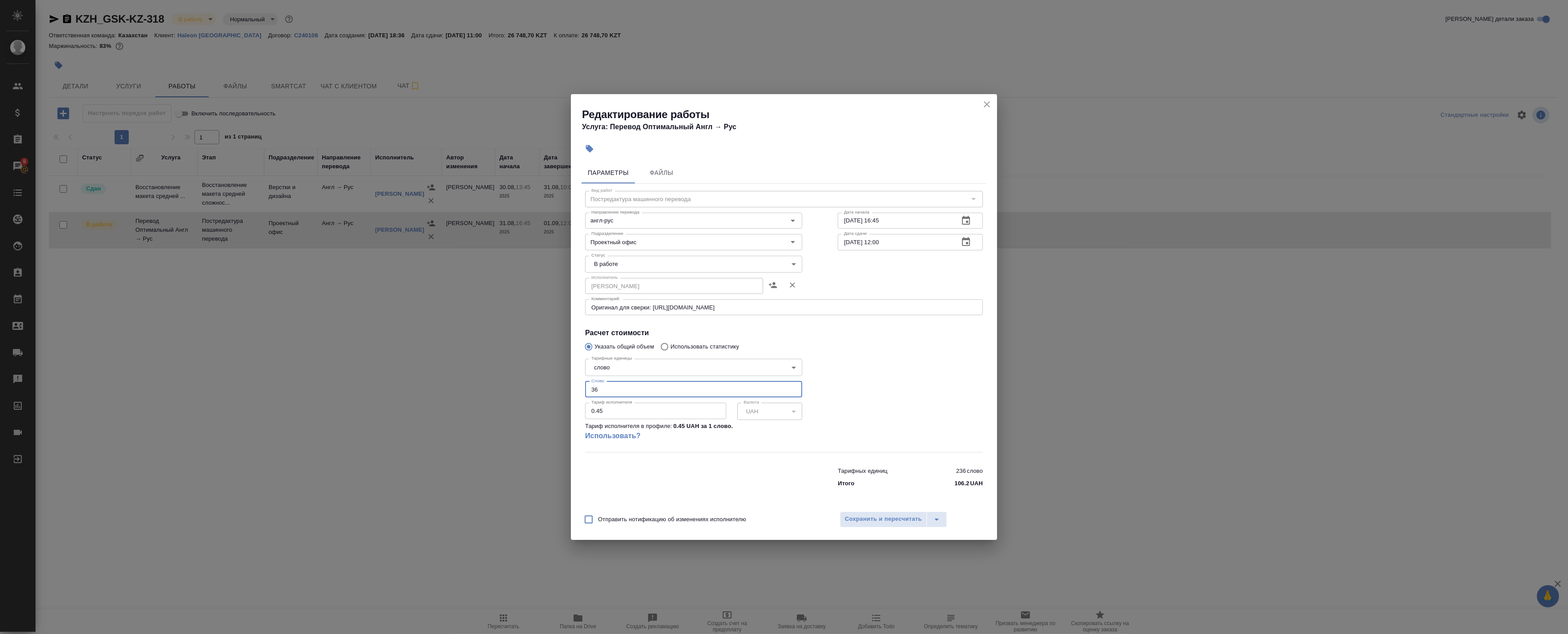
type input "236"
click at [617, 389] on input "236" at bounding box center [693, 390] width 217 height 16
click at [619, 409] on input "0.45" at bounding box center [655, 411] width 141 height 16
drag, startPoint x: 619, startPoint y: 409, endPoint x: 597, endPoint y: 409, distance: 22.0
click at [597, 409] on input "0.45" at bounding box center [655, 411] width 141 height 16
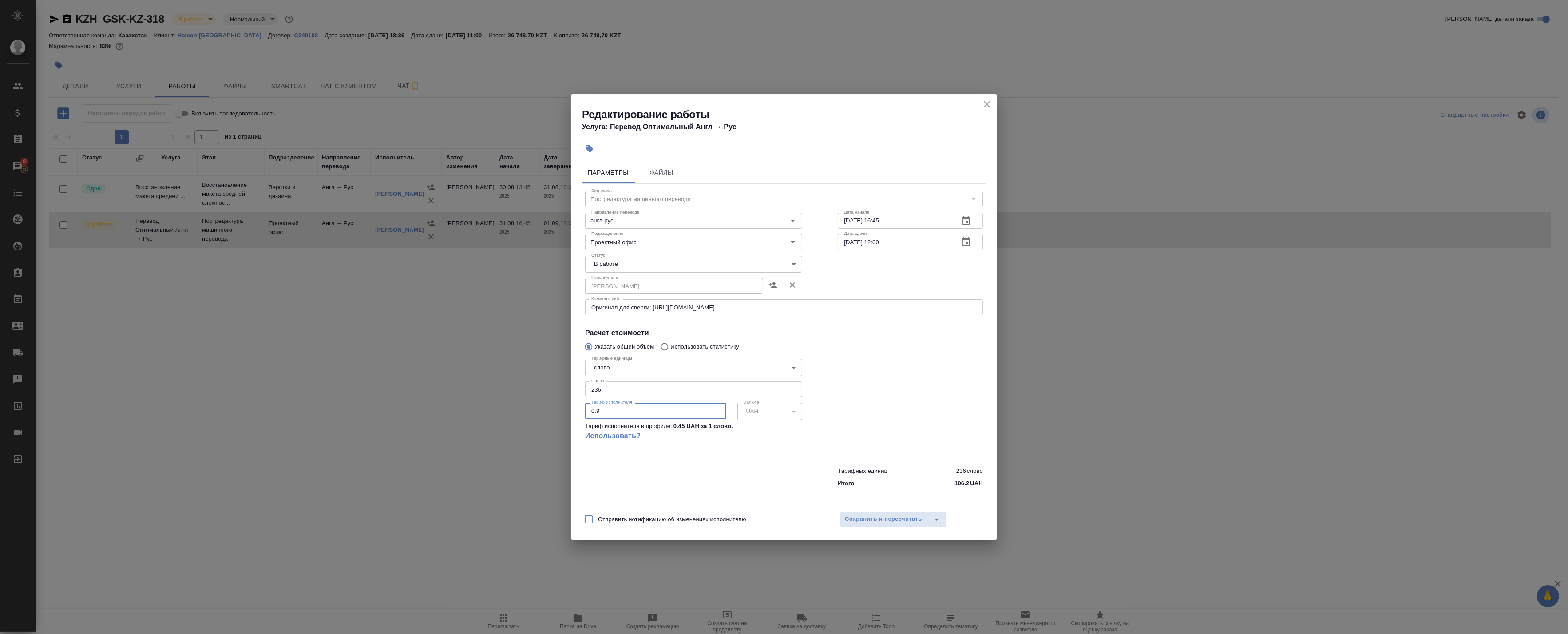
type input "0.9"
click at [679, 489] on div at bounding box center [694, 475] width 252 height 35
click at [863, 522] on span "Сохранить и пересчитать" at bounding box center [883, 519] width 77 height 10
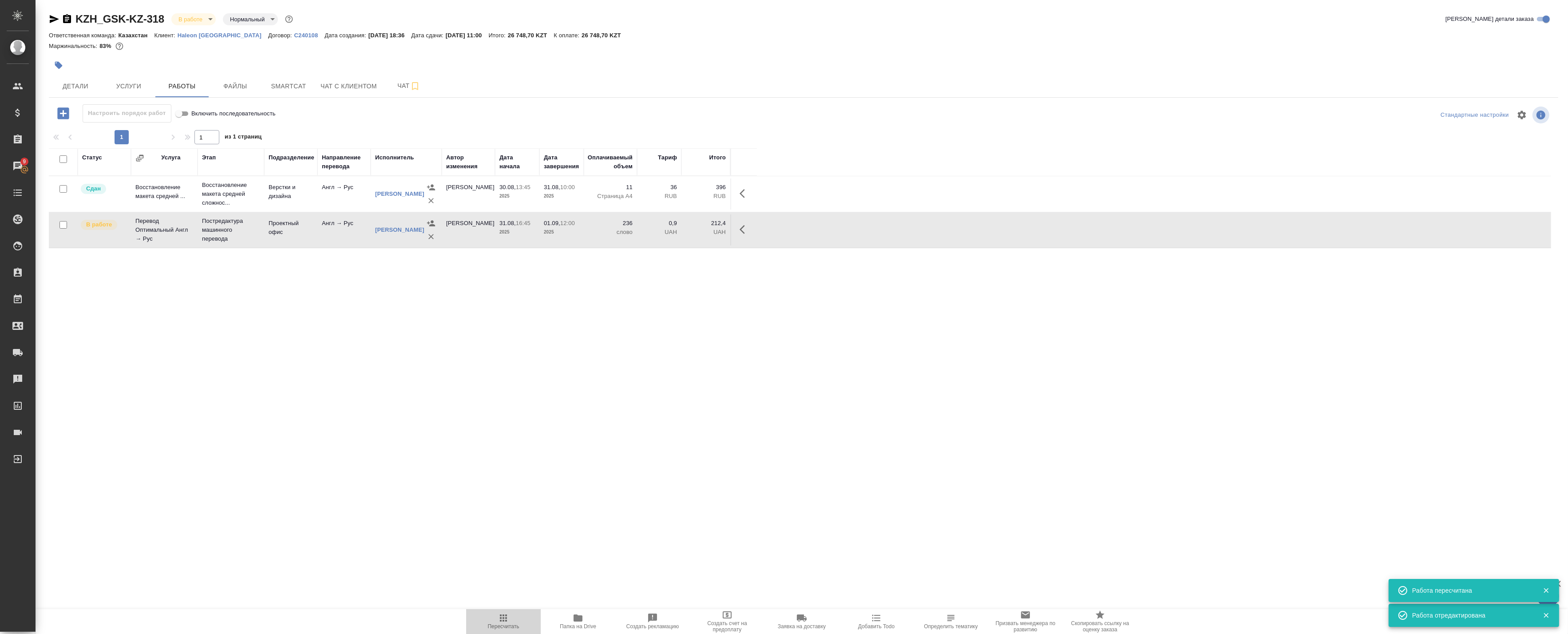
click at [509, 624] on span "Пересчитать" at bounding box center [503, 626] width 32 height 6
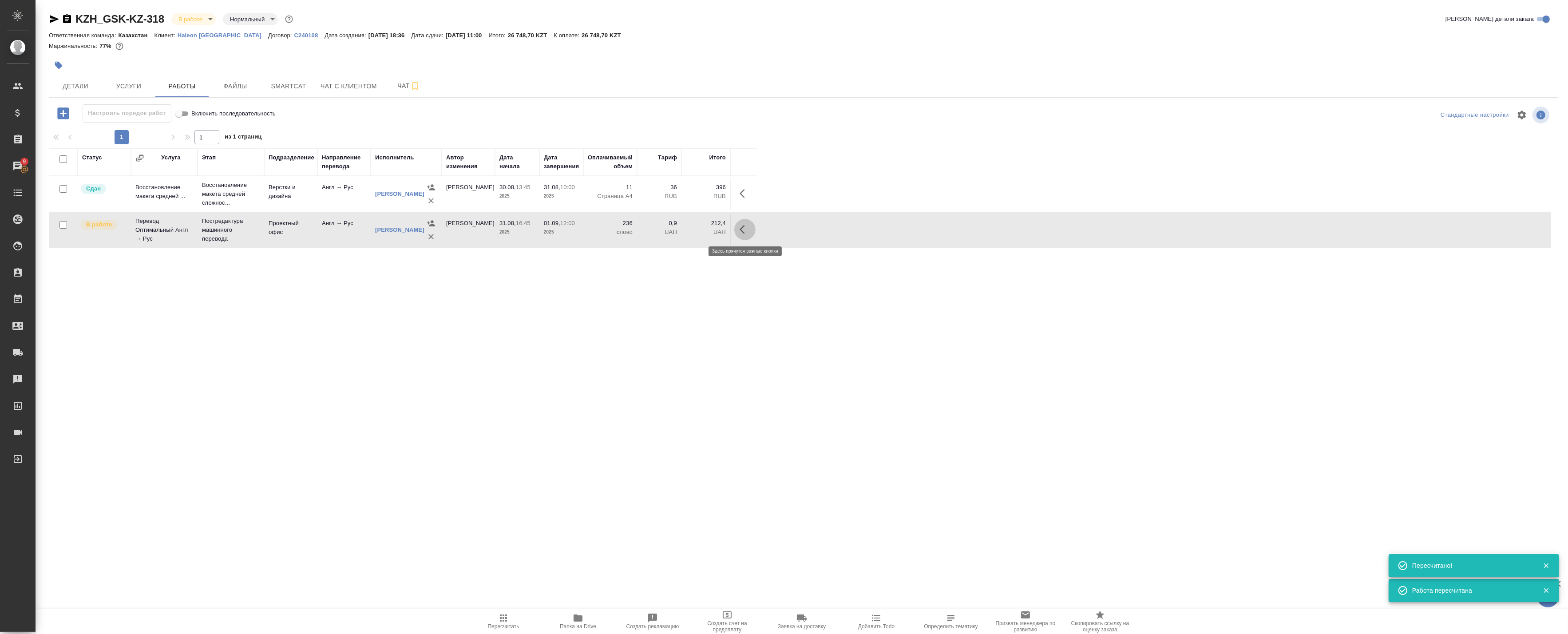
click at [738, 231] on button "button" at bounding box center [745, 229] width 21 height 21
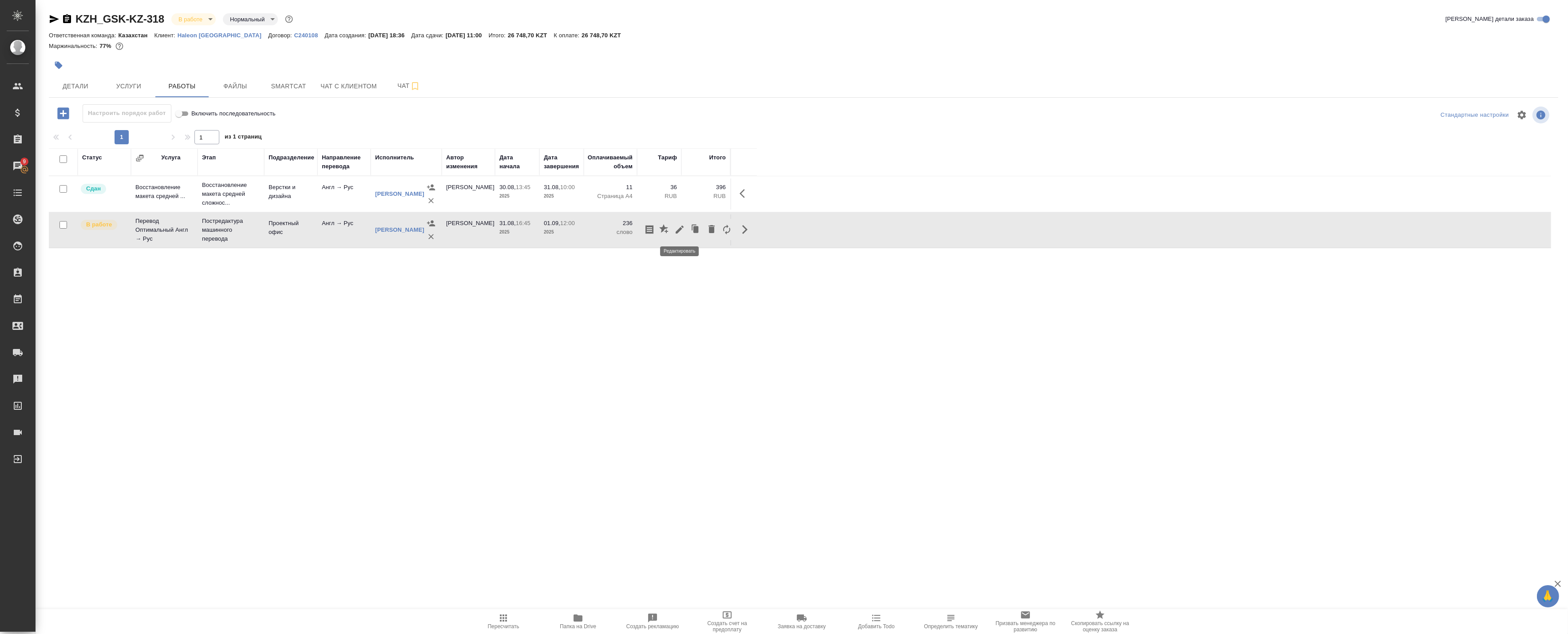
drag, startPoint x: 652, startPoint y: 230, endPoint x: 686, endPoint y: 232, distance: 34.1
click at [686, 232] on div at bounding box center [688, 229] width 93 height 21
click at [681, 230] on icon "button" at bounding box center [680, 230] width 11 height 11
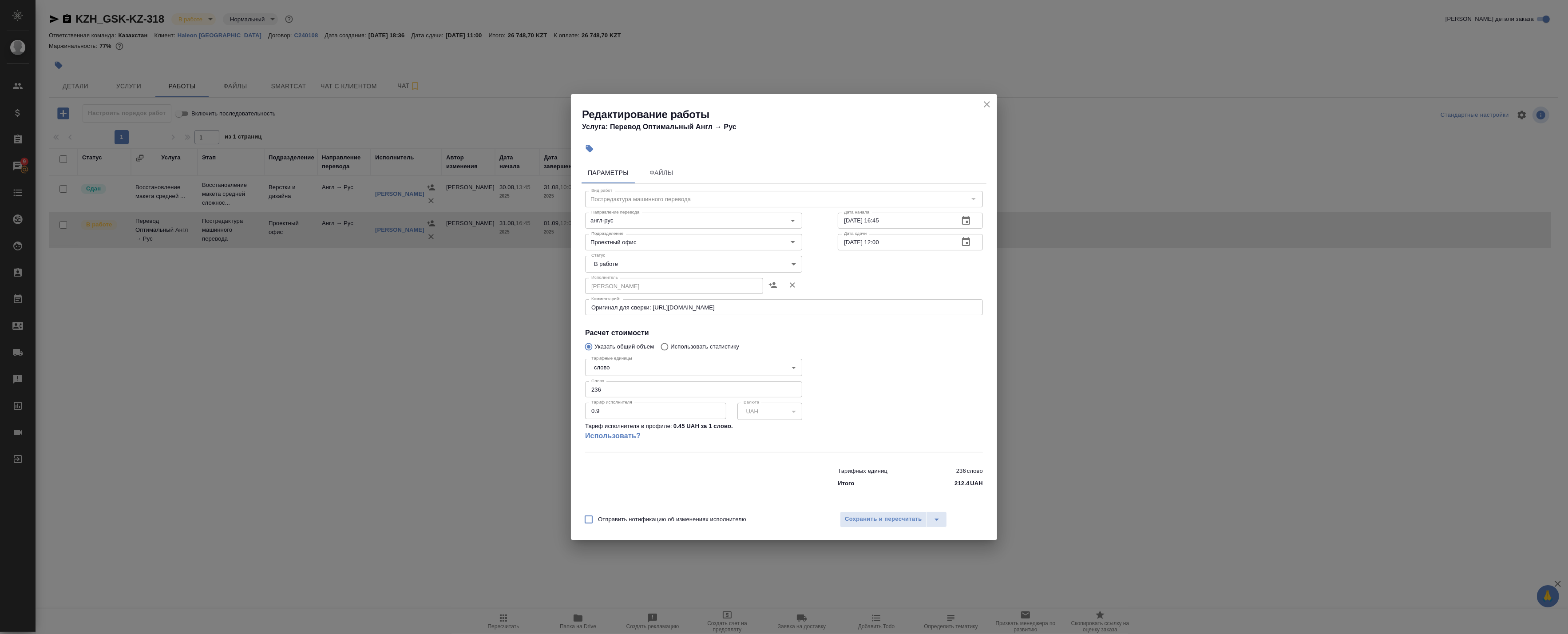
click at [606, 519] on span "Отправить нотификацию об изменениях исполнителю" at bounding box center [671, 520] width 148 height 9
click at [597, 519] on input "Отправить нотификацию об изменениях исполнителю" at bounding box center [588, 520] width 19 height 19
checkbox input "true"
click at [877, 519] on span "Сохранить и пересчитать" at bounding box center [883, 519] width 77 height 10
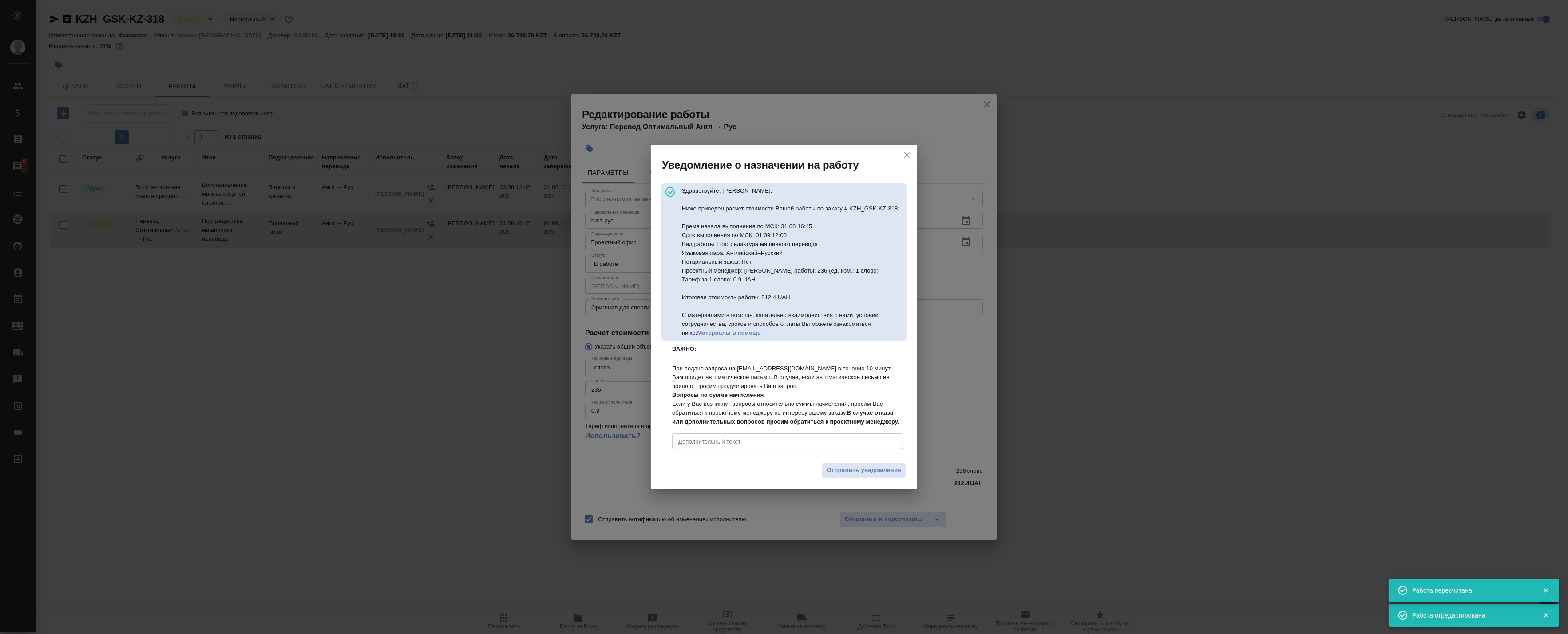
click at [800, 445] on textarea "Дополнительный текст" at bounding box center [787, 441] width 219 height 6
click at [830, 476] on span "Отправить уведомление" at bounding box center [863, 470] width 74 height 10
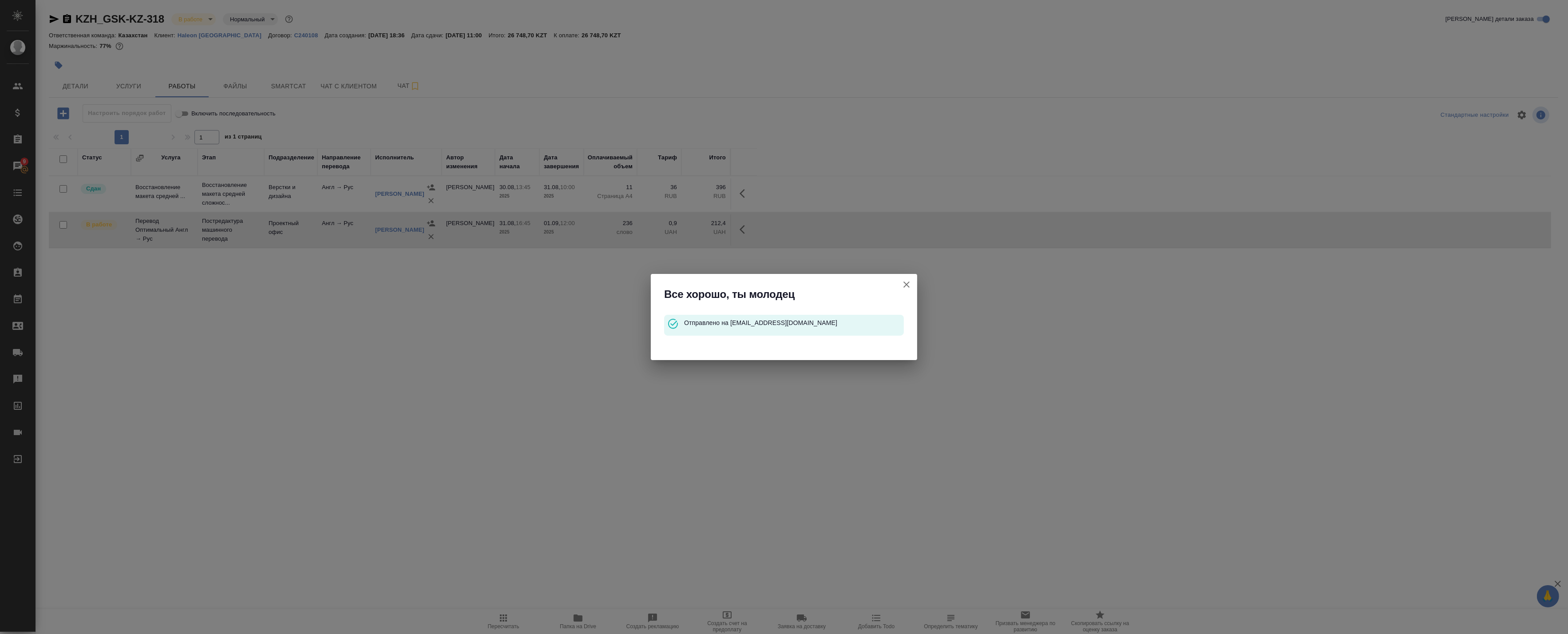
click at [909, 282] on icon "button" at bounding box center [906, 284] width 11 height 11
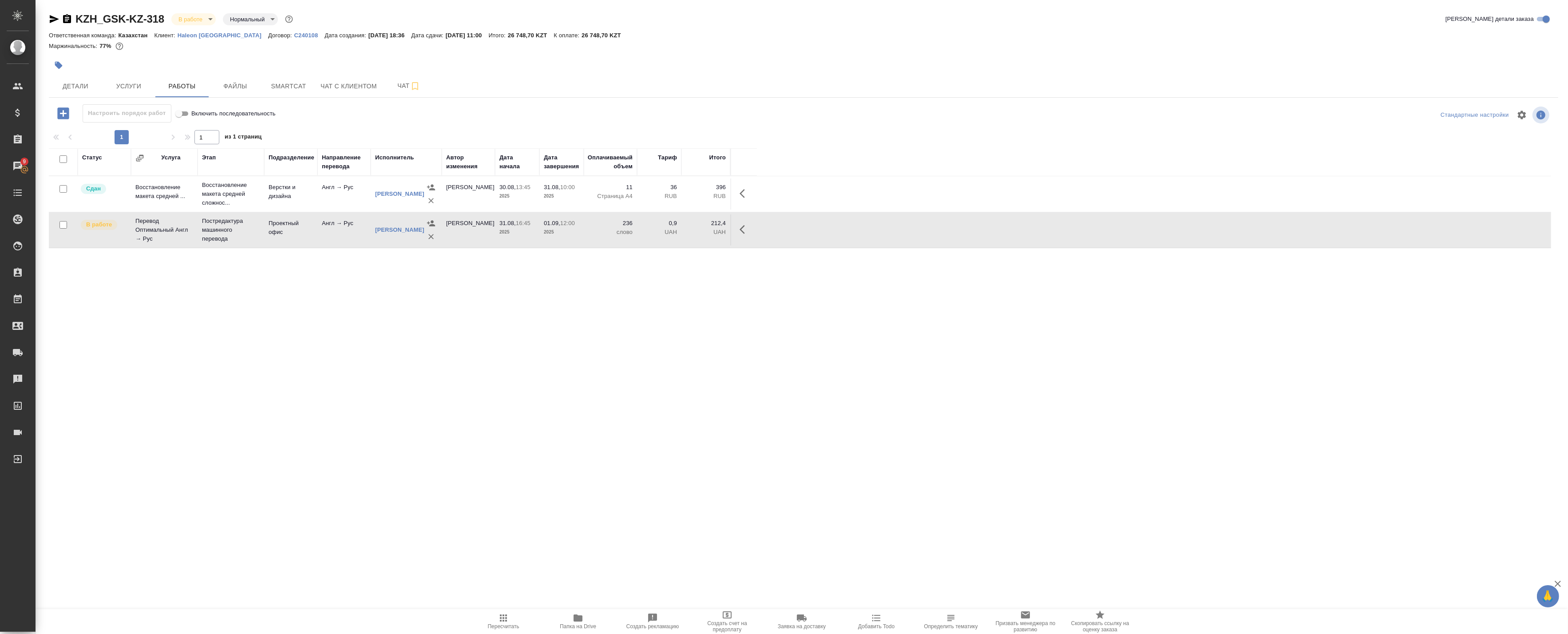
click at [299, 371] on div "Статус Услуга Этап Подразделение Направление перевода Исполнитель Автор изменен…" at bounding box center [800, 348] width 1502 height 400
click at [634, 387] on div "Статус Услуга Этап Подразделение Направление перевода Исполнитель Автор изменен…" at bounding box center [800, 348] width 1502 height 400
click at [545, 369] on div "Статус Услуга Этап Подразделение Направление перевода Исполнитель Автор изменен…" at bounding box center [800, 348] width 1502 height 400
click at [929, 487] on div "Статус Услуга Этап Подразделение Направление перевода Исполнитель Автор изменен…" at bounding box center [800, 348] width 1502 height 400
click at [742, 227] on icon "button" at bounding box center [742, 230] width 5 height 9
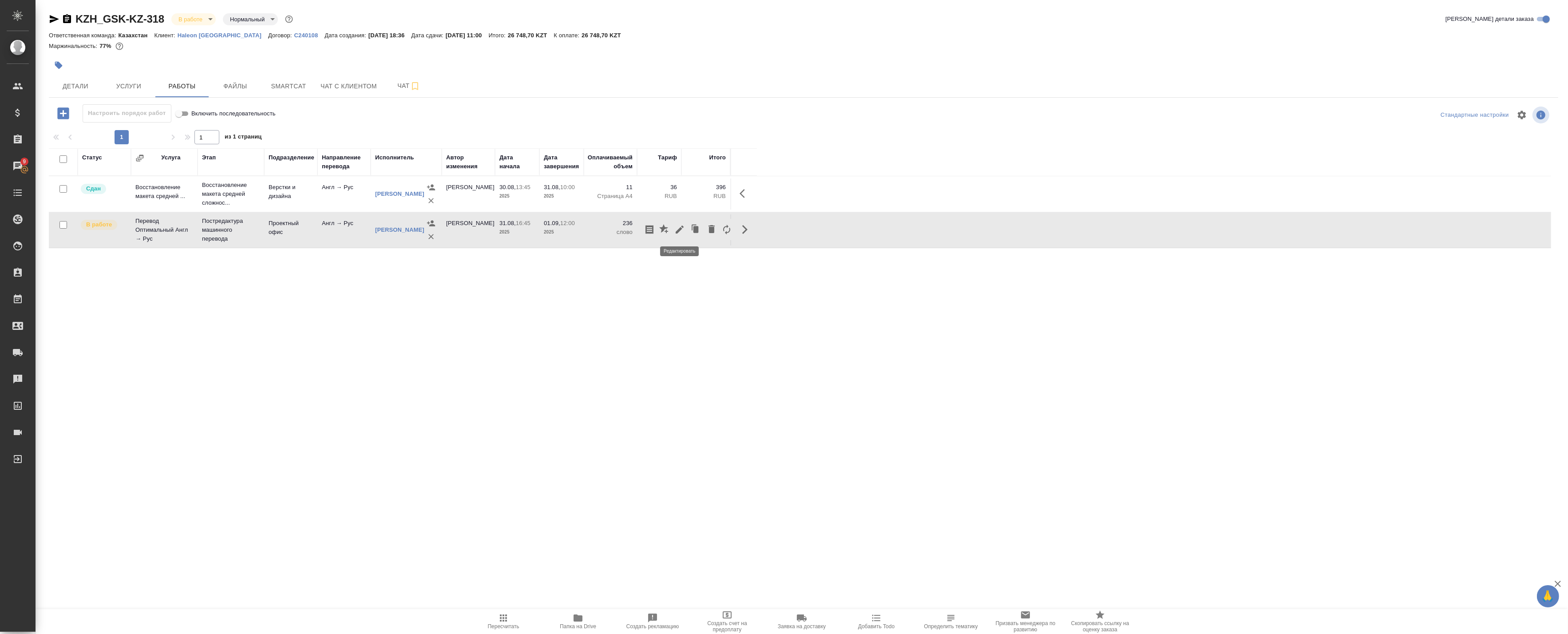
click at [676, 230] on icon "button" at bounding box center [680, 230] width 11 height 11
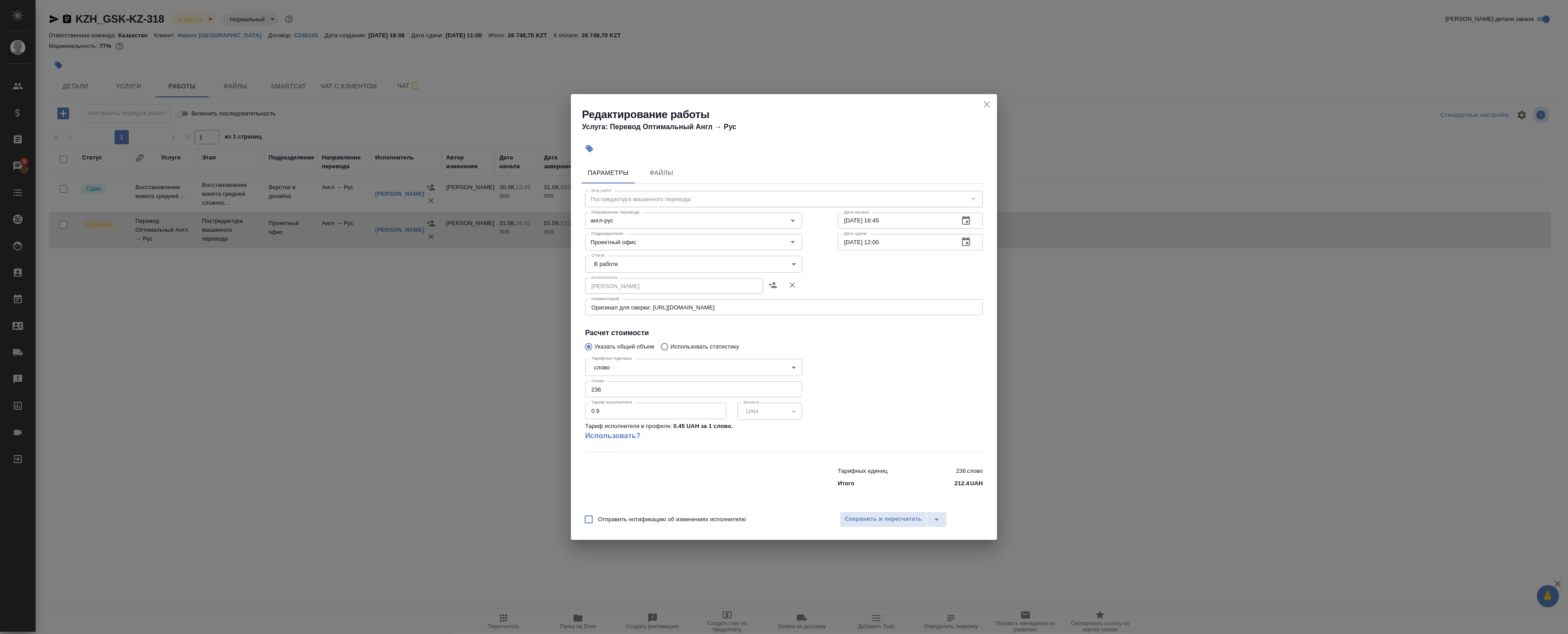
click at [636, 268] on body "🙏 .cls-1 fill:#fff; AWATERA Badanyan Artak Клиенты Спецификации Заказы 9 Чаты T…" at bounding box center [784, 317] width 1568 height 634
click at [628, 292] on li "Сдан" at bounding box center [693, 294] width 217 height 15
type input "closed"
click at [895, 518] on span "Сохранить и пересчитать" at bounding box center [883, 519] width 77 height 10
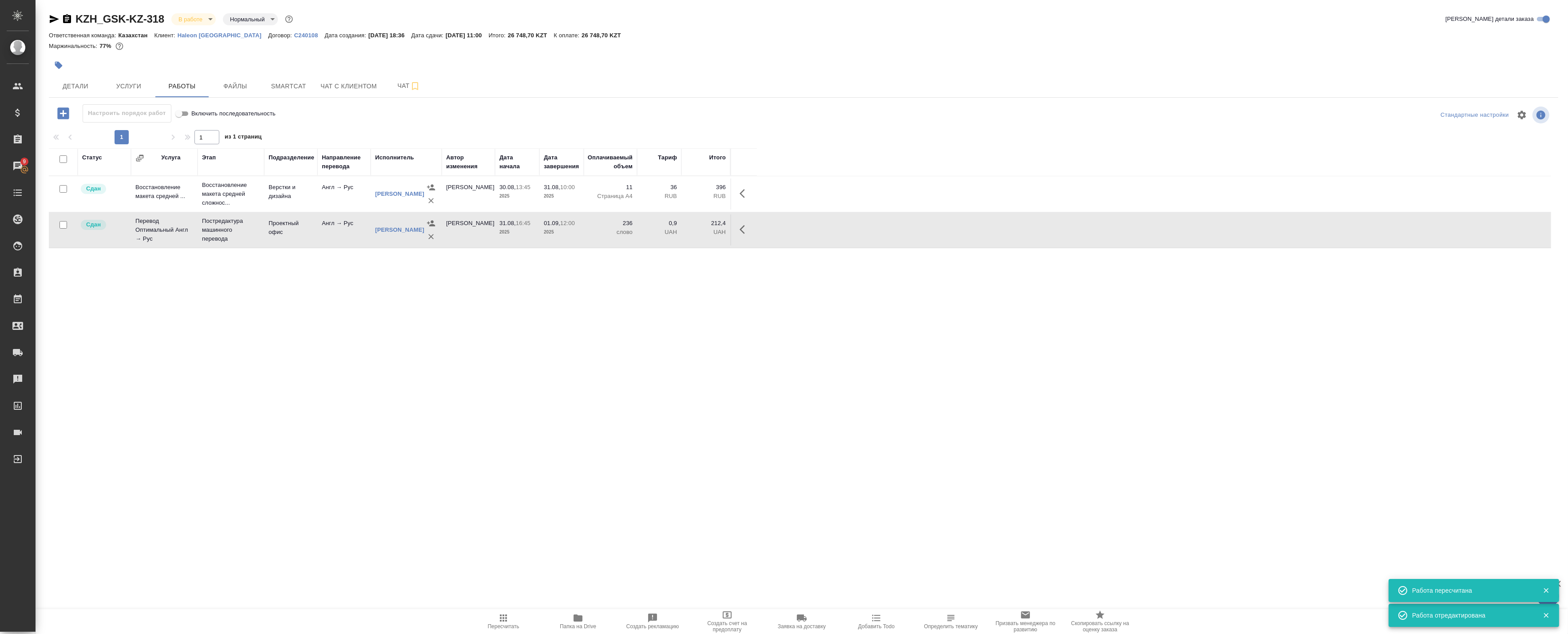
click at [594, 624] on span "Папка на Drive" at bounding box center [577, 626] width 36 height 6
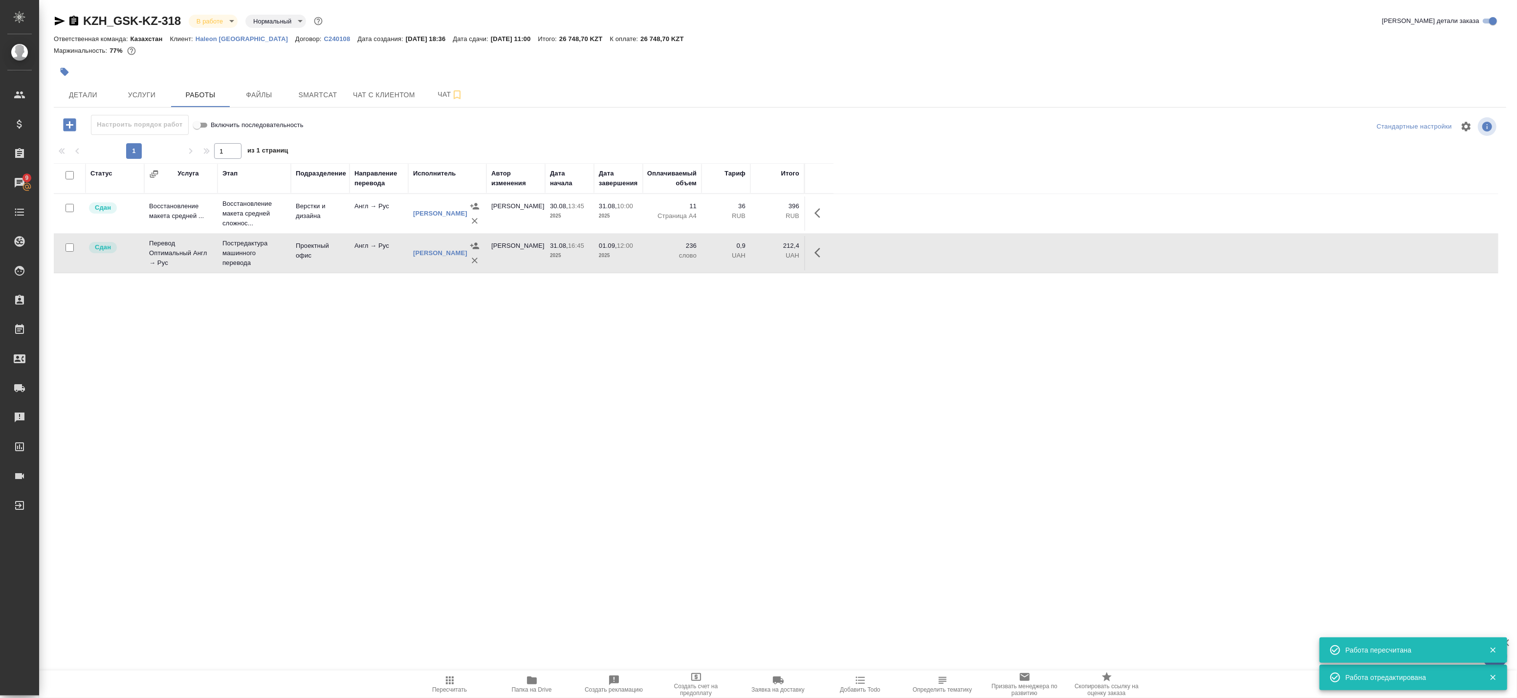
click at [208, 19] on body "🙏 .cls-1 fill:#fff; AWATERA Badanyan Artak Клиенты Спецификации Заказы 9 Чаты T…" at bounding box center [758, 349] width 1517 height 698
click at [216, 123] on button "Сдан без статистики" at bounding box center [230, 119] width 66 height 11
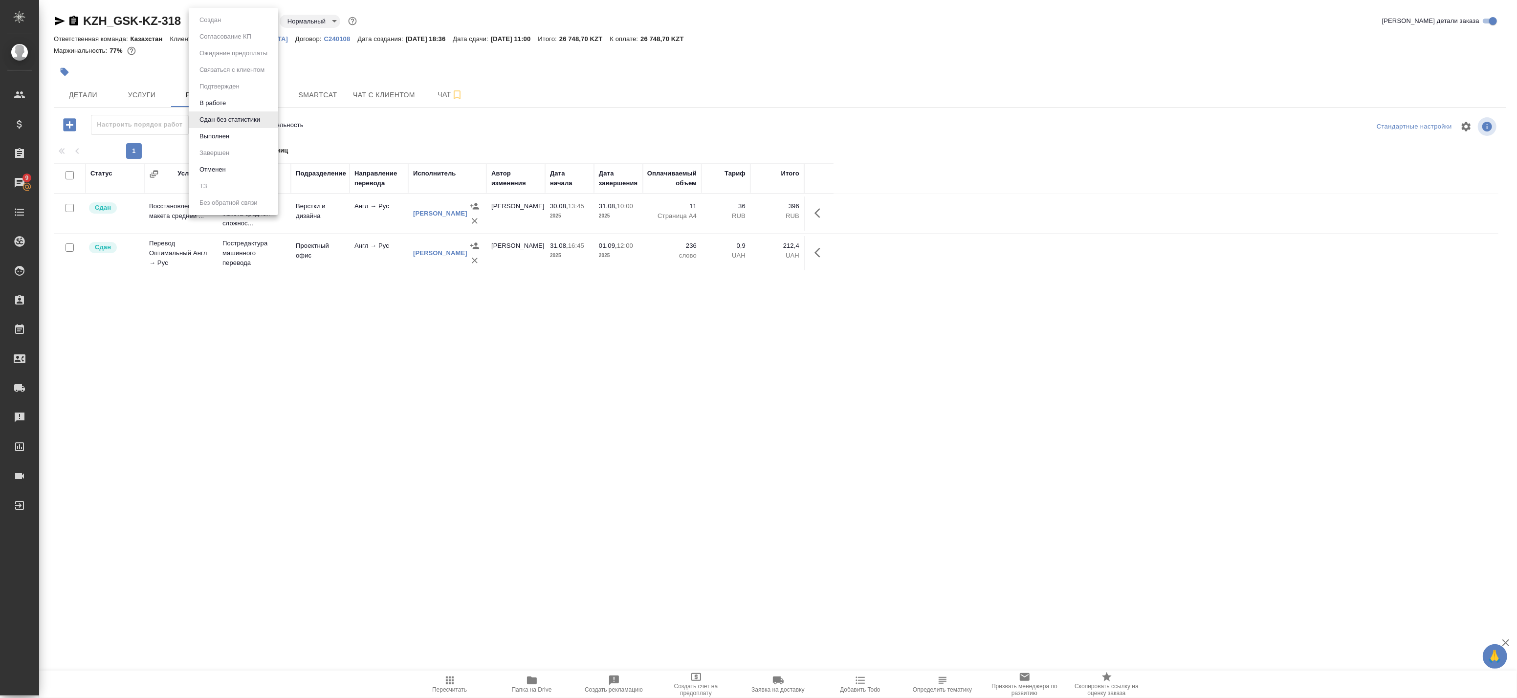
click at [204, 23] on body "🙏 .cls-1 fill:#fff; AWATERA Badanyan Artak Клиенты Спецификации Заказы 9 Чаты T…" at bounding box center [758, 349] width 1517 height 698
click at [208, 132] on button "Выполнен" at bounding box center [215, 136] width 36 height 11
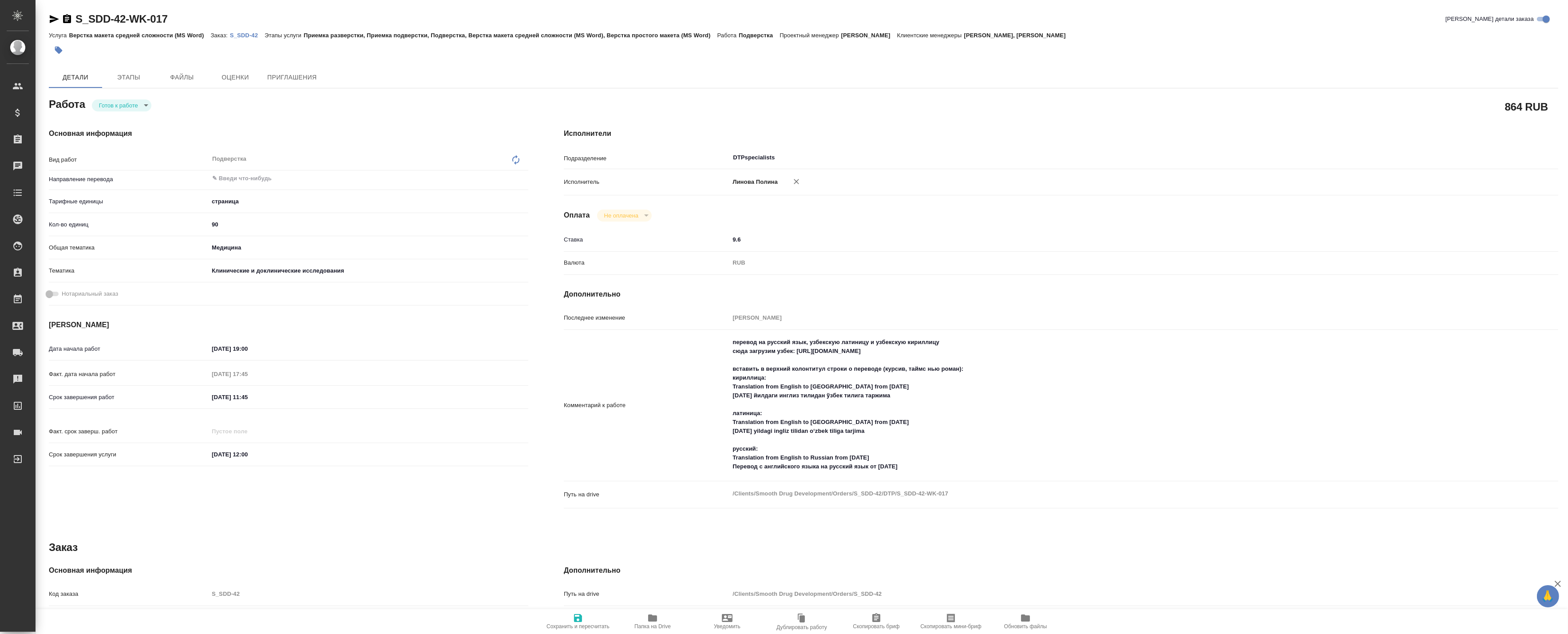
type textarea "x"
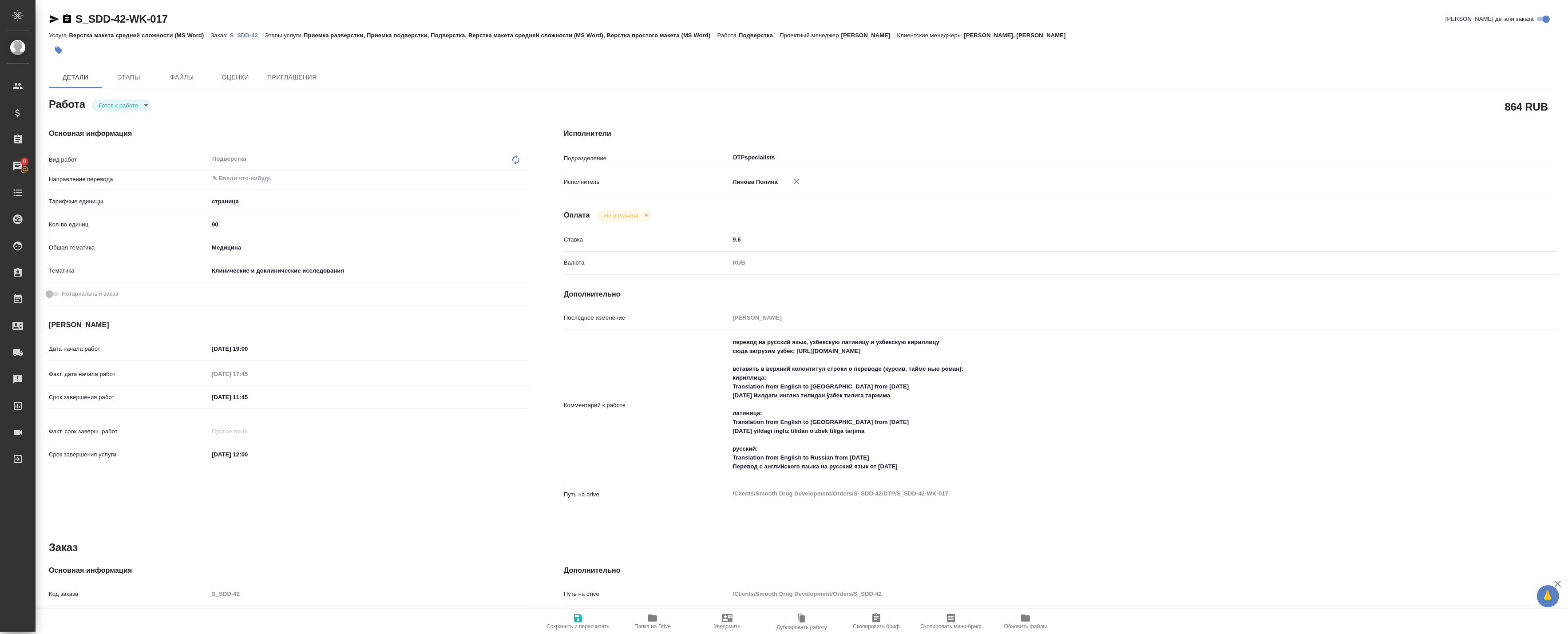
type textarea "x"
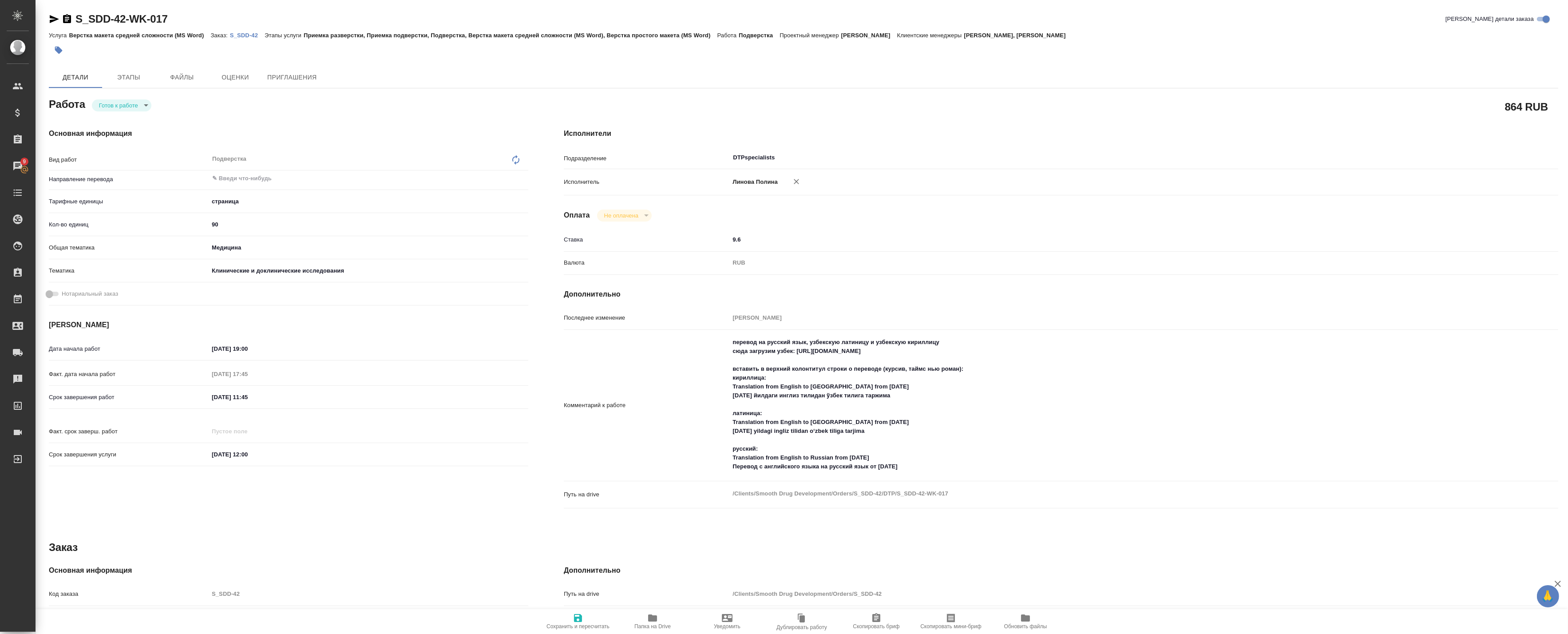
type textarea "x"
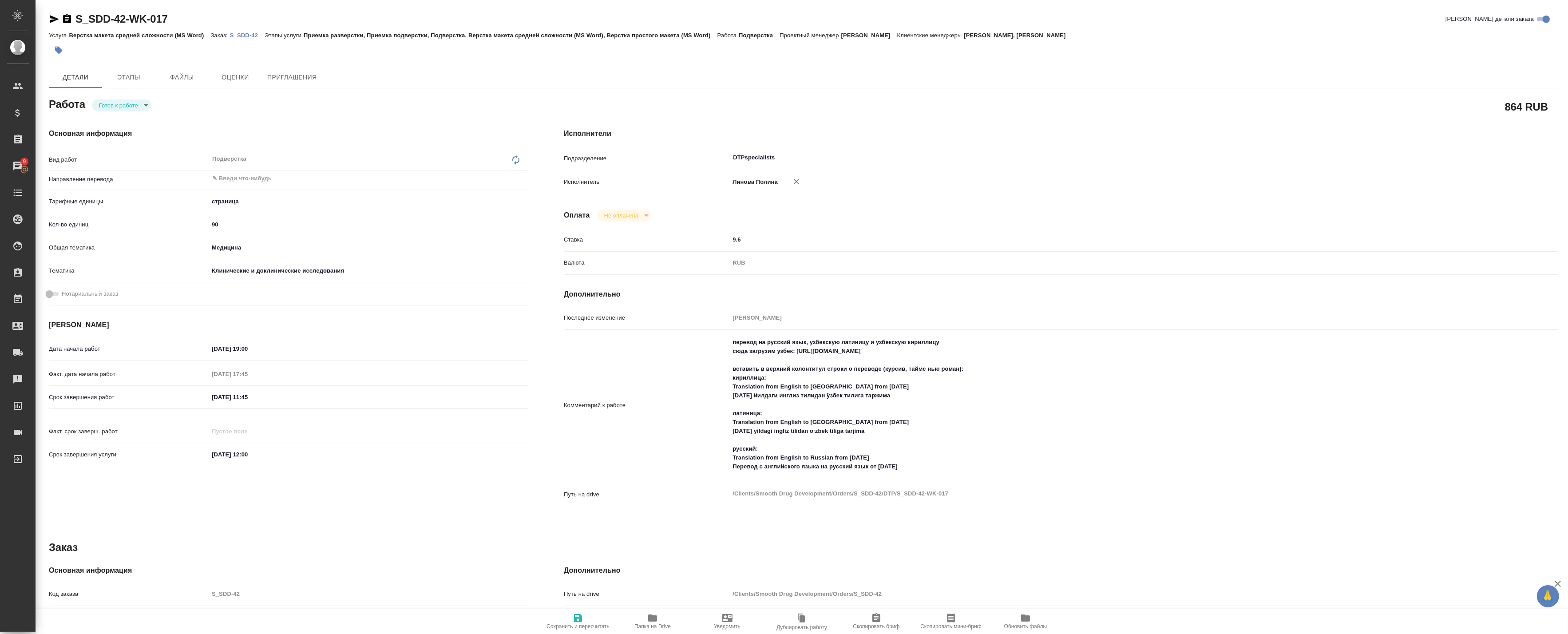
type textarea "x"
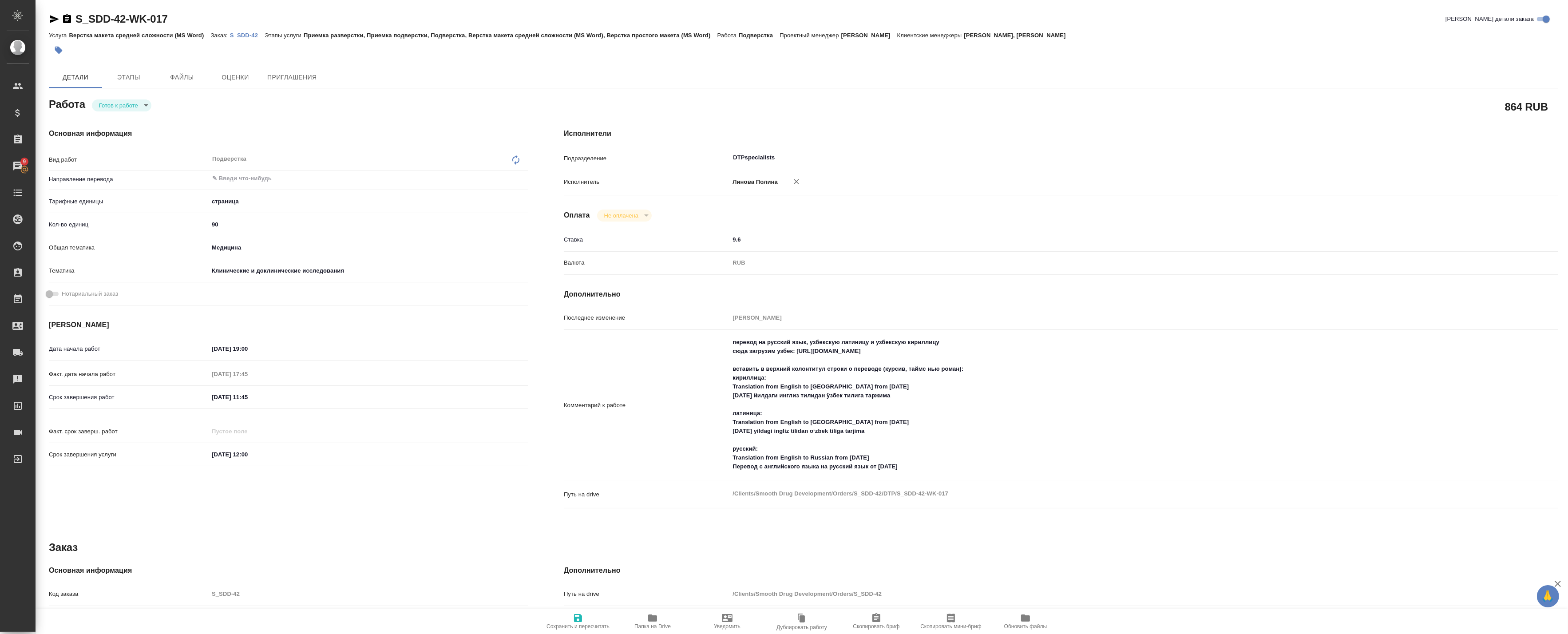
type textarea "x"
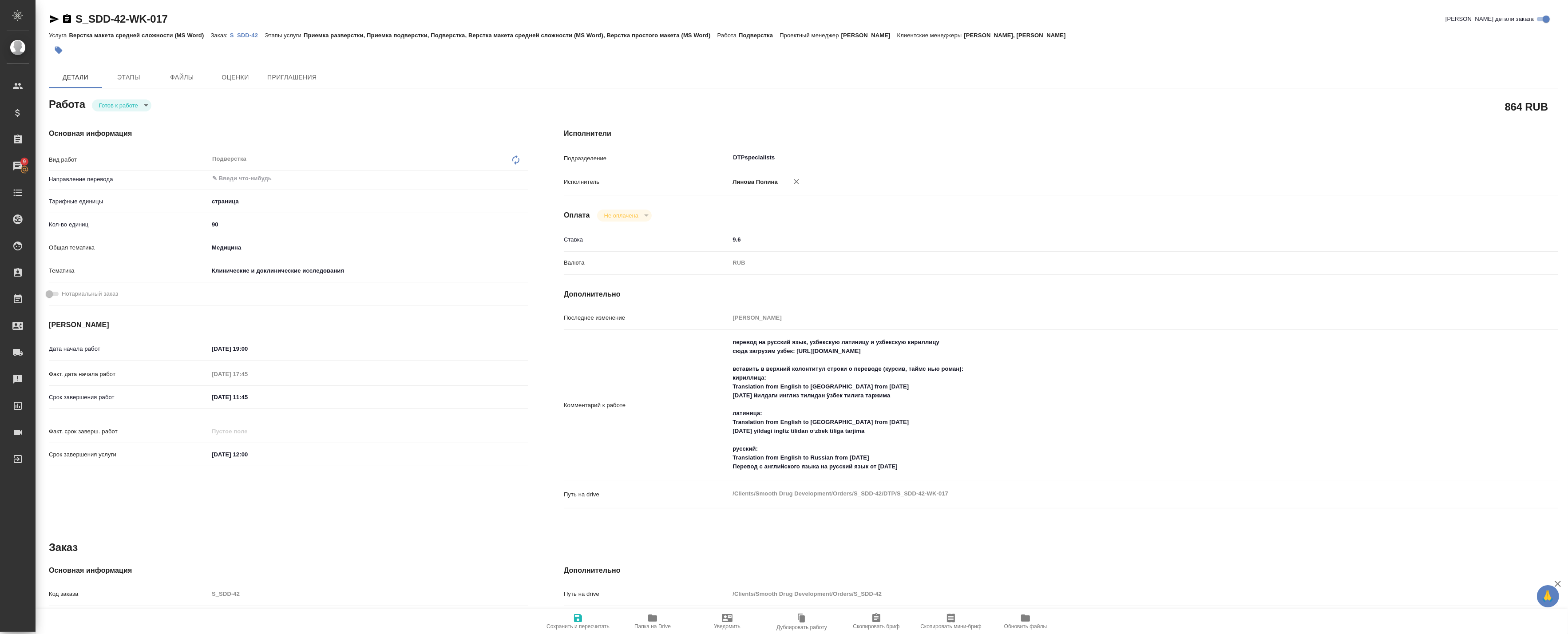
type textarea "x"
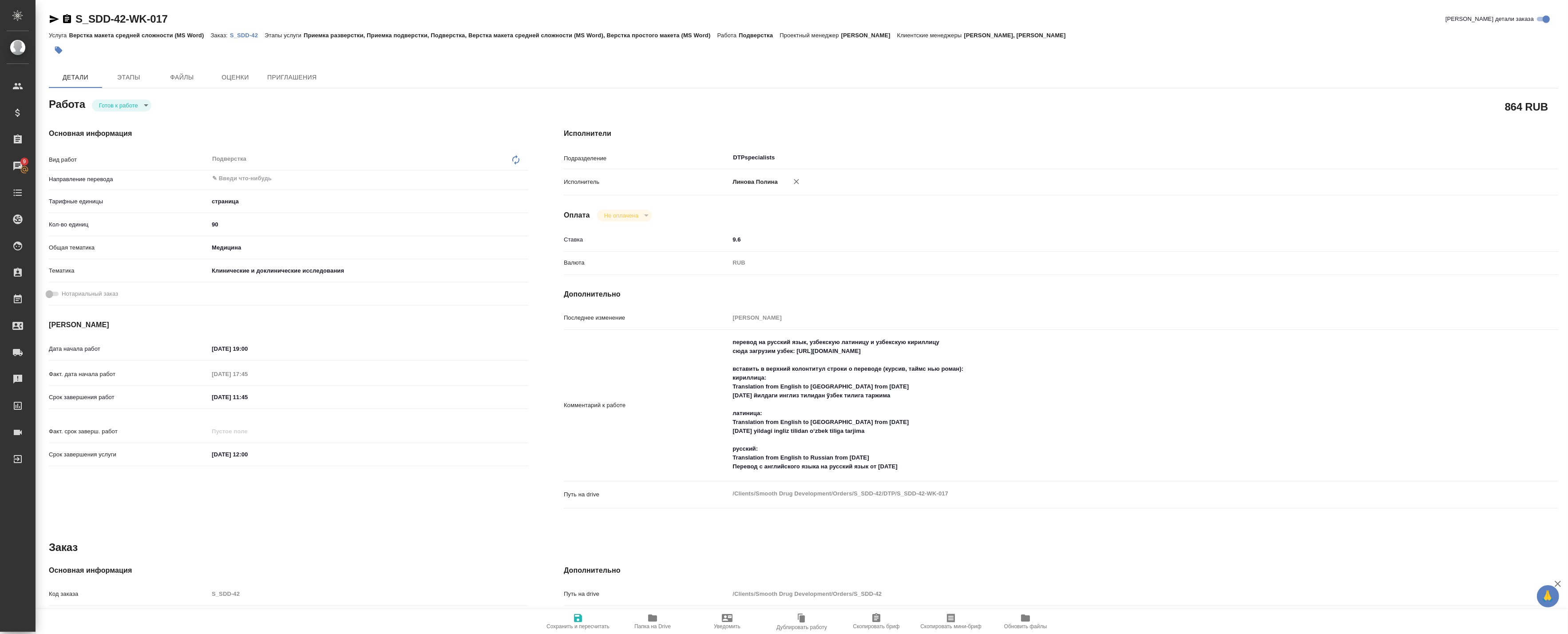
type textarea "x"
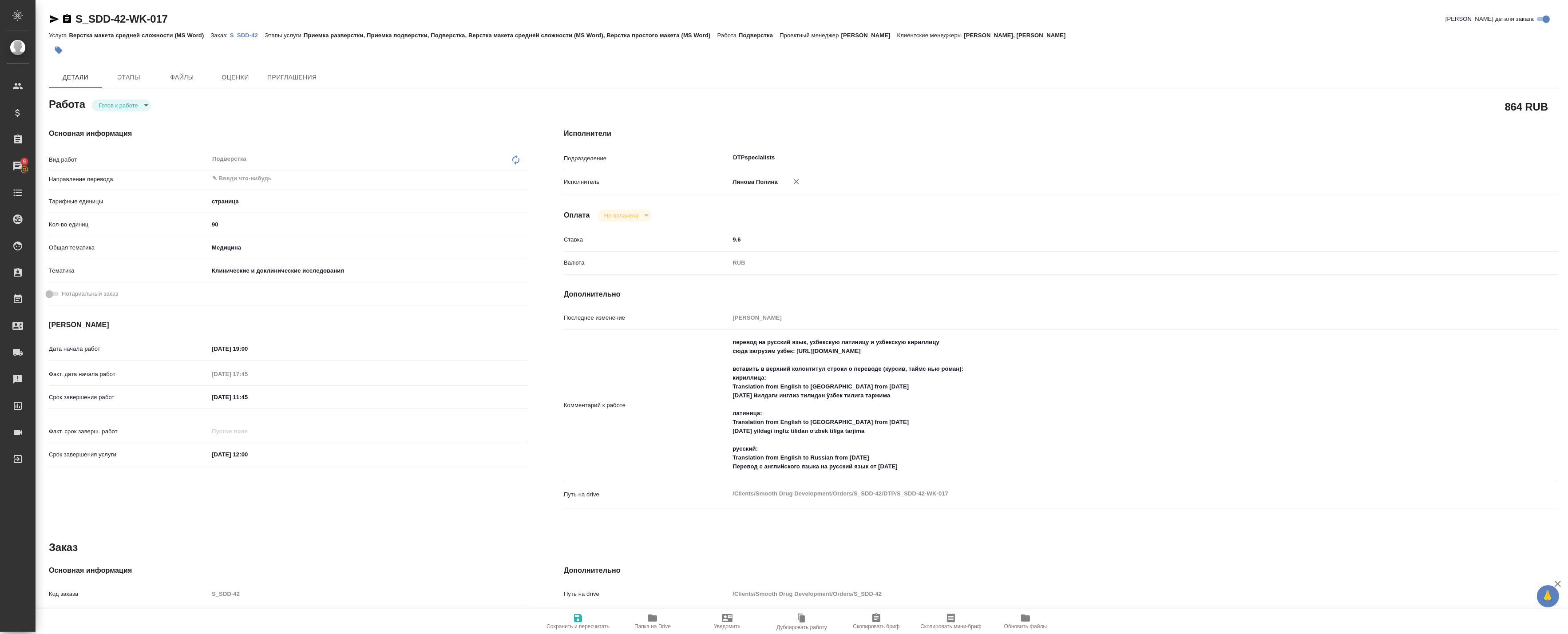
type textarea "x"
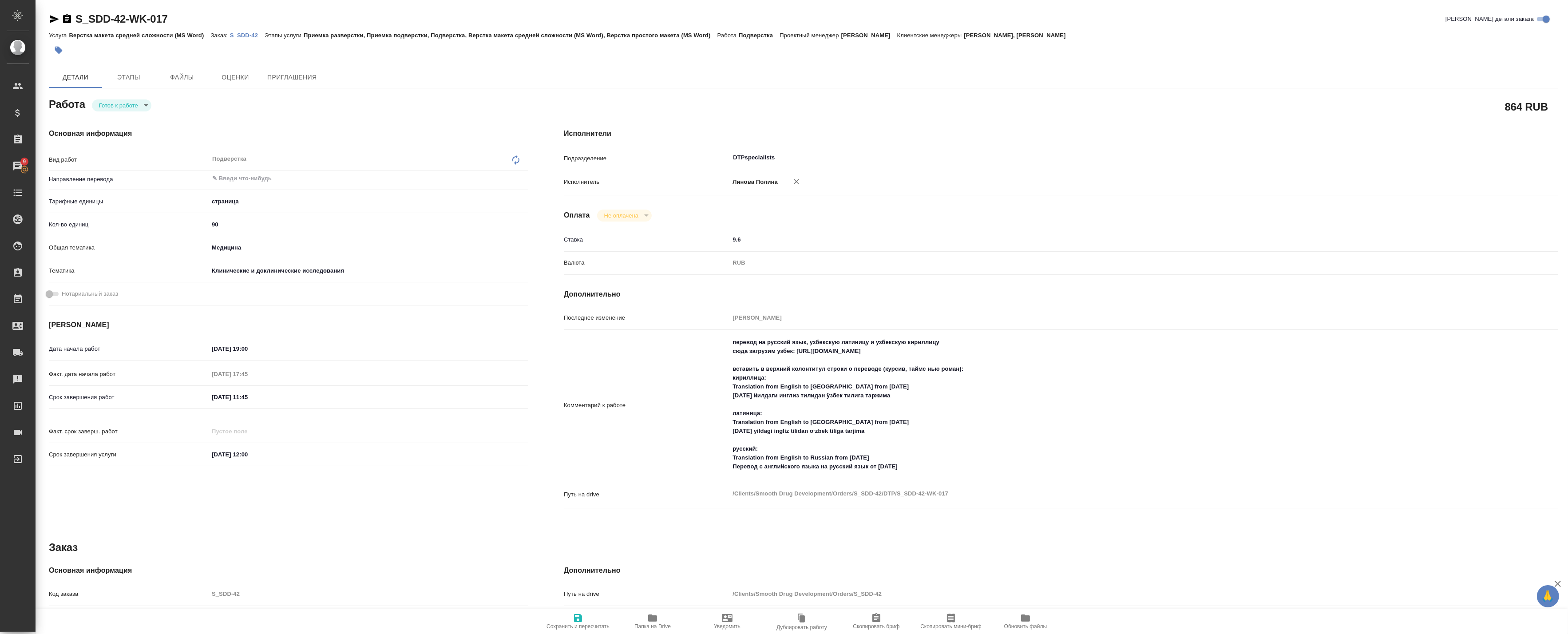
type textarea "x"
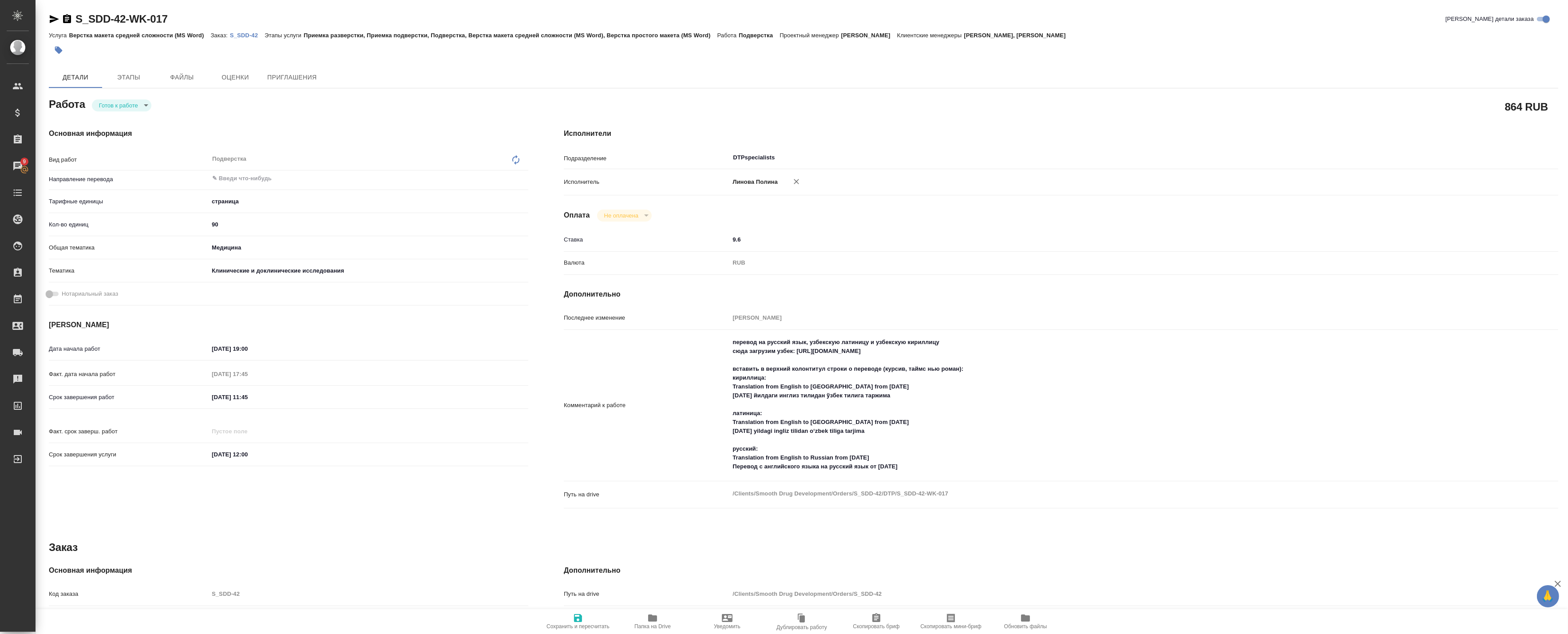
type textarea "x"
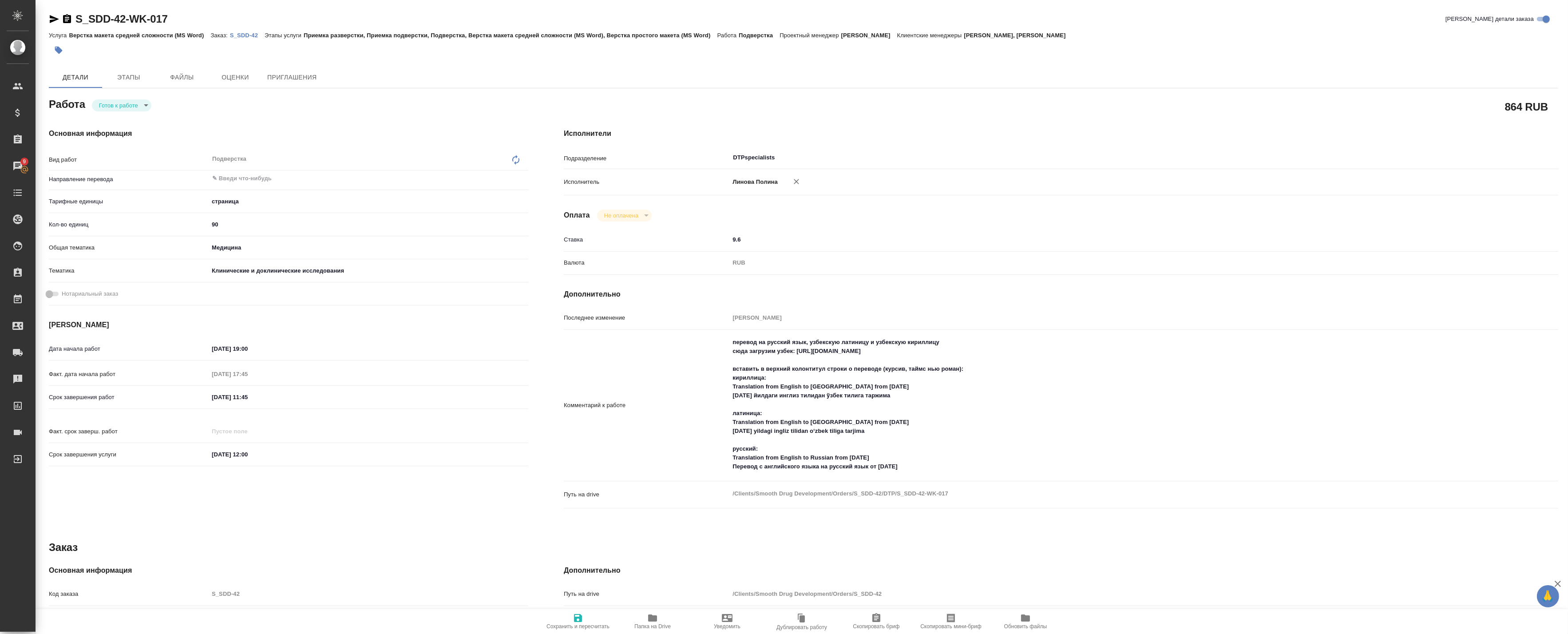
type textarea "x"
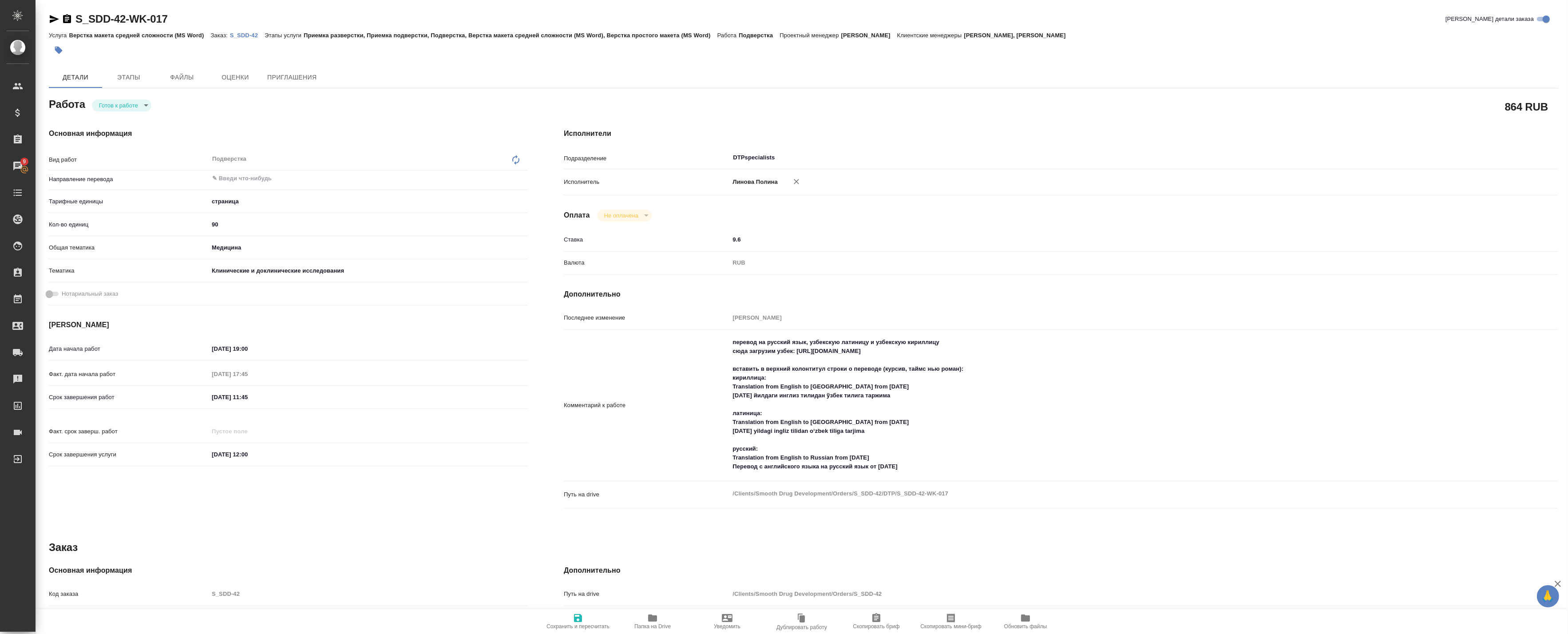
type textarea "x"
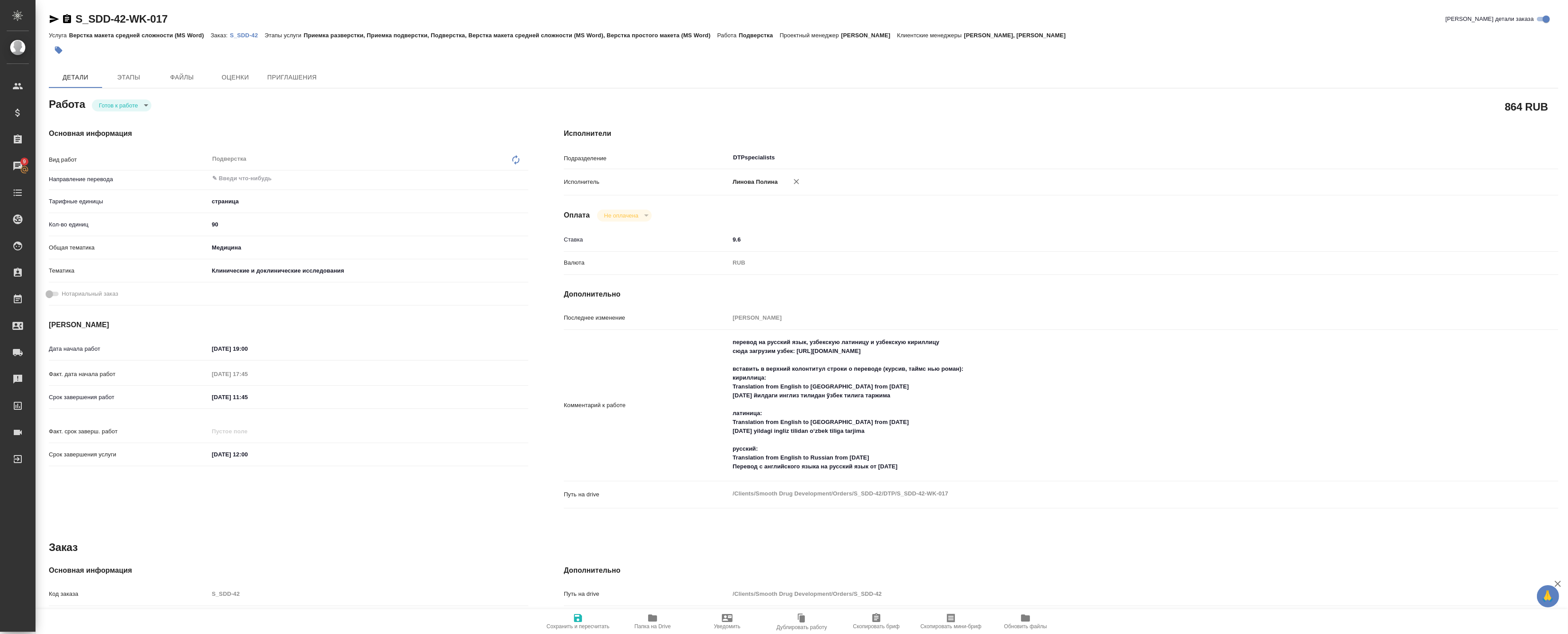
type textarea "x"
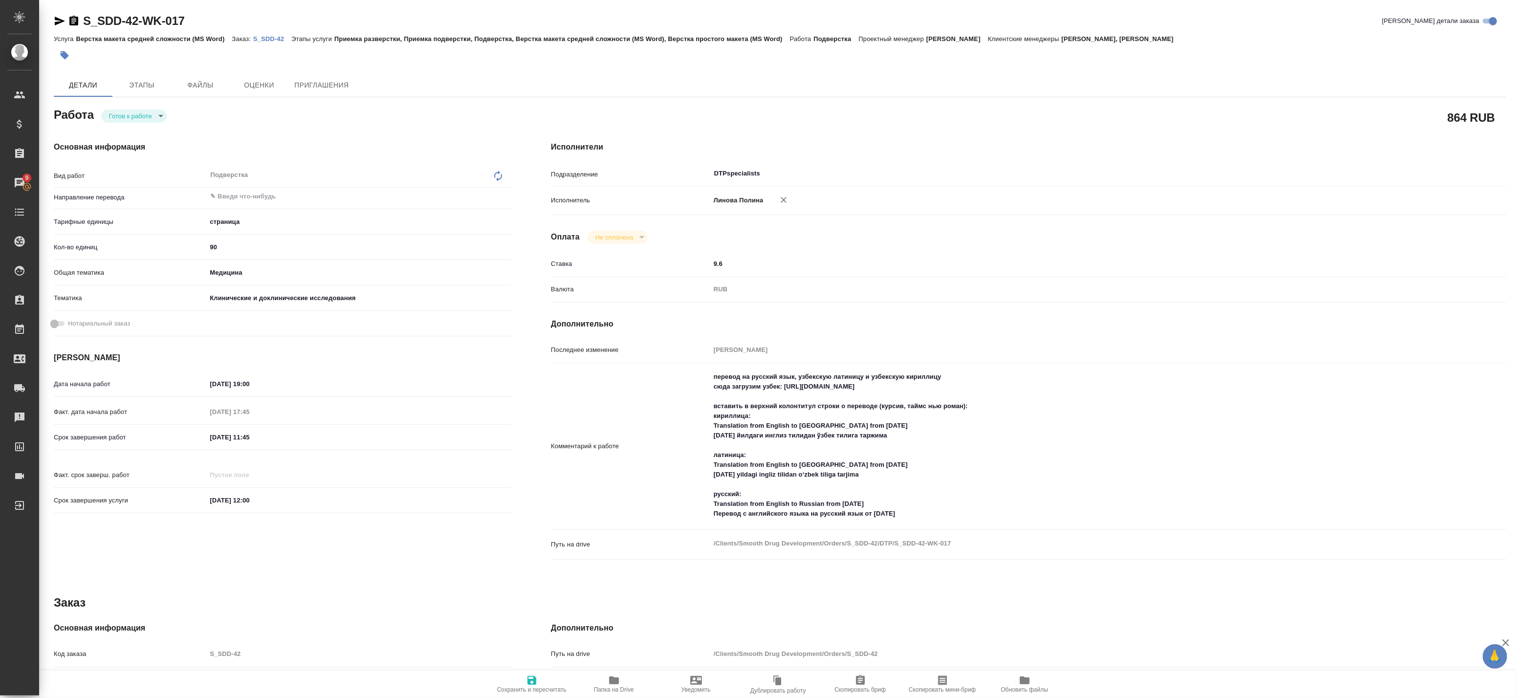
type textarea "x"
